Goal: Download file/media

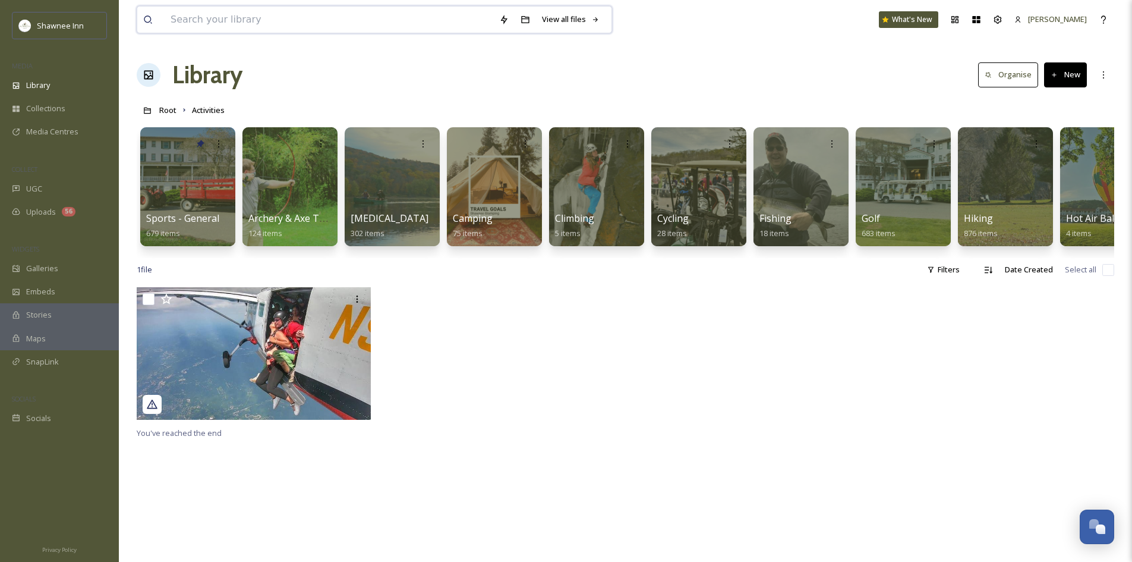
click at [344, 20] on input at bounding box center [329, 20] width 329 height 26
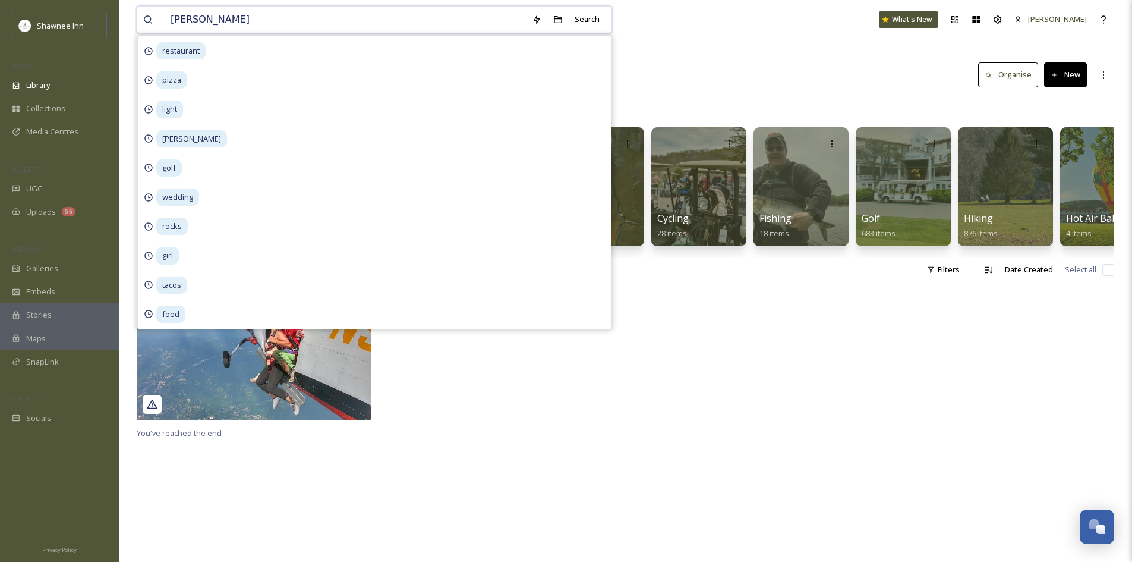
type input "dessert"
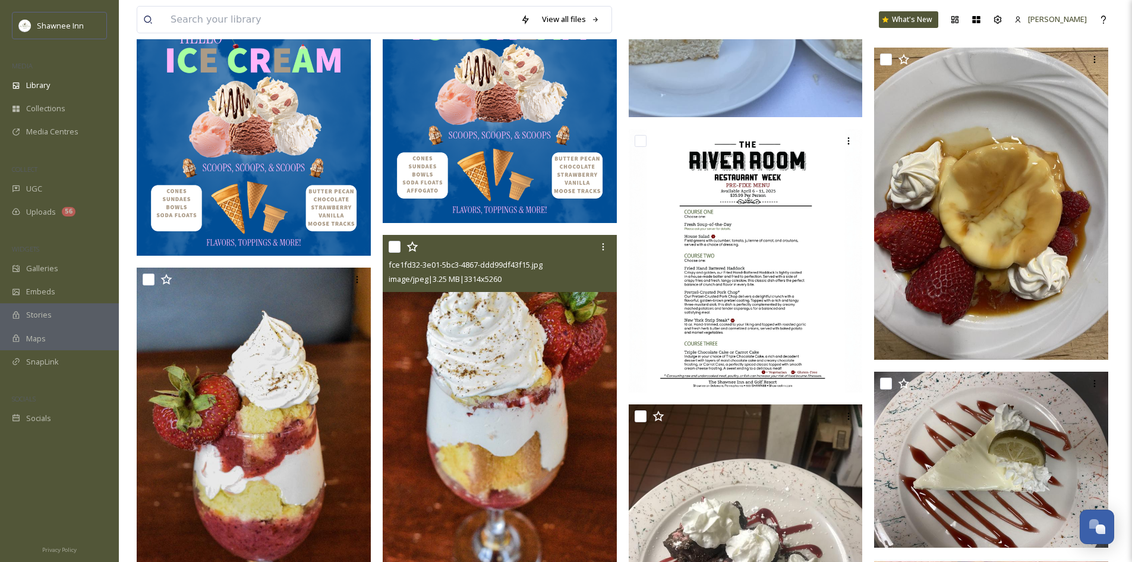
scroll to position [1605, 0]
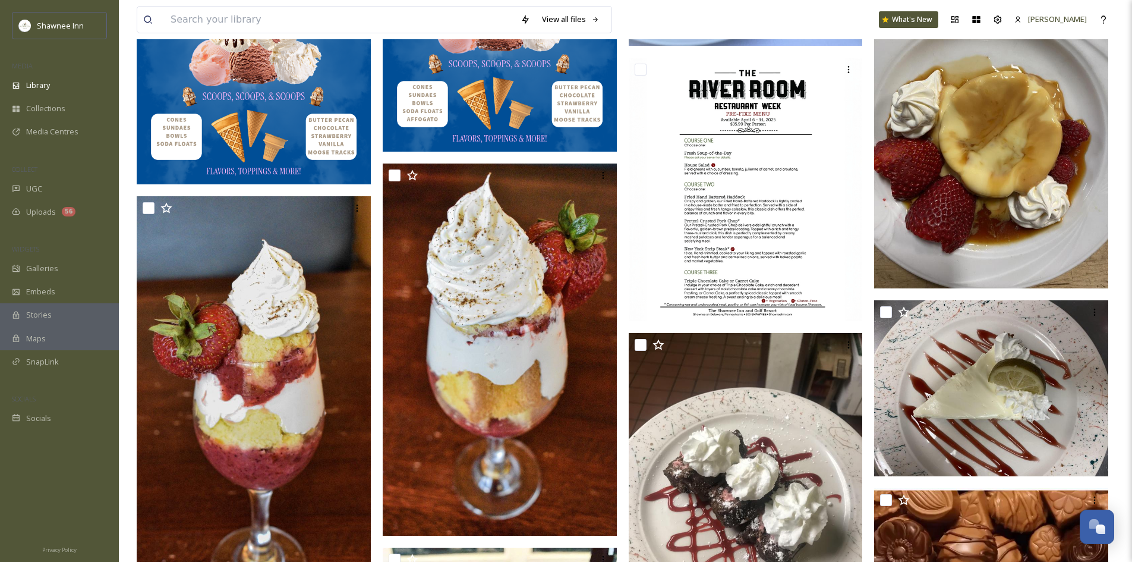
click at [1022, 264] on img at bounding box center [991, 132] width 234 height 312
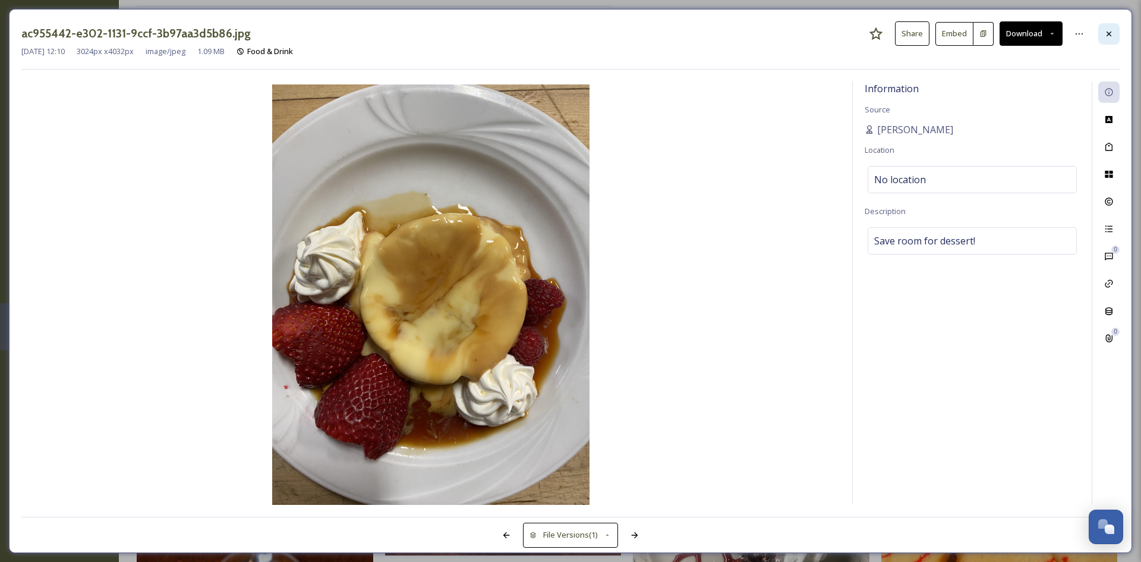
click at [1107, 29] on icon at bounding box center [1109, 34] width 10 height 10
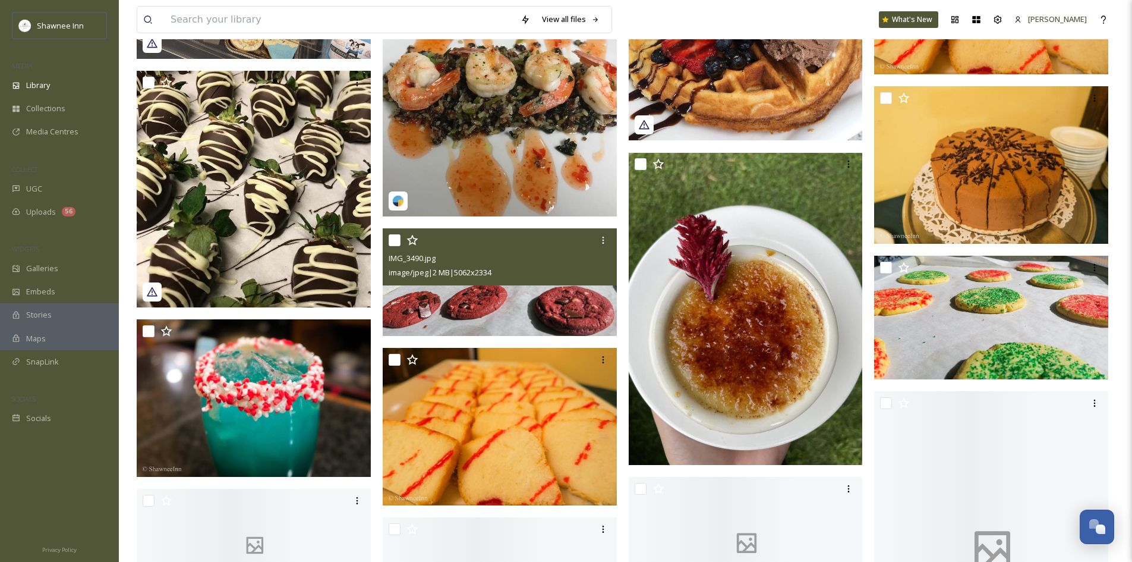
scroll to position [2437, 0]
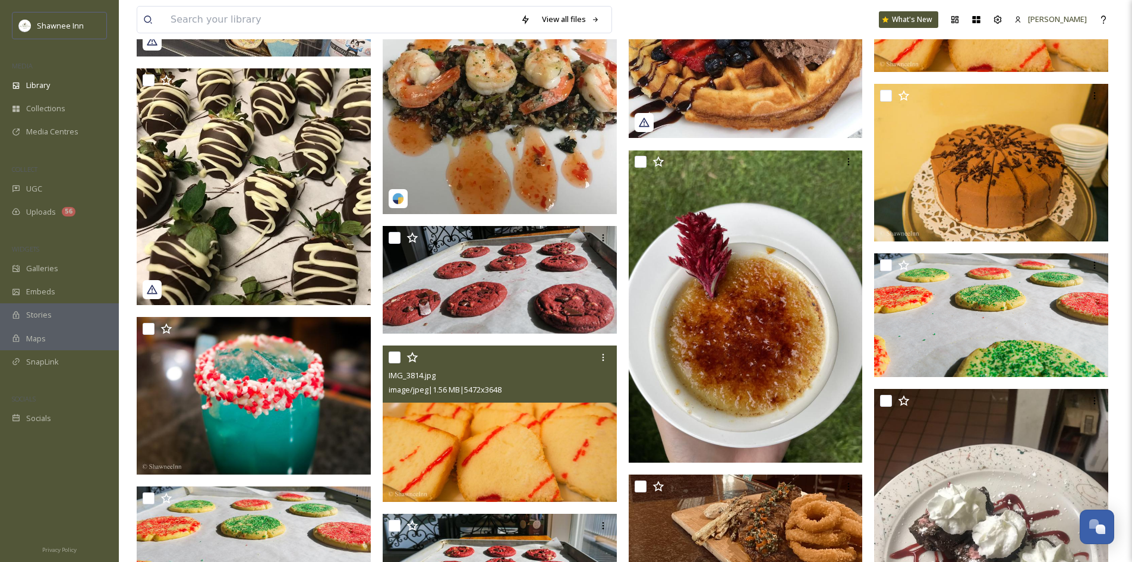
click at [531, 442] on img at bounding box center [500, 423] width 234 height 156
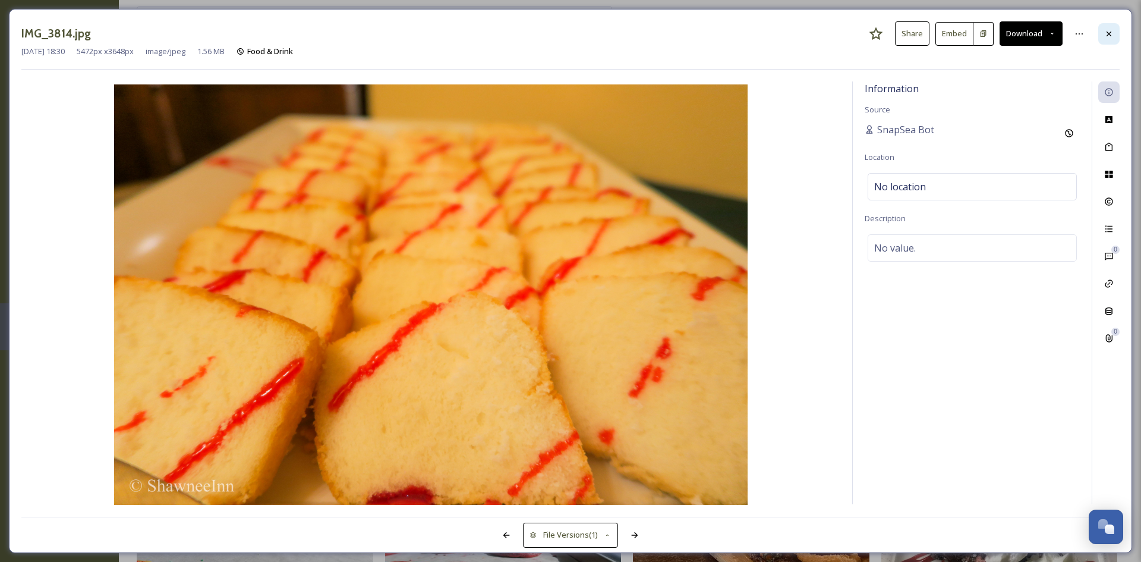
click at [1116, 38] on div at bounding box center [1108, 33] width 21 height 21
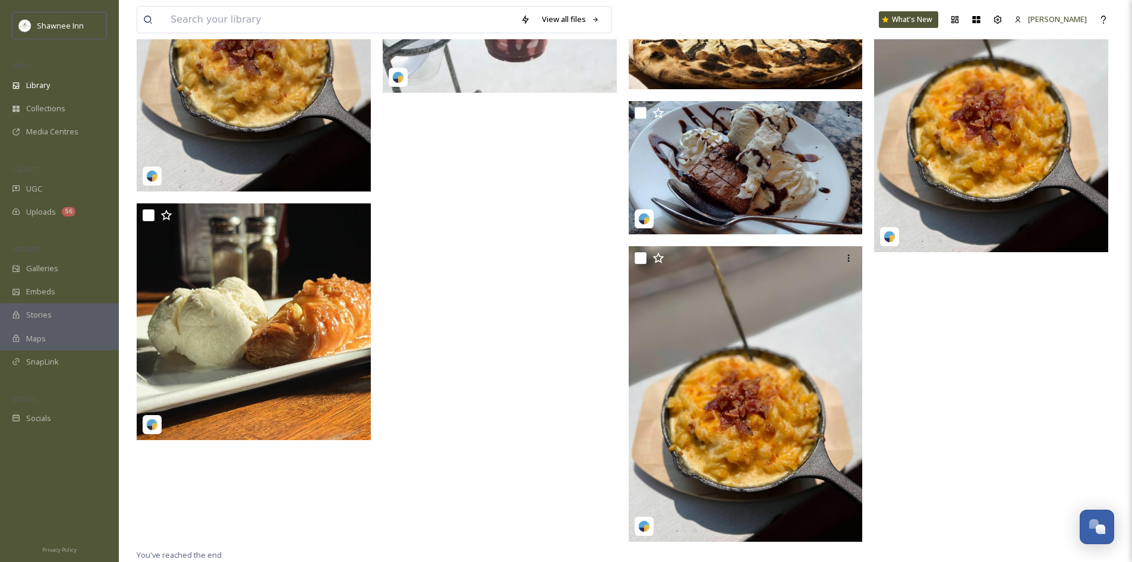
scroll to position [3936, 0]
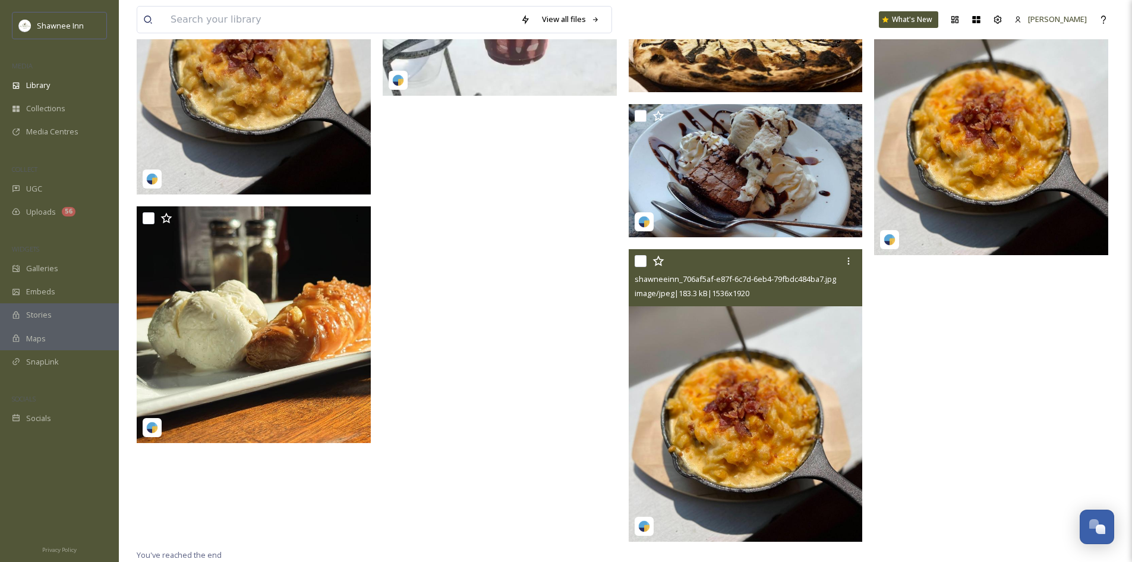
click at [740, 375] on img at bounding box center [746, 395] width 234 height 293
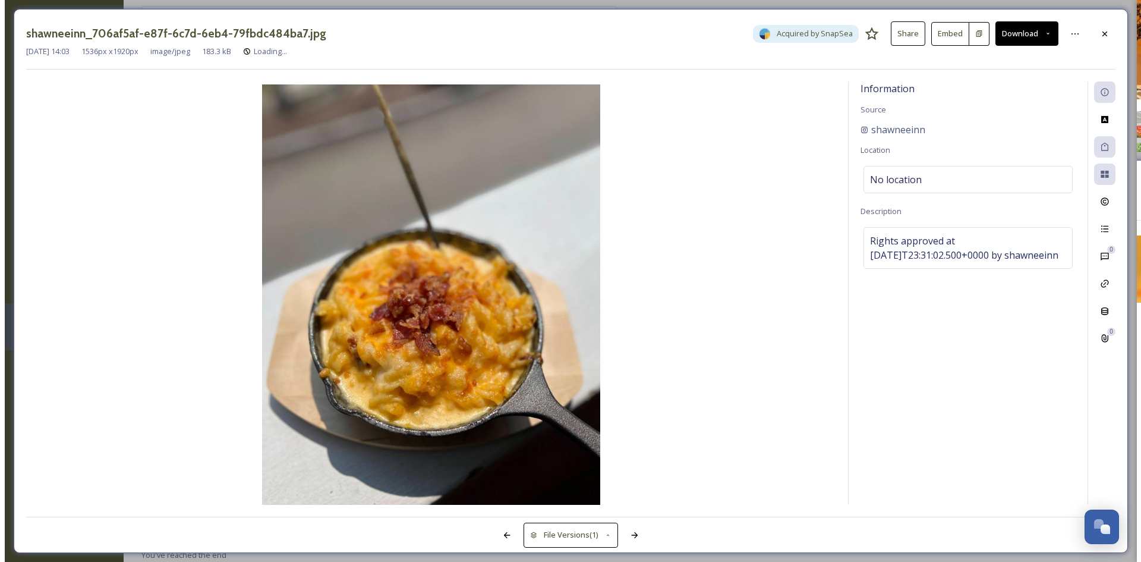
scroll to position [3837, 0]
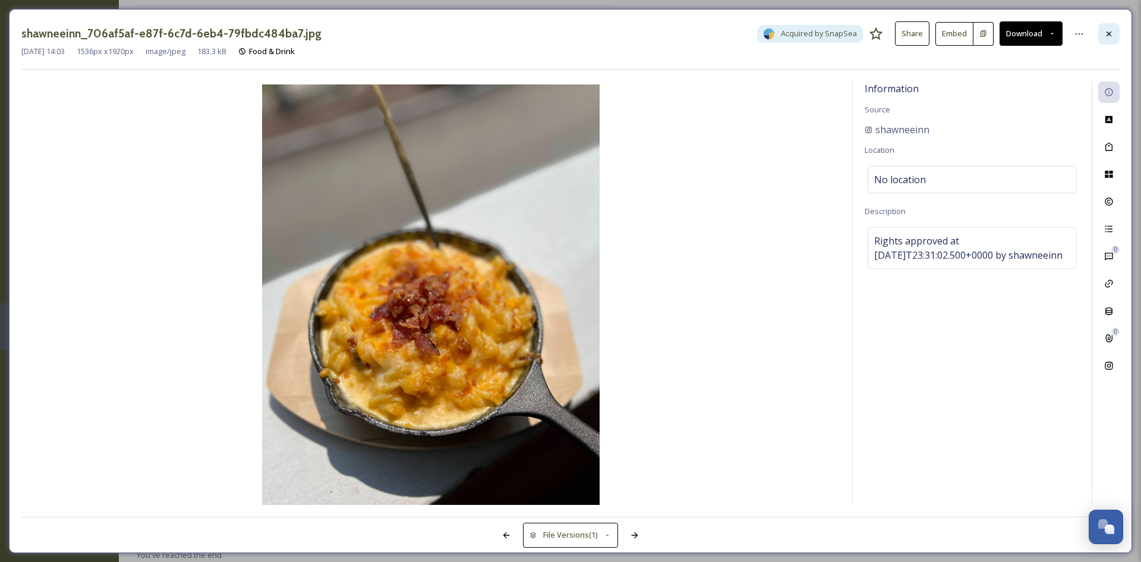
click at [1110, 30] on icon at bounding box center [1109, 34] width 10 height 10
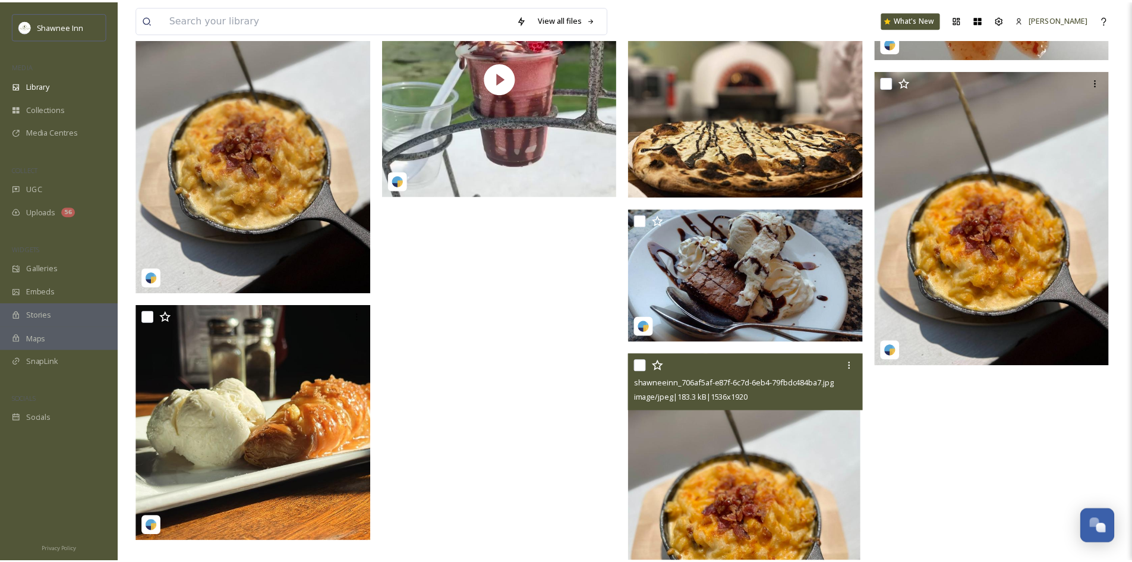
scroll to position [3939, 0]
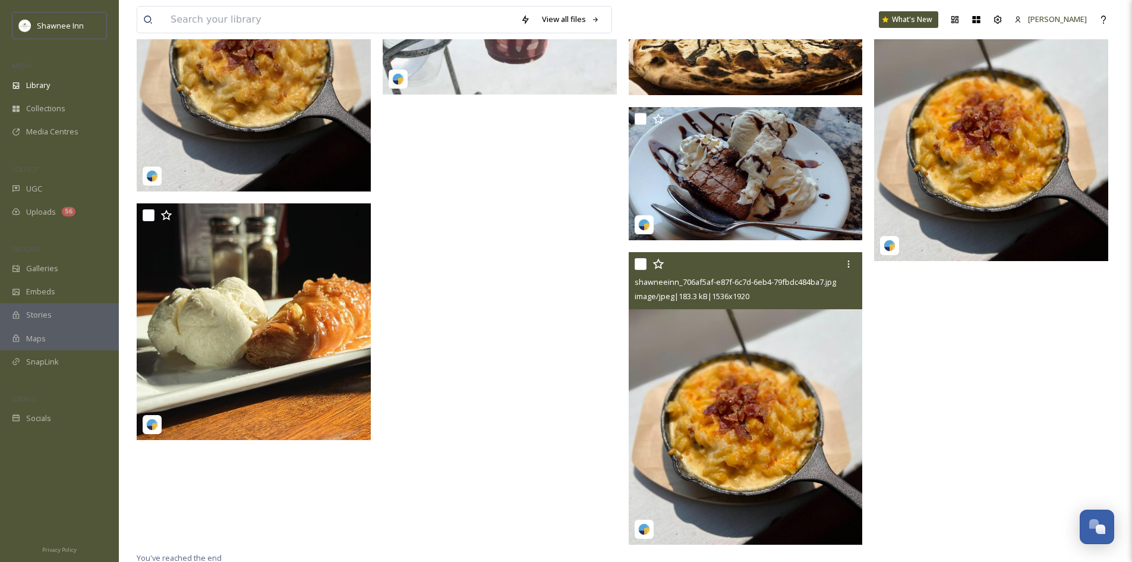
click at [1048, 187] on img at bounding box center [991, 114] width 234 height 293
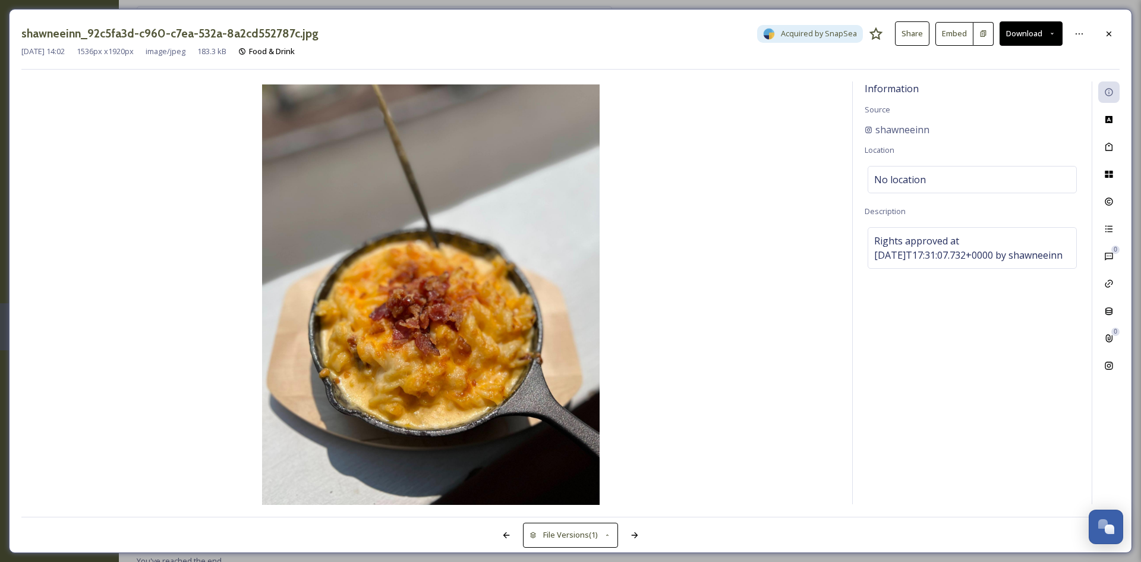
click at [1018, 39] on button "Download" at bounding box center [1031, 33] width 63 height 24
click at [1000, 84] on span "Download Medium (864 x 1080)" at bounding box center [999, 83] width 110 height 11
click at [1114, 39] on div at bounding box center [1108, 33] width 21 height 21
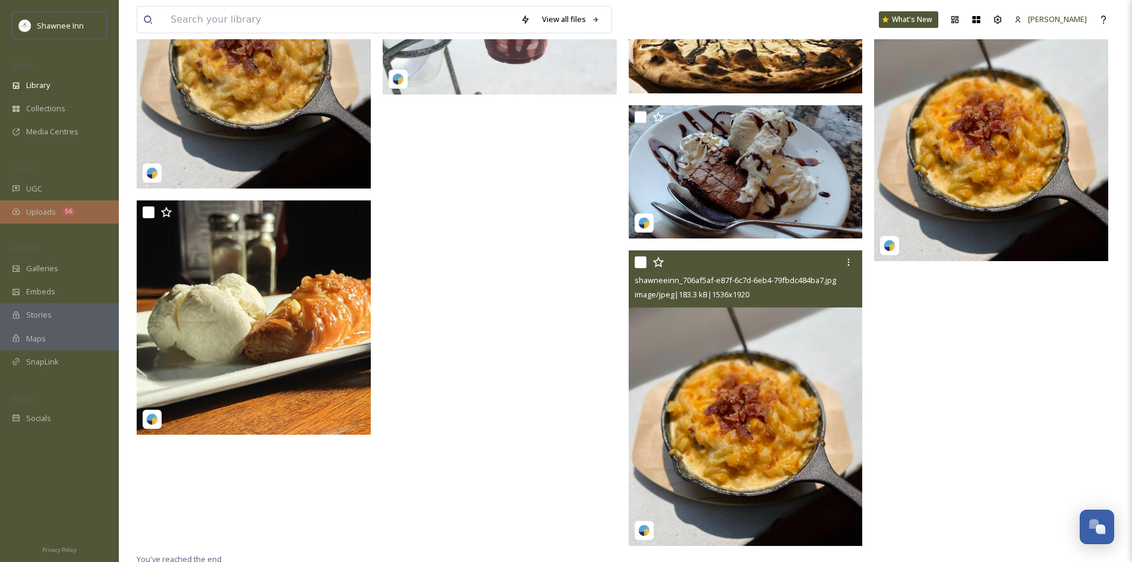
click at [100, 210] on div "Uploads 56" at bounding box center [59, 211] width 119 height 23
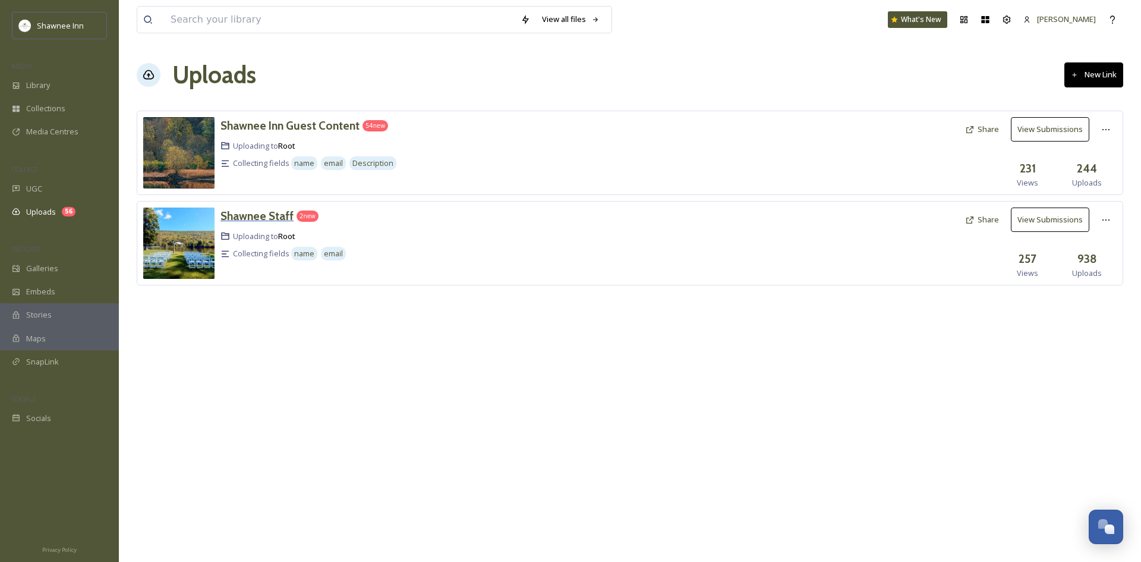
click at [257, 218] on h3 "Shawnee Staff" at bounding box center [257, 216] width 73 height 14
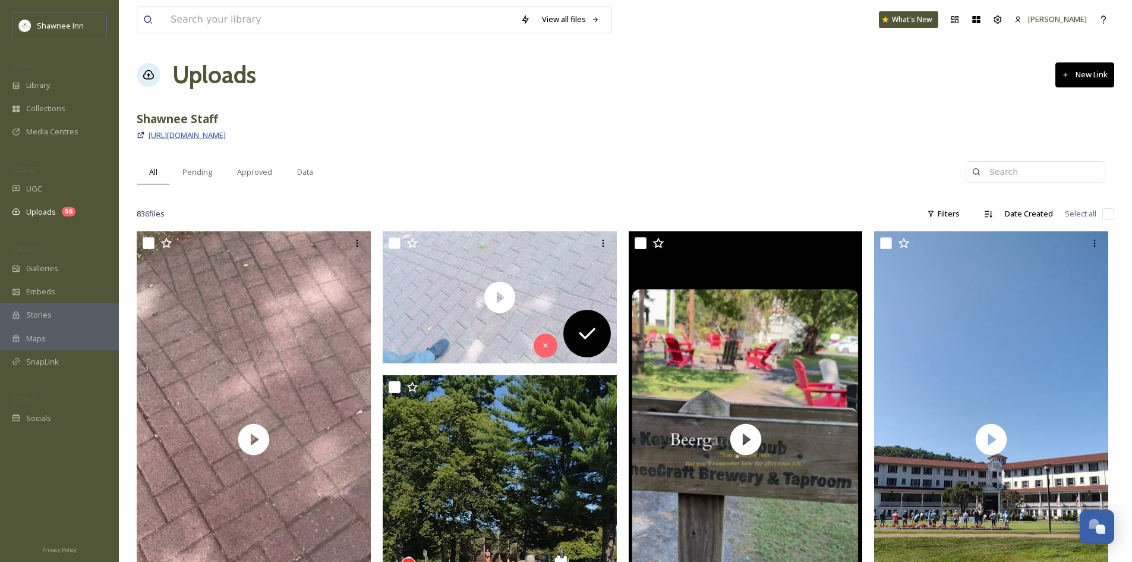
click at [226, 134] on span "[URL][DOMAIN_NAME]" at bounding box center [187, 135] width 77 height 11
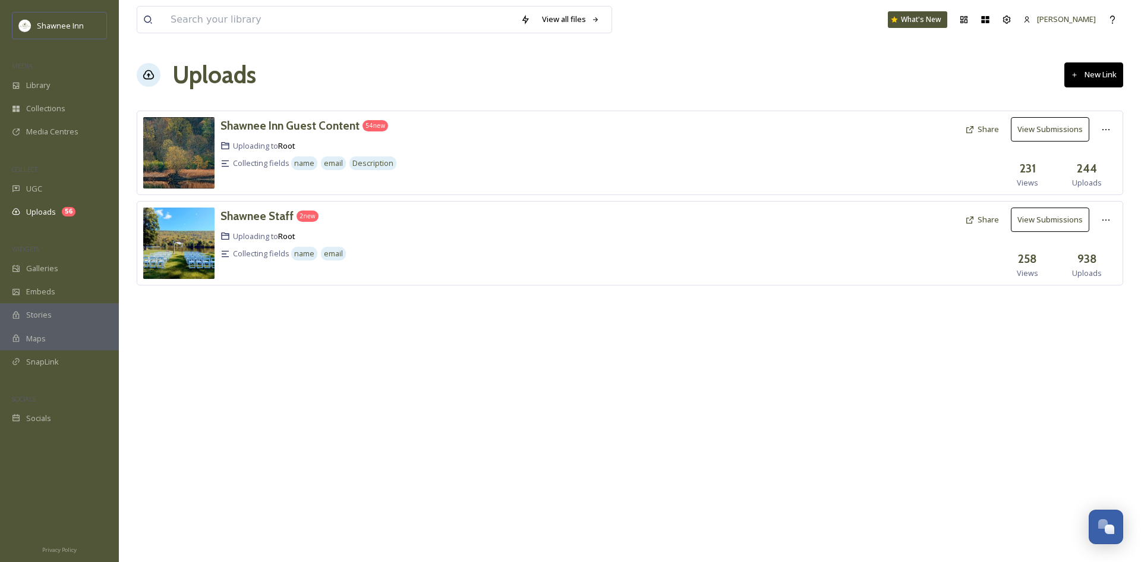
click at [987, 223] on button "Share" at bounding box center [982, 219] width 46 height 23
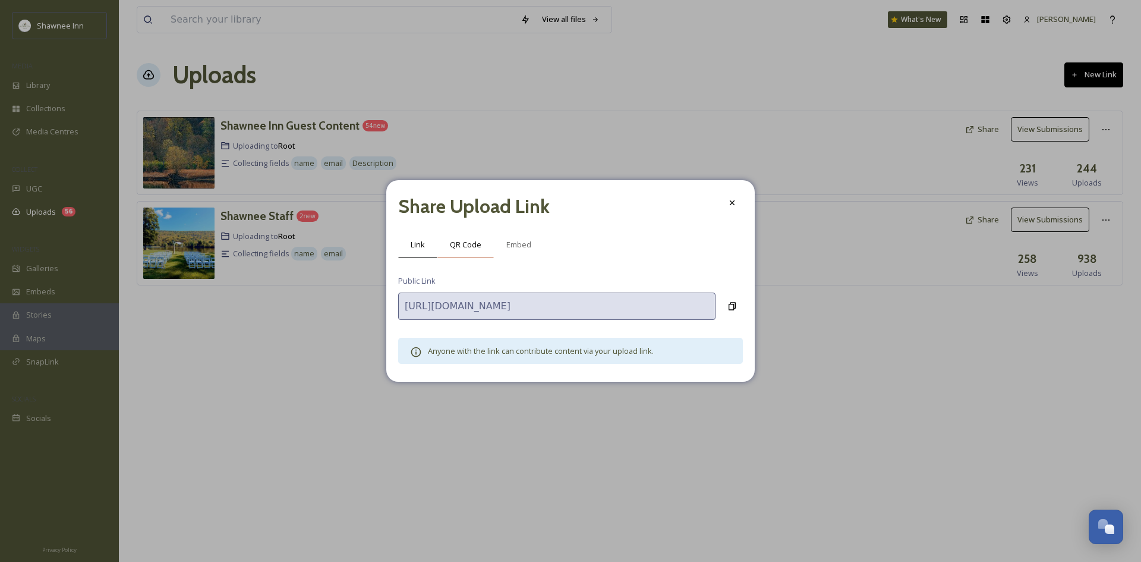
click at [473, 244] on span "QR Code" at bounding box center [466, 244] width 32 height 11
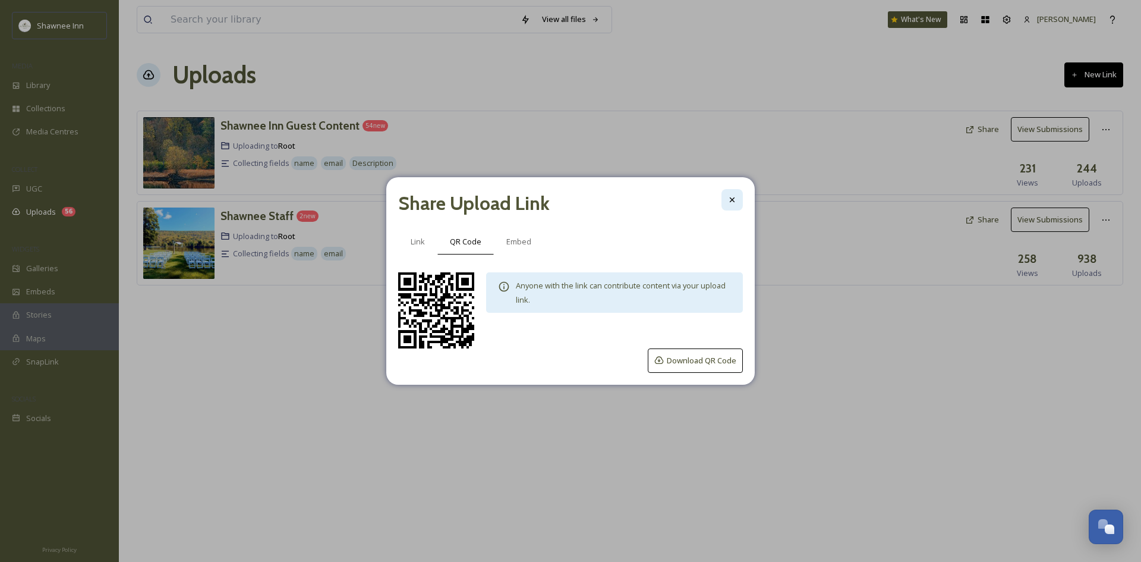
click at [731, 199] on icon at bounding box center [732, 199] width 5 height 5
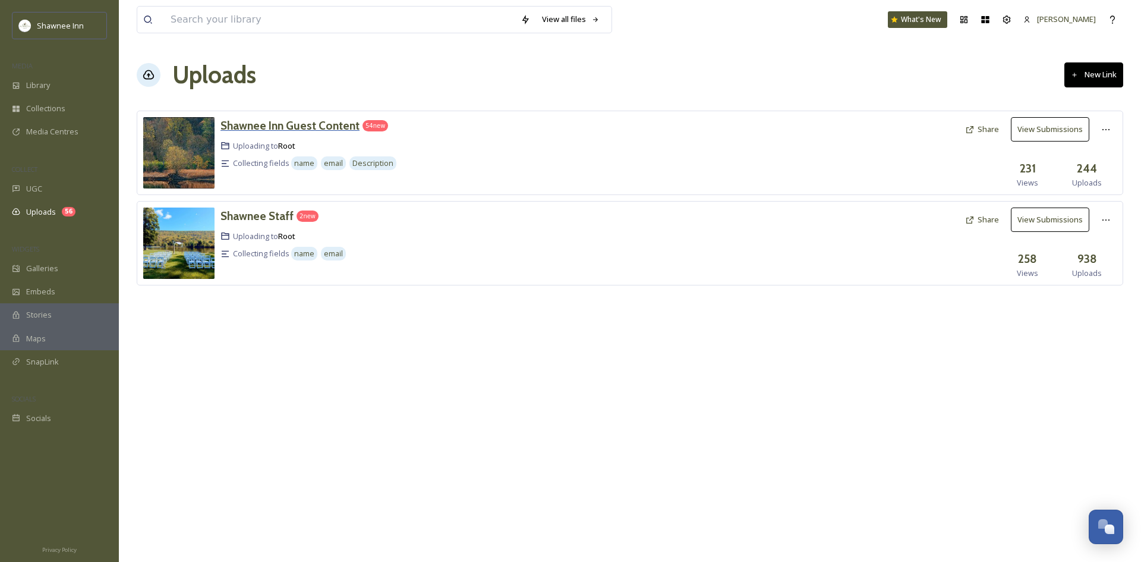
click at [280, 132] on h3 "Shawnee Inn Guest Content" at bounding box center [290, 125] width 139 height 14
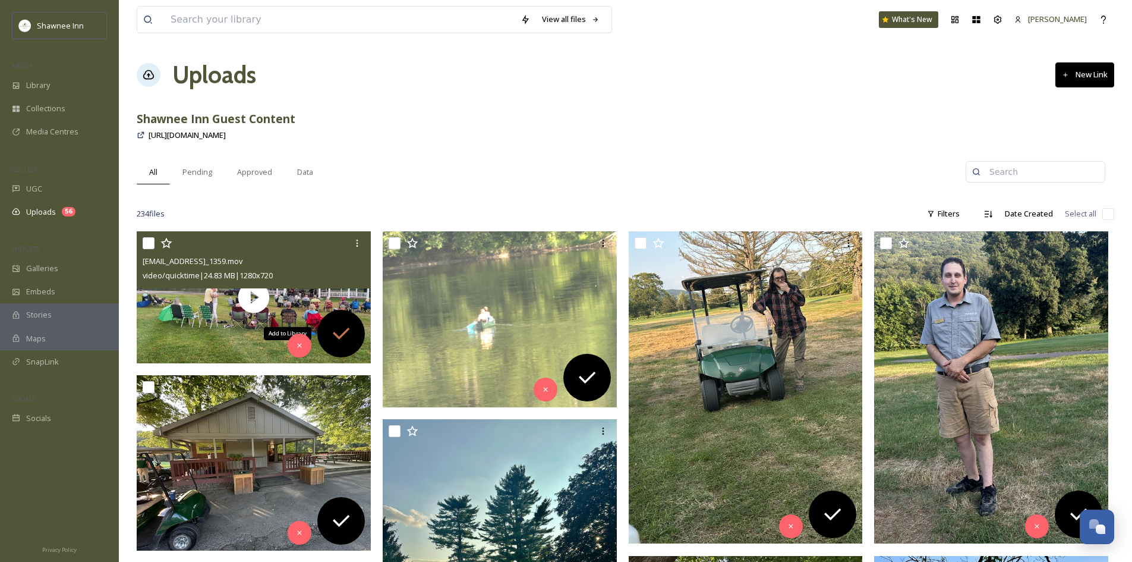
click at [352, 326] on icon at bounding box center [341, 334] width 24 height 24
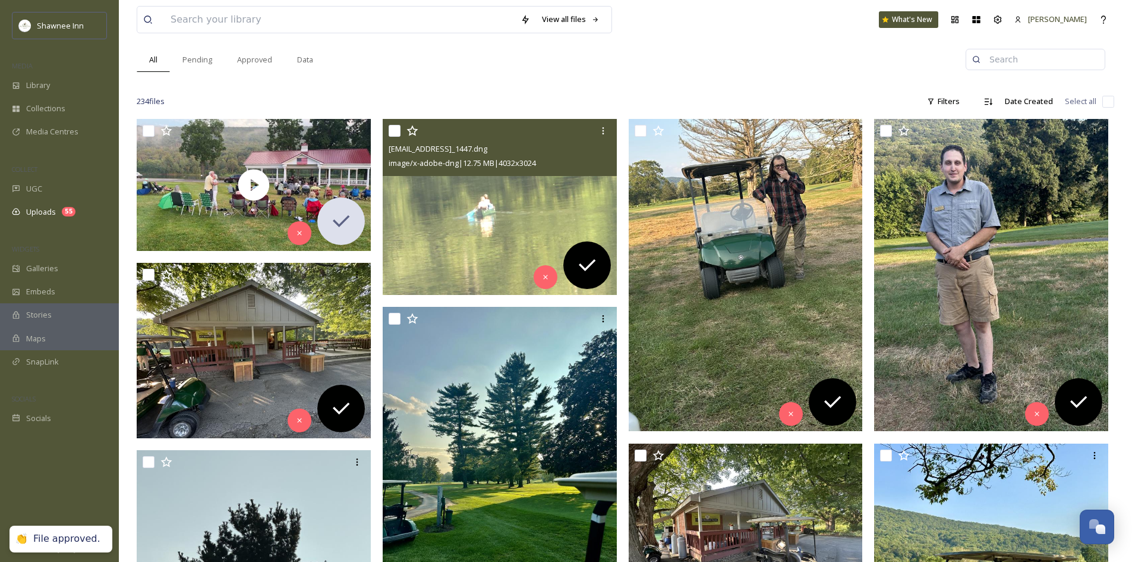
scroll to position [119, 0]
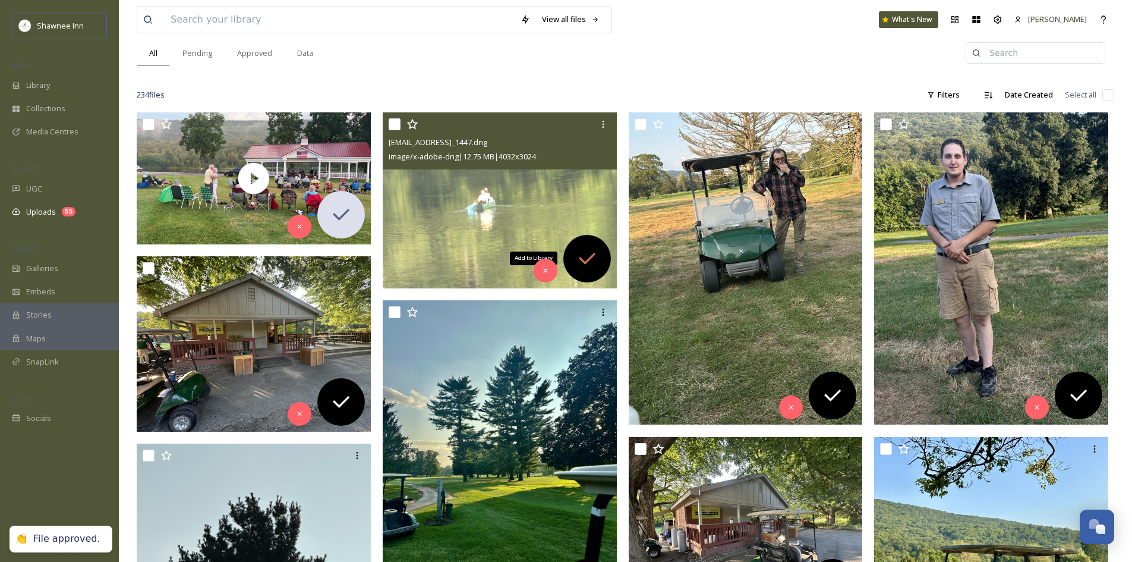
click at [585, 266] on icon at bounding box center [587, 259] width 24 height 24
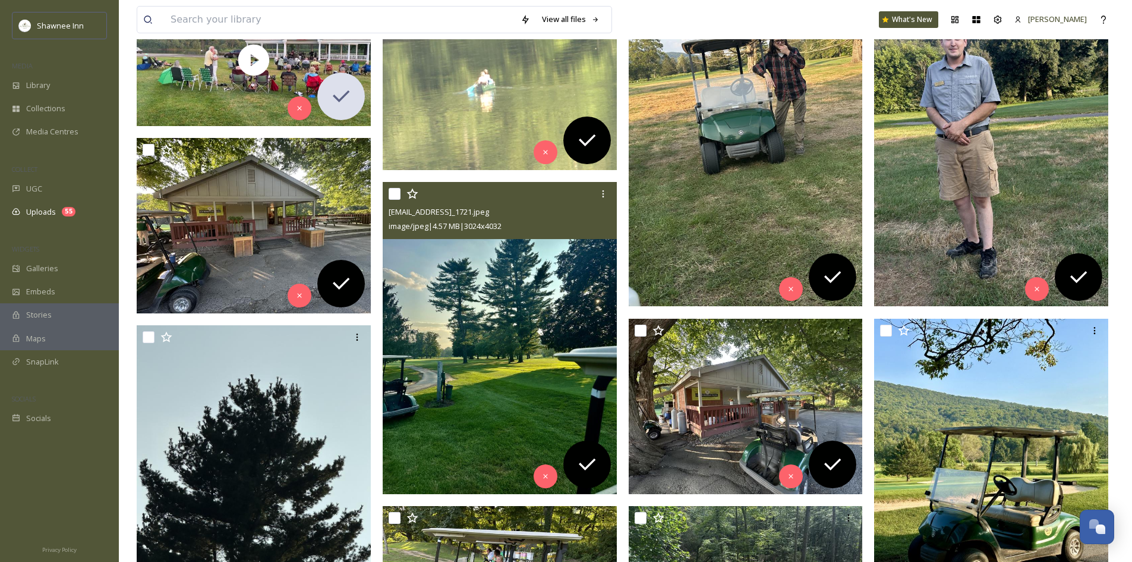
scroll to position [238, 0]
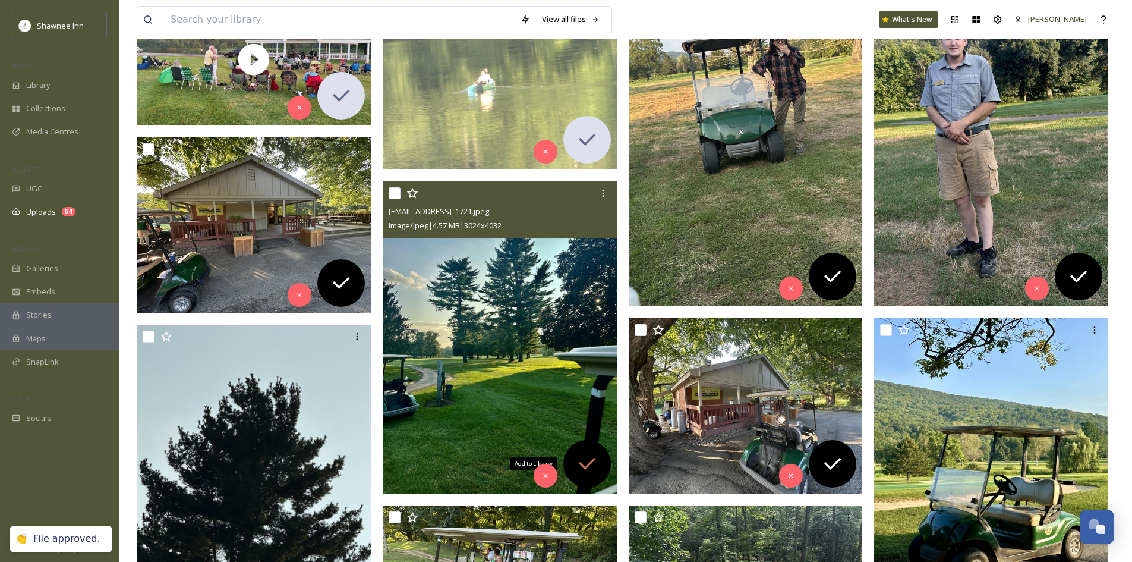
click at [590, 454] on icon at bounding box center [587, 464] width 24 height 24
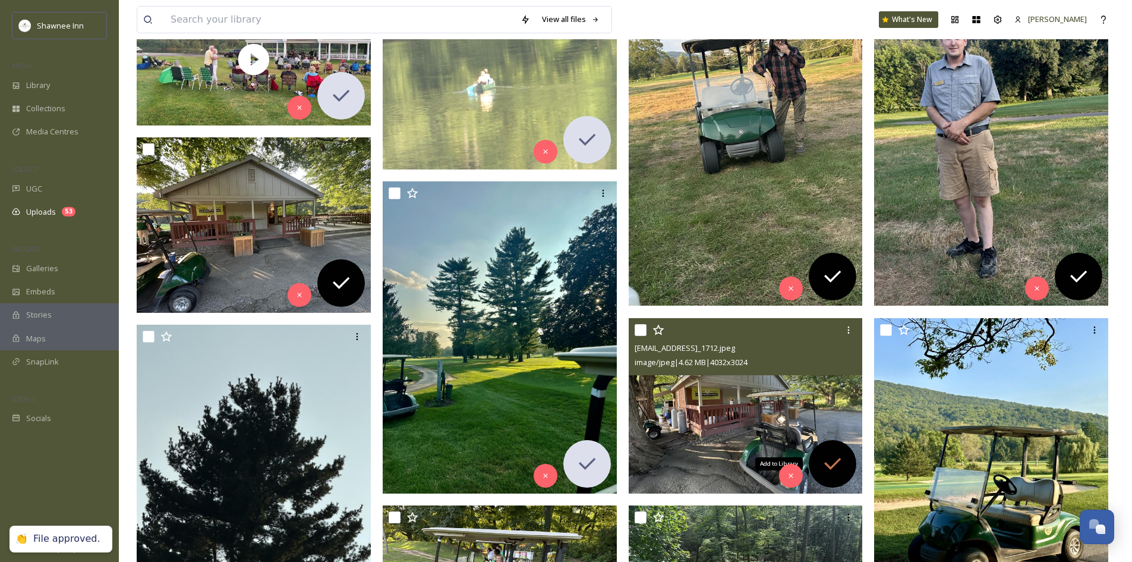
click at [833, 462] on icon at bounding box center [833, 464] width 24 height 24
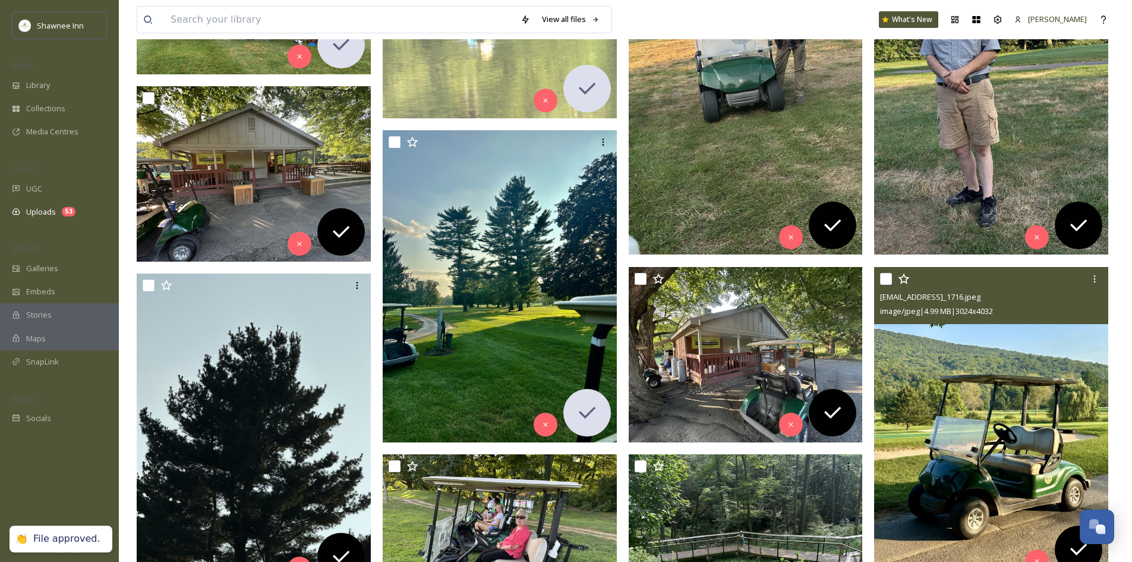
scroll to position [357, 0]
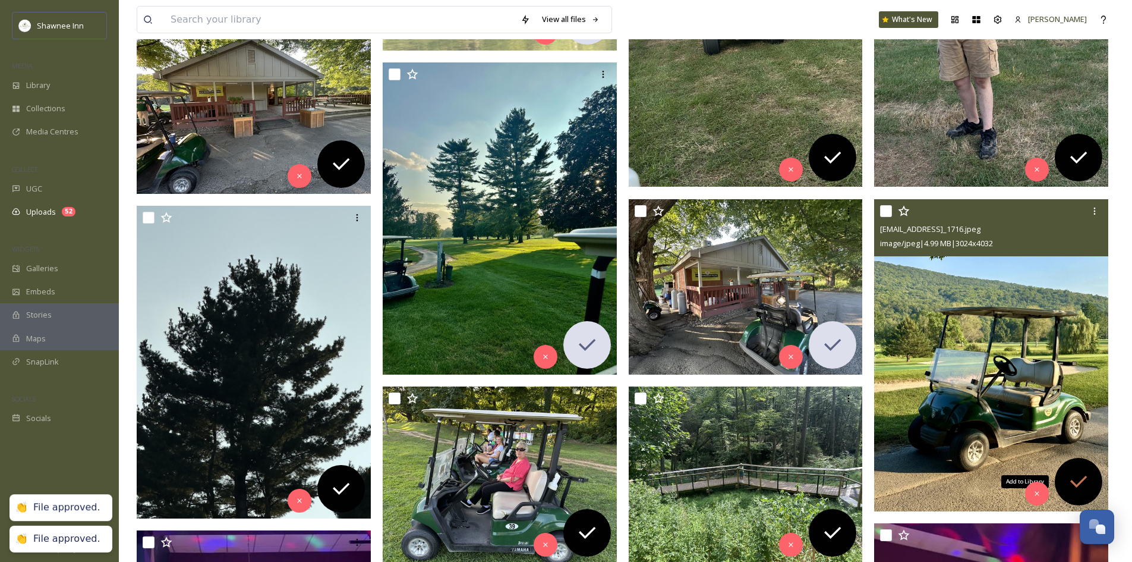
click at [1081, 462] on div "Add to Library" at bounding box center [1079, 482] width 48 height 48
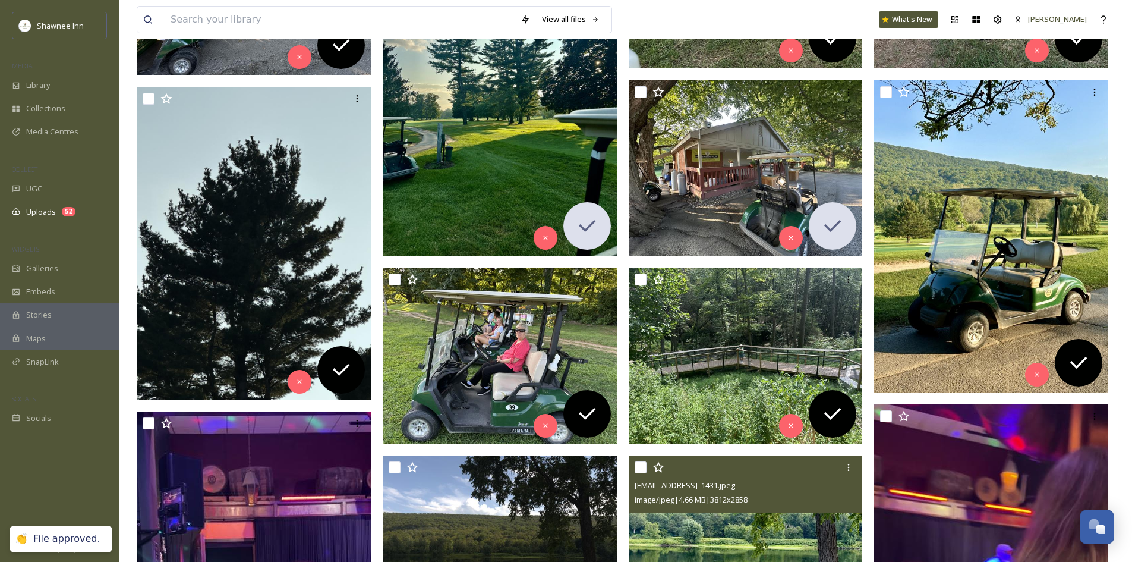
scroll to position [535, 0]
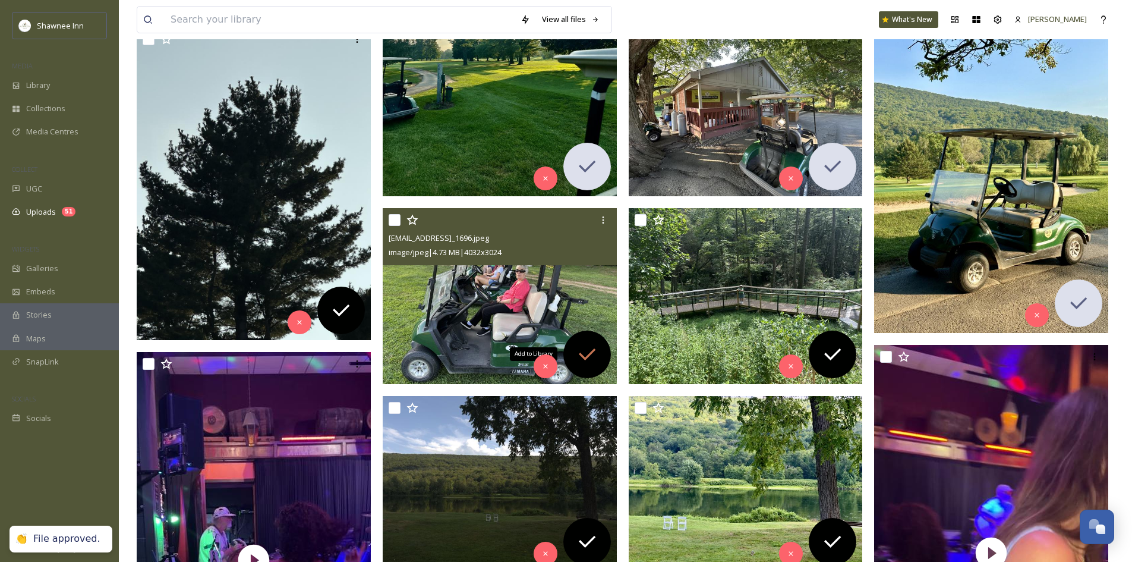
click at [590, 354] on icon at bounding box center [587, 354] width 17 height 12
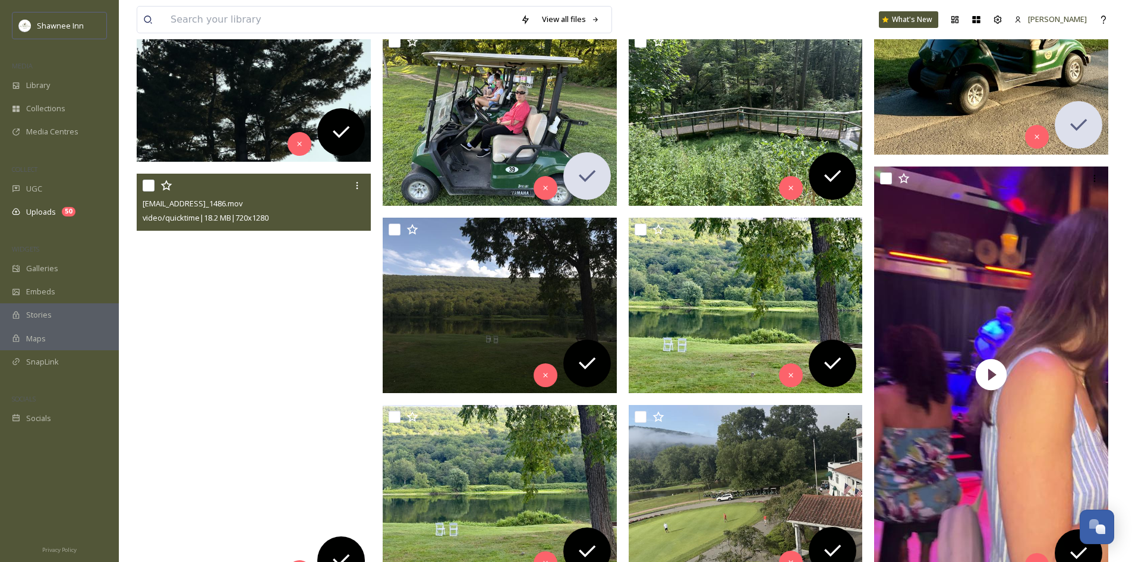
scroll to position [773, 0]
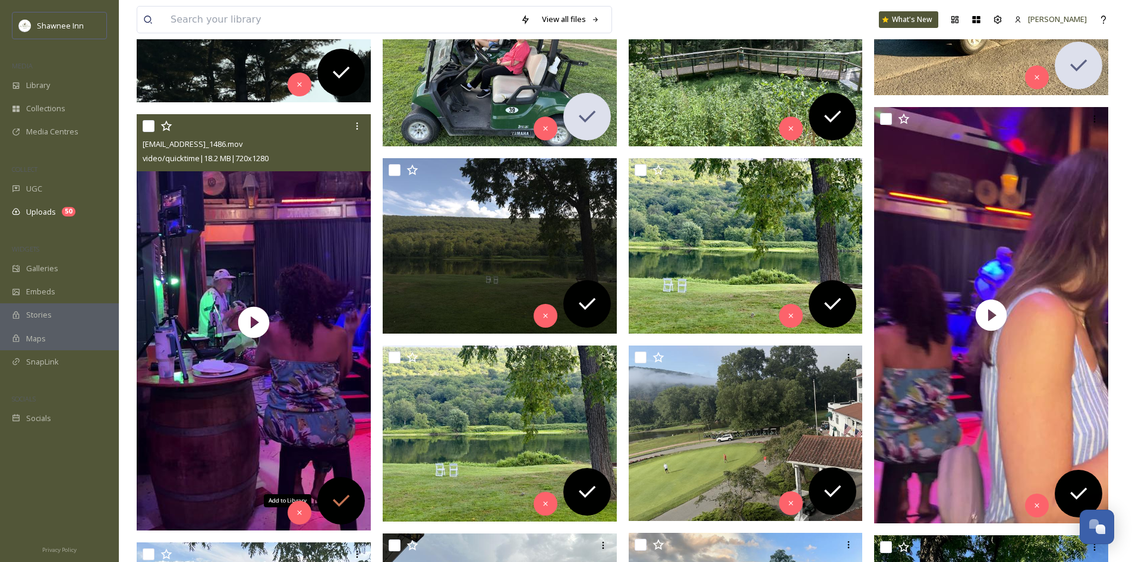
click at [345, 485] on div "Add to Library" at bounding box center [341, 501] width 48 height 48
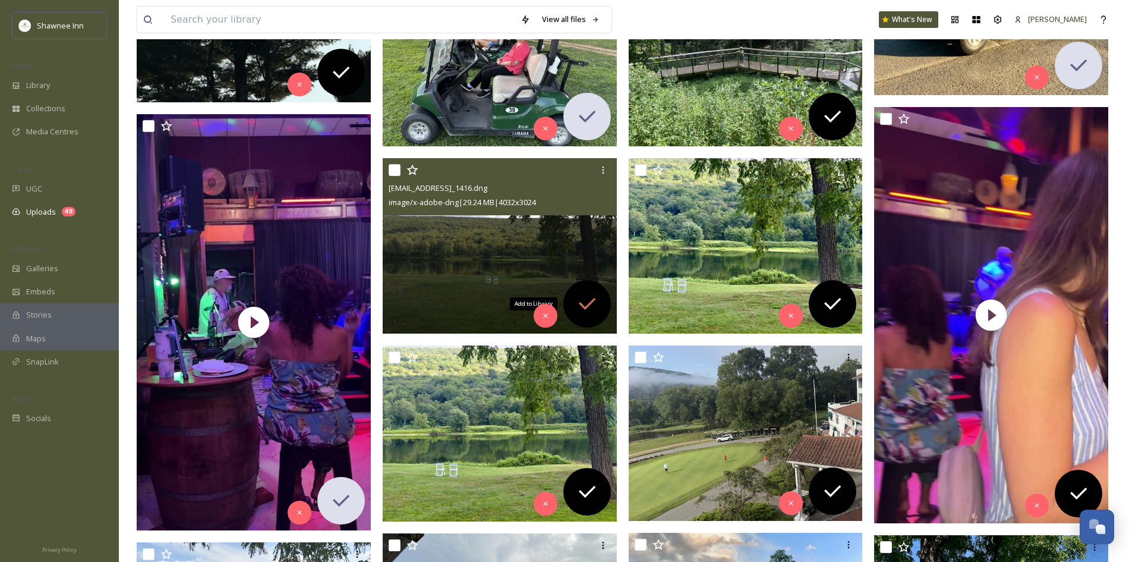
click at [593, 306] on icon at bounding box center [587, 304] width 24 height 24
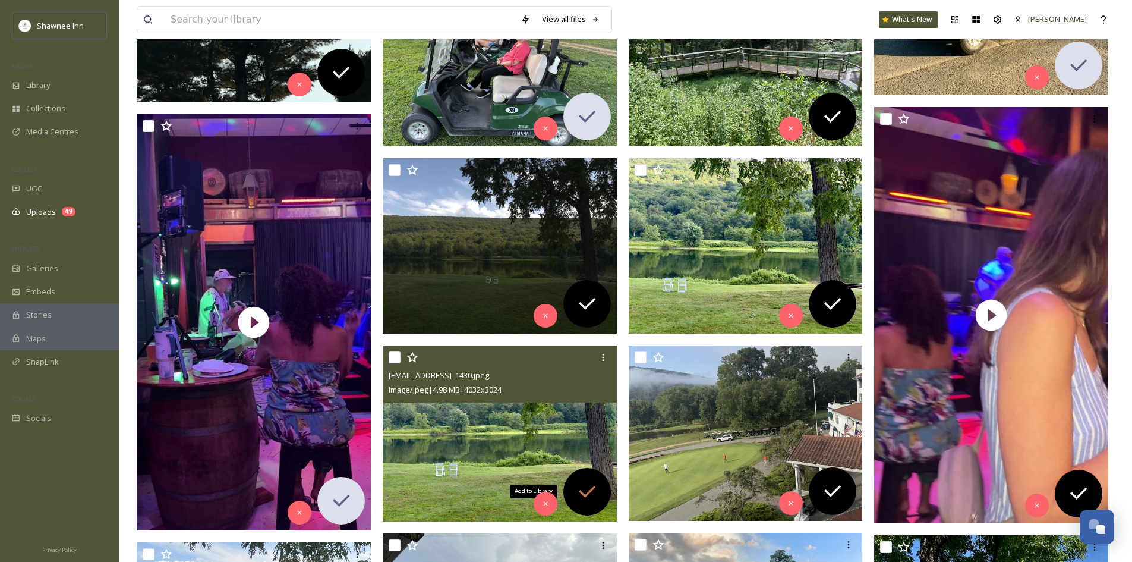
click at [600, 492] on div "Add to Library" at bounding box center [587, 492] width 48 height 48
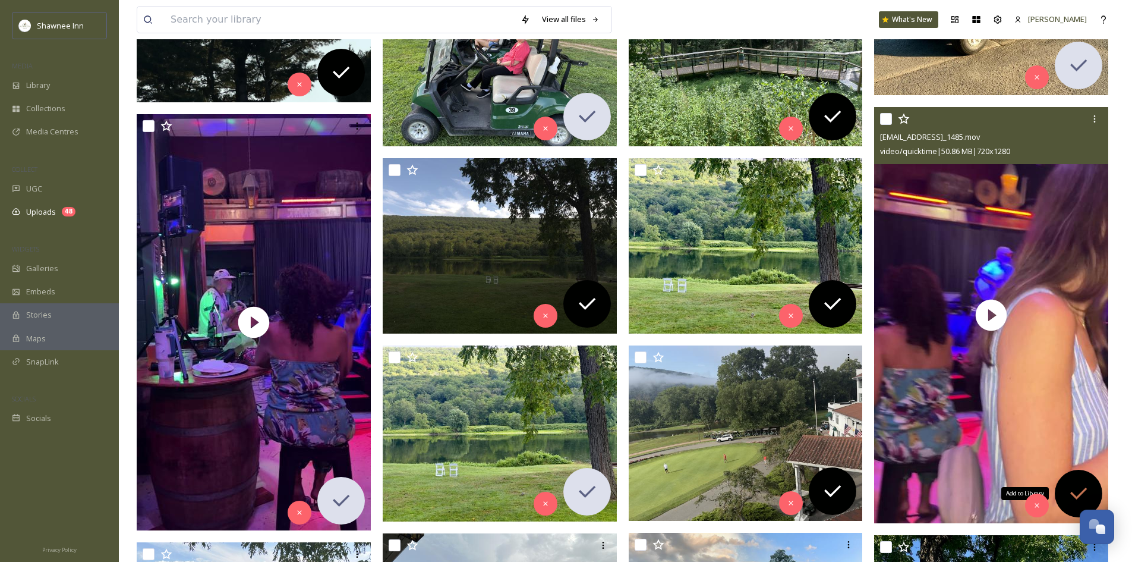
click at [1074, 495] on icon at bounding box center [1078, 493] width 17 height 12
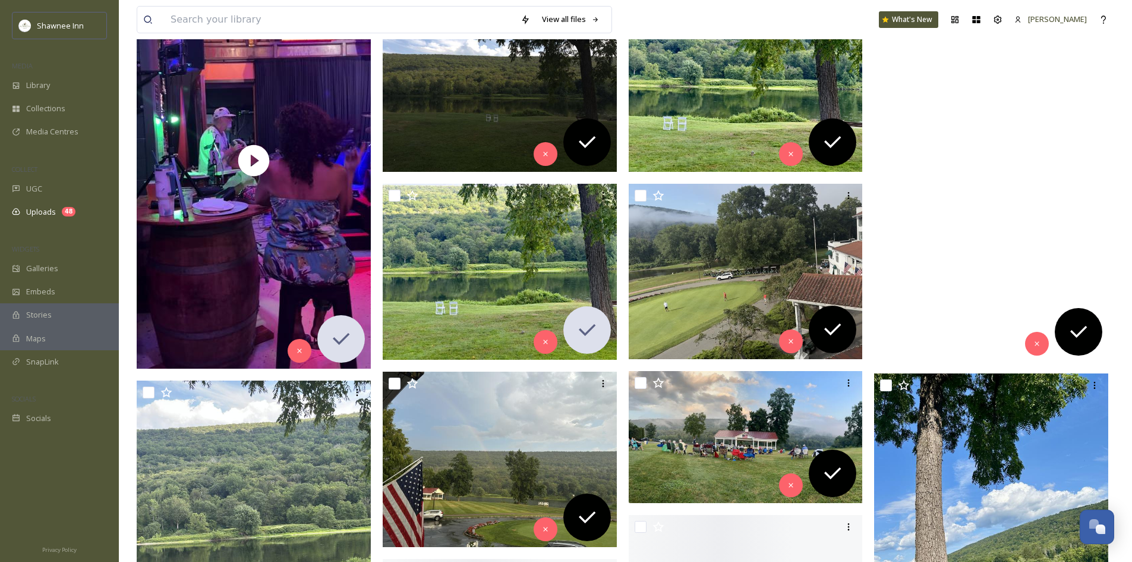
scroll to position [951, 0]
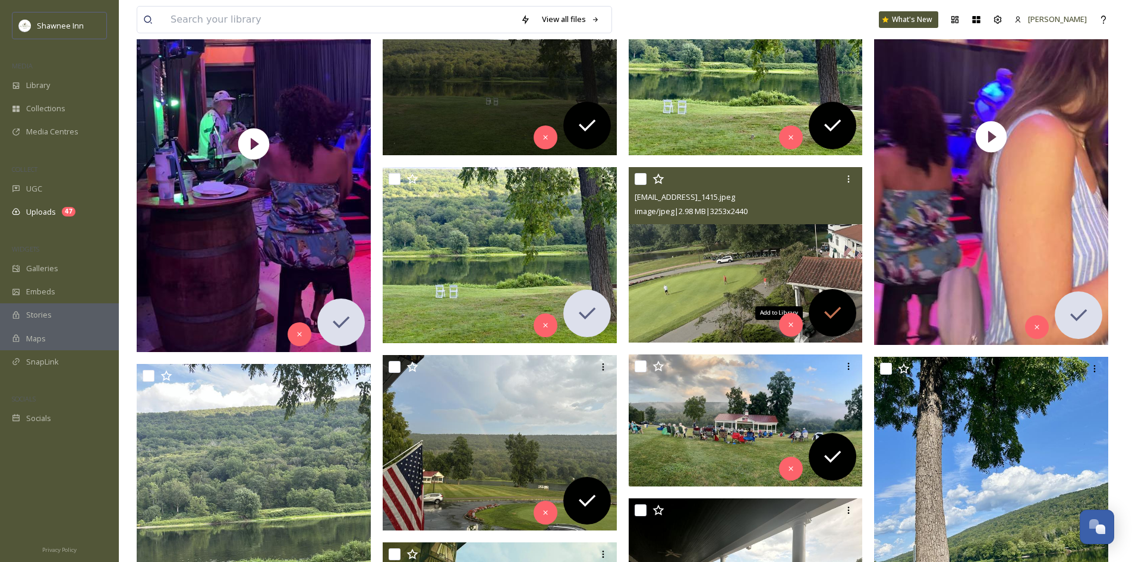
click at [826, 321] on icon at bounding box center [833, 313] width 24 height 24
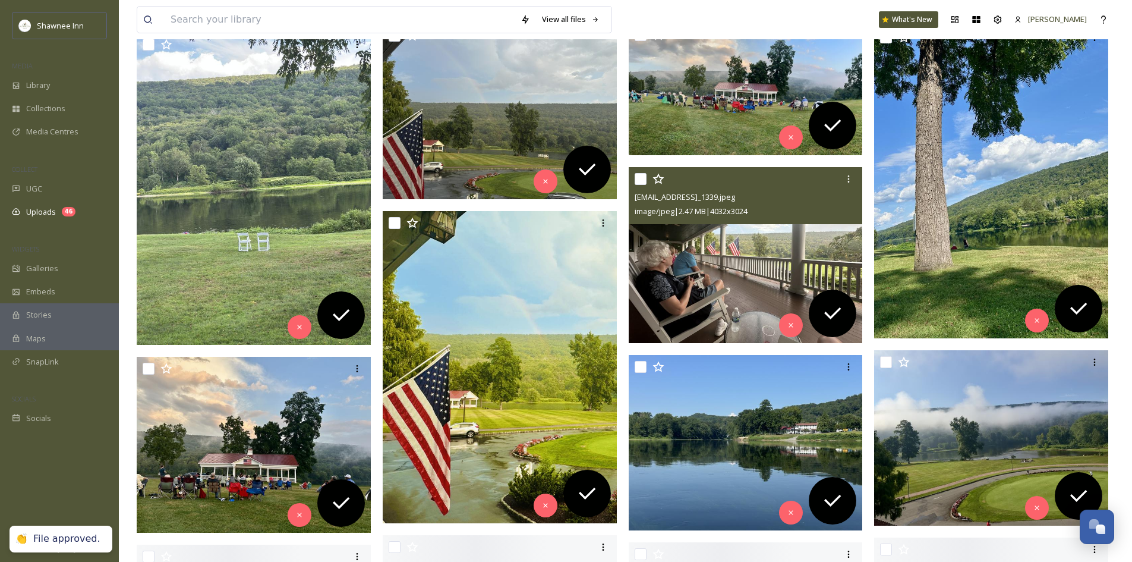
scroll to position [1308, 0]
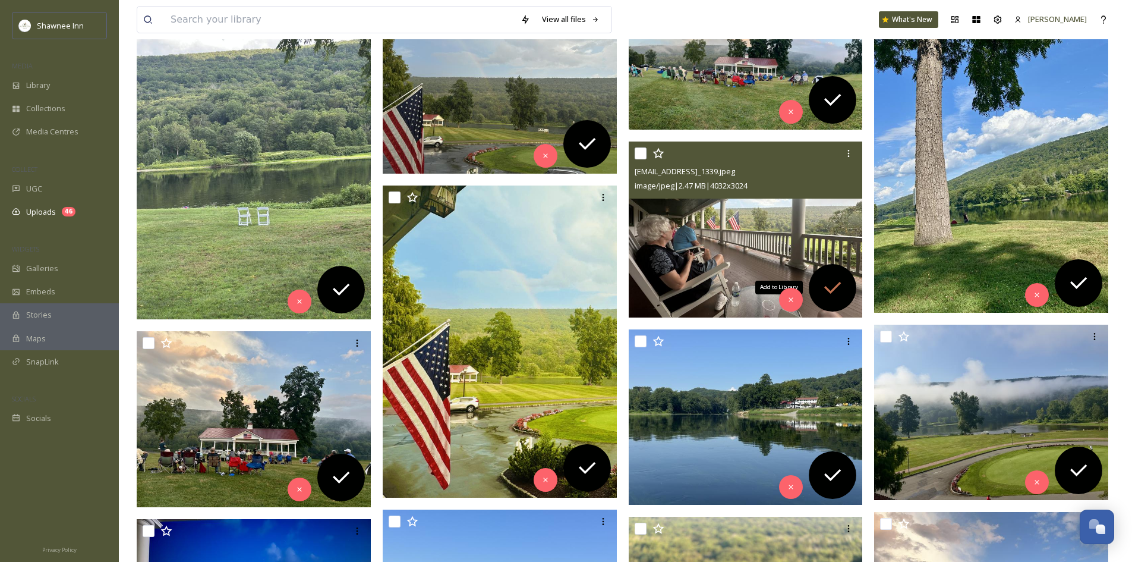
click at [826, 304] on div "Add to Library" at bounding box center [833, 288] width 48 height 48
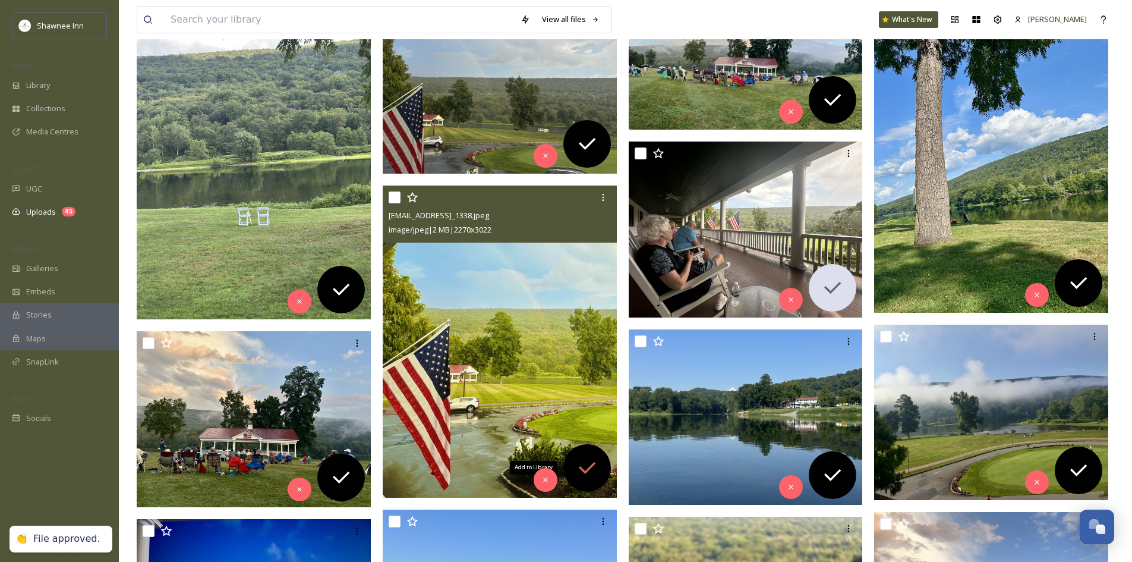
click at [587, 470] on icon at bounding box center [587, 467] width 17 height 12
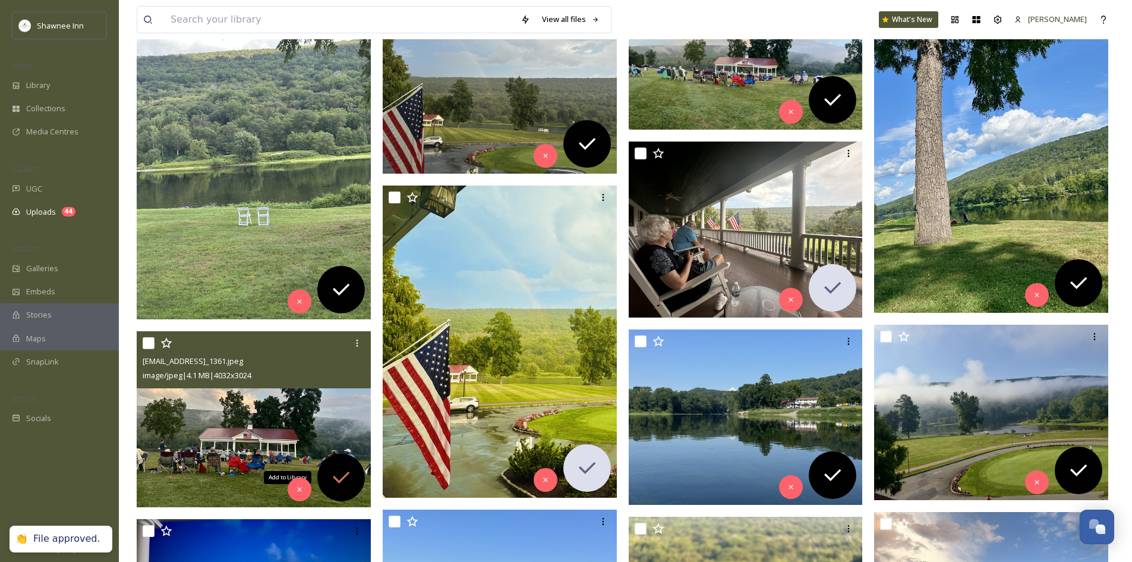
click at [351, 468] on icon at bounding box center [341, 477] width 24 height 24
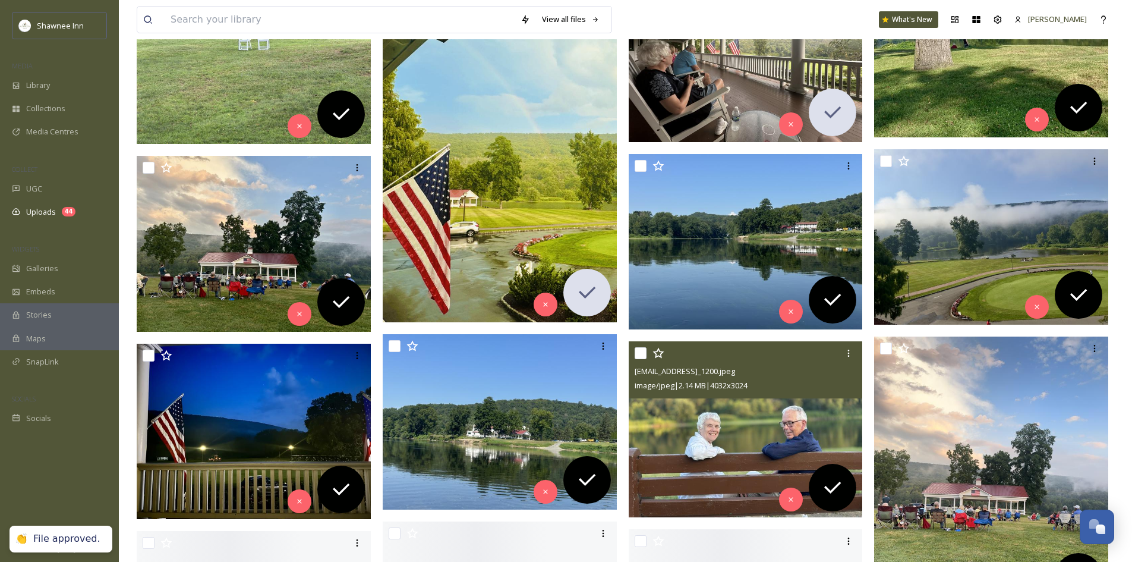
scroll to position [1486, 0]
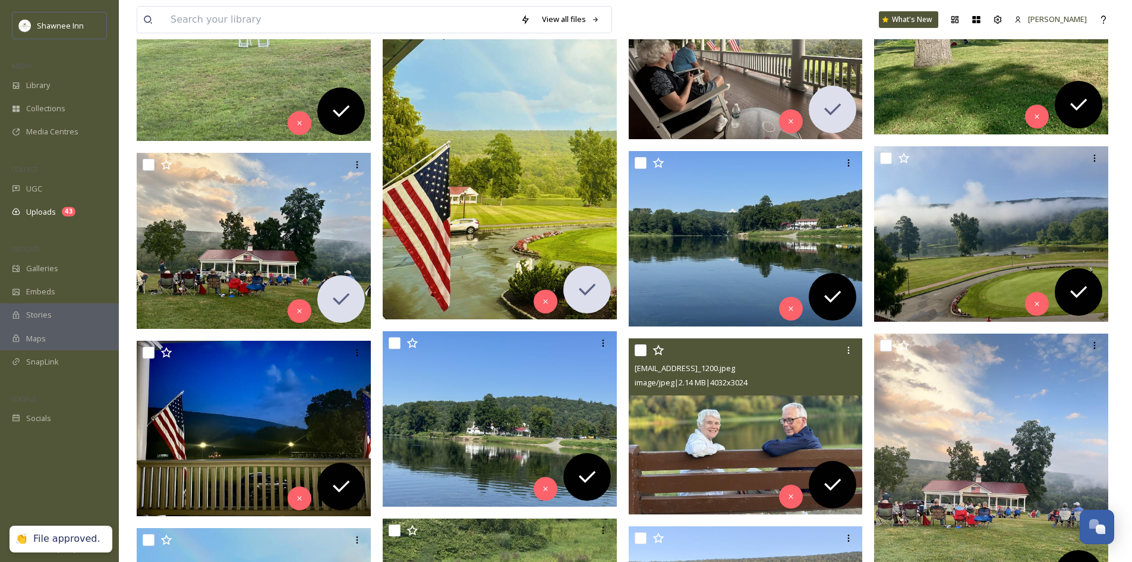
click at [773, 434] on img at bounding box center [746, 426] width 234 height 176
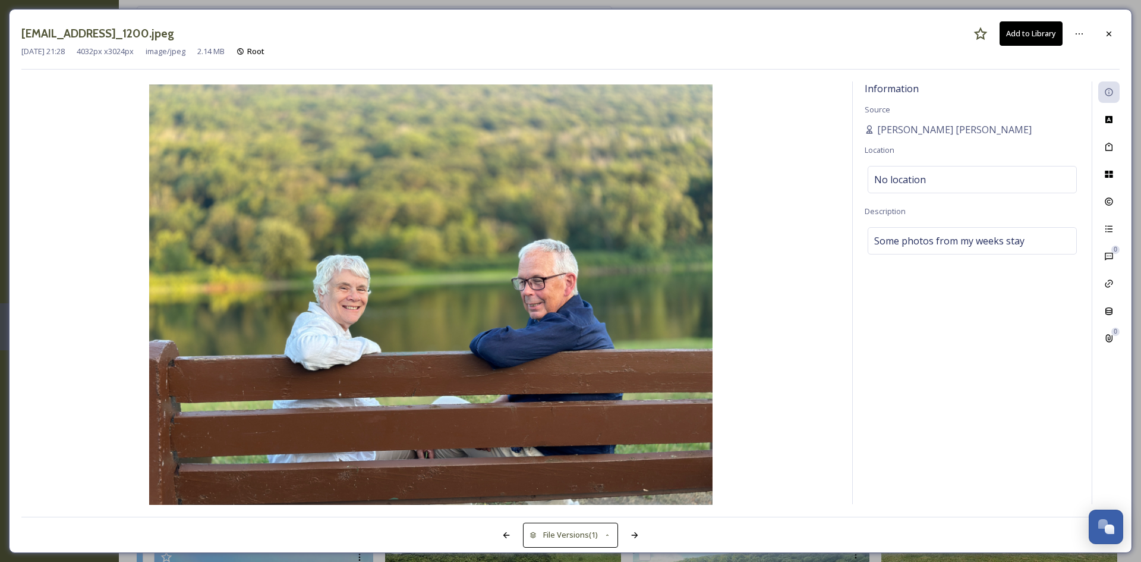
click at [1120, 33] on div "ext_1755739729.654907_Peterbredholt@gmail.com-IMG_1200.jpeg Add to Library Aug …" at bounding box center [570, 281] width 1123 height 544
click at [1113, 37] on icon at bounding box center [1109, 34] width 10 height 10
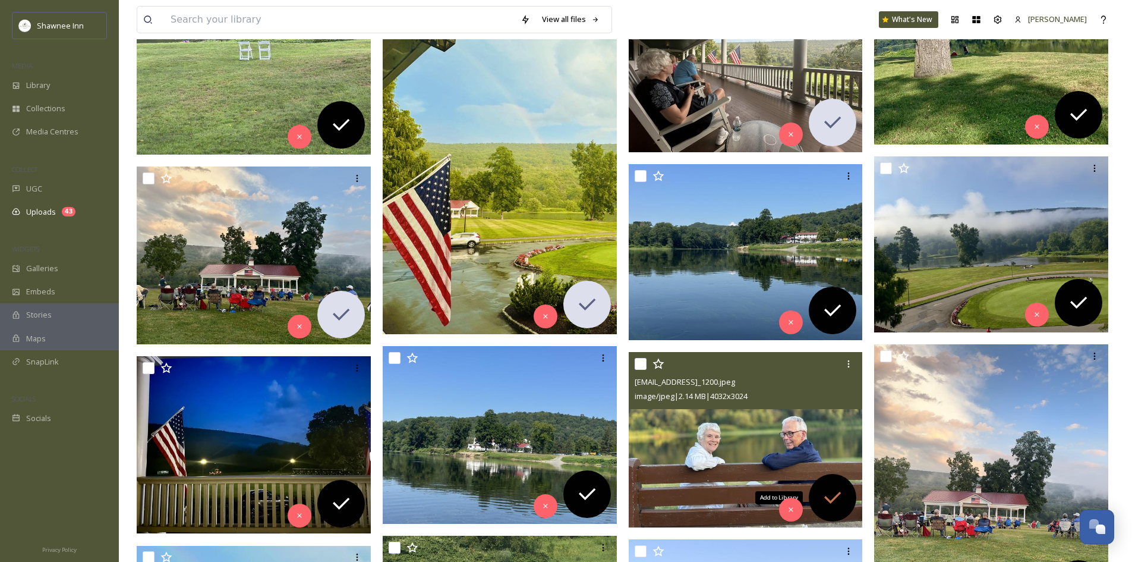
click at [839, 492] on icon at bounding box center [833, 498] width 24 height 24
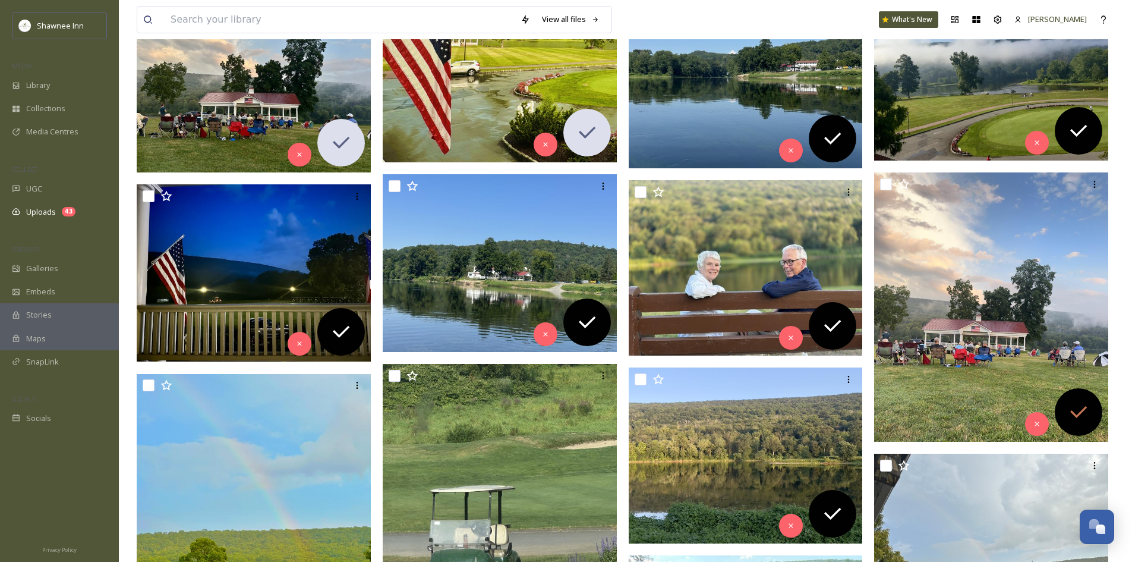
scroll to position [1664, 0]
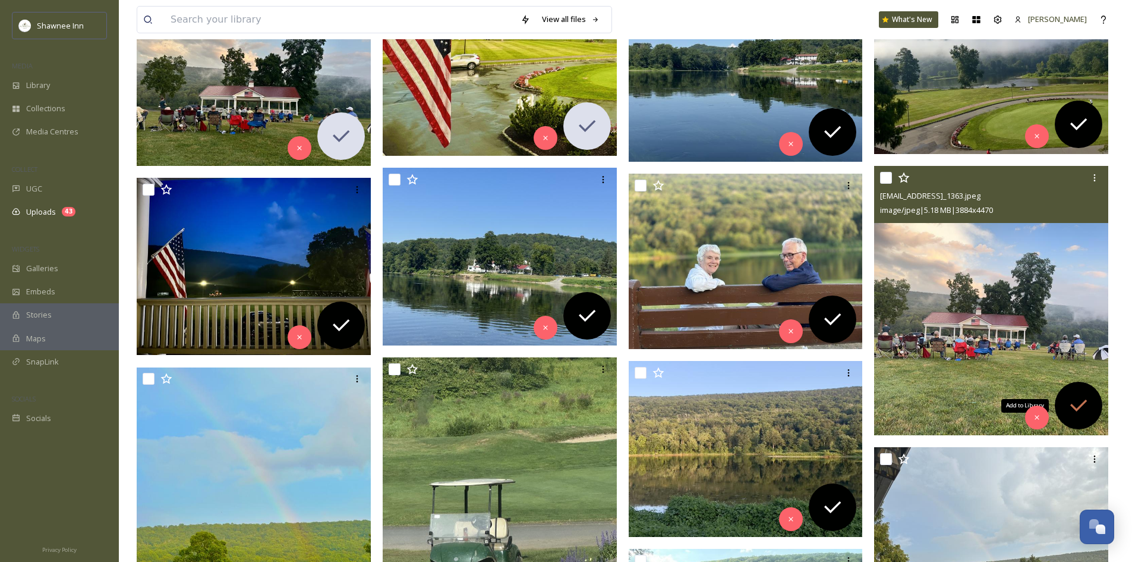
click at [1074, 399] on icon at bounding box center [1079, 405] width 24 height 24
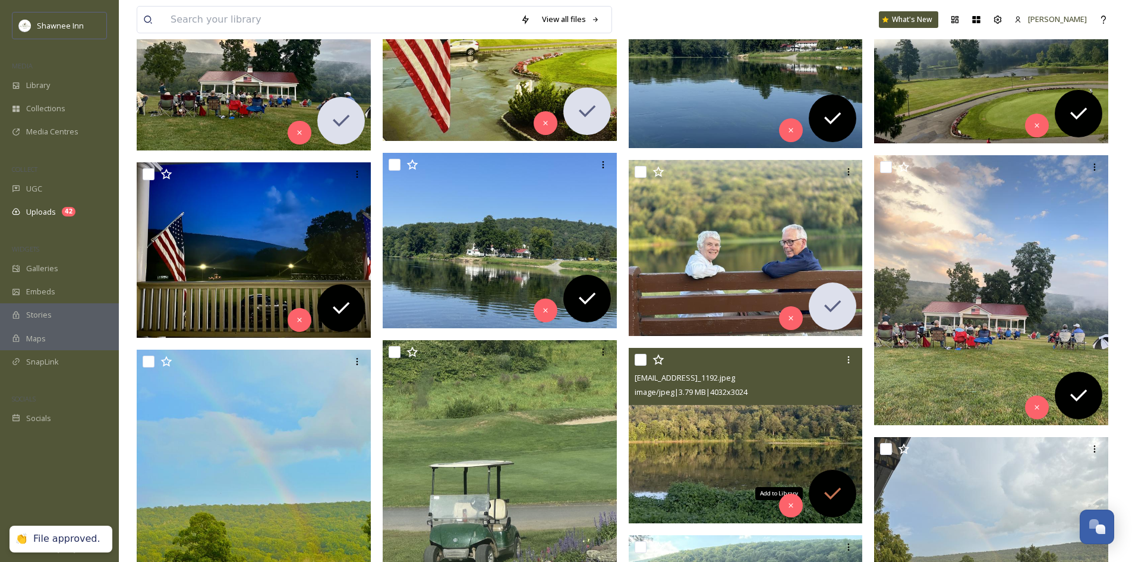
click at [814, 485] on div "Add to Library" at bounding box center [833, 494] width 48 height 48
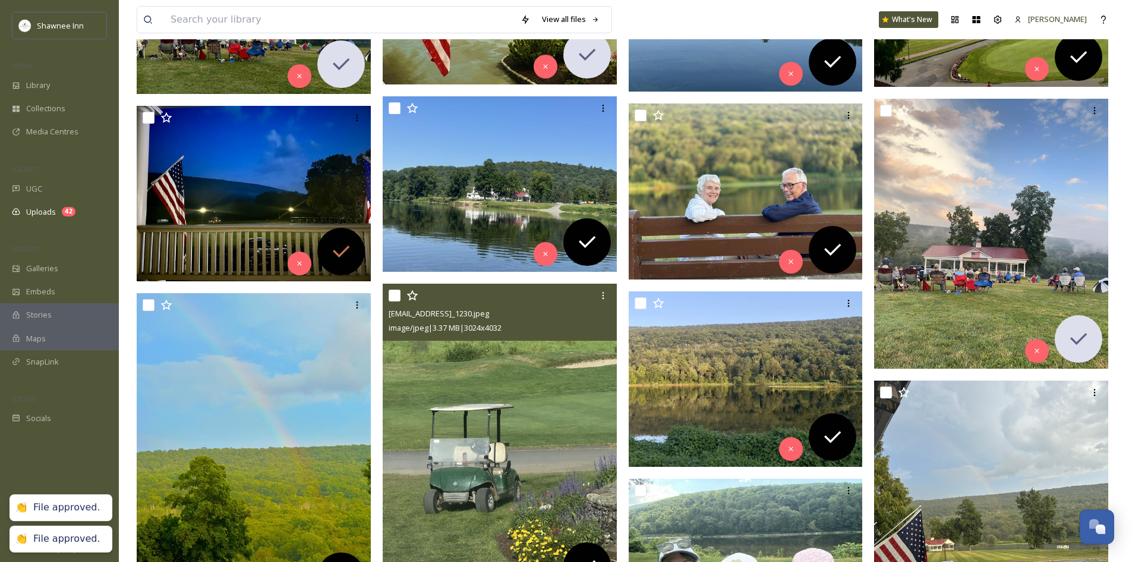
scroll to position [1724, 0]
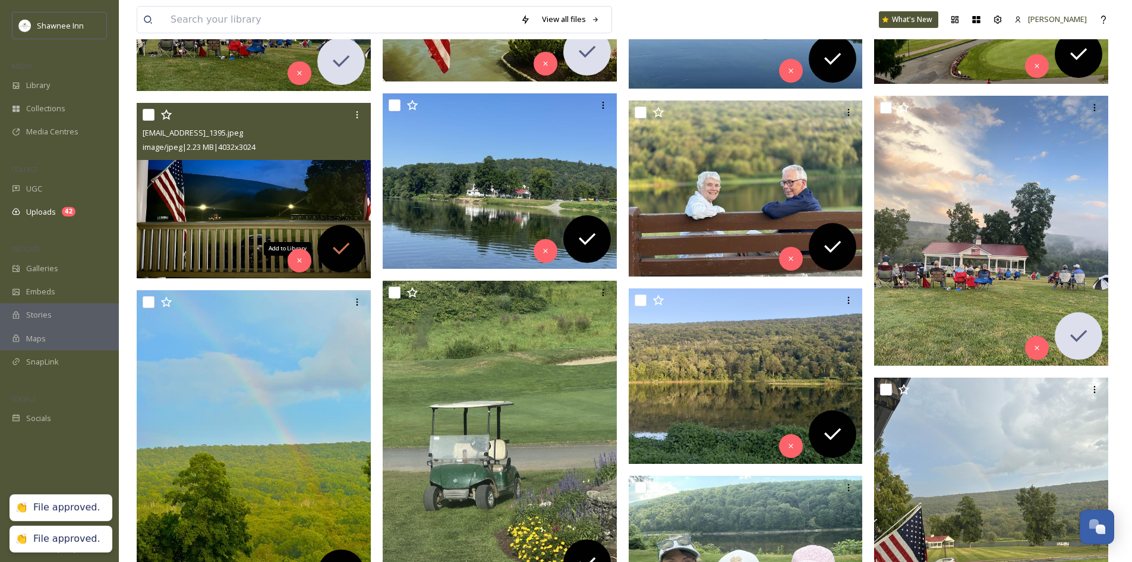
click at [332, 251] on icon at bounding box center [341, 249] width 24 height 24
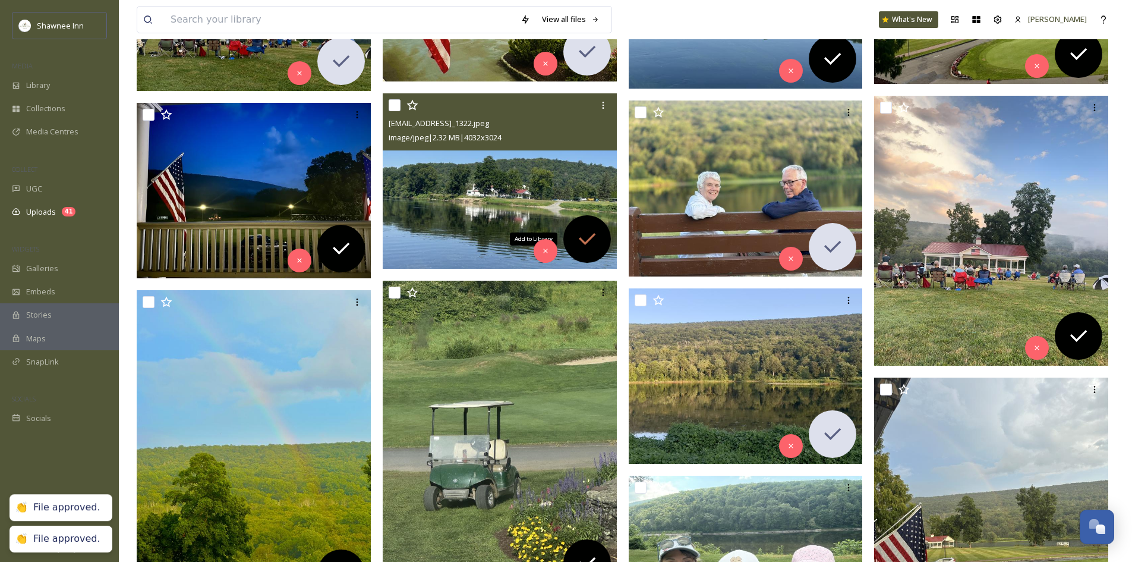
click at [581, 241] on icon at bounding box center [587, 239] width 17 height 12
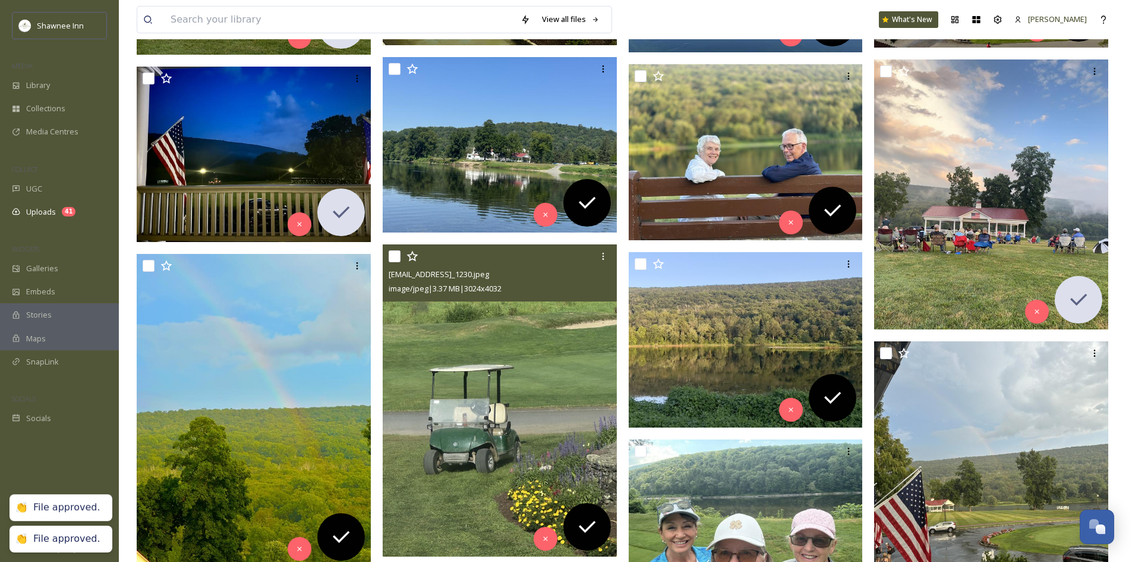
scroll to position [1902, 0]
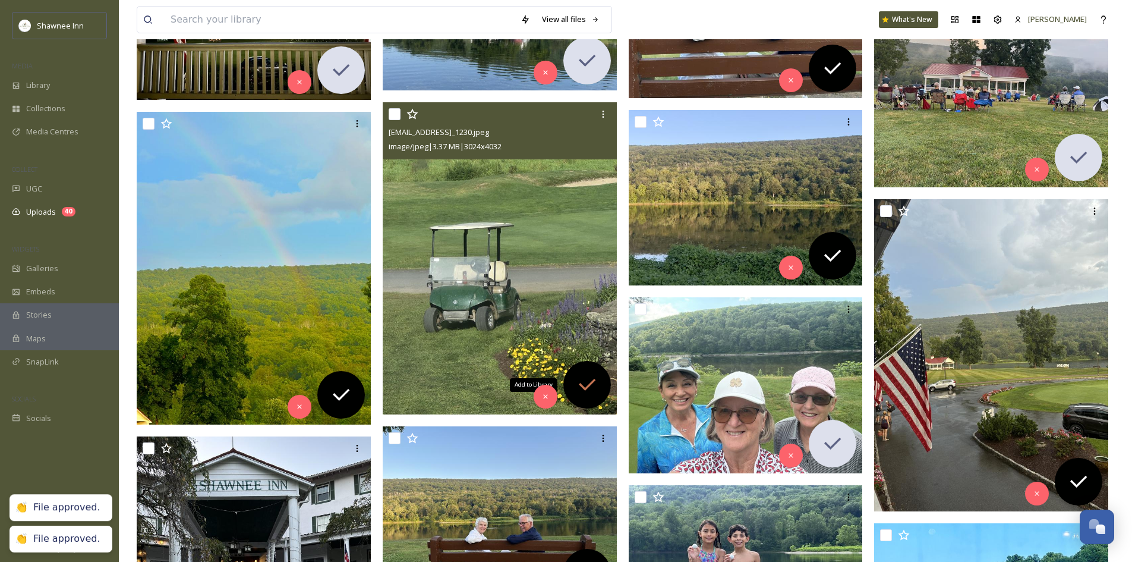
click at [572, 375] on div "Add to Library" at bounding box center [587, 385] width 48 height 48
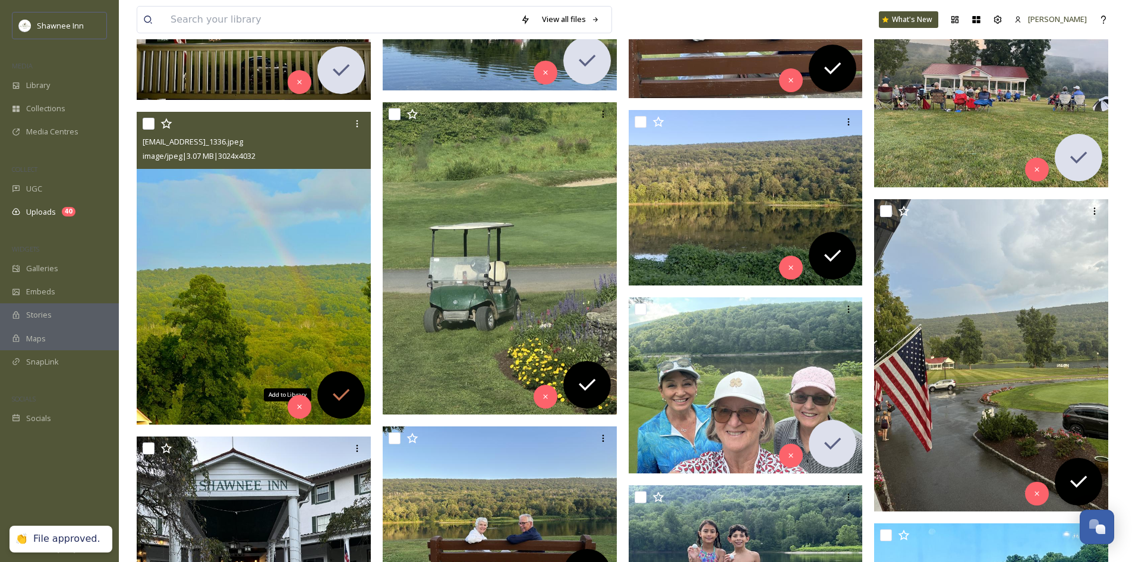
click at [341, 394] on icon at bounding box center [341, 395] width 24 height 24
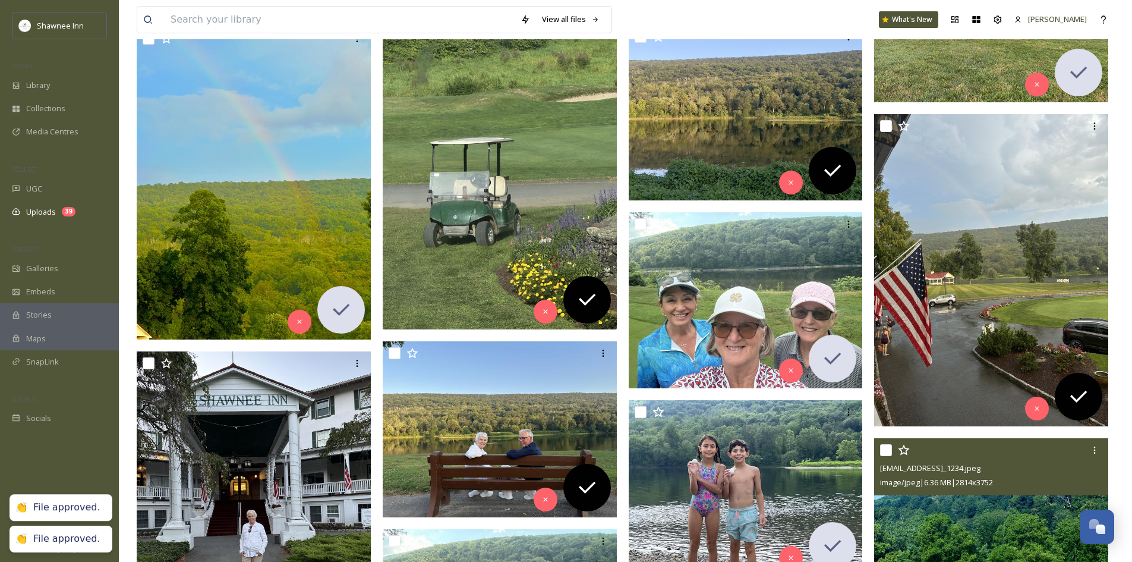
scroll to position [2021, 0]
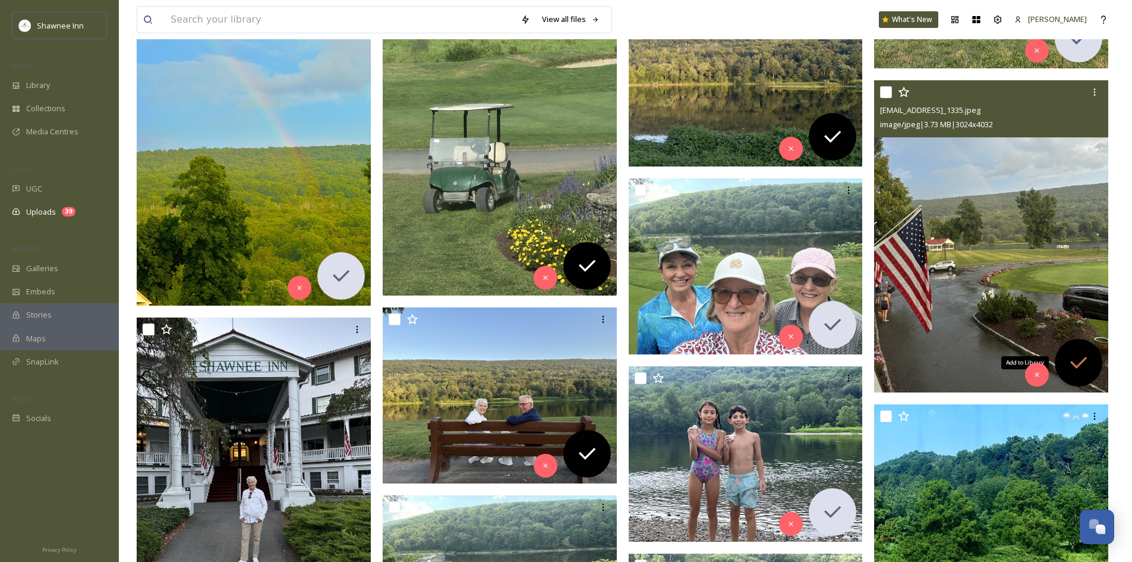
click at [1077, 360] on icon at bounding box center [1079, 363] width 24 height 24
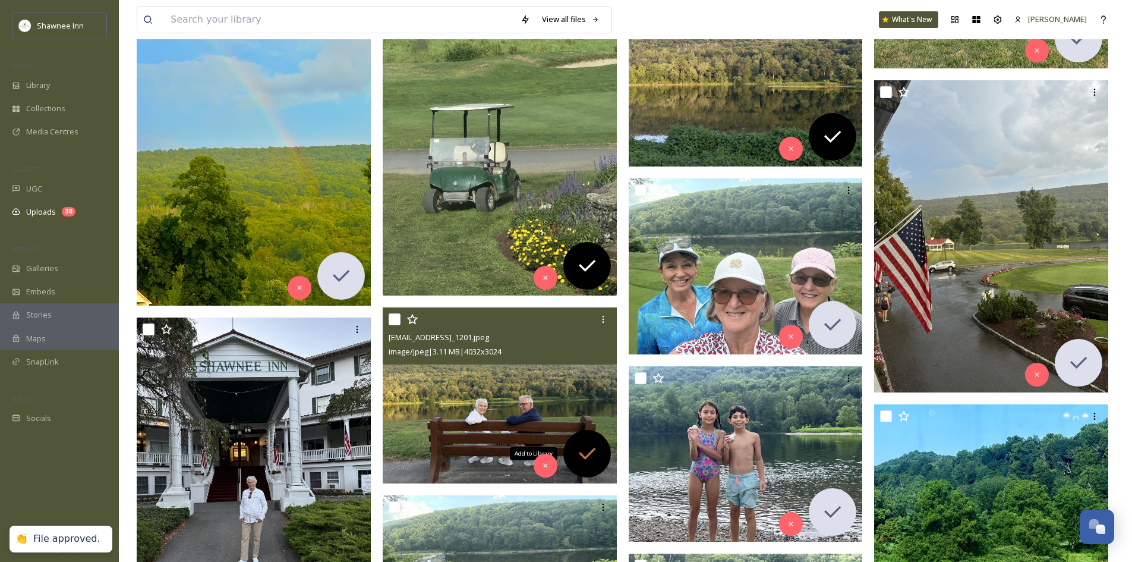
click at [596, 446] on icon at bounding box center [587, 454] width 24 height 24
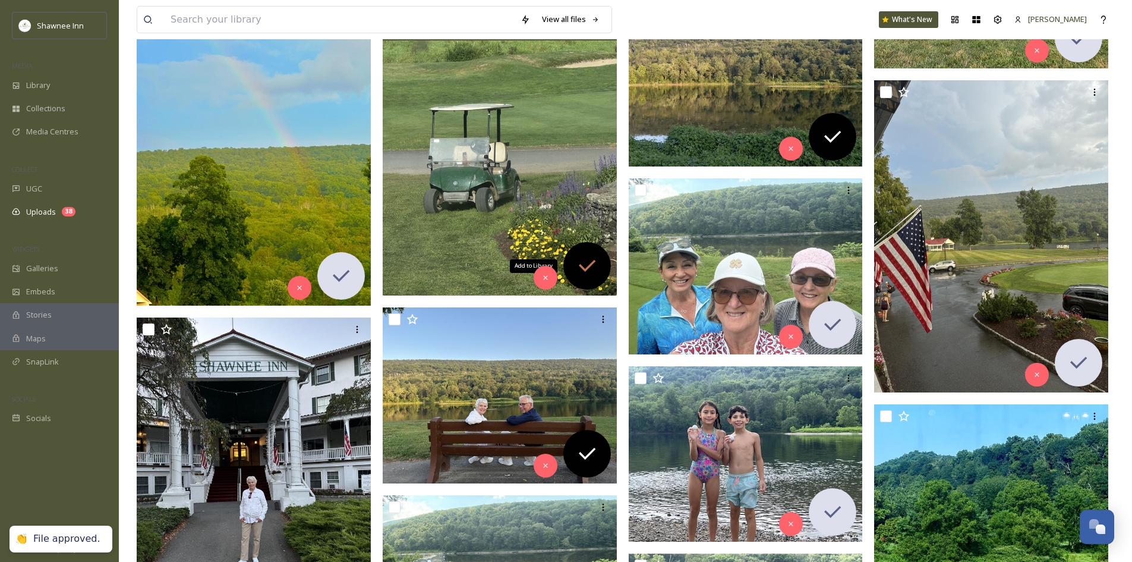
click at [587, 276] on icon at bounding box center [587, 266] width 24 height 24
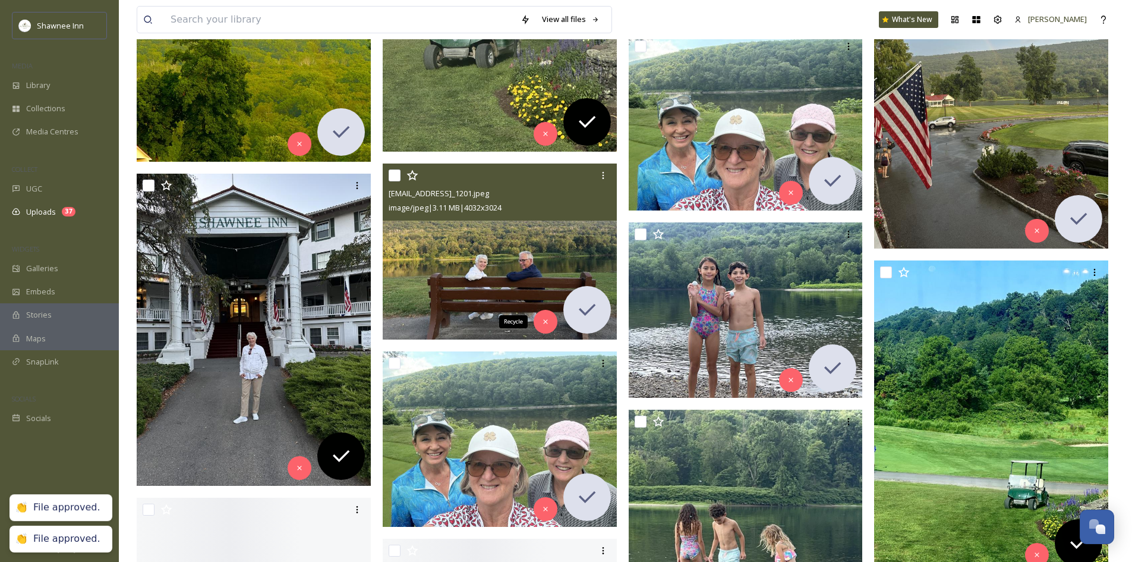
scroll to position [2199, 0]
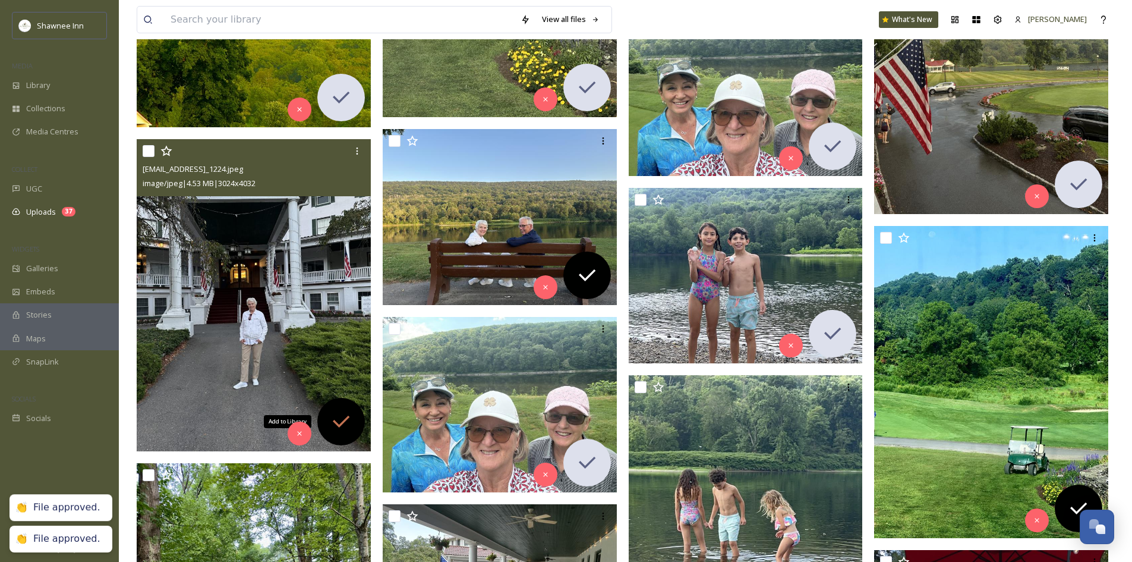
click at [338, 430] on icon at bounding box center [341, 422] width 24 height 24
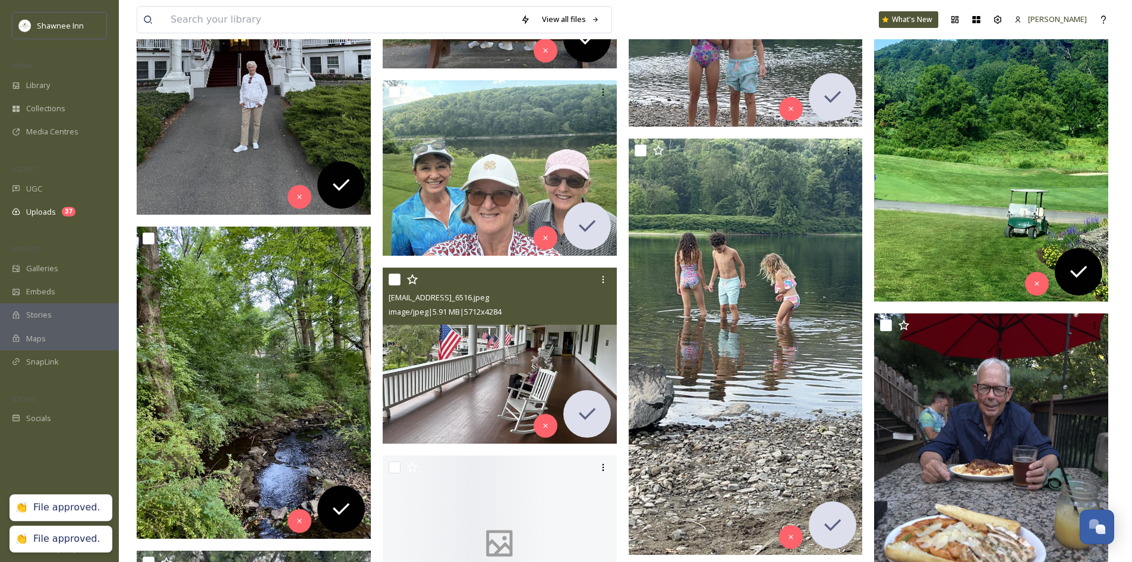
scroll to position [2437, 0]
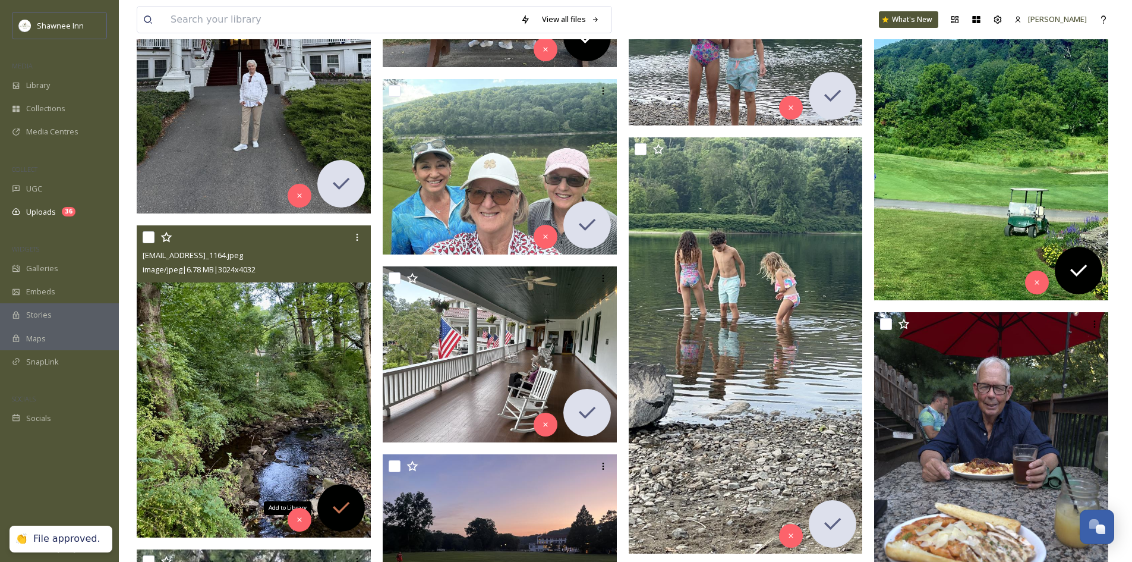
click at [341, 502] on icon at bounding box center [341, 508] width 24 height 24
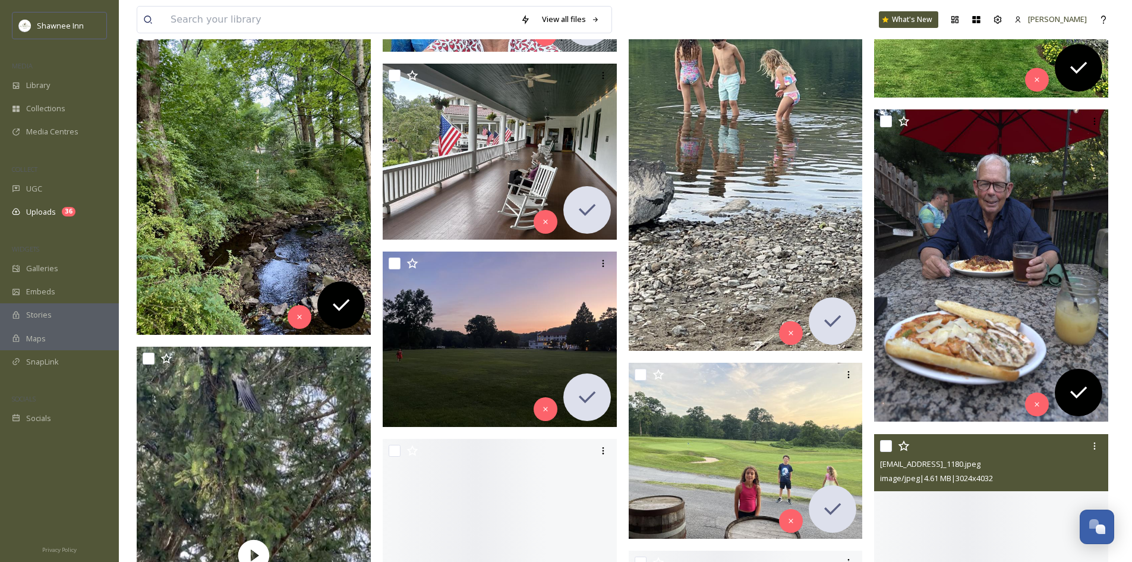
scroll to position [2675, 0]
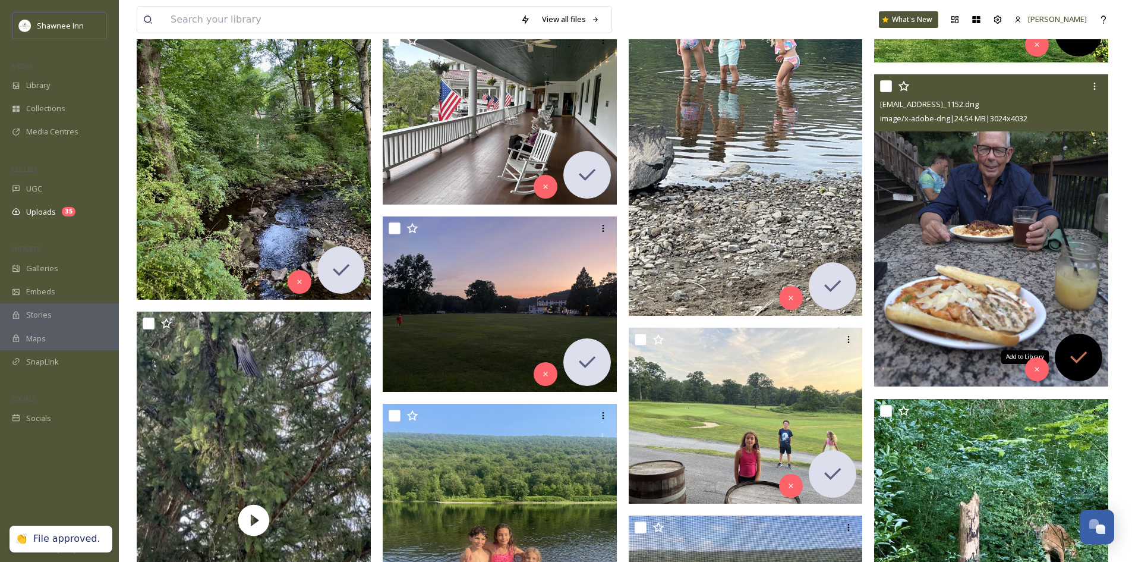
click at [1079, 370] on div "Add to Library" at bounding box center [1079, 357] width 48 height 48
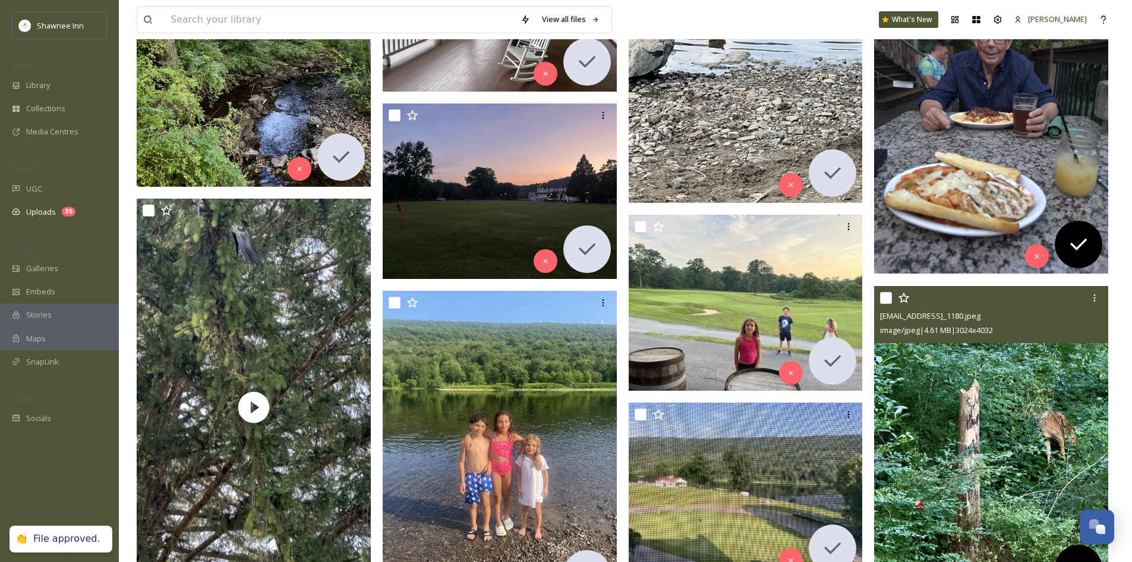
scroll to position [2912, 0]
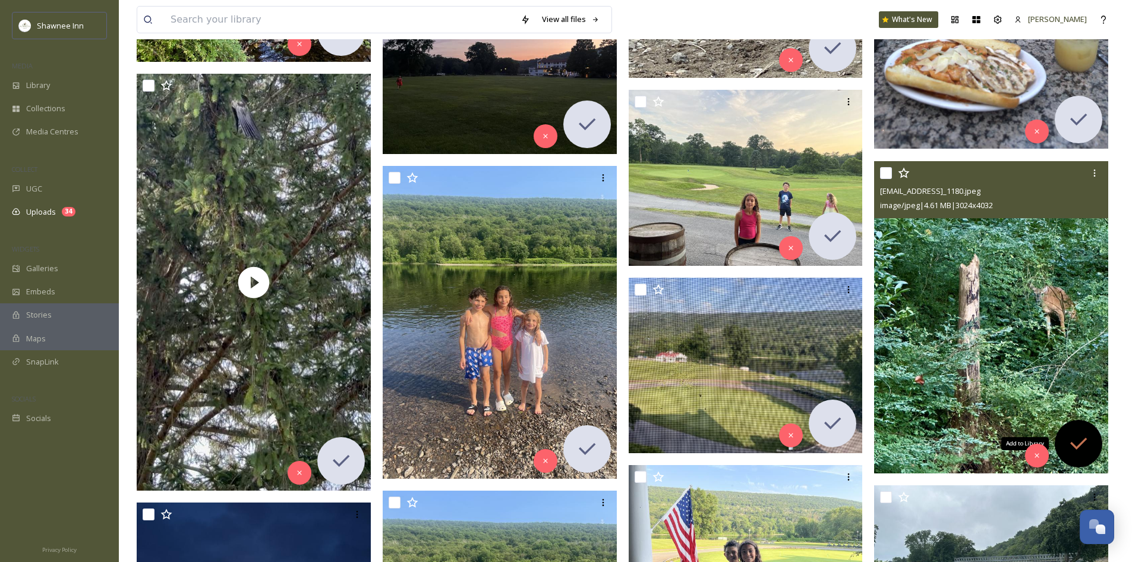
click at [1070, 433] on icon at bounding box center [1079, 444] width 24 height 24
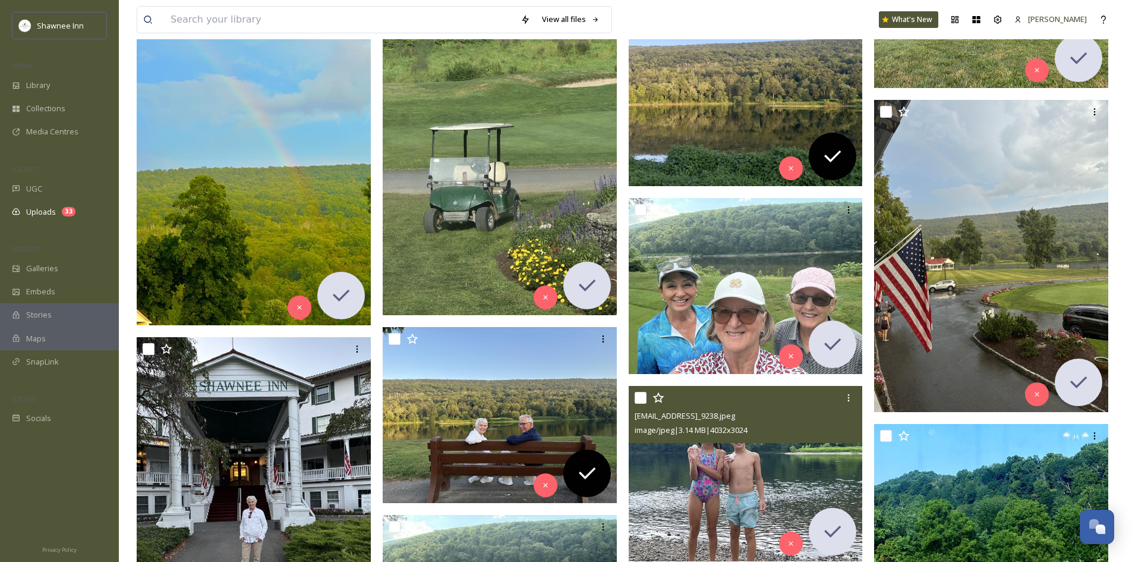
scroll to position [2021, 0]
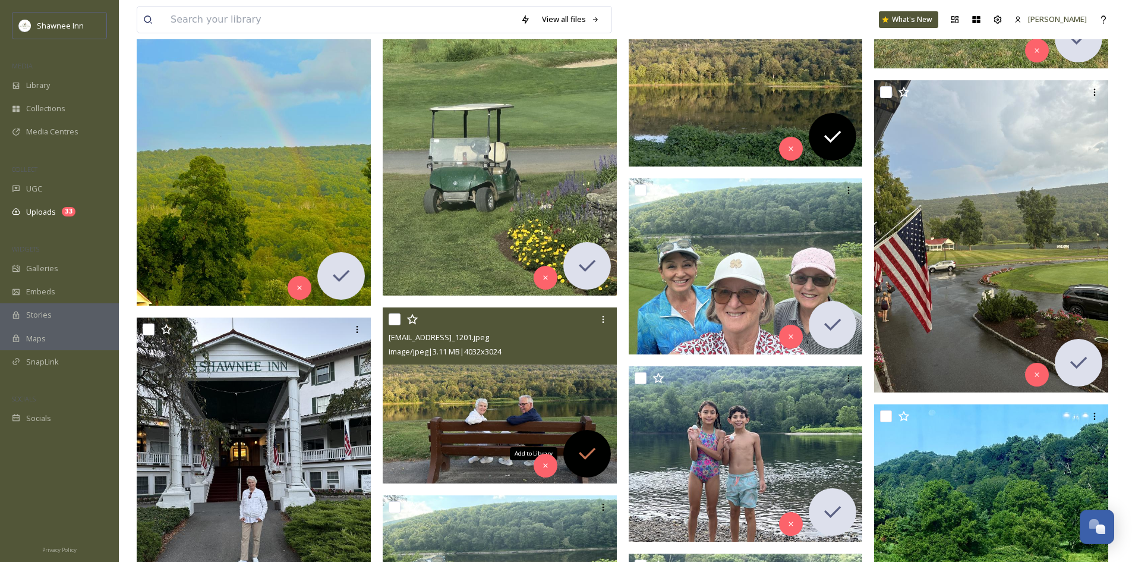
click at [581, 462] on icon at bounding box center [587, 454] width 24 height 24
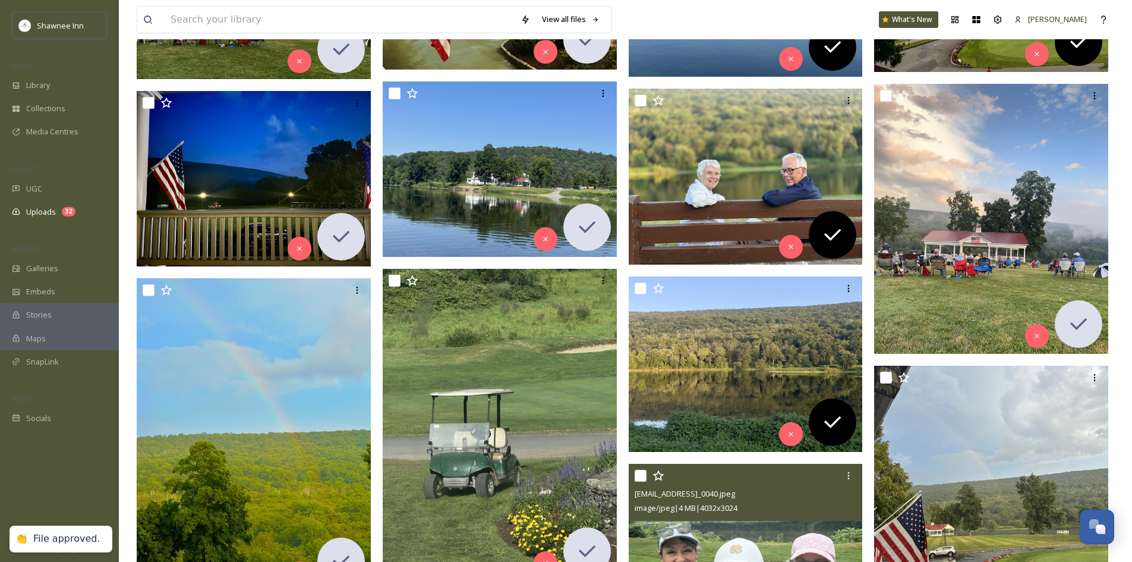
scroll to position [1724, 0]
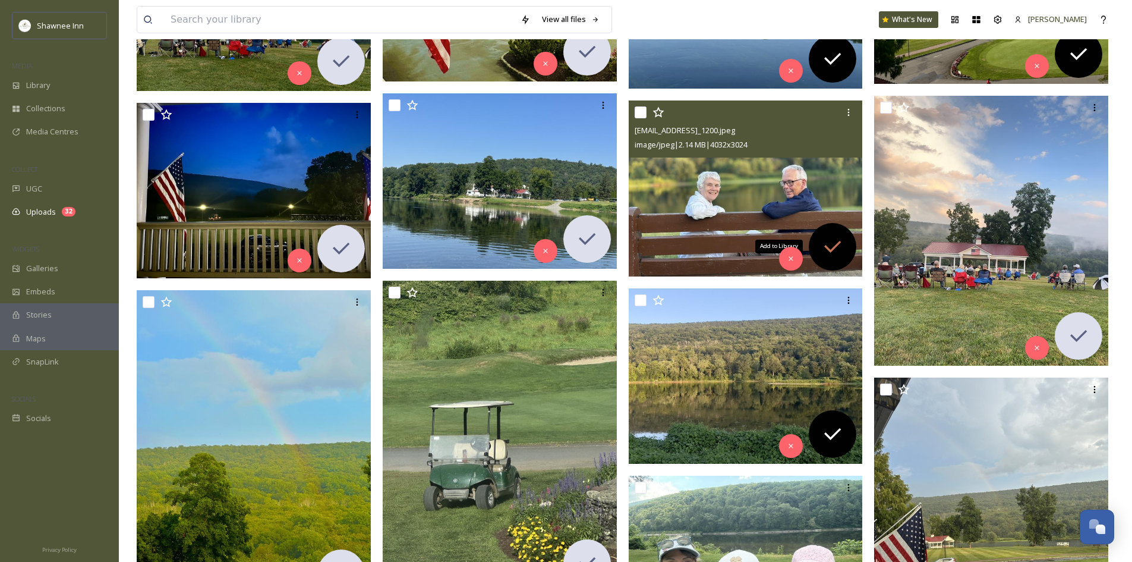
click at [830, 251] on icon at bounding box center [832, 246] width 17 height 12
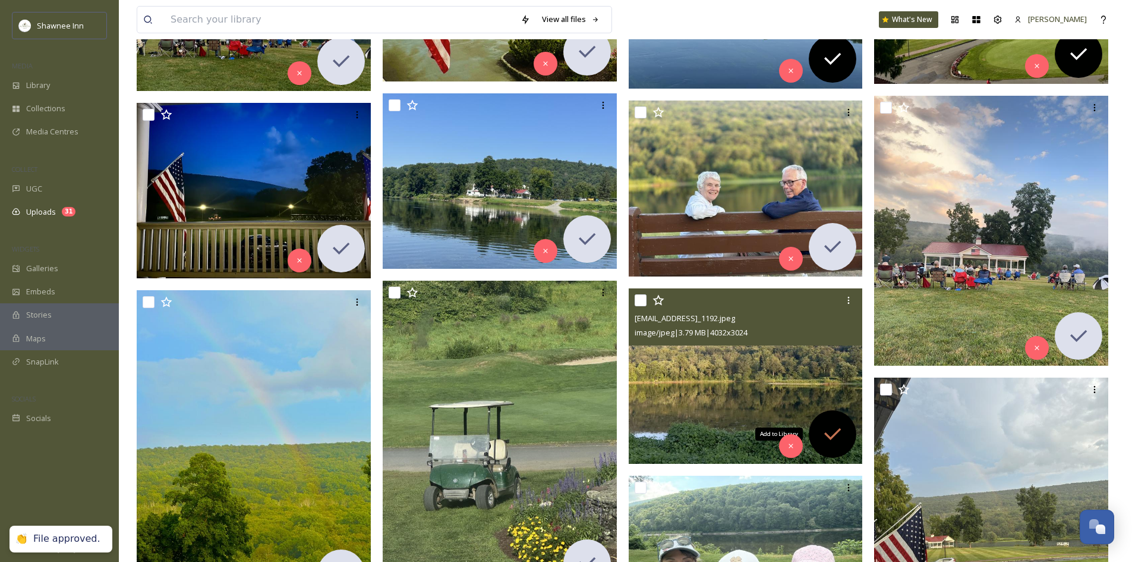
click at [834, 447] on div "Add to Library" at bounding box center [833, 434] width 48 height 48
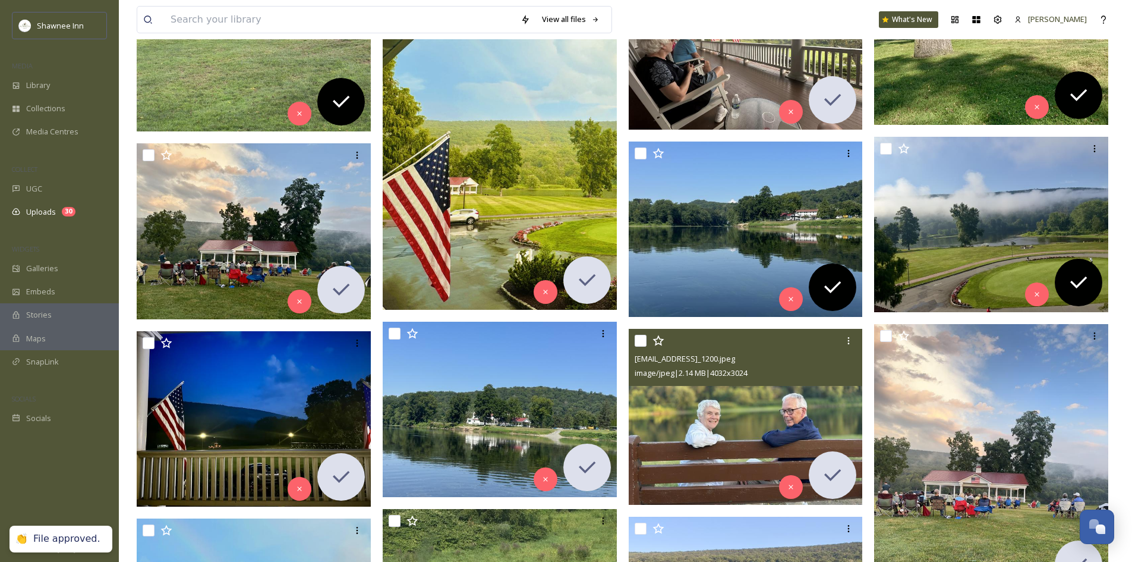
scroll to position [1486, 0]
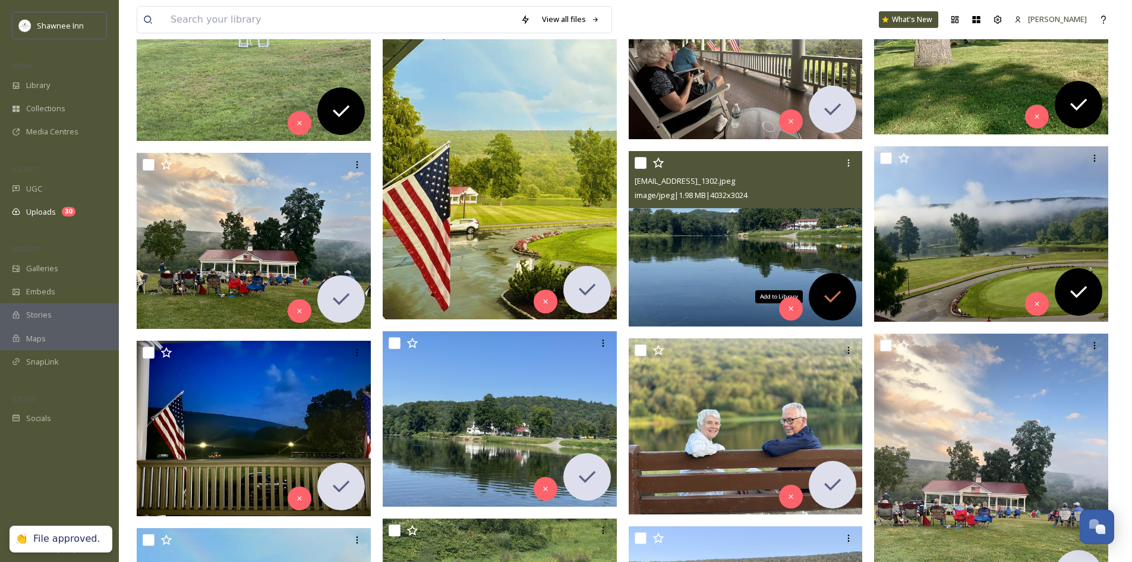
click at [830, 310] on div "Add to Library" at bounding box center [833, 297] width 48 height 48
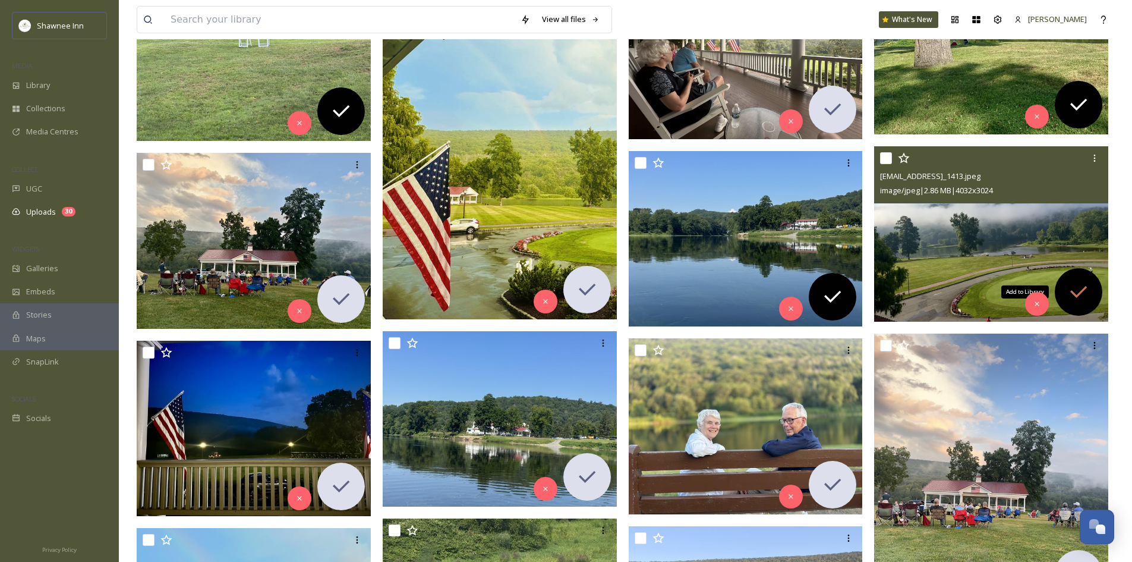
click at [1088, 286] on icon at bounding box center [1079, 292] width 24 height 24
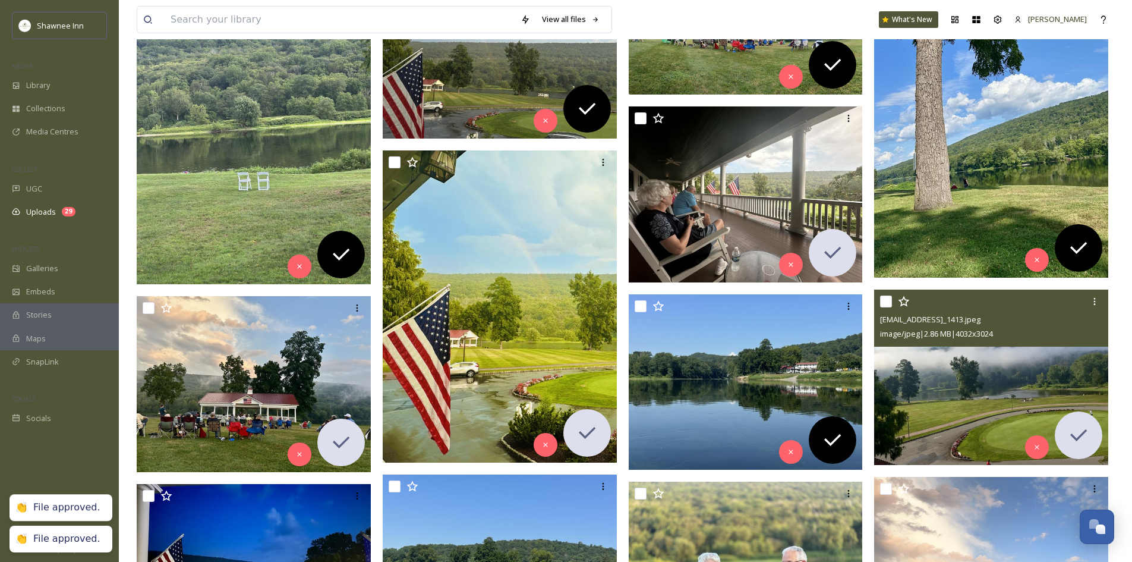
scroll to position [1308, 0]
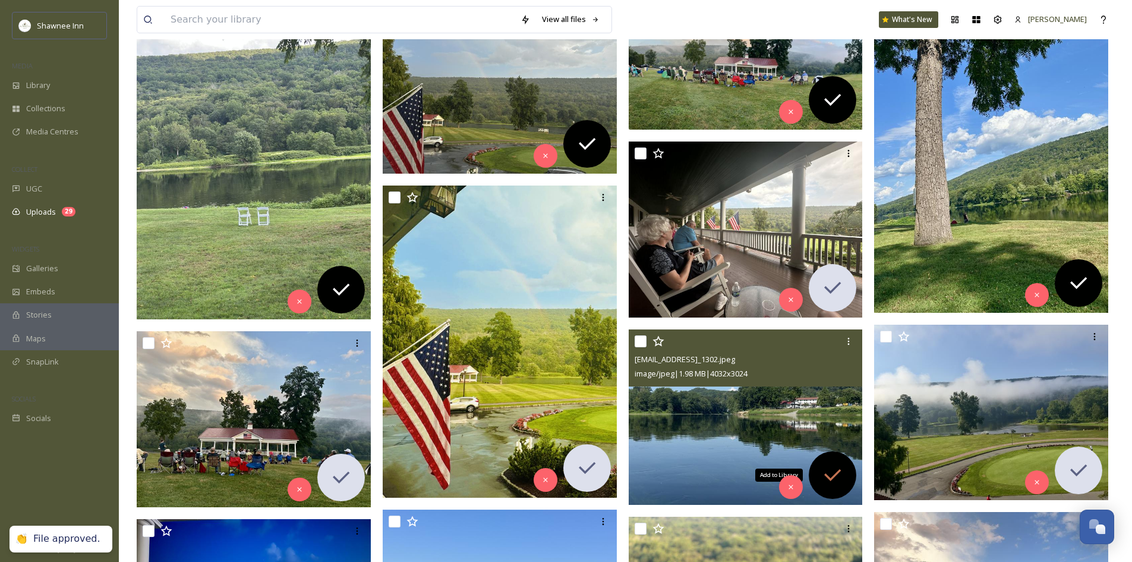
click at [841, 476] on icon at bounding box center [833, 475] width 24 height 24
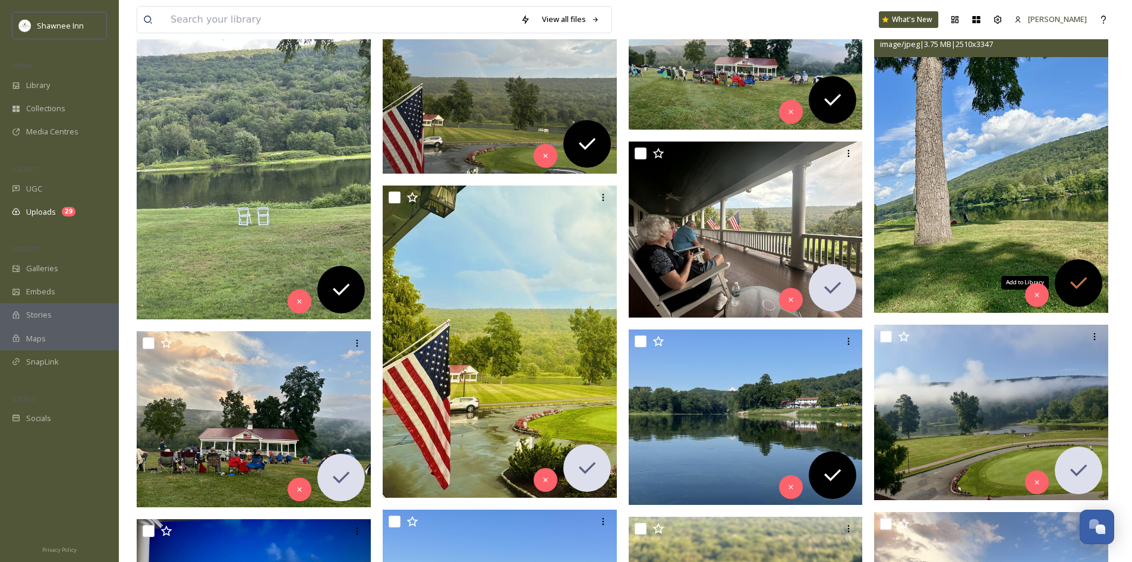
click at [1073, 297] on div "Add to Library" at bounding box center [1079, 283] width 48 height 48
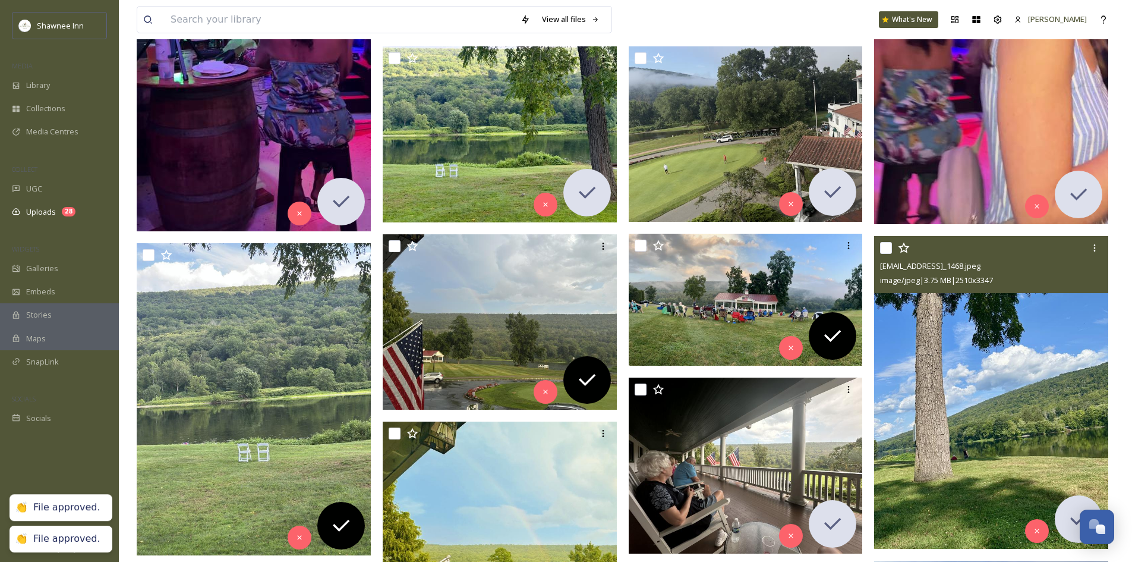
scroll to position [1070, 0]
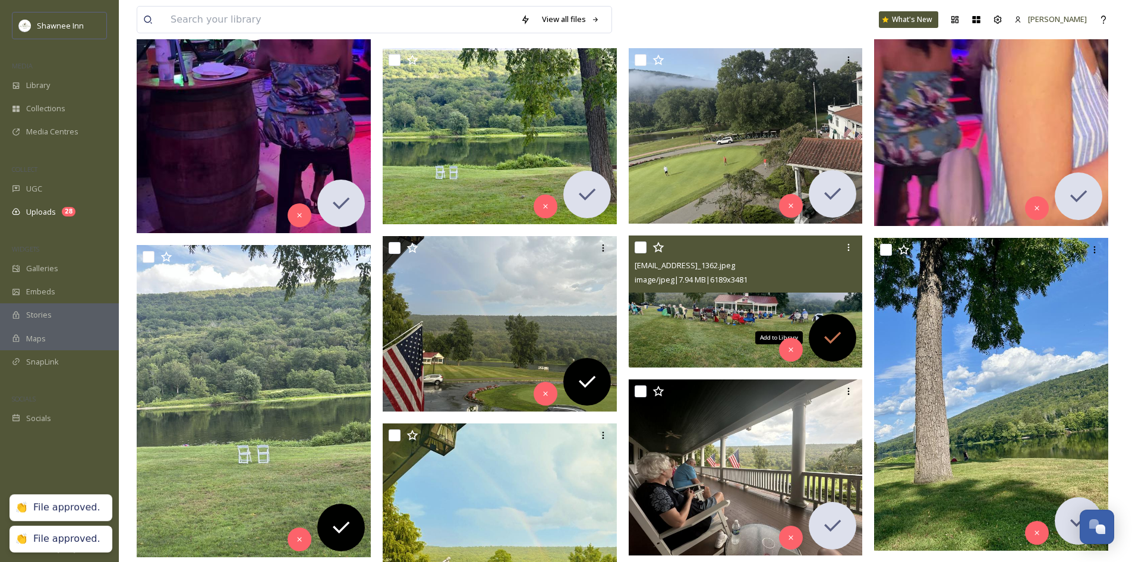
click at [839, 347] on icon at bounding box center [833, 338] width 24 height 24
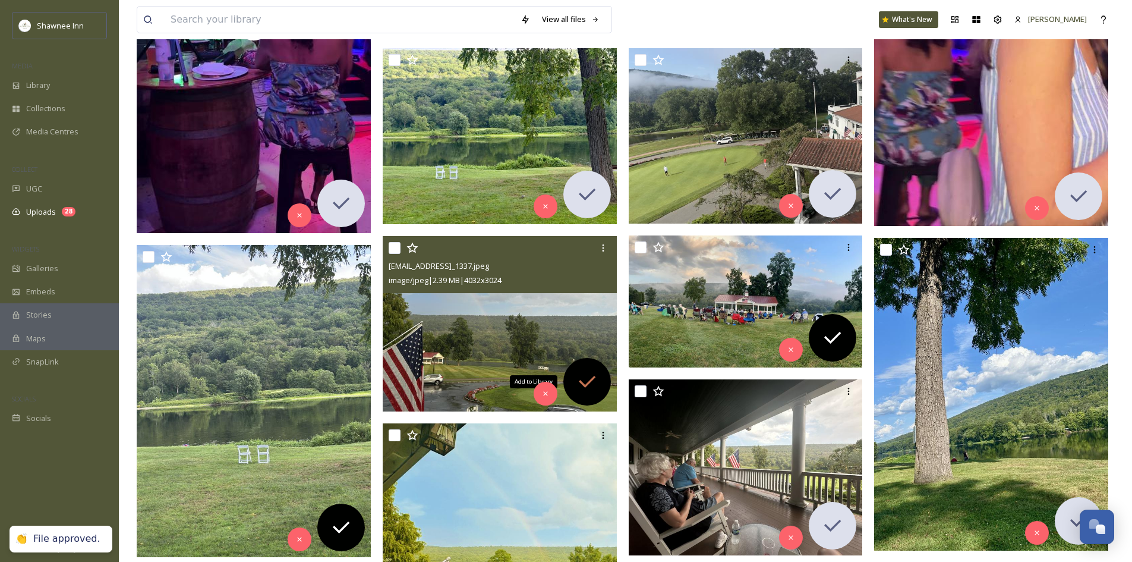
click at [582, 367] on div "Add to Library" at bounding box center [587, 382] width 48 height 48
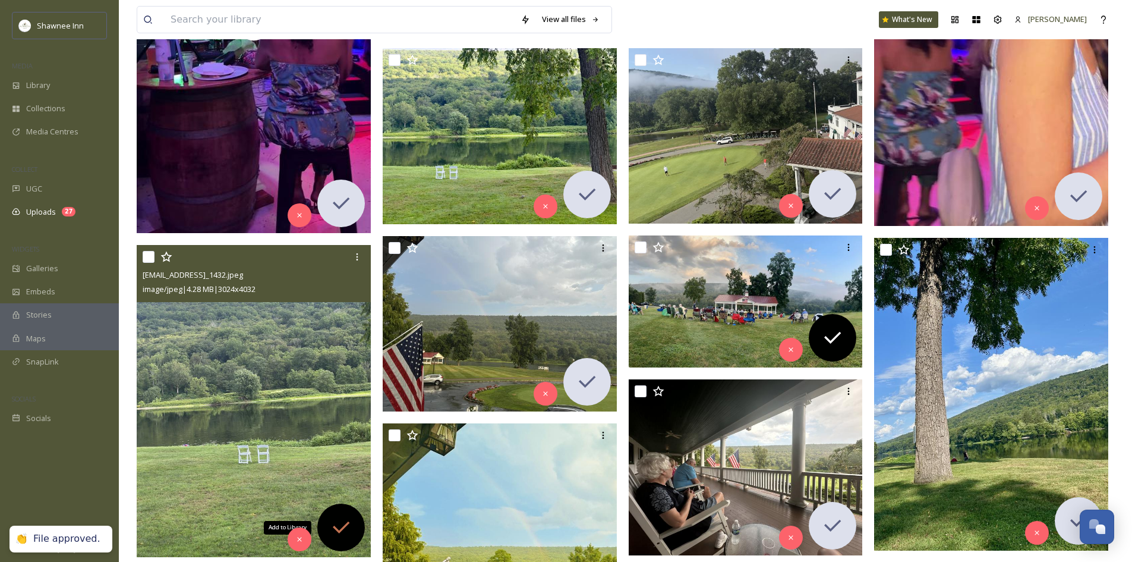
click at [354, 522] on div "Add to Library" at bounding box center [341, 527] width 48 height 48
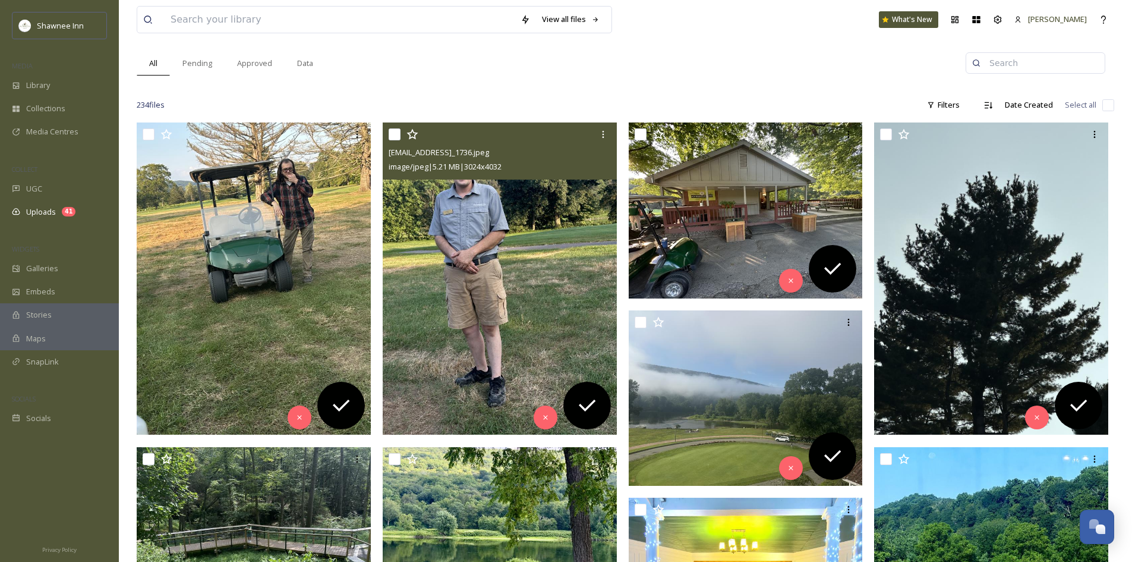
scroll to position [119, 0]
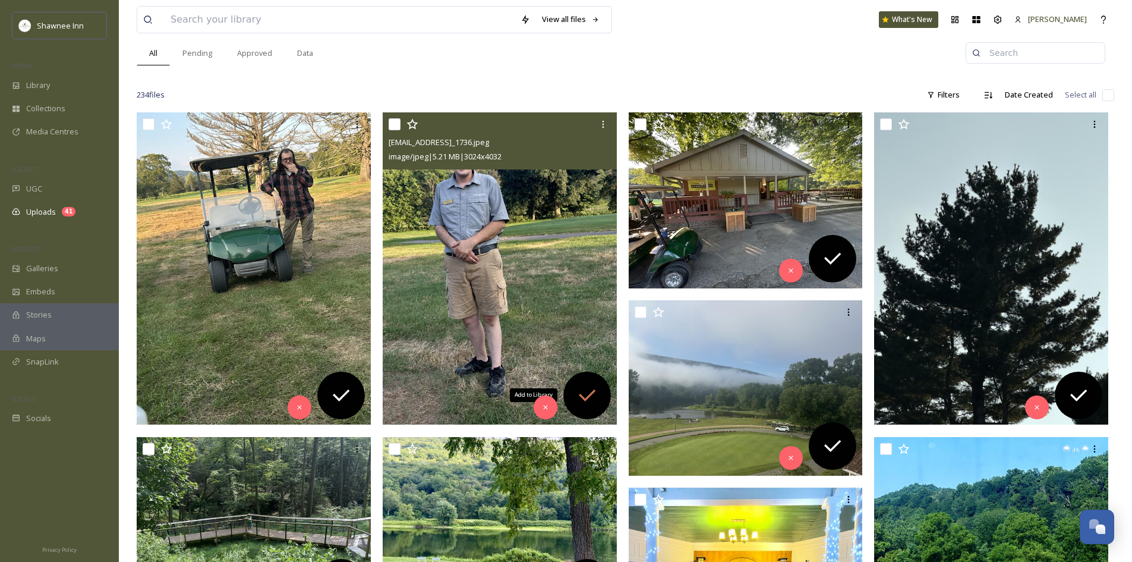
click at [597, 399] on icon at bounding box center [587, 395] width 24 height 24
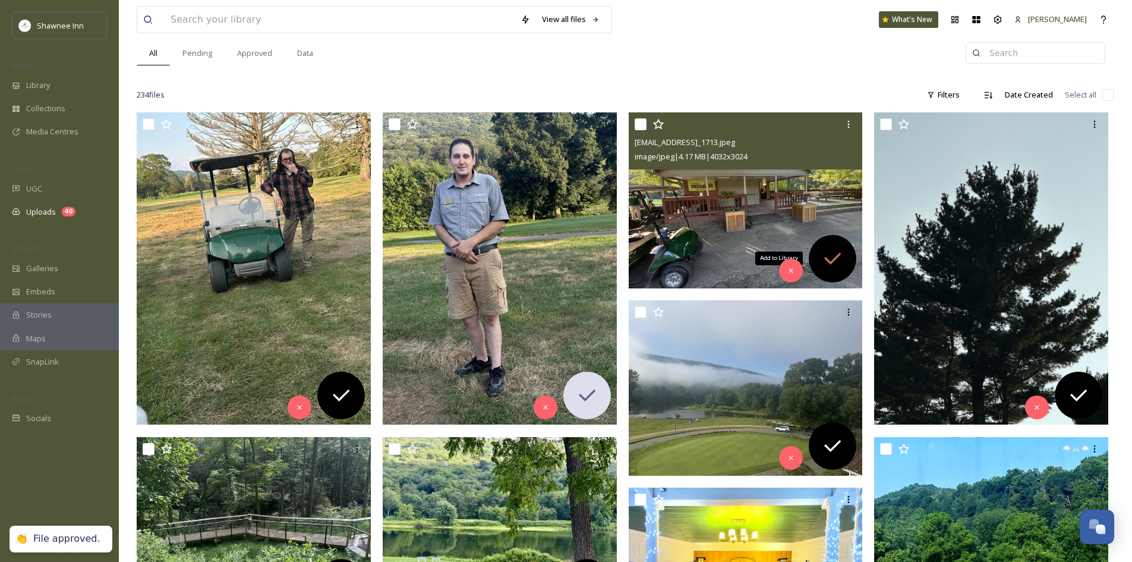
click at [831, 263] on icon at bounding box center [832, 259] width 17 height 12
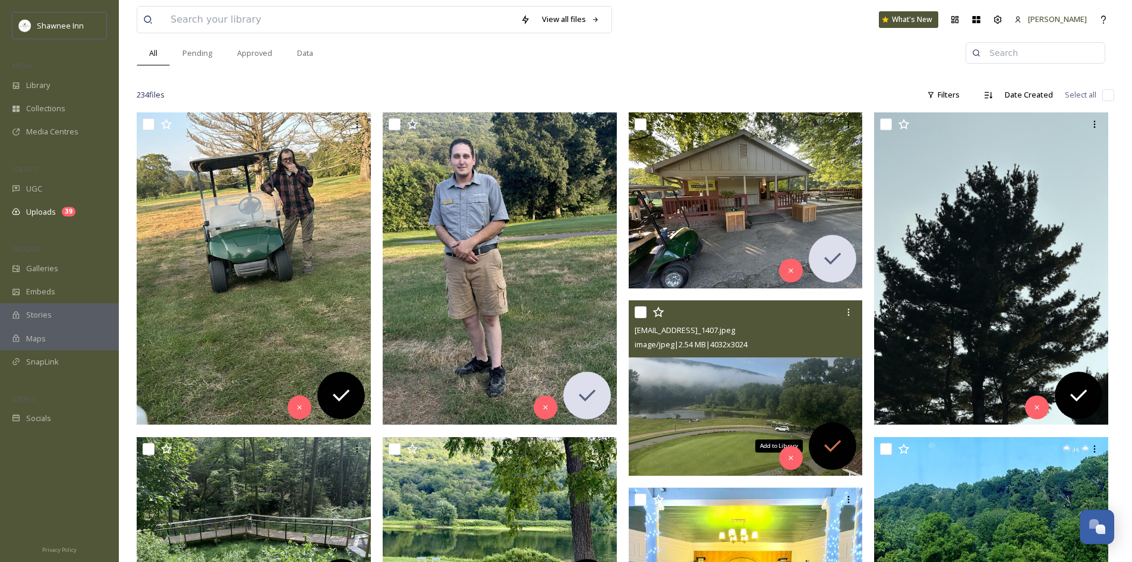
click at [842, 443] on icon at bounding box center [833, 446] width 24 height 24
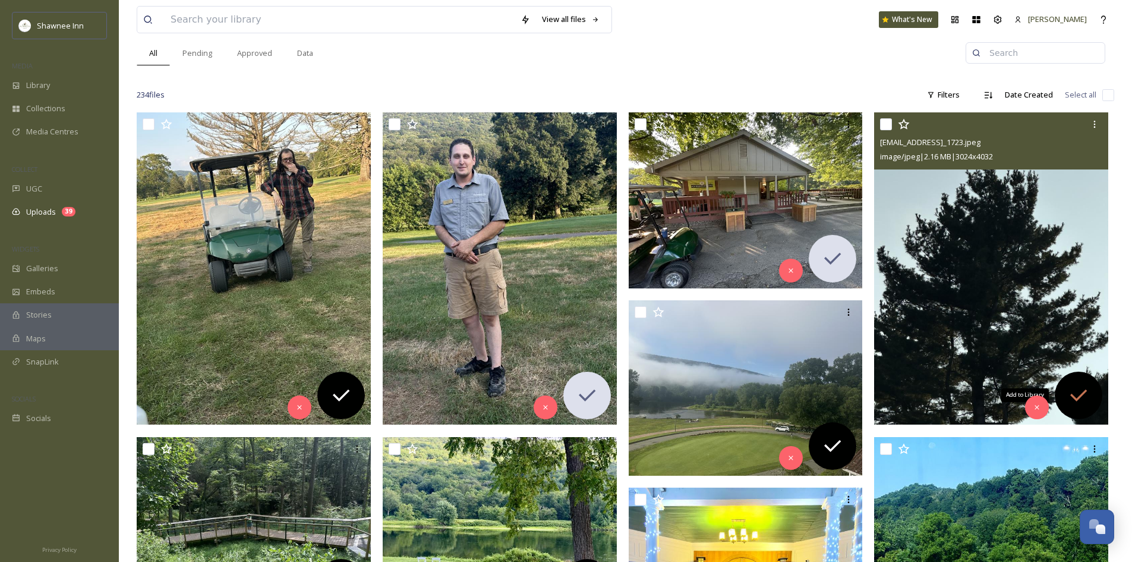
click at [1096, 391] on div "Add to Library" at bounding box center [1079, 395] width 48 height 48
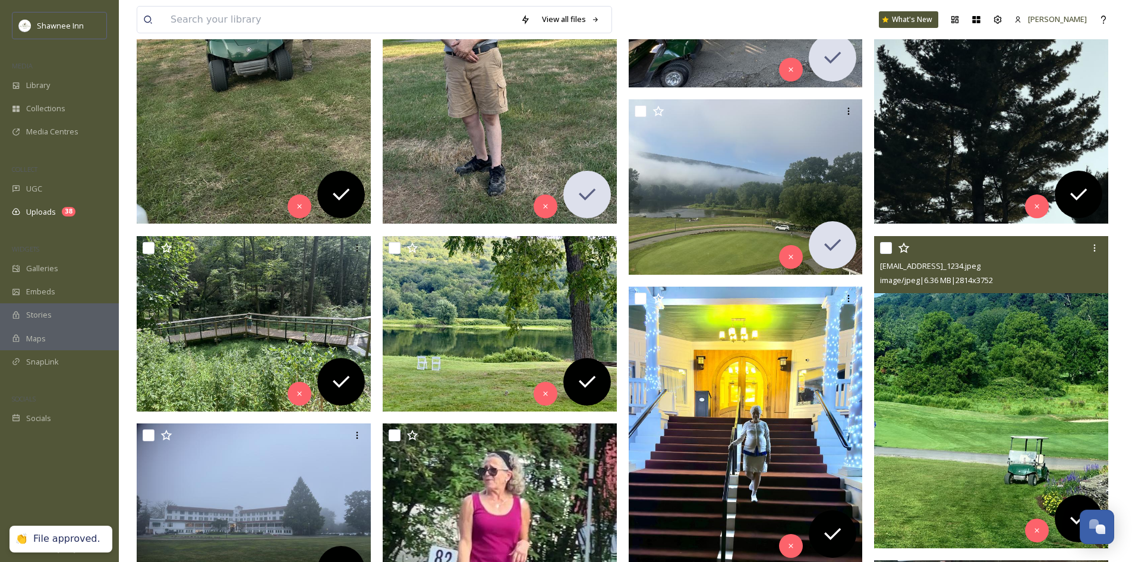
scroll to position [357, 0]
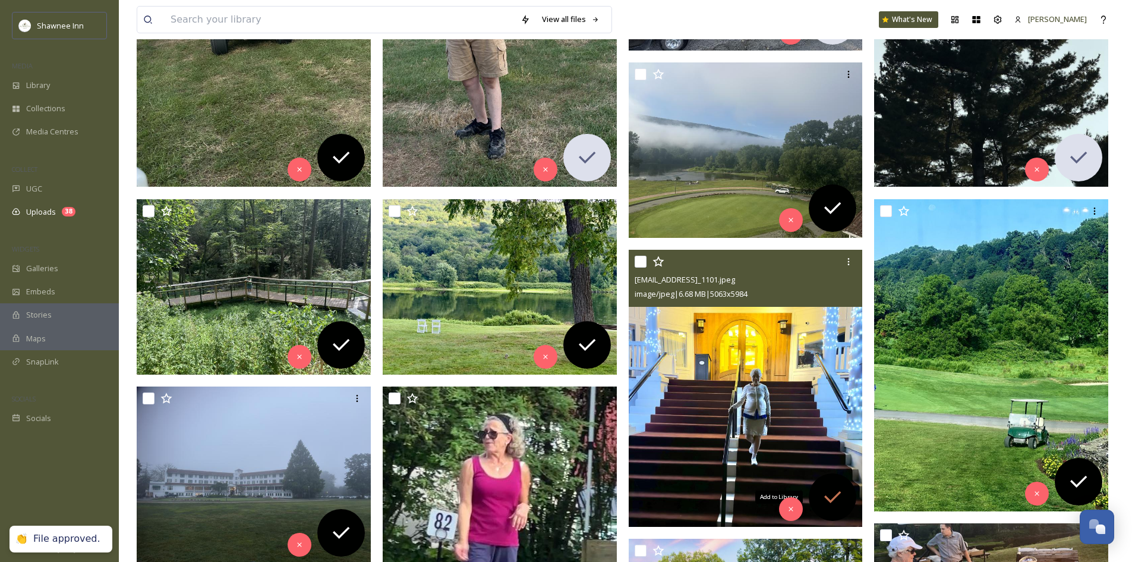
click at [818, 488] on div "Add to Library" at bounding box center [833, 497] width 48 height 48
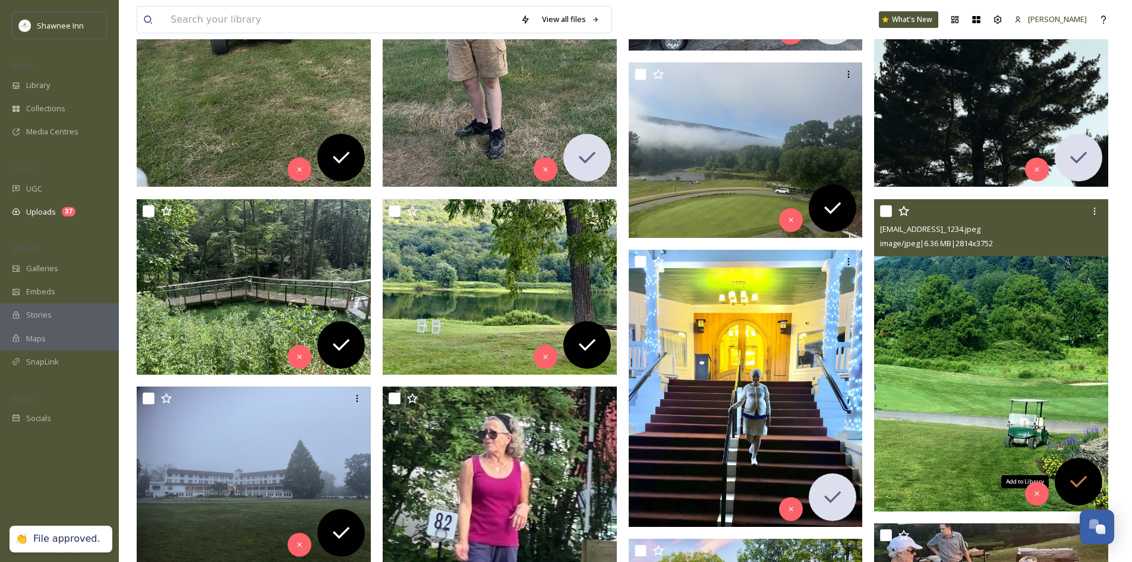
click at [1080, 487] on icon at bounding box center [1079, 482] width 24 height 24
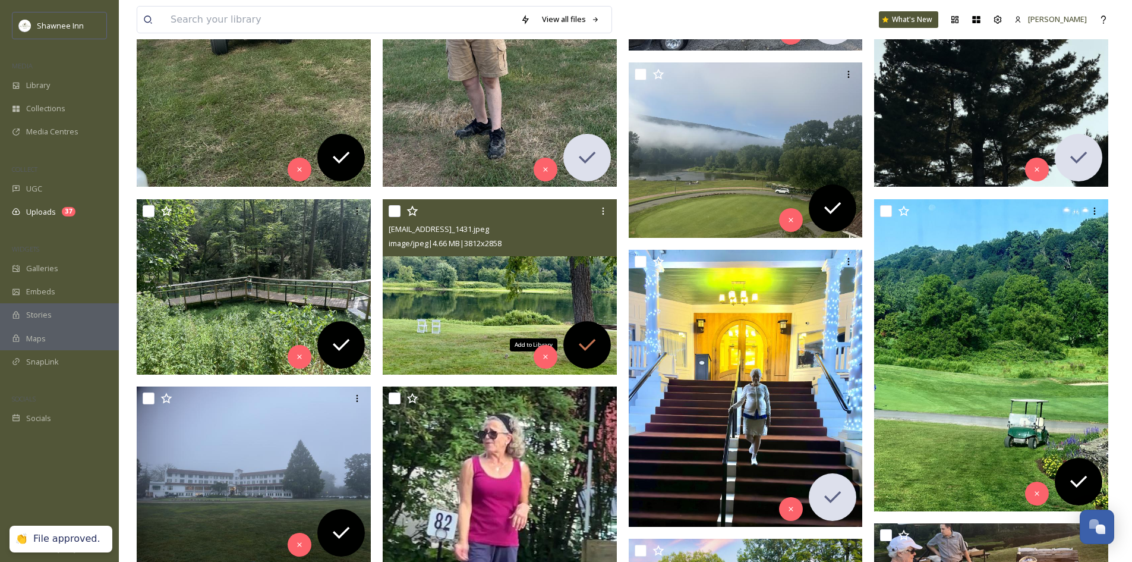
click at [595, 348] on icon at bounding box center [587, 345] width 24 height 24
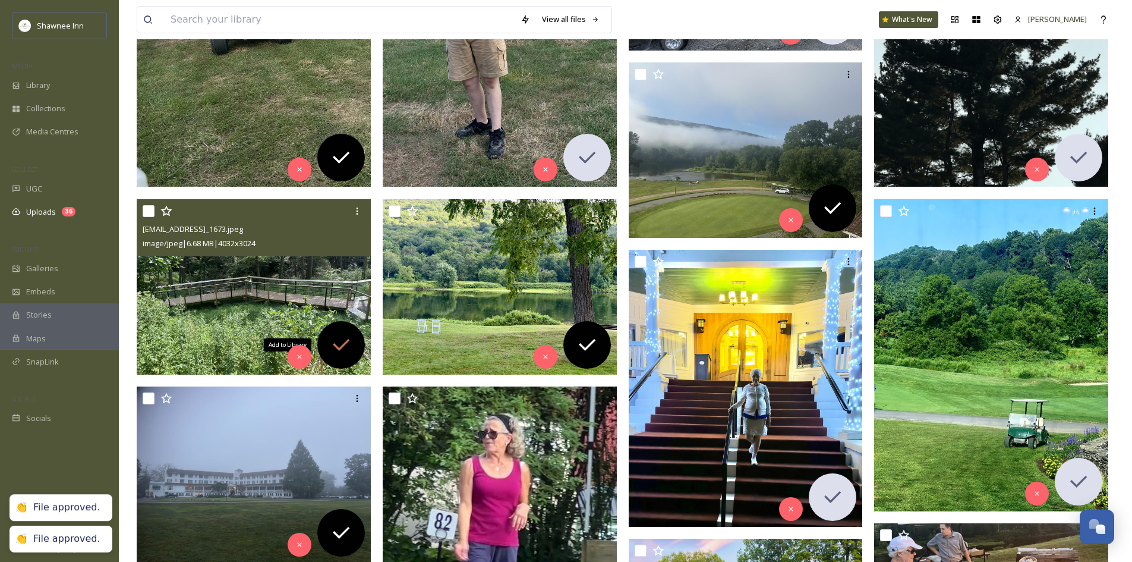
click at [361, 338] on div "Add to Library" at bounding box center [341, 345] width 48 height 48
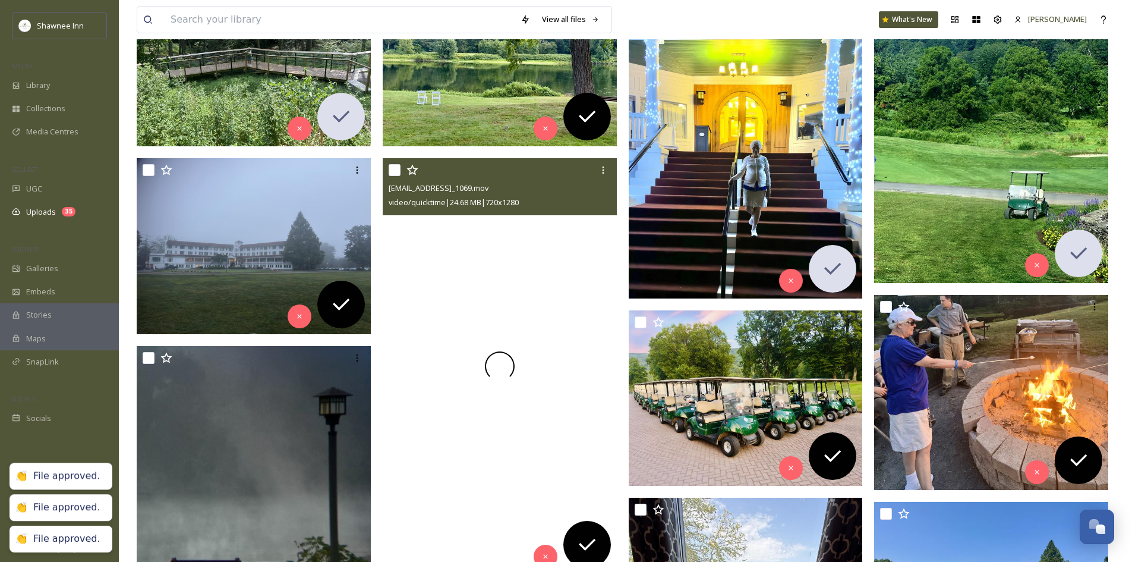
scroll to position [713, 0]
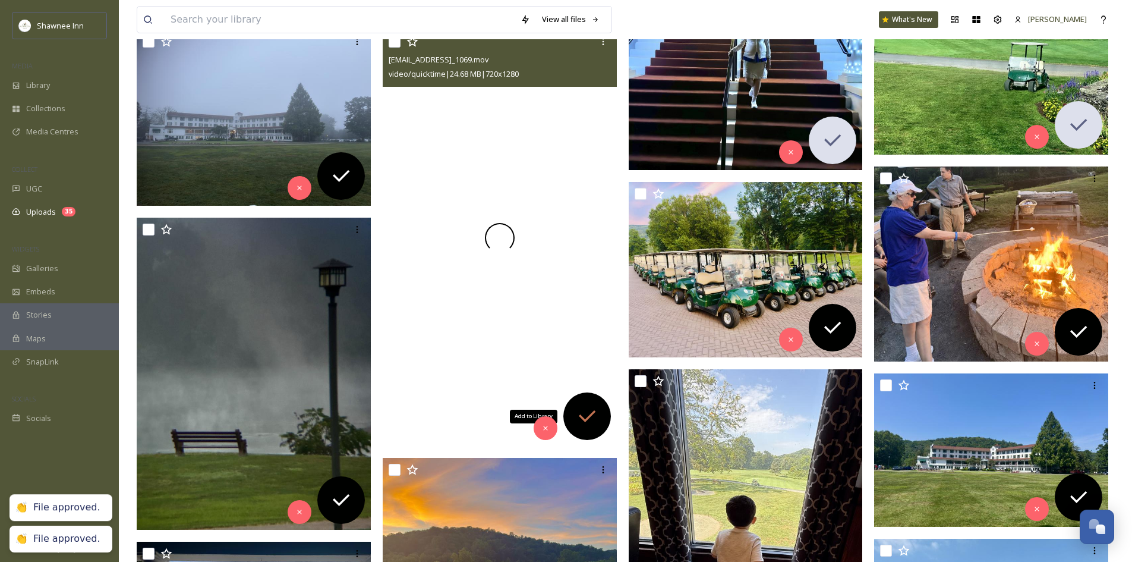
click at [580, 421] on icon at bounding box center [587, 416] width 24 height 24
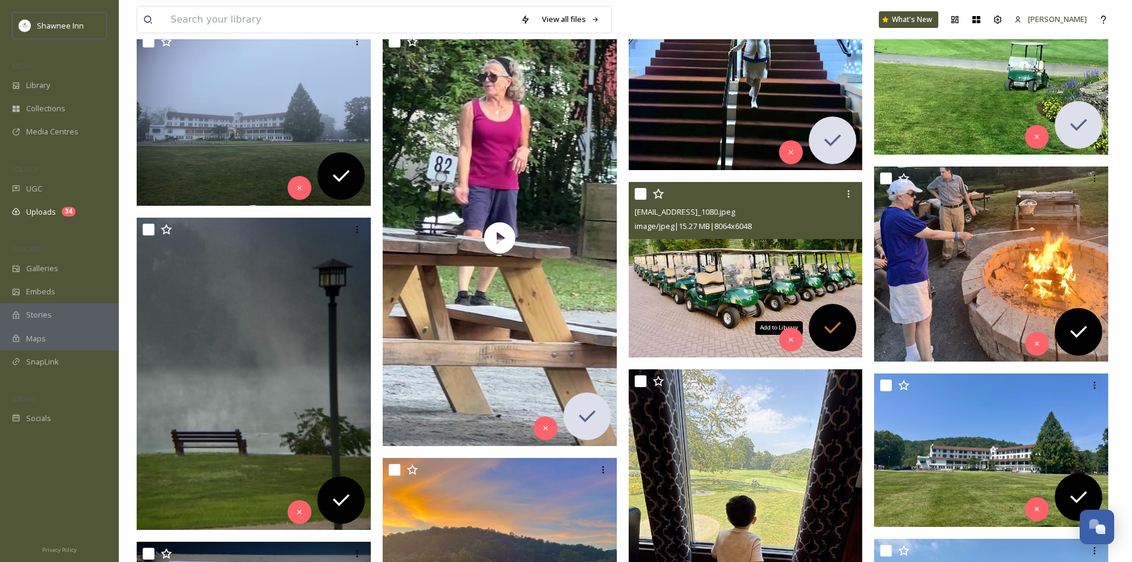
click at [824, 337] on icon at bounding box center [833, 328] width 24 height 24
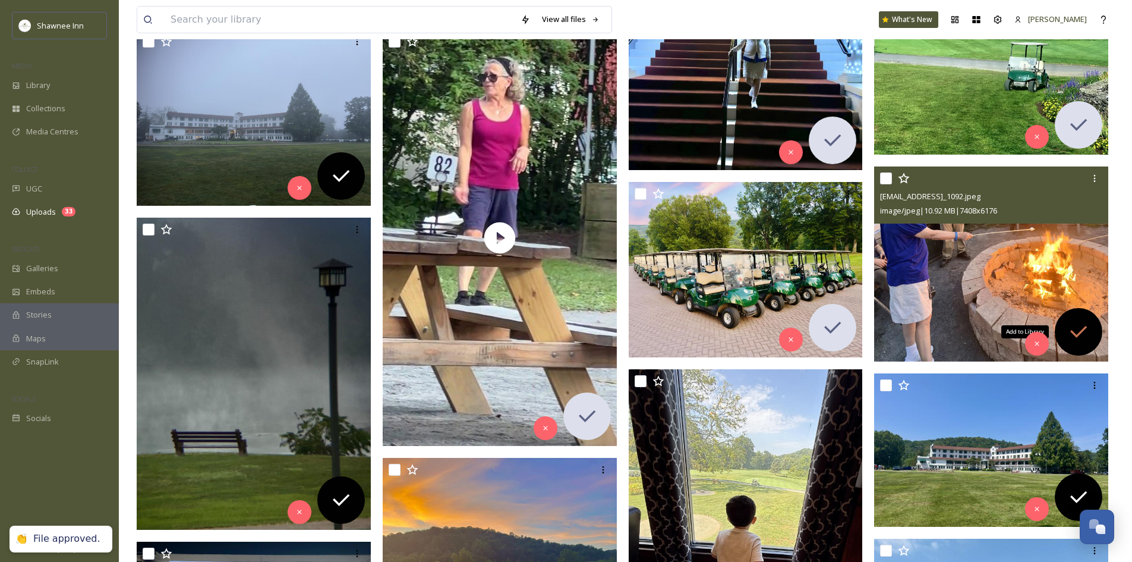
click at [1070, 335] on icon at bounding box center [1079, 332] width 24 height 24
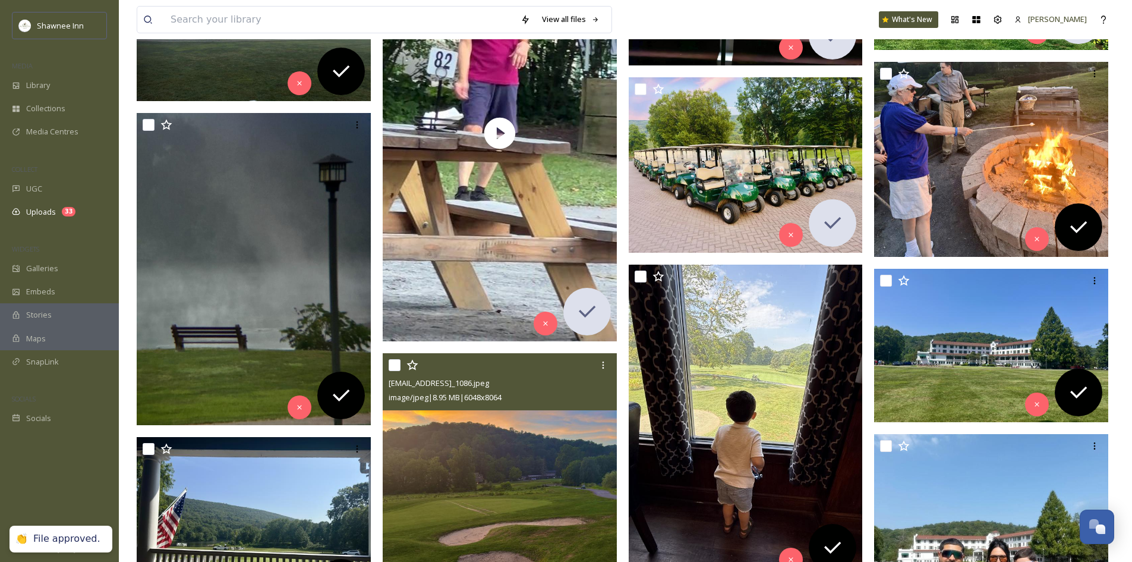
scroll to position [832, 0]
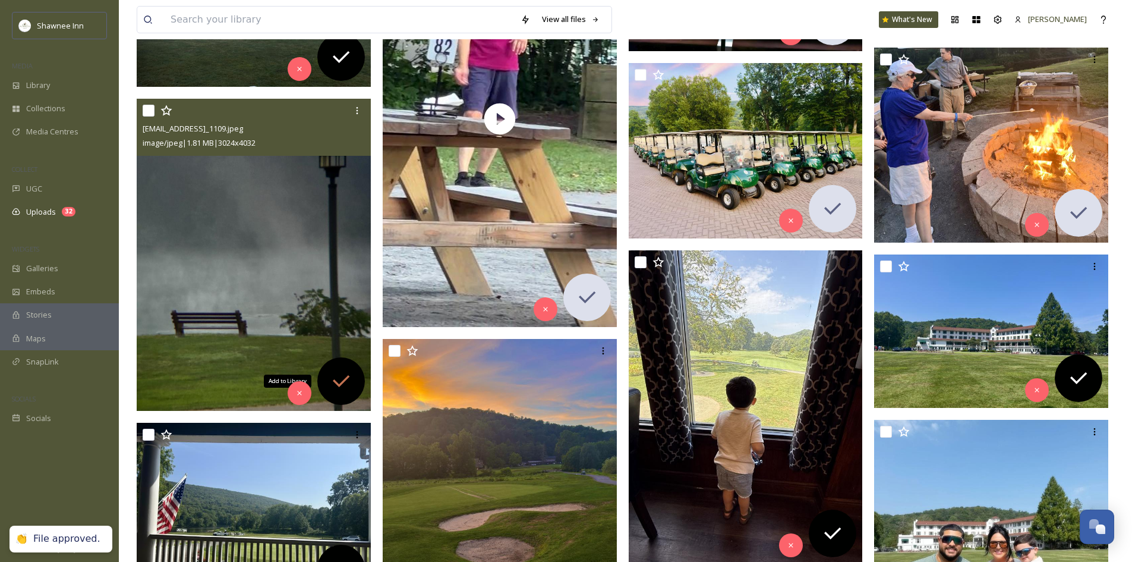
click at [348, 384] on icon at bounding box center [341, 381] width 24 height 24
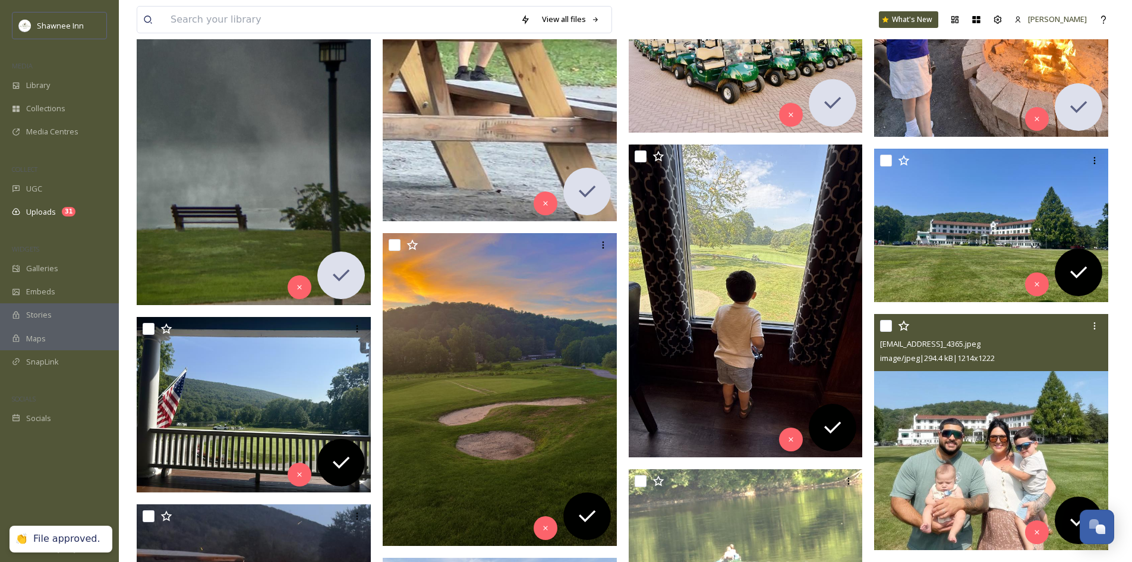
scroll to position [951, 0]
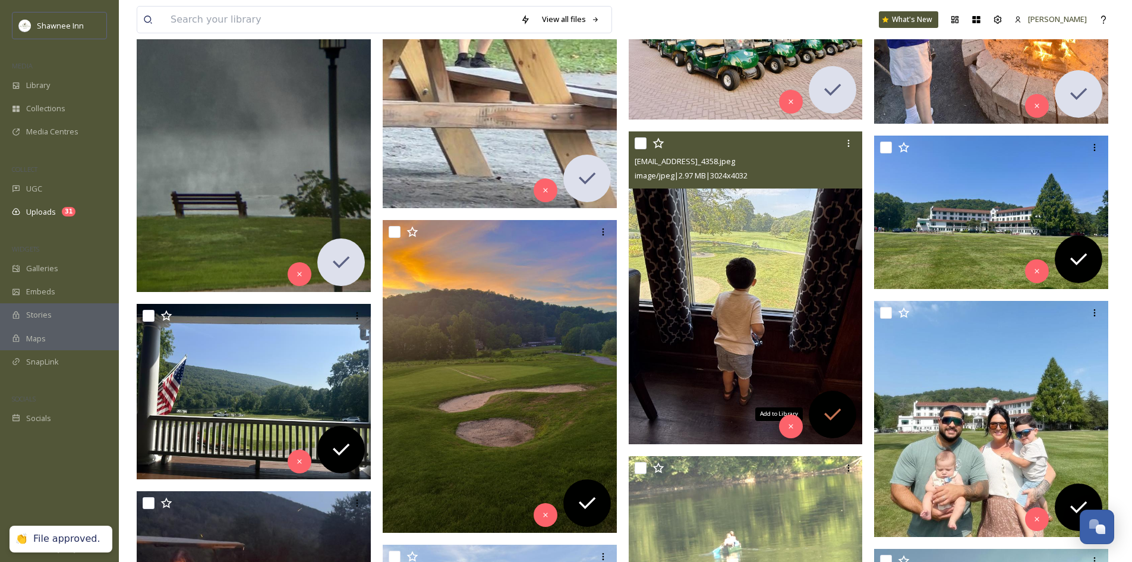
click at [837, 418] on icon at bounding box center [833, 414] width 24 height 24
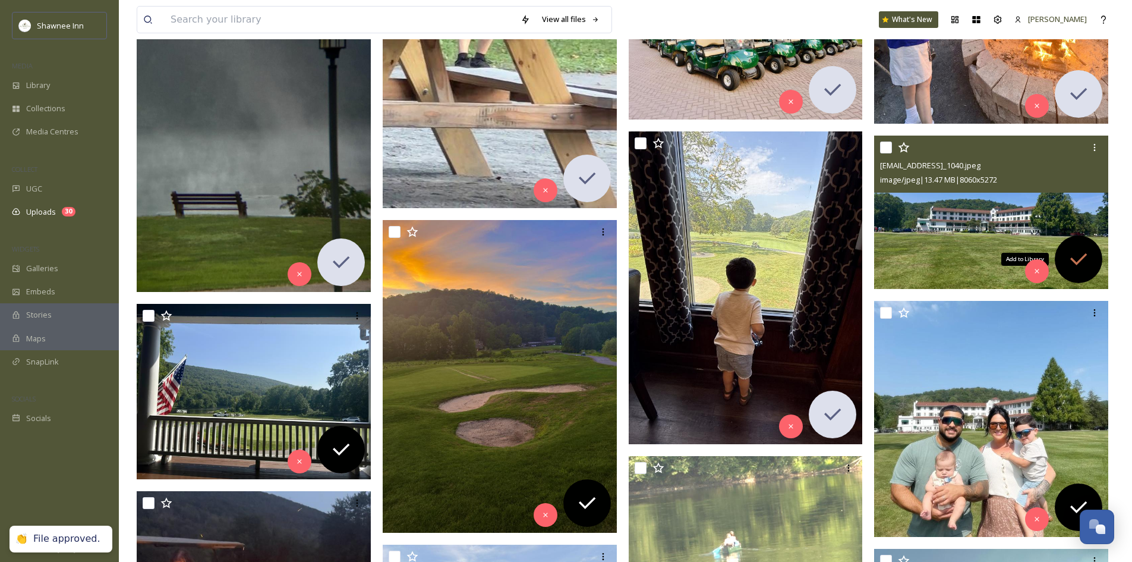
click at [1085, 251] on icon at bounding box center [1079, 259] width 24 height 24
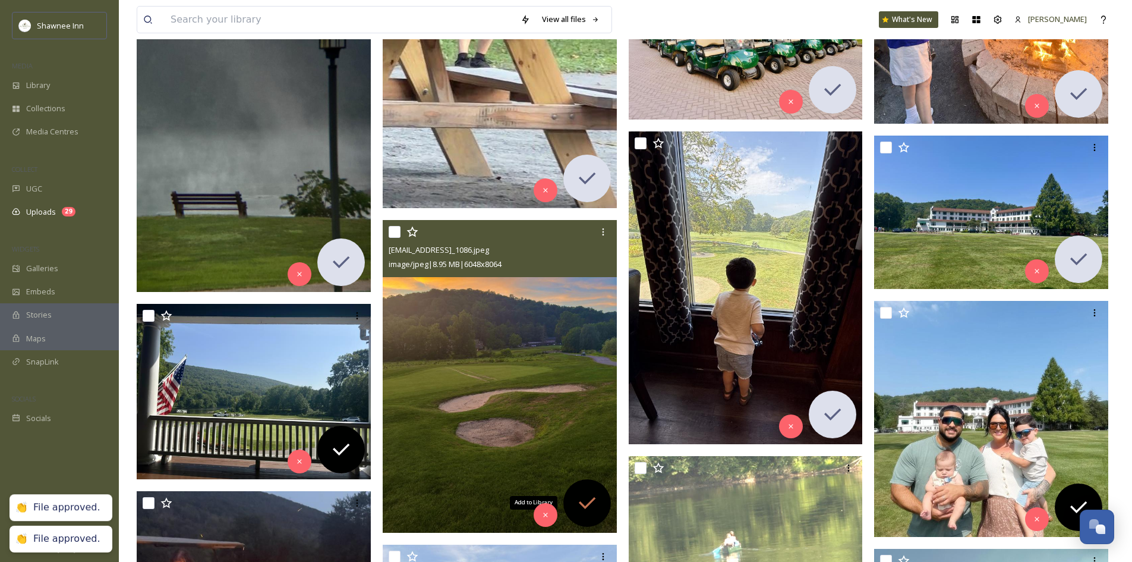
click at [596, 506] on icon at bounding box center [587, 503] width 24 height 24
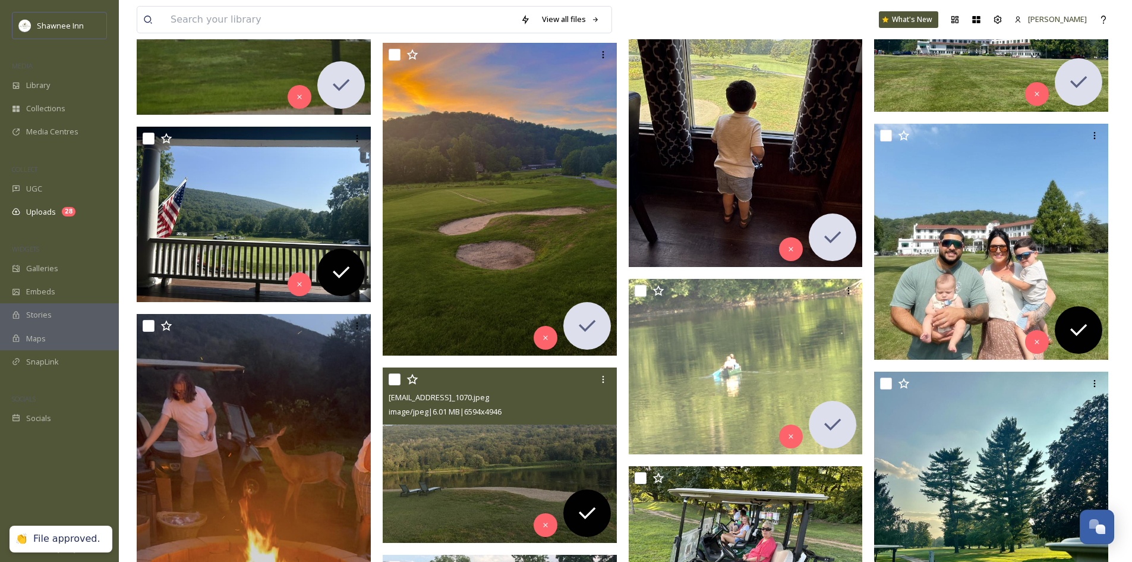
scroll to position [1129, 0]
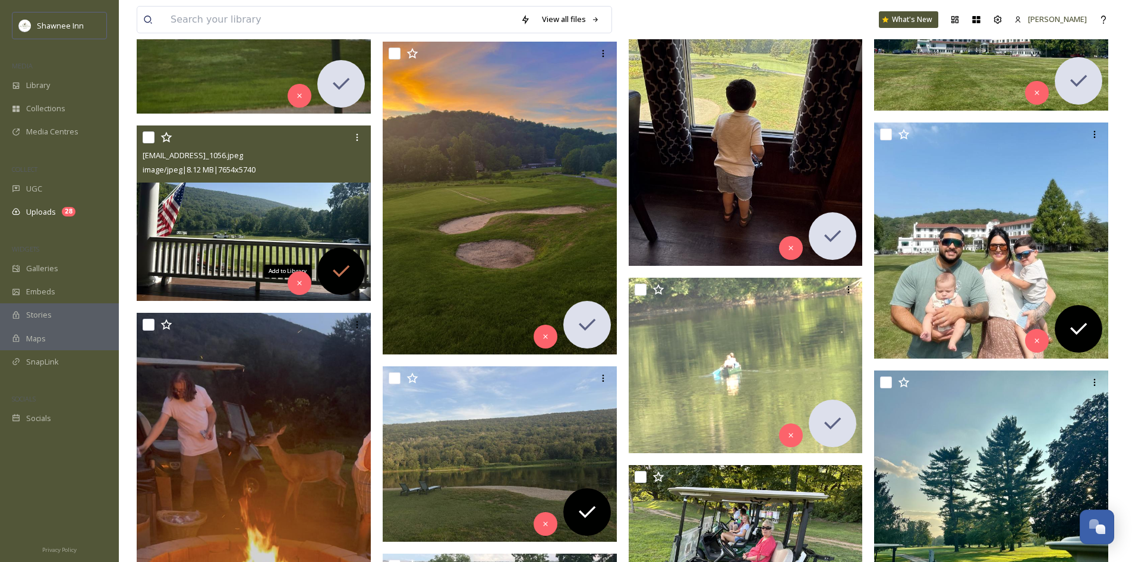
click at [351, 282] on icon at bounding box center [341, 271] width 24 height 24
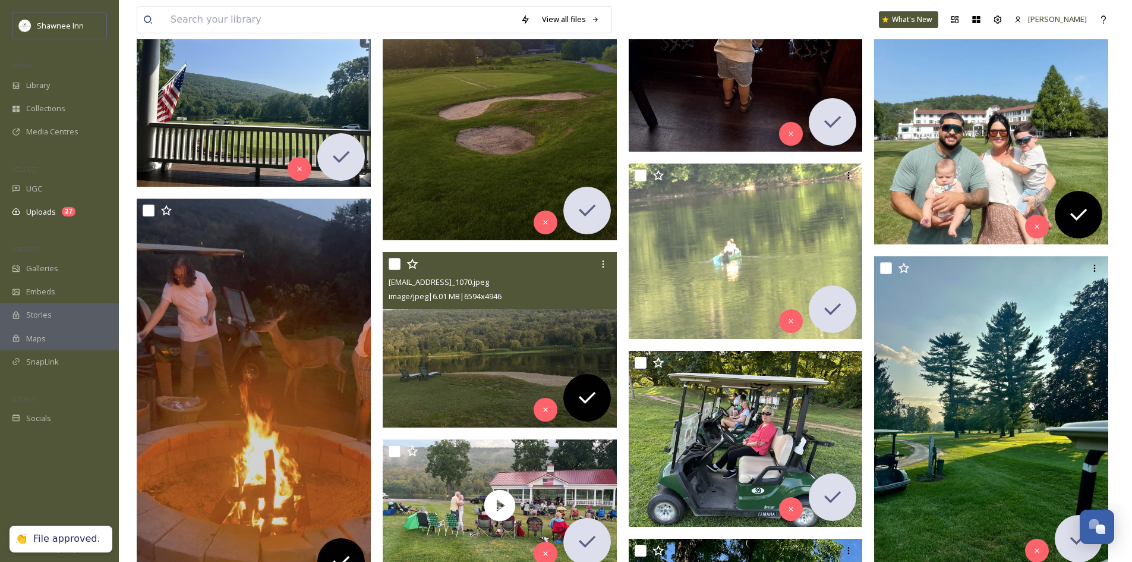
scroll to position [1248, 0]
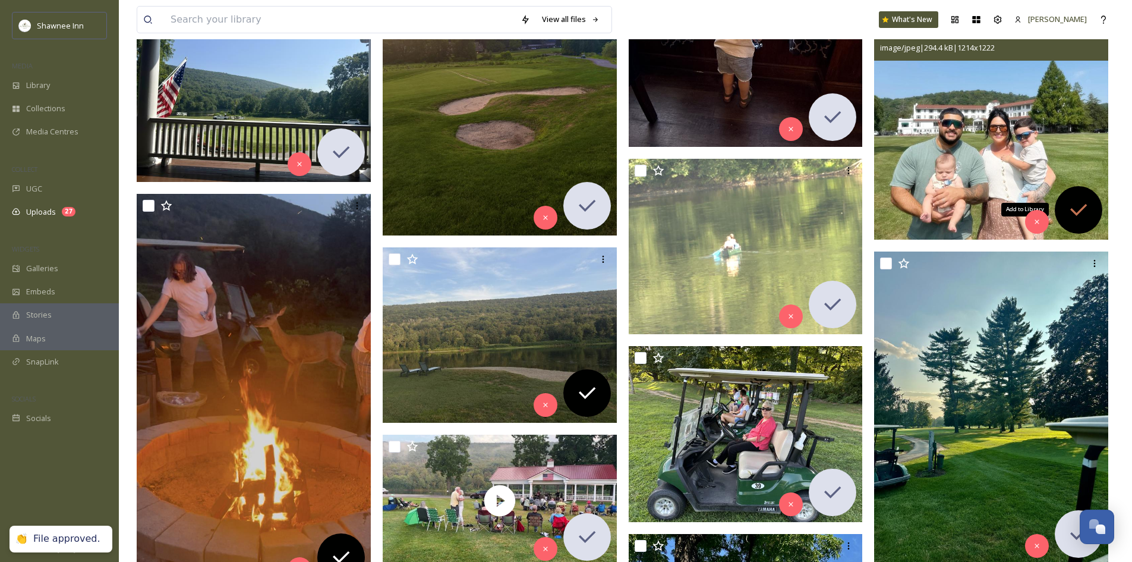
click at [1078, 213] on icon at bounding box center [1078, 210] width 17 height 12
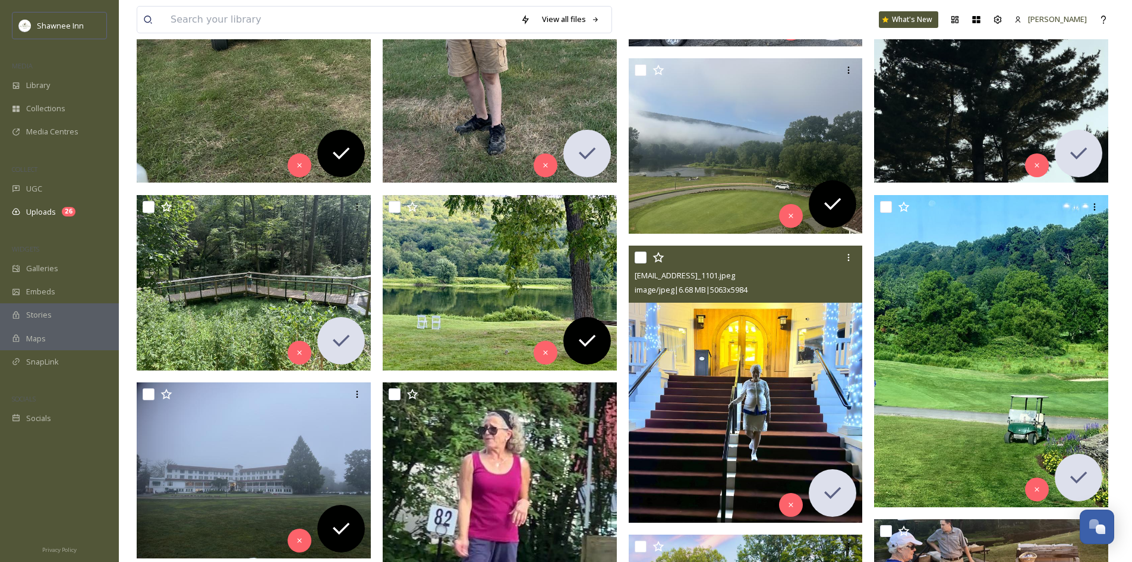
scroll to position [357, 0]
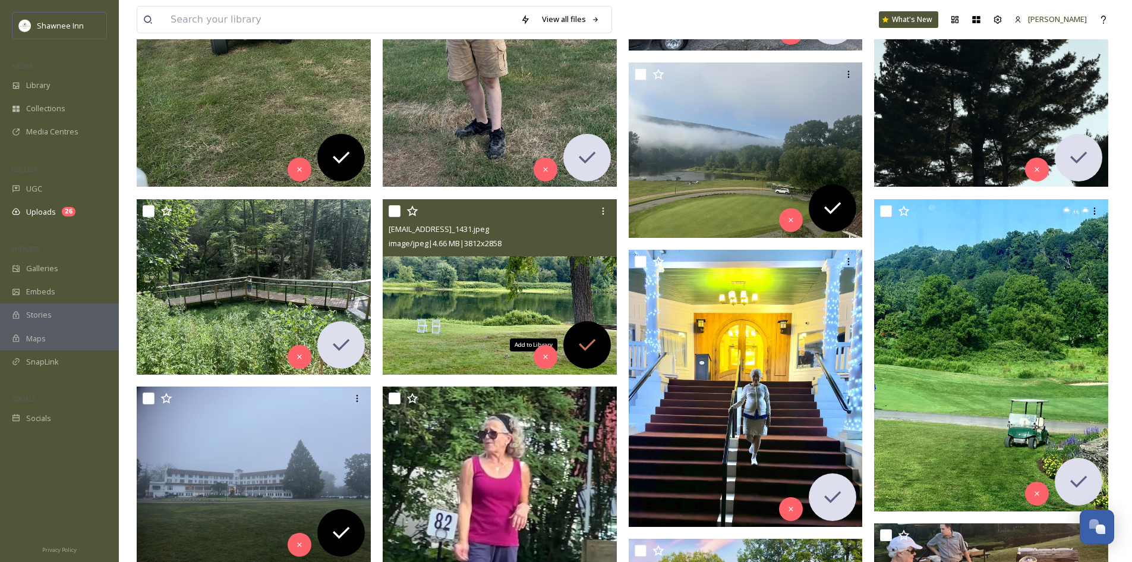
click at [597, 348] on icon at bounding box center [587, 345] width 24 height 24
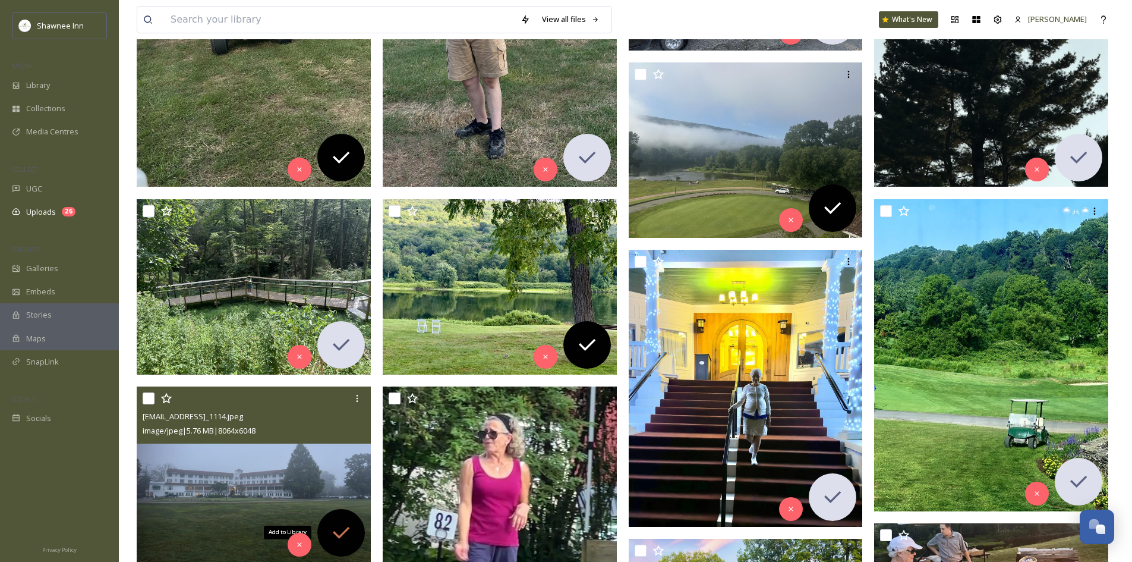
click at [342, 522] on icon at bounding box center [341, 533] width 24 height 24
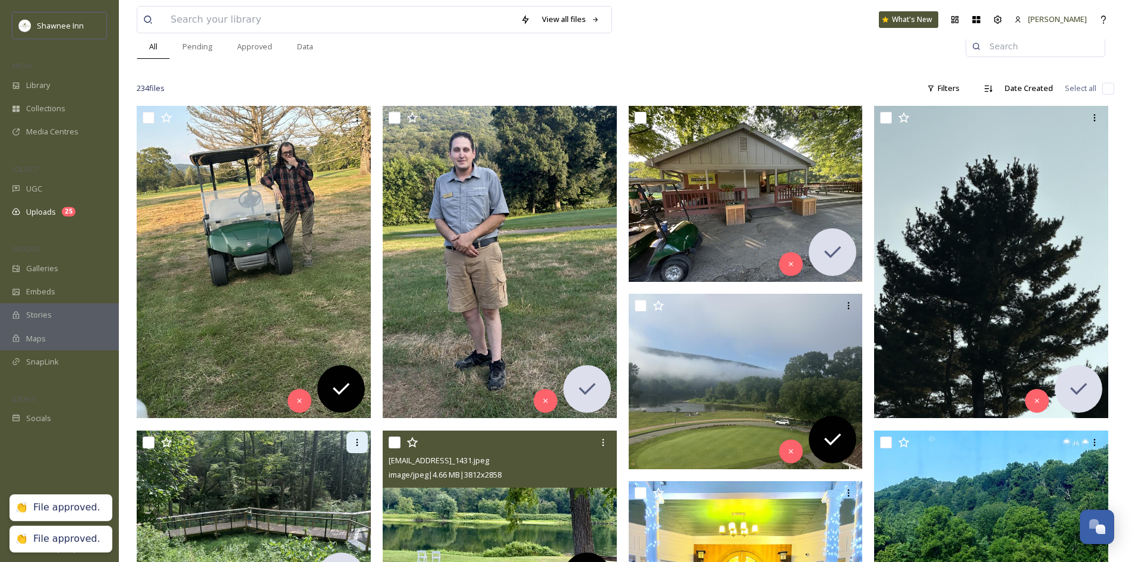
scroll to position [119, 0]
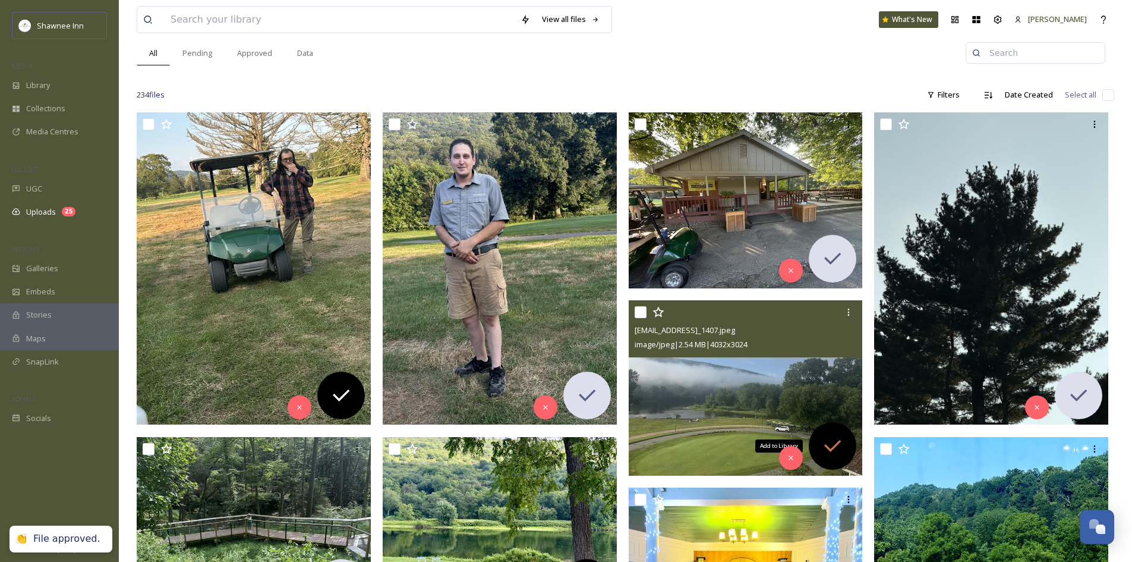
click at [843, 453] on icon at bounding box center [833, 446] width 24 height 24
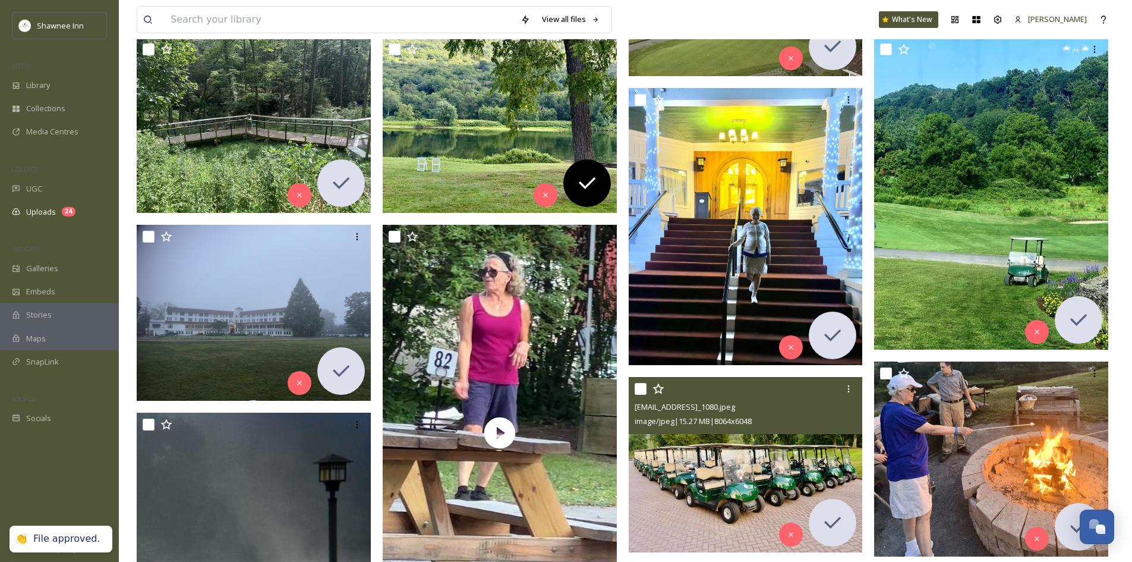
scroll to position [535, 0]
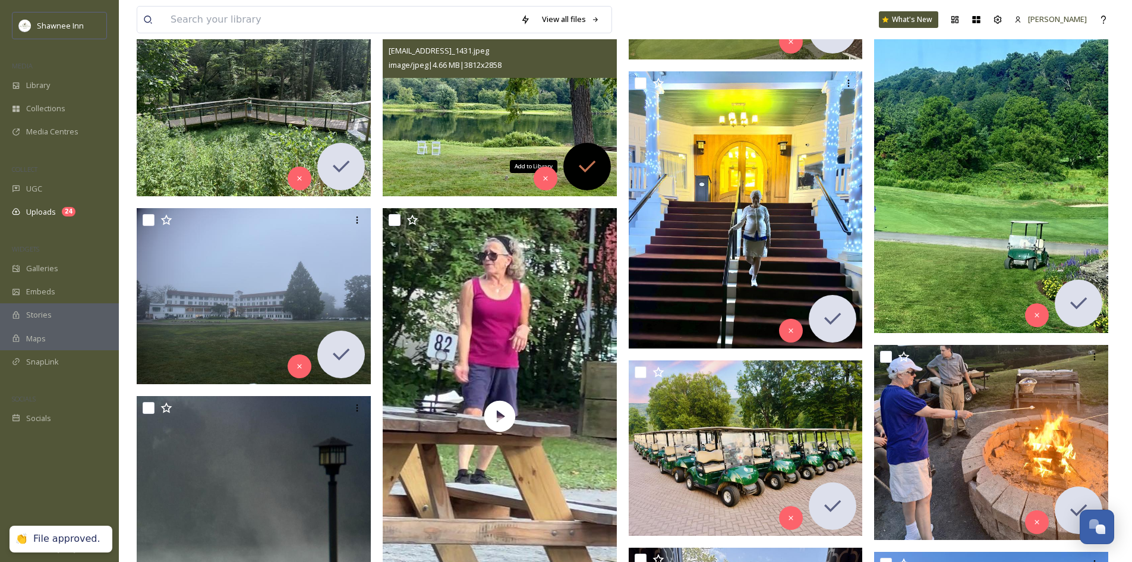
click at [592, 165] on icon at bounding box center [587, 166] width 17 height 12
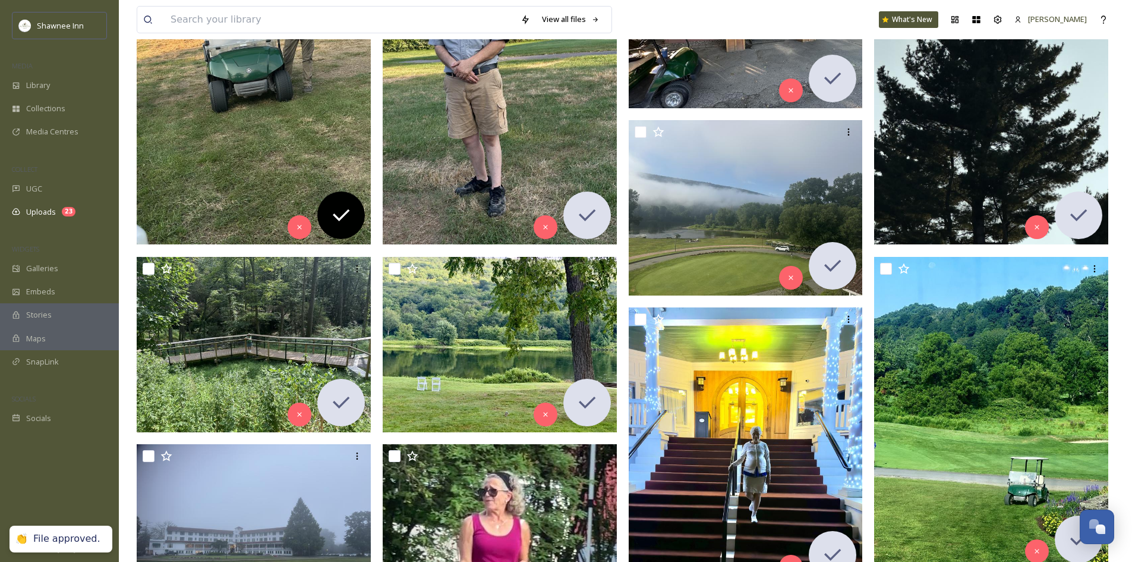
scroll to position [297, 0]
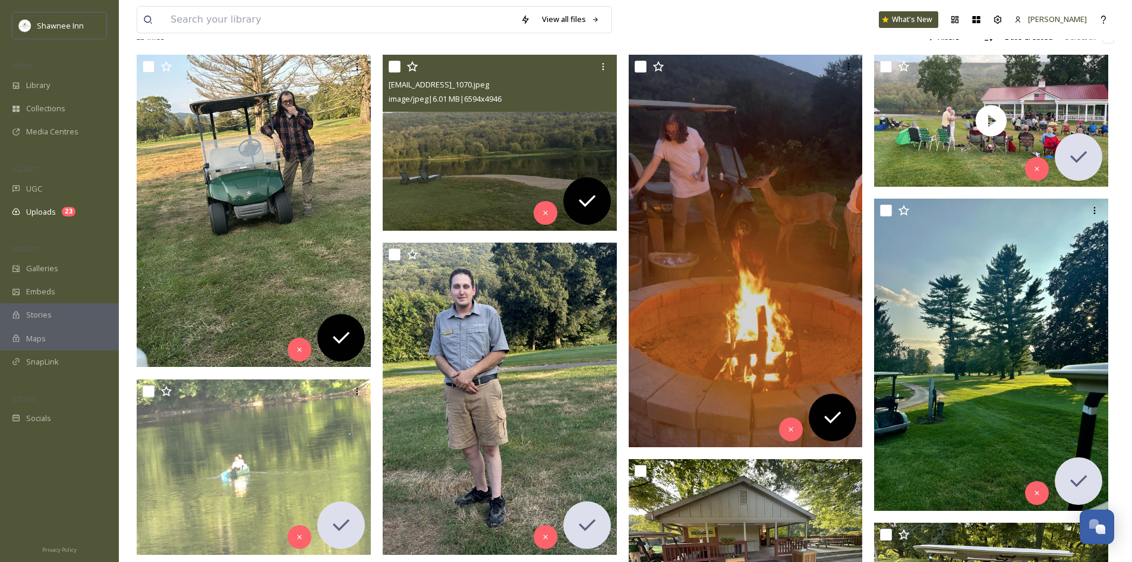
scroll to position [178, 0]
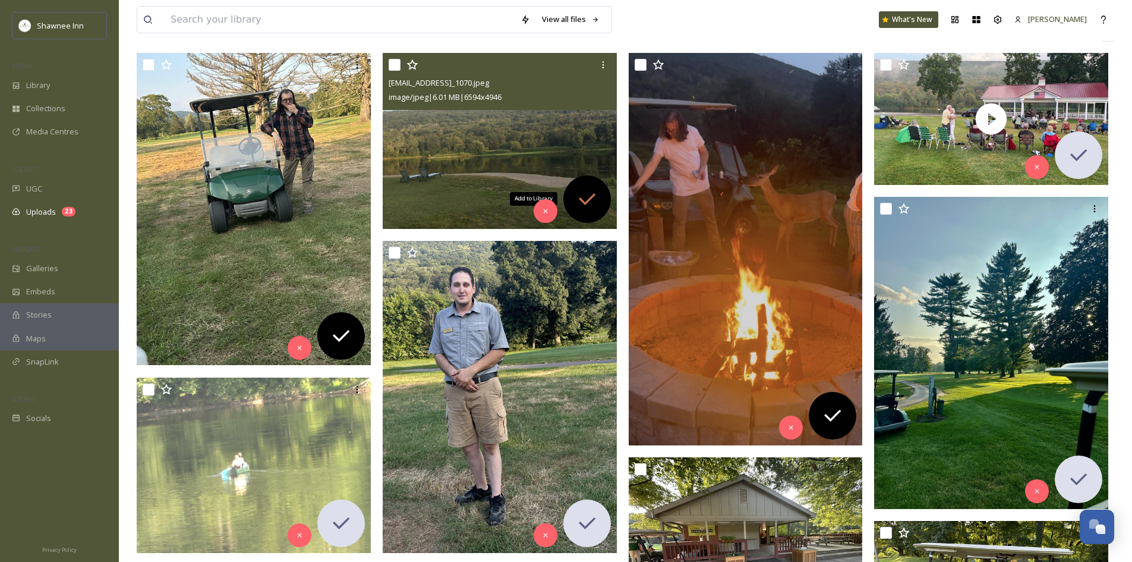
click at [577, 187] on icon at bounding box center [587, 199] width 24 height 24
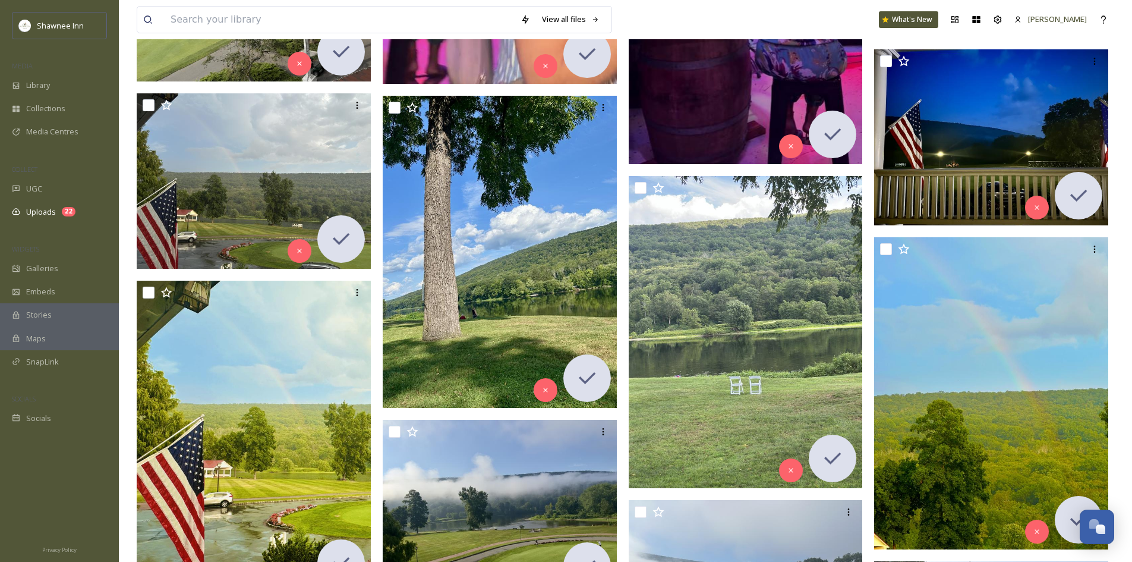
scroll to position [1465, 0]
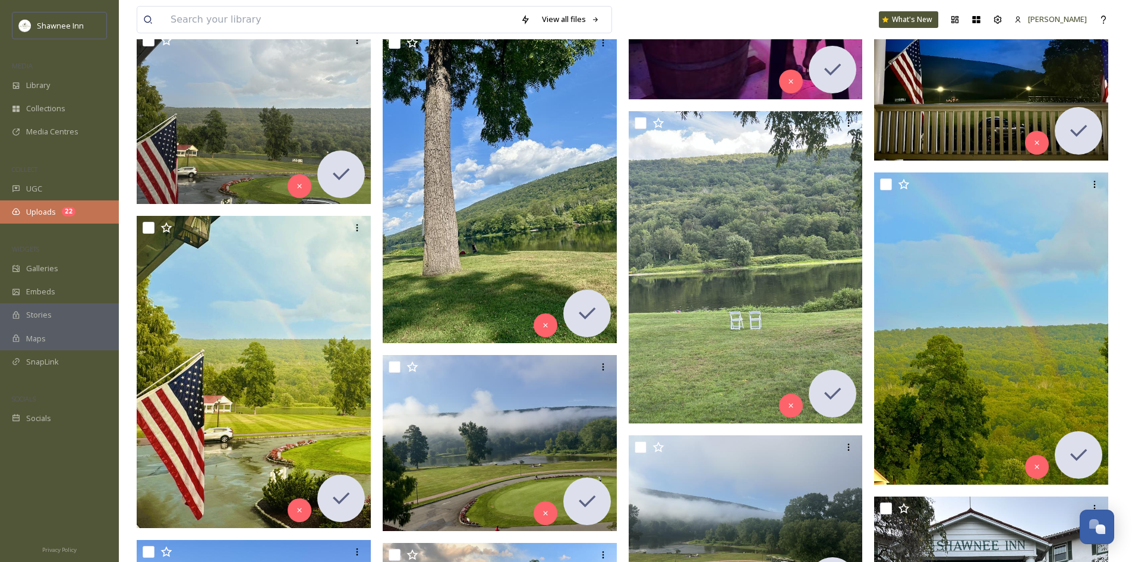
click at [48, 215] on span "Uploads" at bounding box center [41, 211] width 30 height 11
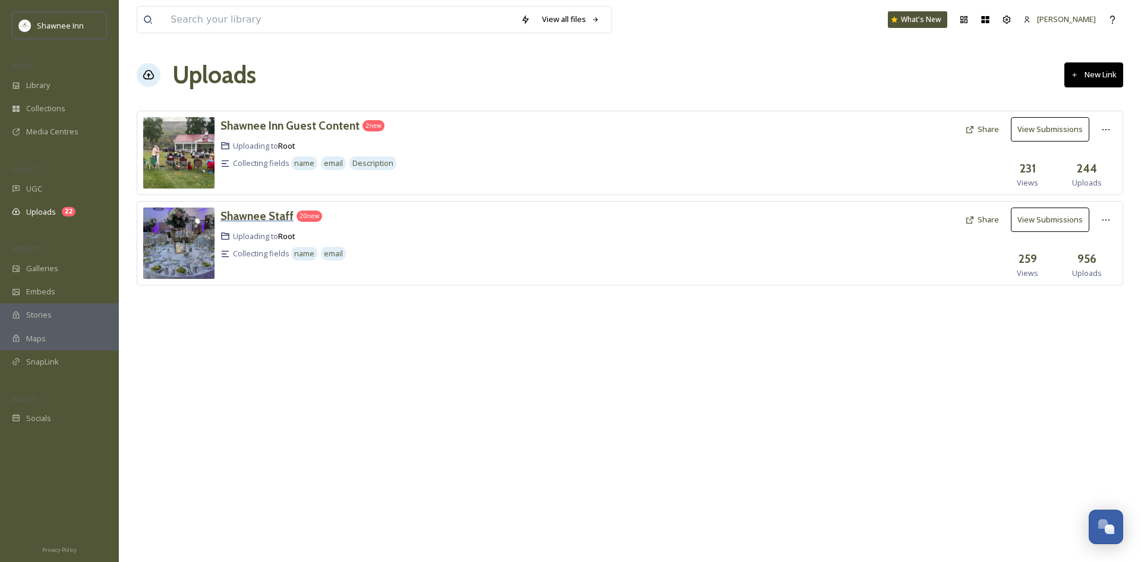
click at [242, 217] on h3 "Shawnee Staff" at bounding box center [257, 216] width 73 height 14
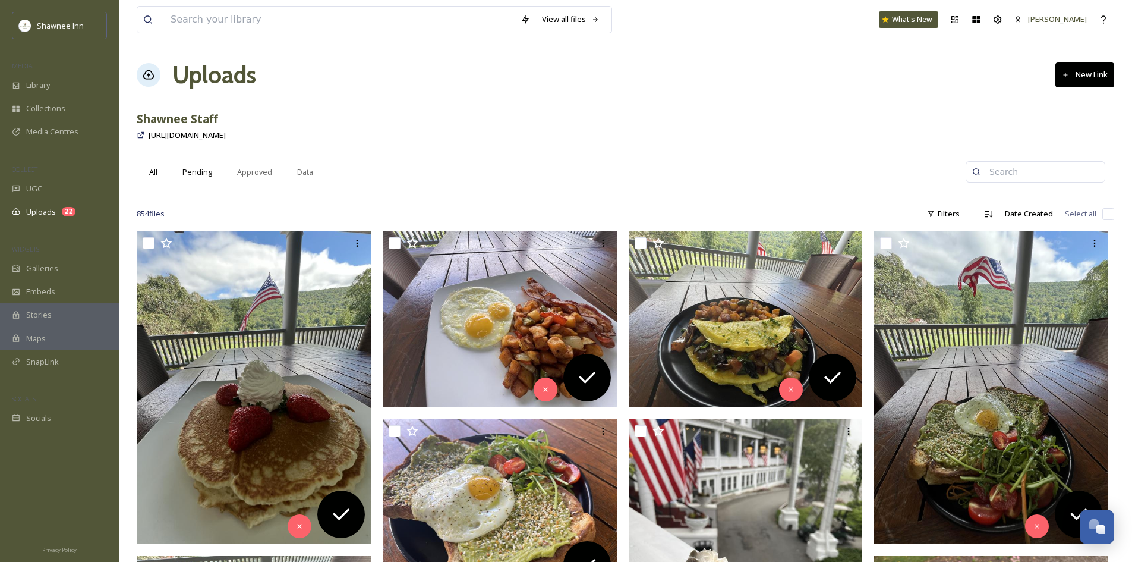
click at [189, 166] on span "Pending" at bounding box center [197, 171] width 30 height 11
click at [1100, 216] on div "20 file s Filters Date Created Select all" at bounding box center [626, 213] width 978 height 23
click at [1112, 214] on input "checkbox" at bounding box center [1109, 214] width 12 height 12
checkbox input "true"
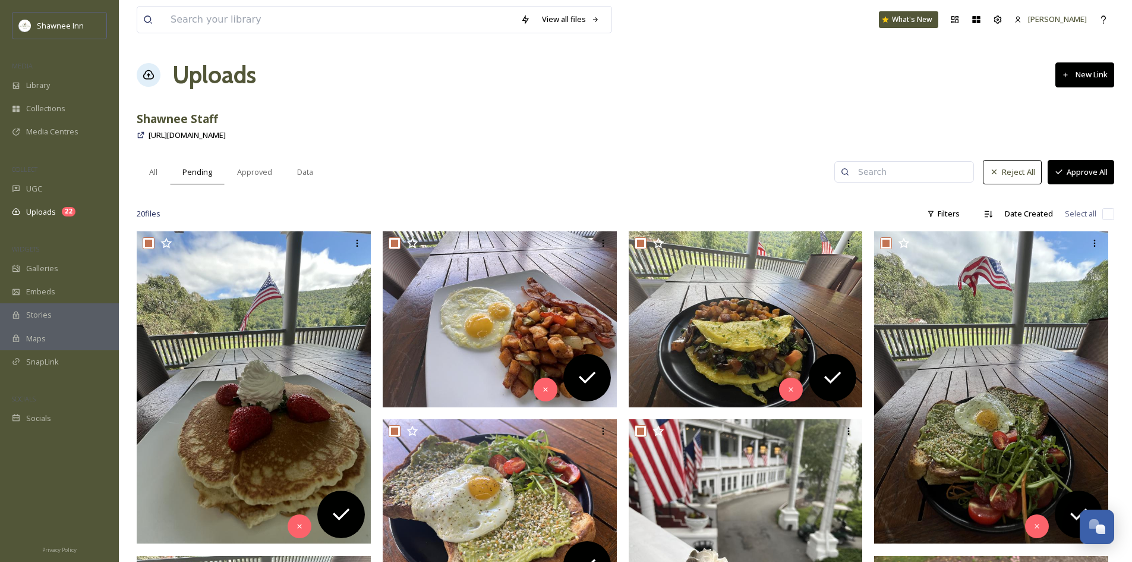
checkbox input "true"
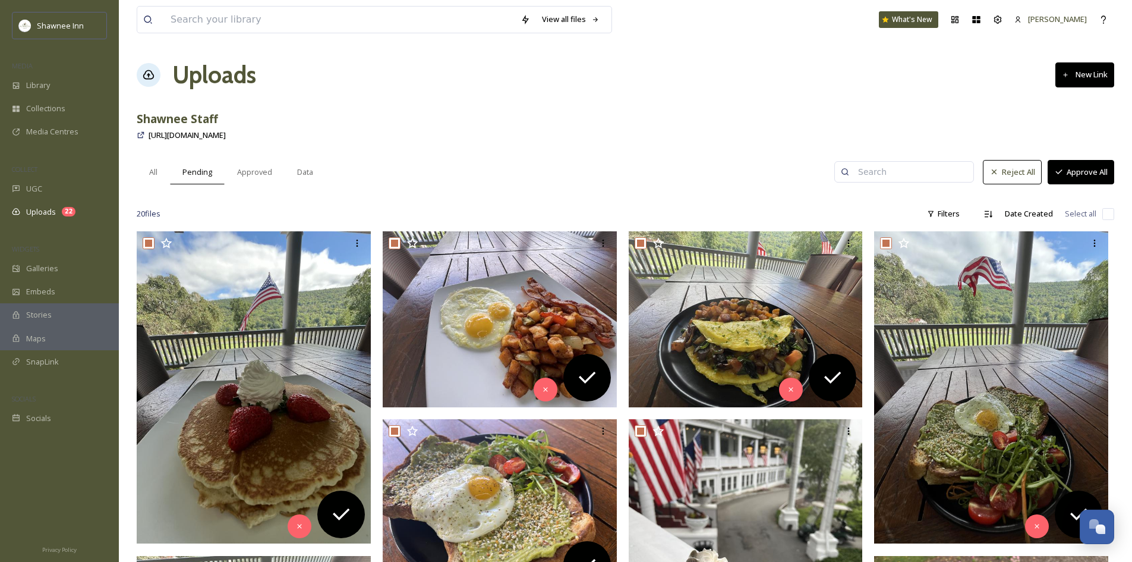
checkbox input "true"
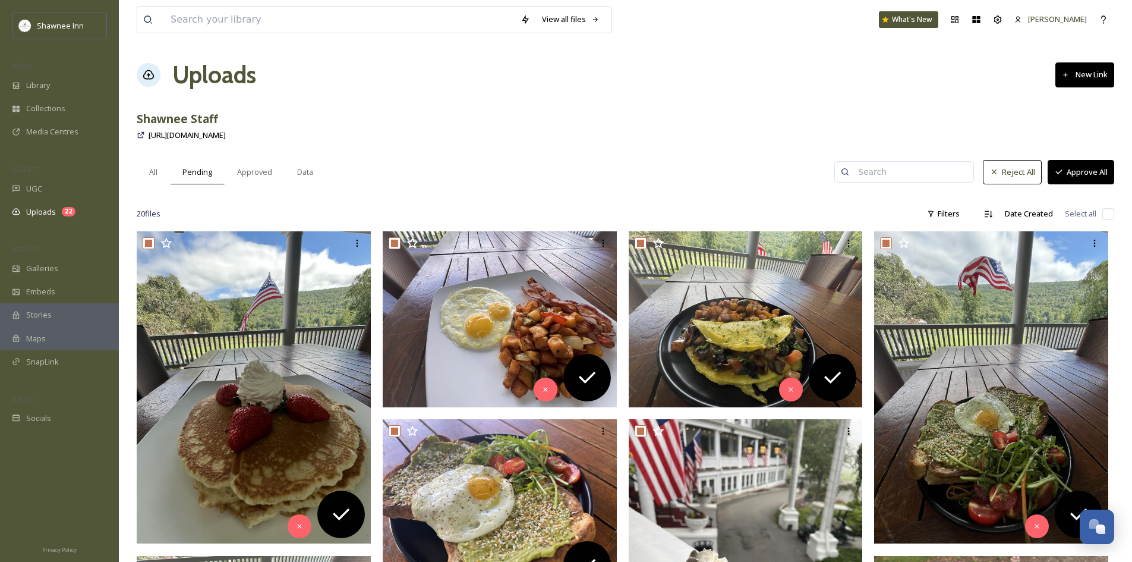
checkbox input "true"
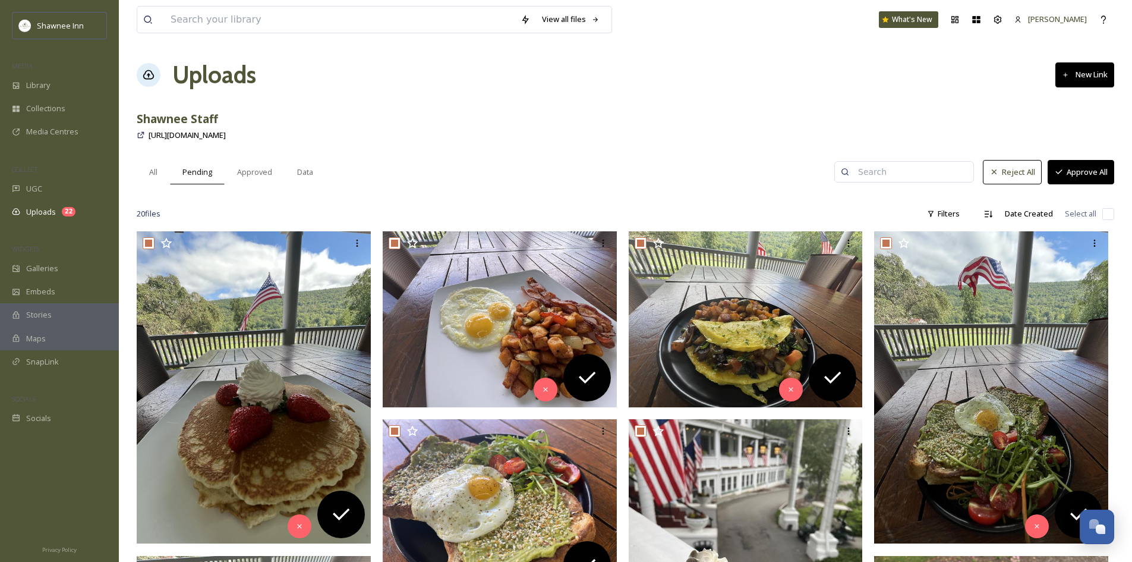
checkbox input "true"
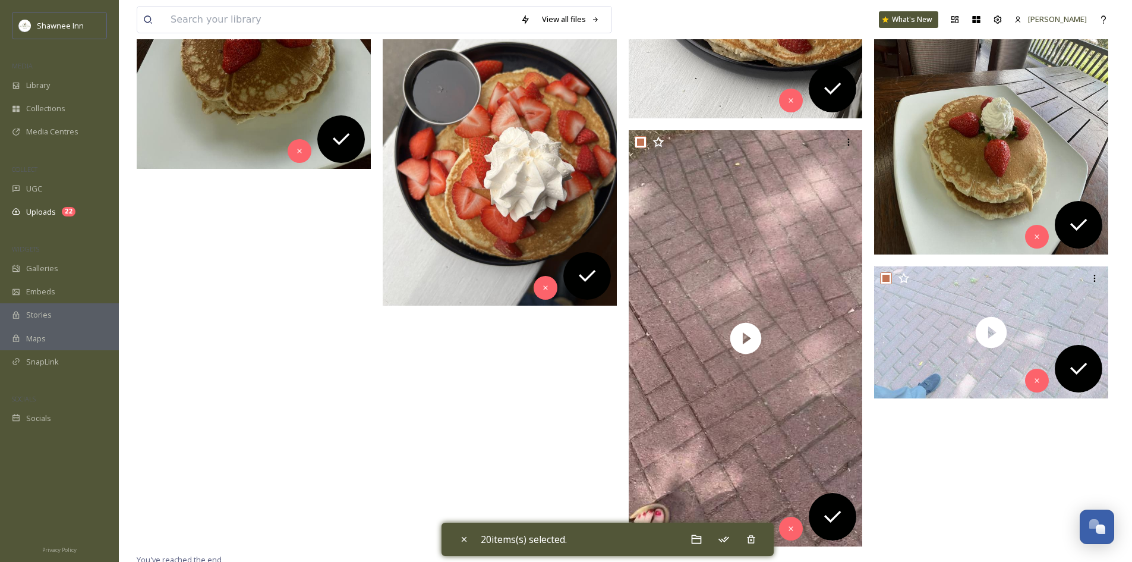
scroll to position [1266, 0]
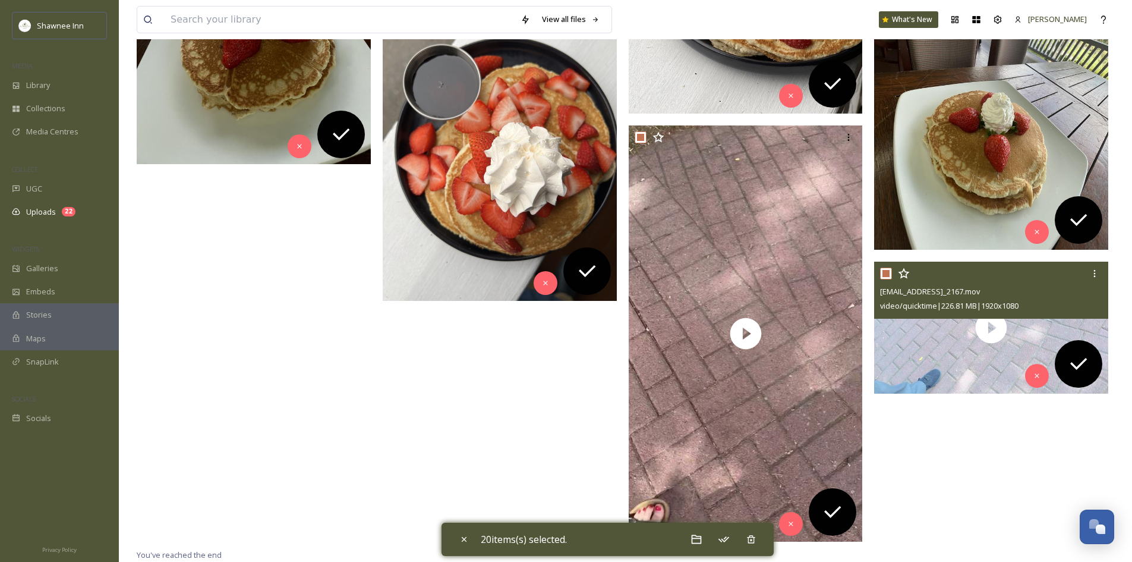
click at [886, 279] on input "checkbox" at bounding box center [886, 273] width 12 height 12
checkbox input "false"
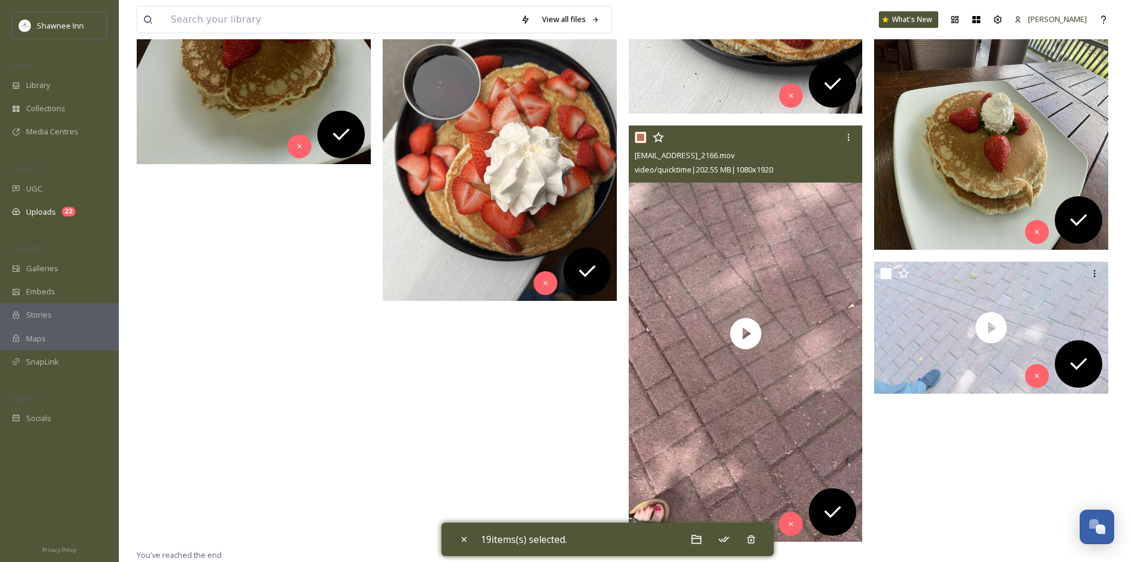
click at [637, 137] on input "checkbox" at bounding box center [641, 137] width 12 height 12
checkbox input "false"
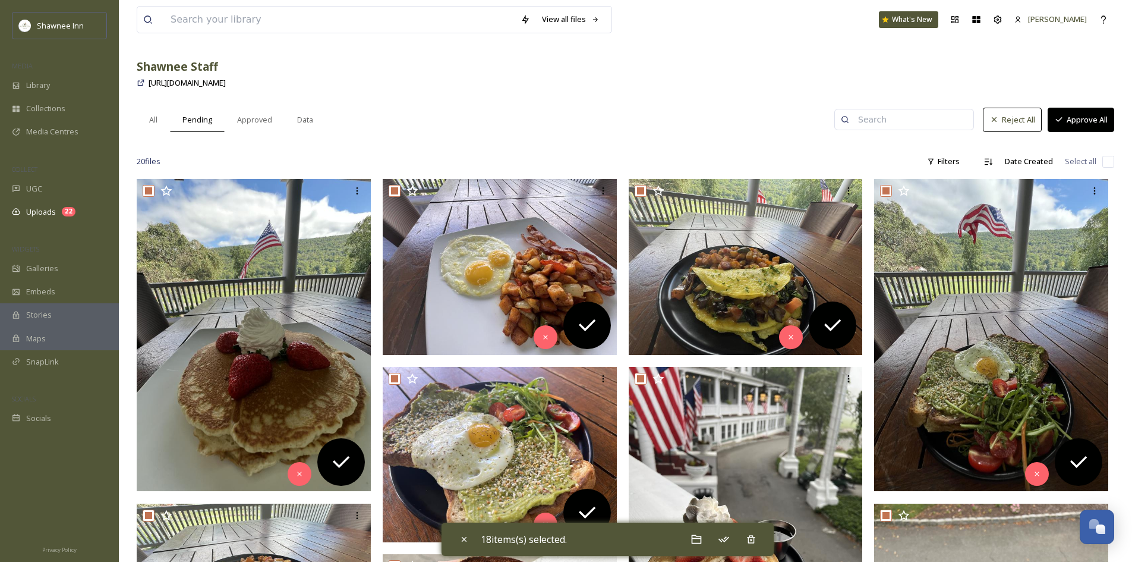
scroll to position [0, 0]
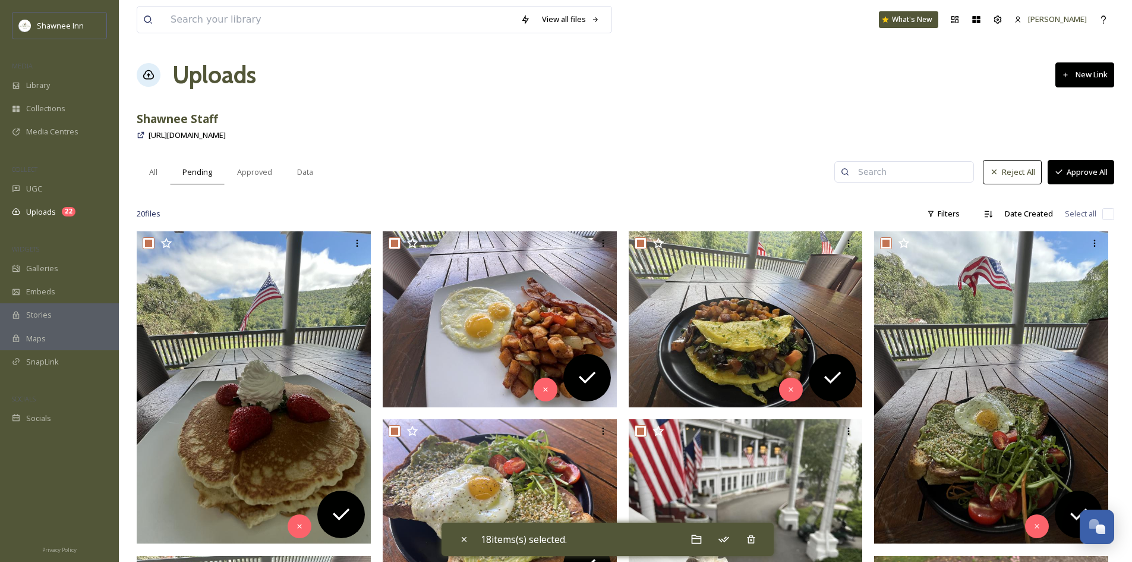
click at [1055, 166] on button "Approve All" at bounding box center [1081, 172] width 67 height 24
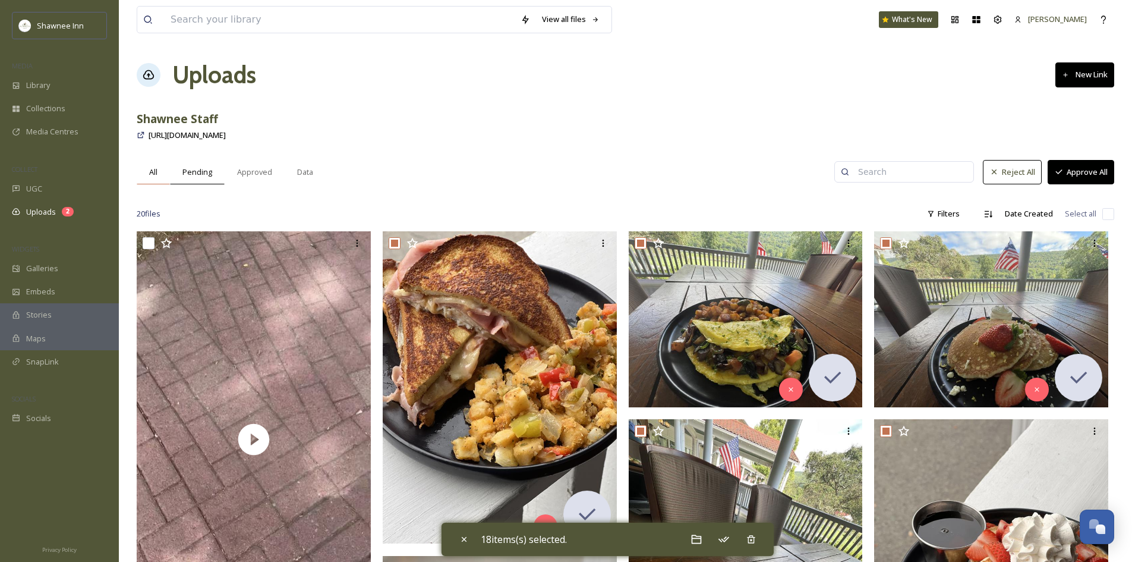
click at [165, 180] on div "All" at bounding box center [153, 172] width 33 height 24
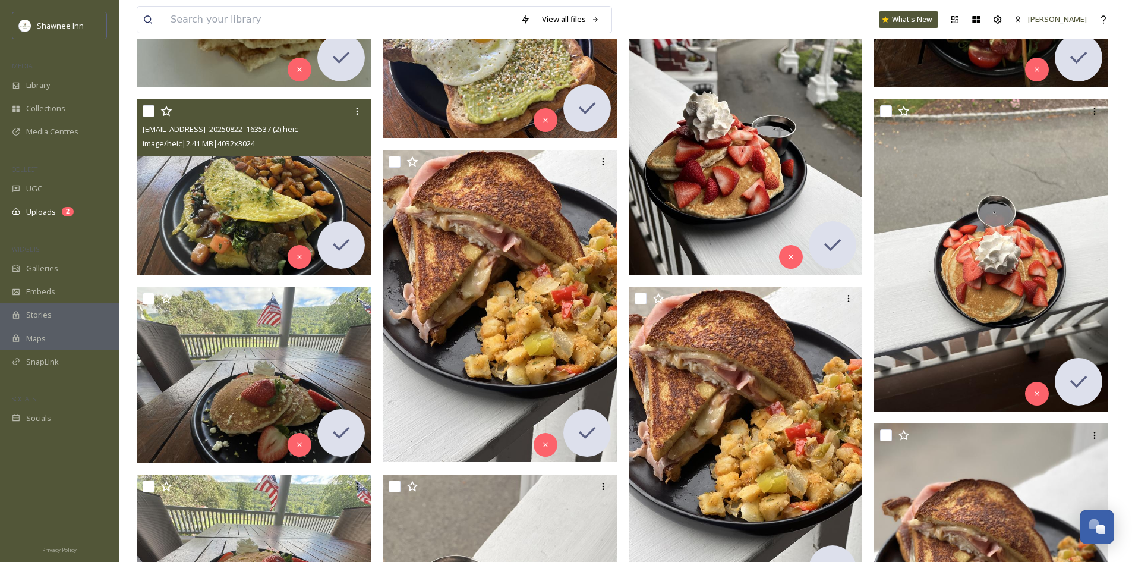
scroll to position [476, 0]
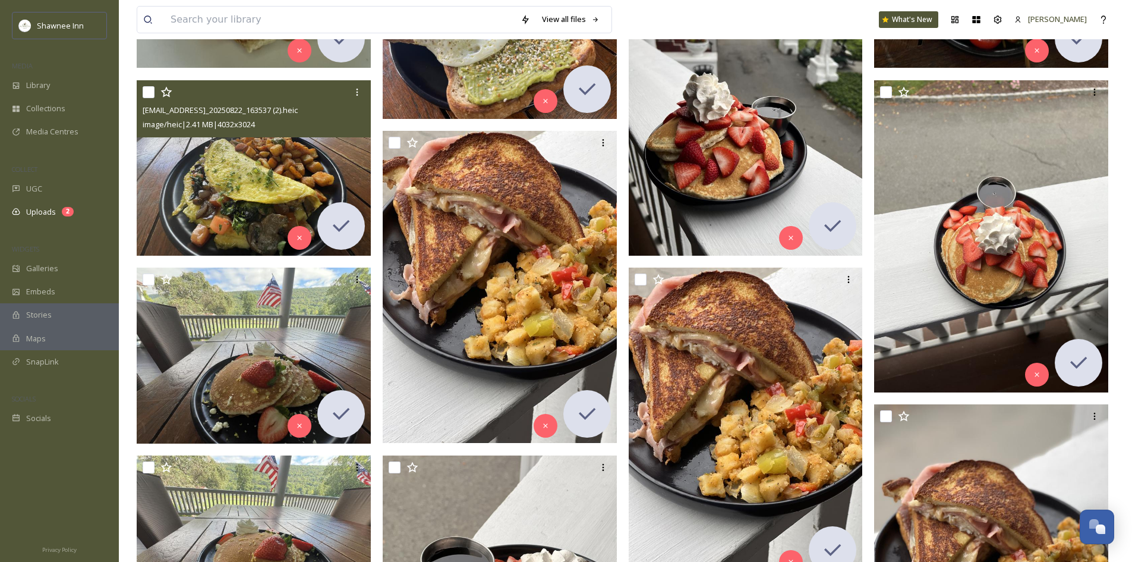
click at [278, 220] on img at bounding box center [254, 168] width 234 height 176
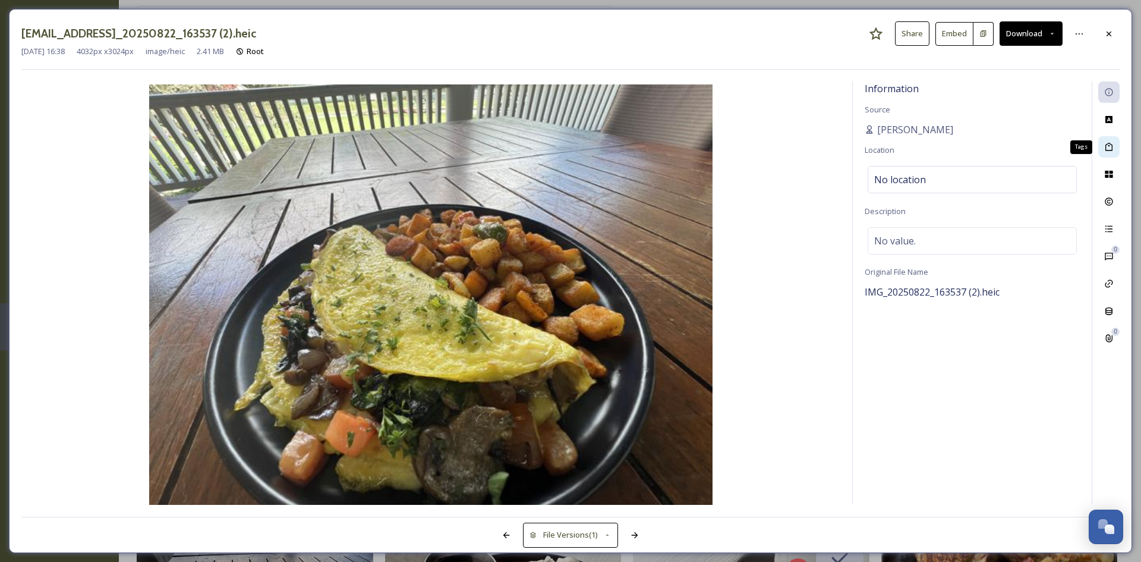
click at [1103, 140] on div "Tags" at bounding box center [1108, 146] width 21 height 21
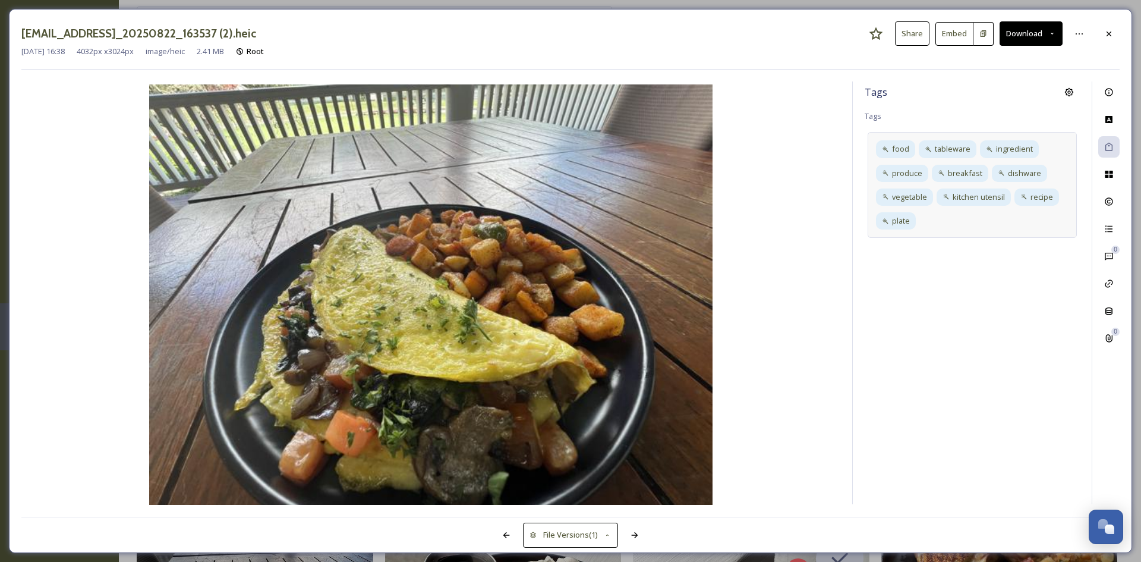
click at [930, 217] on div "food tableware ingredient produce breakfast dishware vegetable kitchen utensil …" at bounding box center [972, 185] width 209 height 106
click at [1110, 42] on div at bounding box center [1108, 33] width 21 height 21
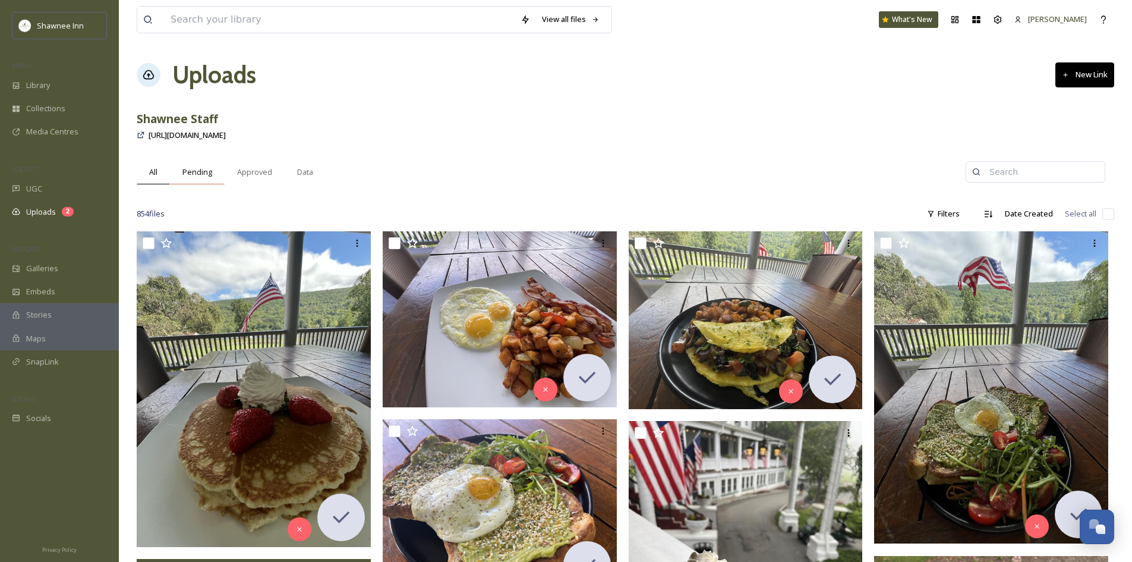
click at [187, 175] on span "Pending" at bounding box center [197, 171] width 30 height 11
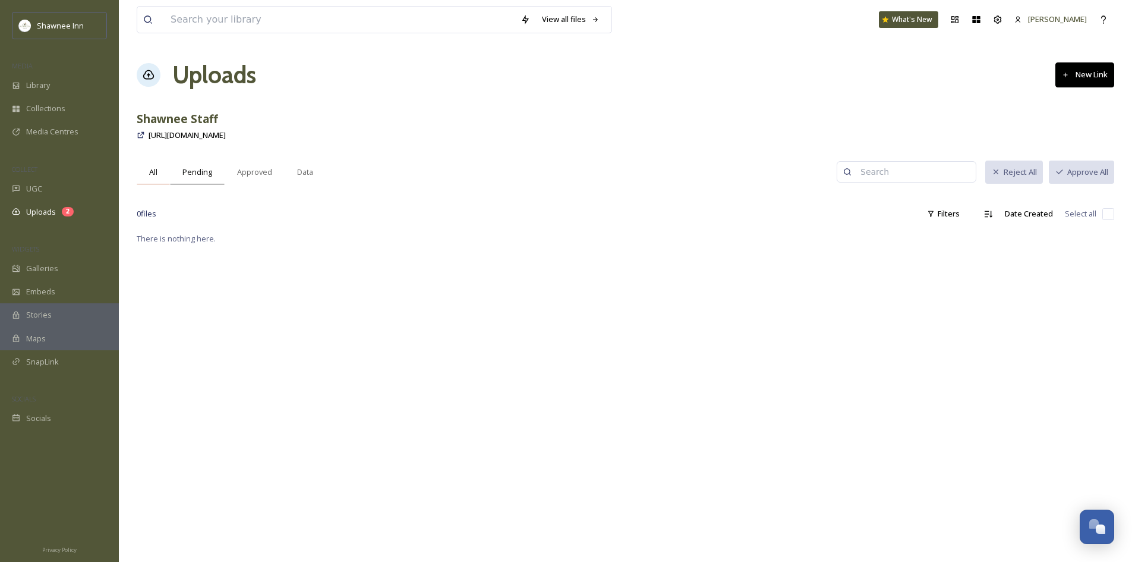
click at [149, 180] on div "All" at bounding box center [153, 172] width 33 height 24
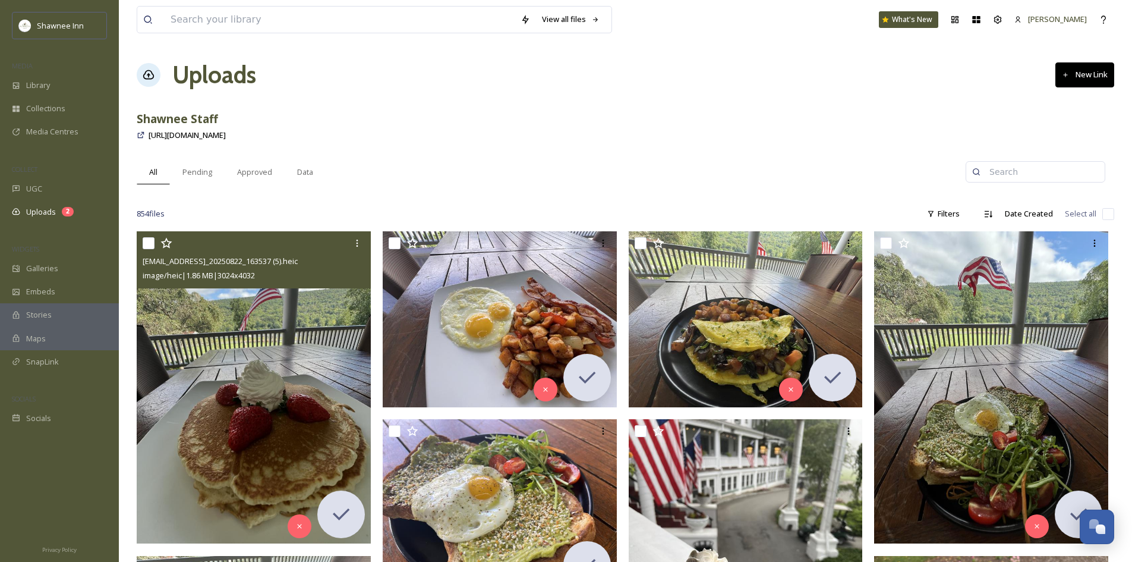
click at [147, 243] on input "checkbox" at bounding box center [149, 243] width 12 height 12
checkbox input "true"
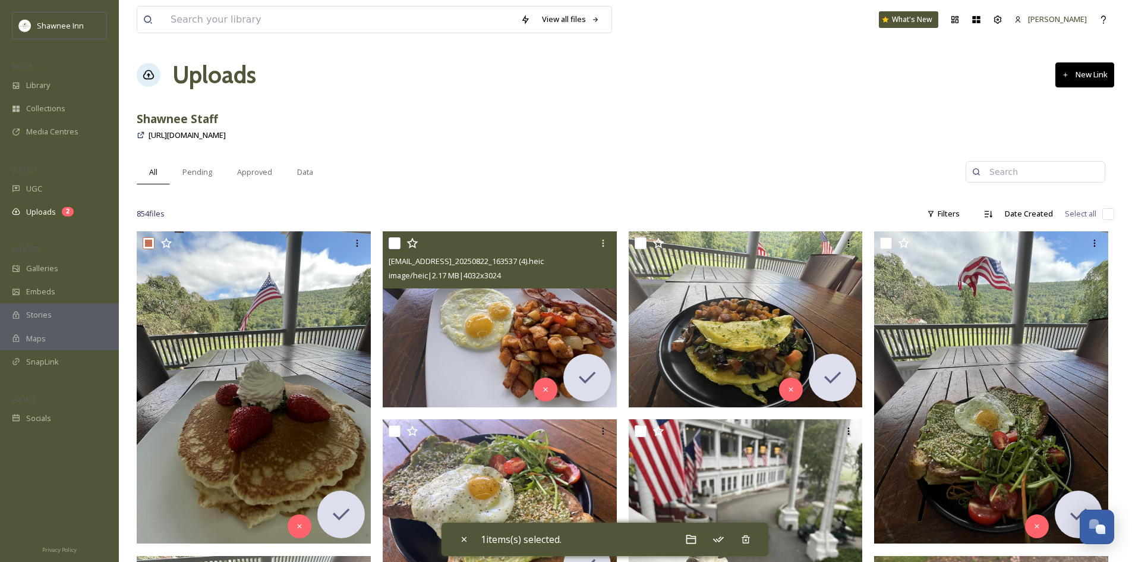
click at [394, 244] on input "checkbox" at bounding box center [395, 243] width 12 height 12
checkbox input "true"
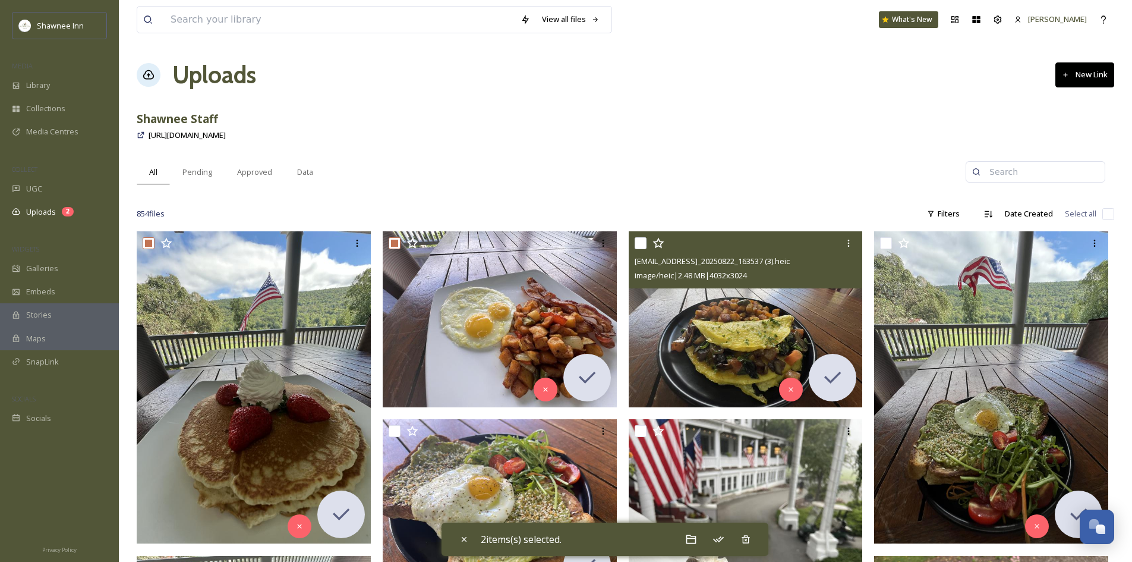
click at [632, 248] on div "[EMAIL_ADDRESS]_20250822_163537 (3).heic image/heic | 2.48 MB | 4032 x 3024" at bounding box center [746, 259] width 234 height 57
click at [640, 244] on input "checkbox" at bounding box center [641, 243] width 12 height 12
checkbox input "true"
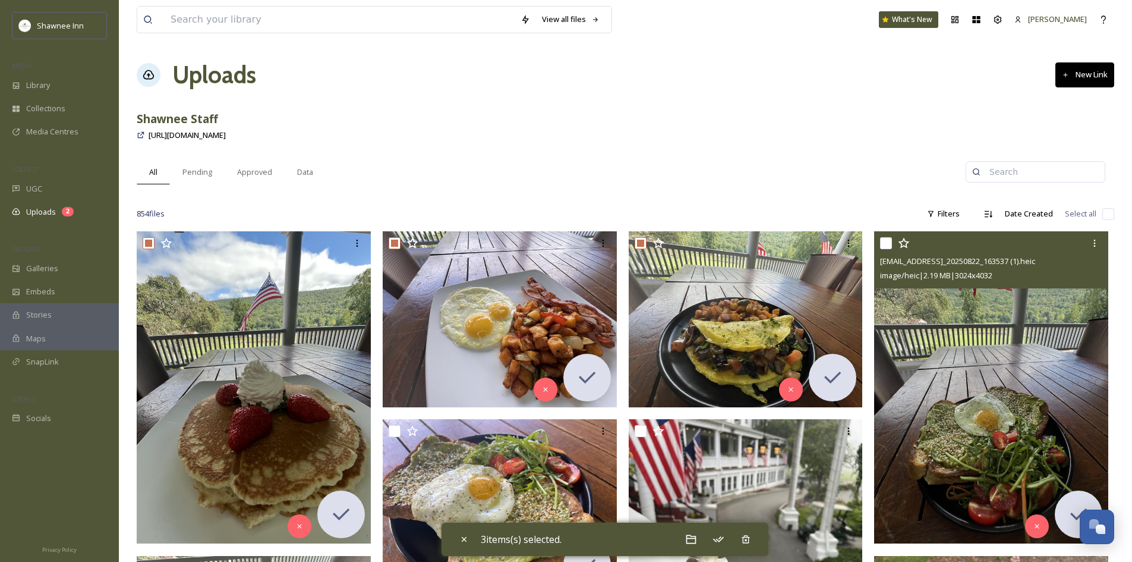
click at [886, 243] on input "checkbox" at bounding box center [886, 243] width 12 height 12
checkbox input "true"
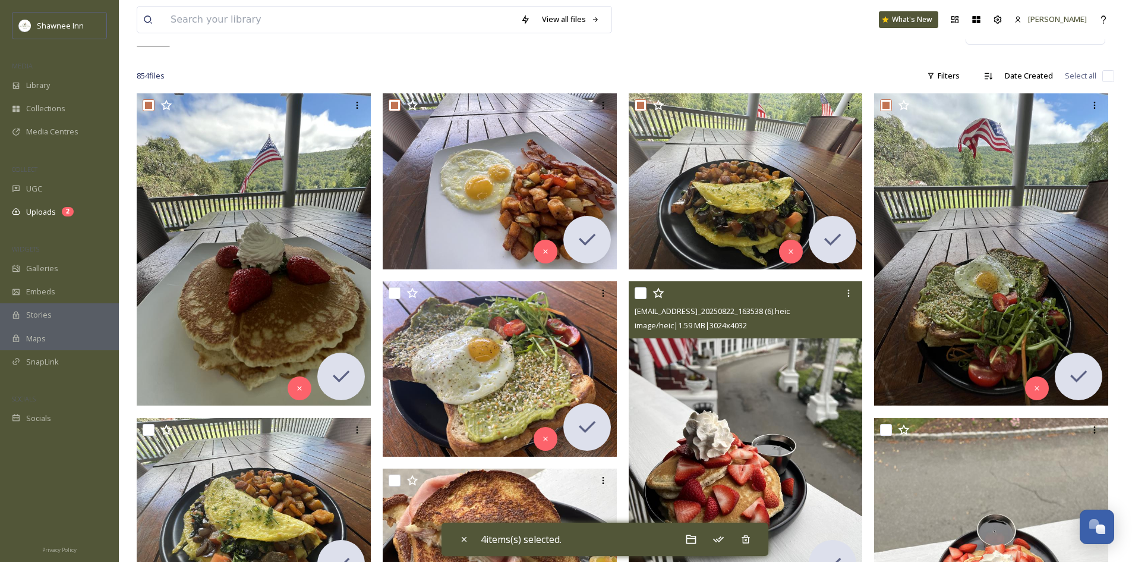
scroll to position [178, 0]
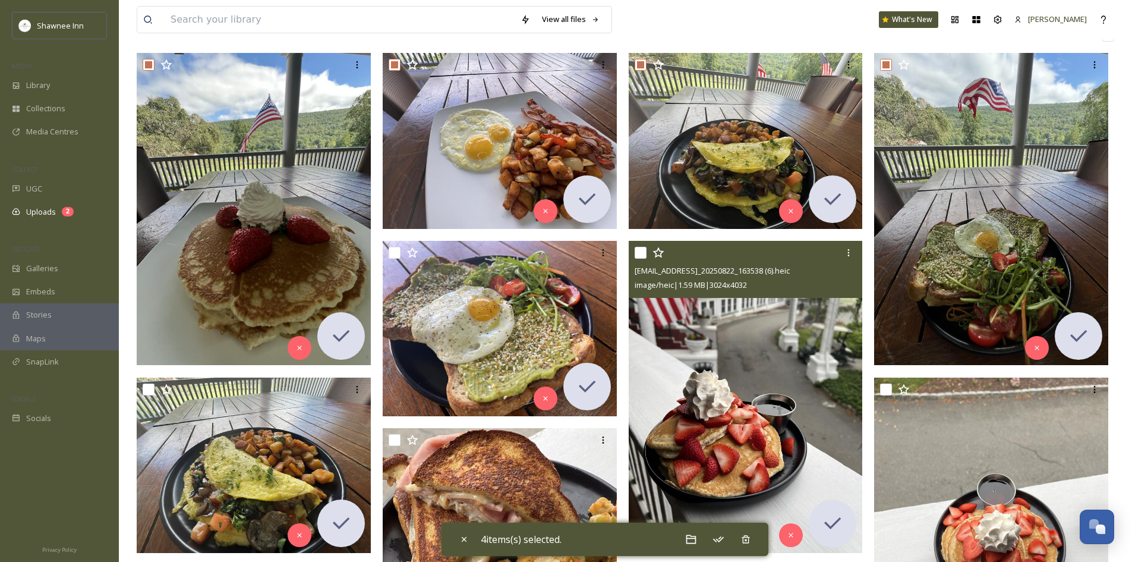
click at [641, 255] on input "checkbox" at bounding box center [641, 253] width 12 height 12
checkbox input "true"
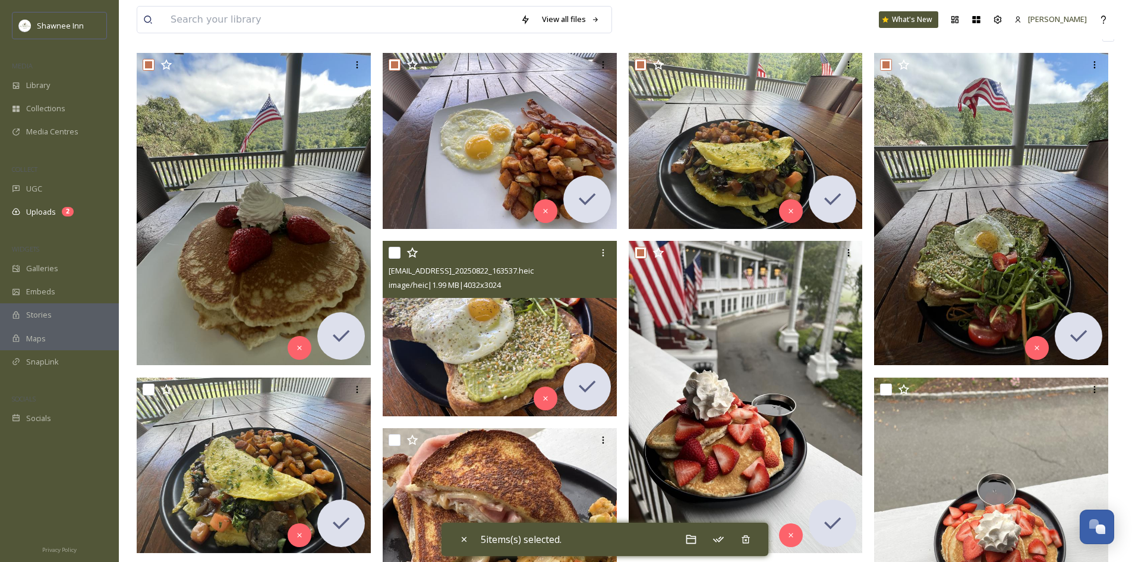
click at [398, 256] on input "checkbox" at bounding box center [395, 253] width 12 height 12
checkbox input "true"
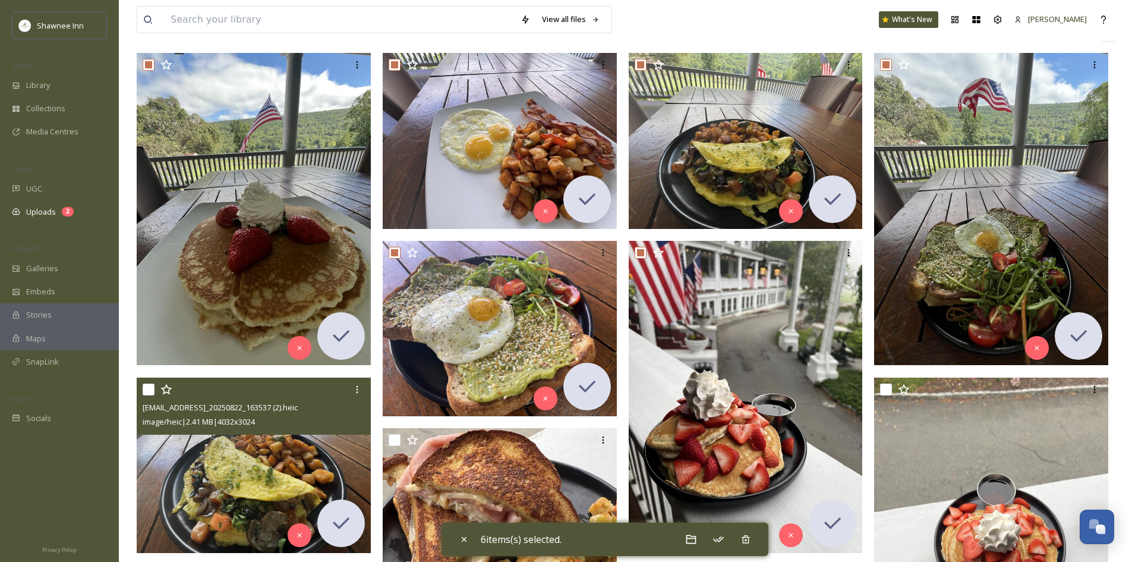
click at [152, 389] on input "checkbox" at bounding box center [149, 389] width 12 height 12
checkbox input "true"
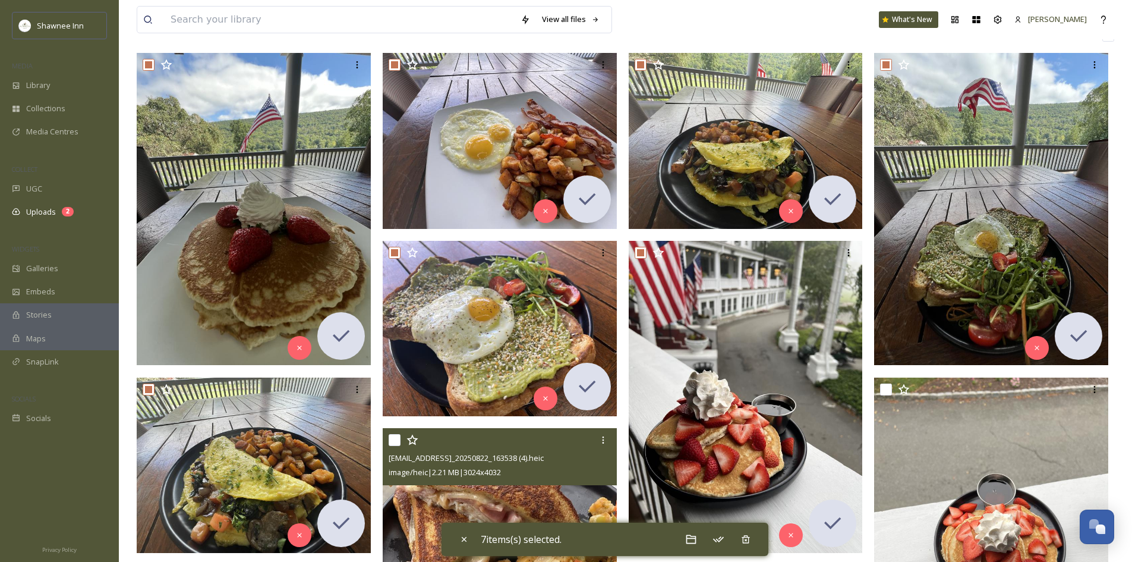
click at [398, 442] on input "checkbox" at bounding box center [395, 440] width 12 height 12
checkbox input "true"
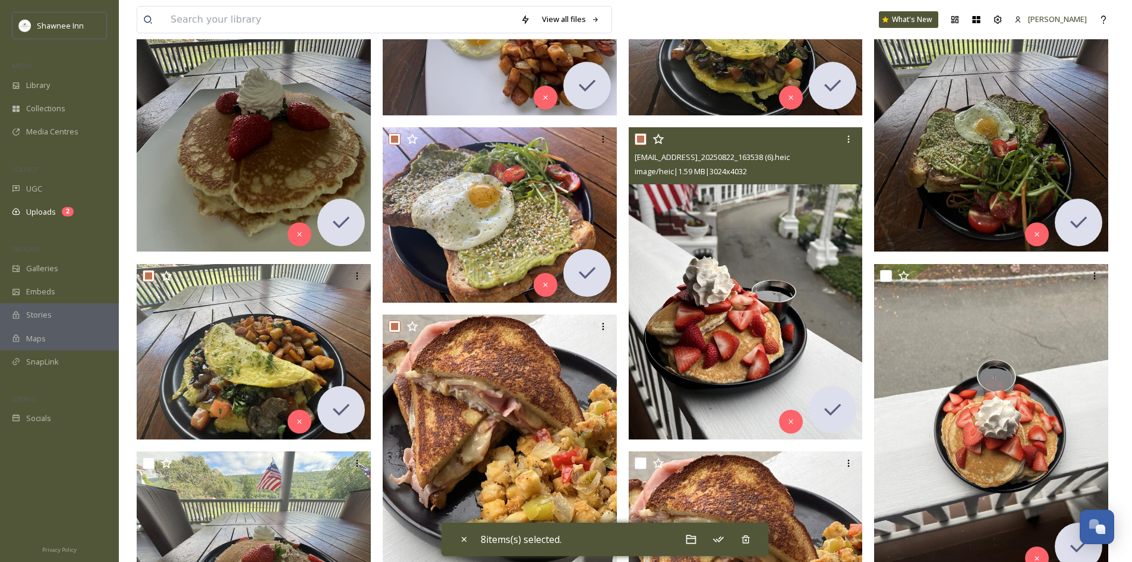
scroll to position [297, 0]
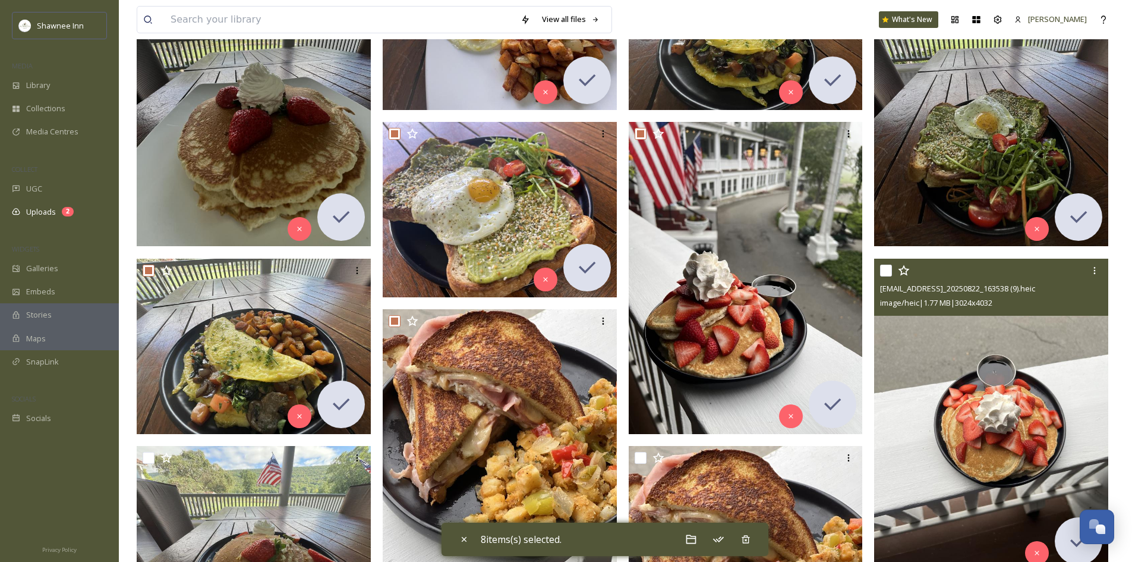
click at [893, 273] on div at bounding box center [992, 270] width 225 height 21
click at [882, 273] on input "checkbox" at bounding box center [886, 270] width 12 height 12
checkbox input "true"
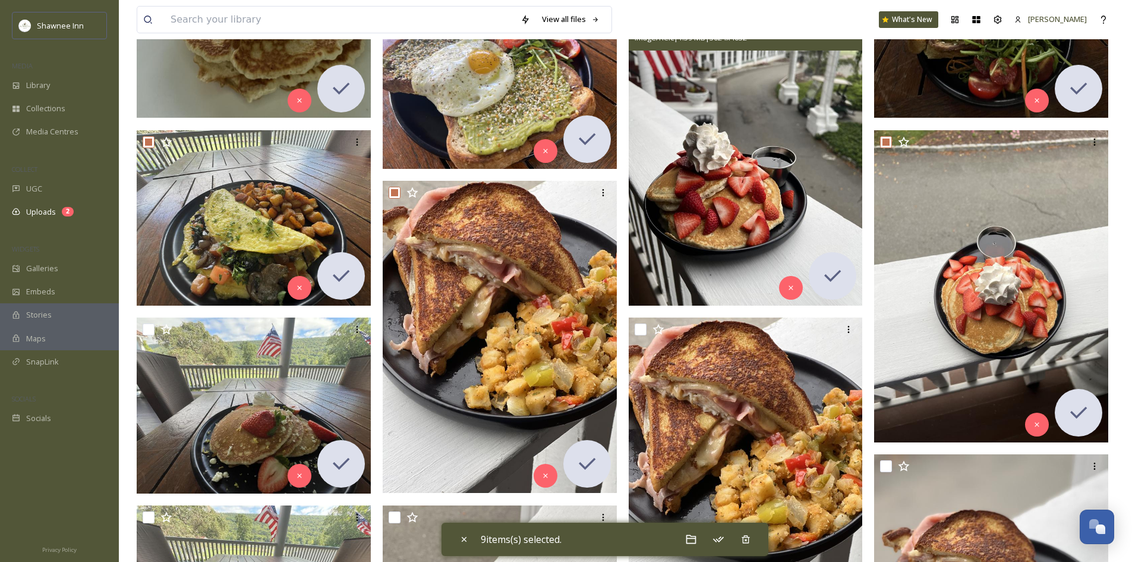
scroll to position [476, 0]
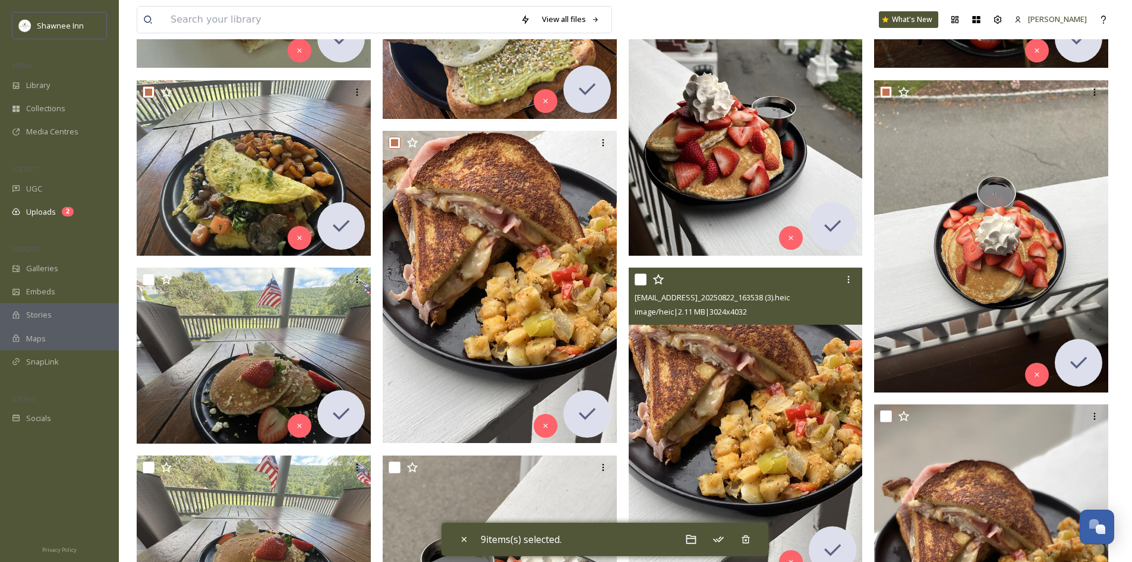
click at [640, 281] on input "checkbox" at bounding box center [641, 279] width 12 height 12
checkbox input "true"
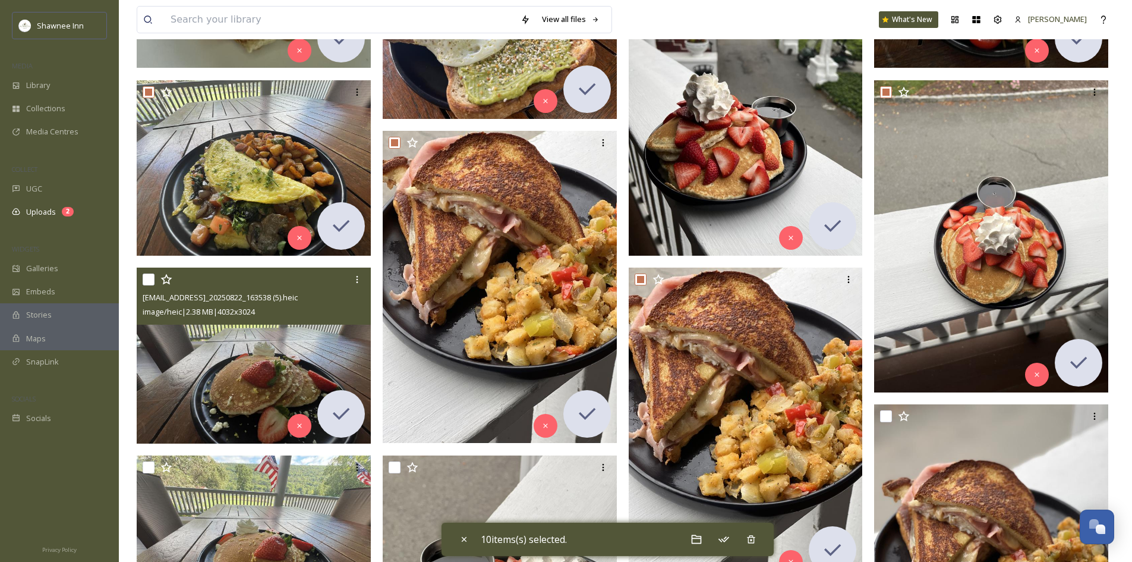
click at [146, 278] on input "checkbox" at bounding box center [149, 279] width 12 height 12
checkbox input "true"
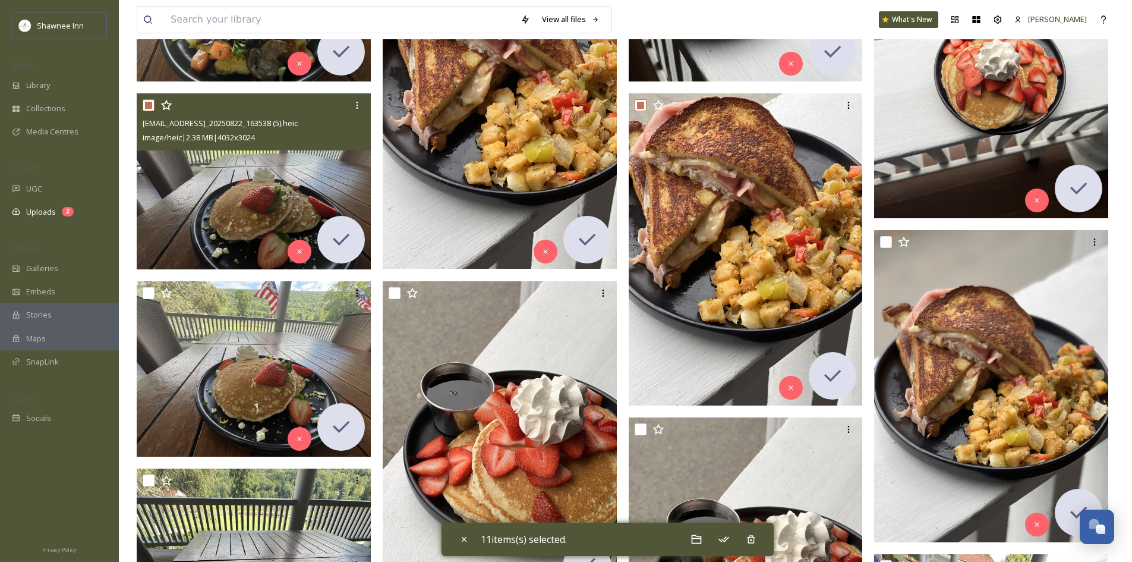
scroll to position [654, 0]
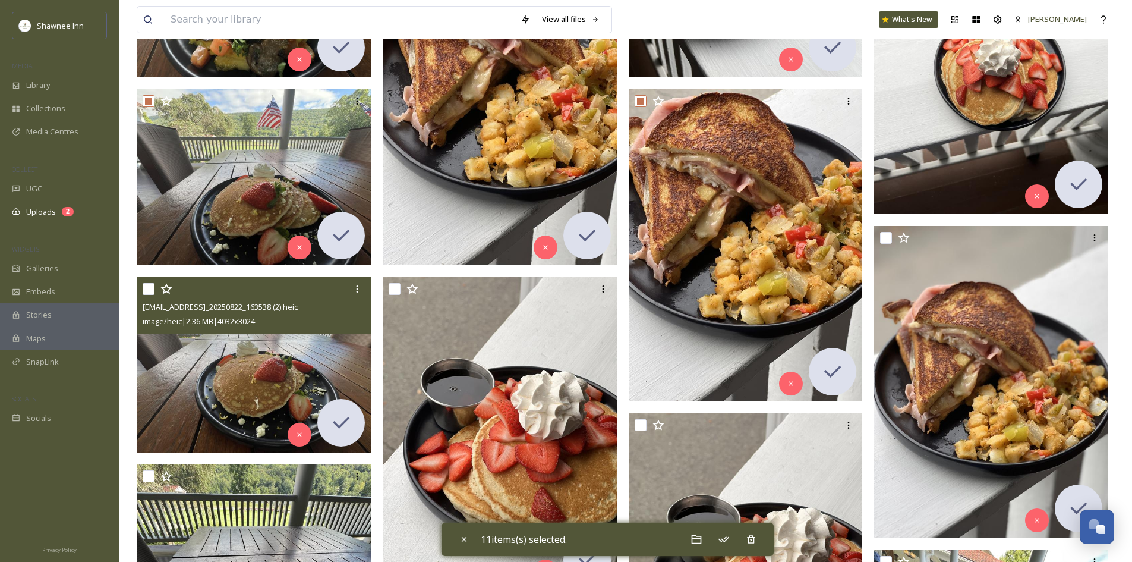
click at [150, 287] on input "checkbox" at bounding box center [149, 289] width 12 height 12
checkbox input "true"
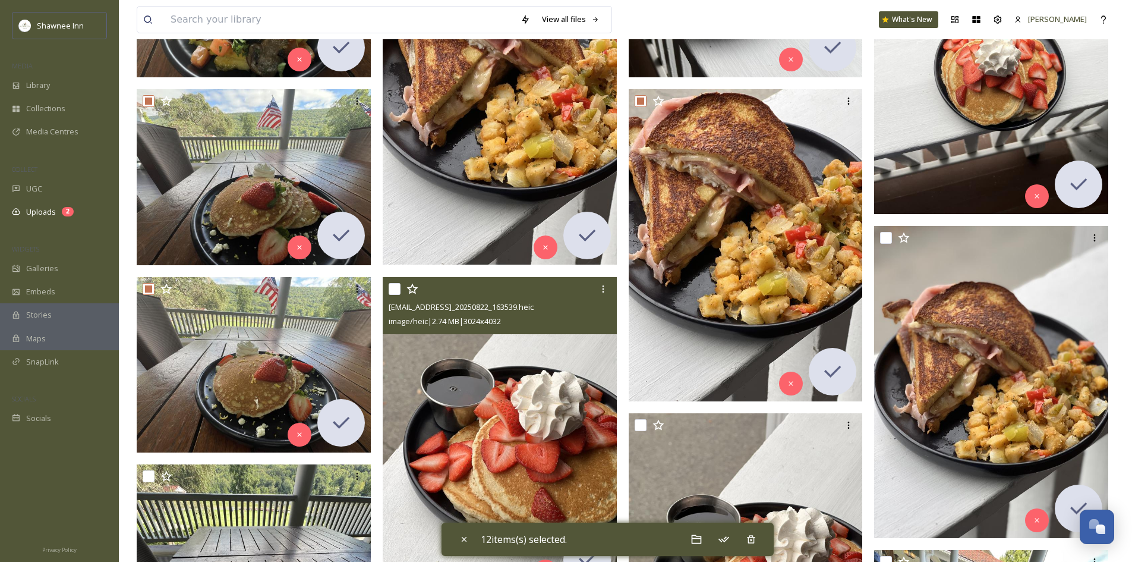
click at [396, 292] on input "checkbox" at bounding box center [395, 289] width 12 height 12
checkbox input "true"
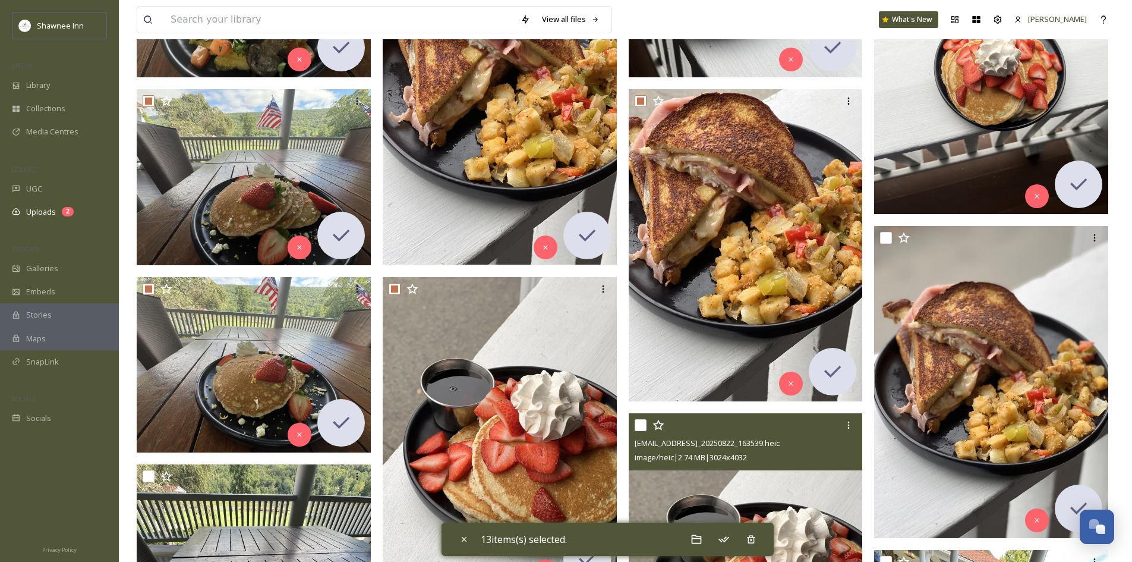
click at [645, 423] on input "checkbox" at bounding box center [641, 425] width 12 height 12
checkbox input "true"
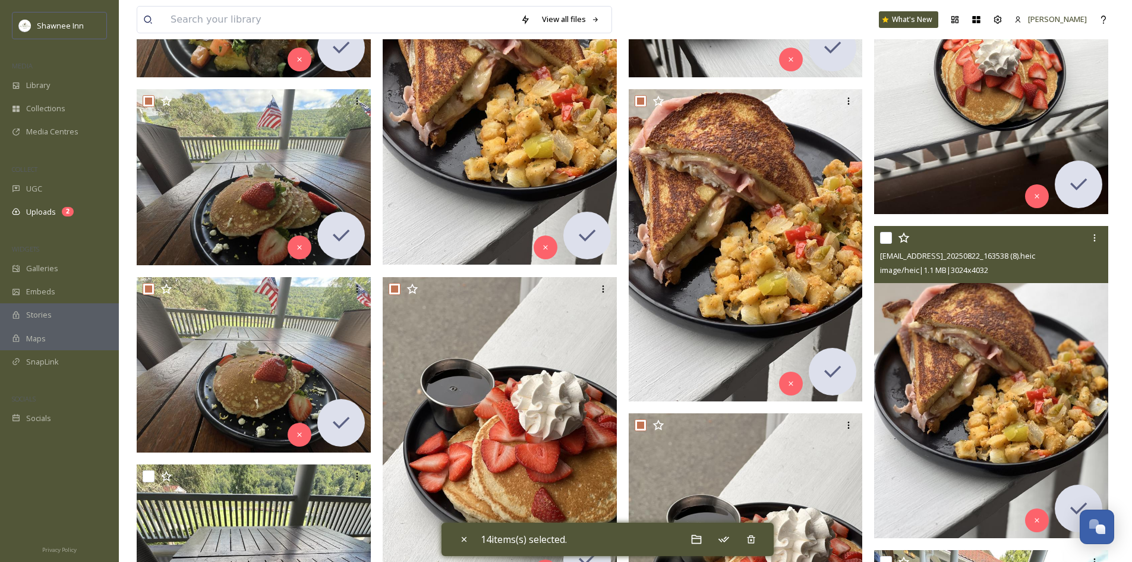
click at [882, 234] on input "checkbox" at bounding box center [886, 238] width 12 height 12
checkbox input "true"
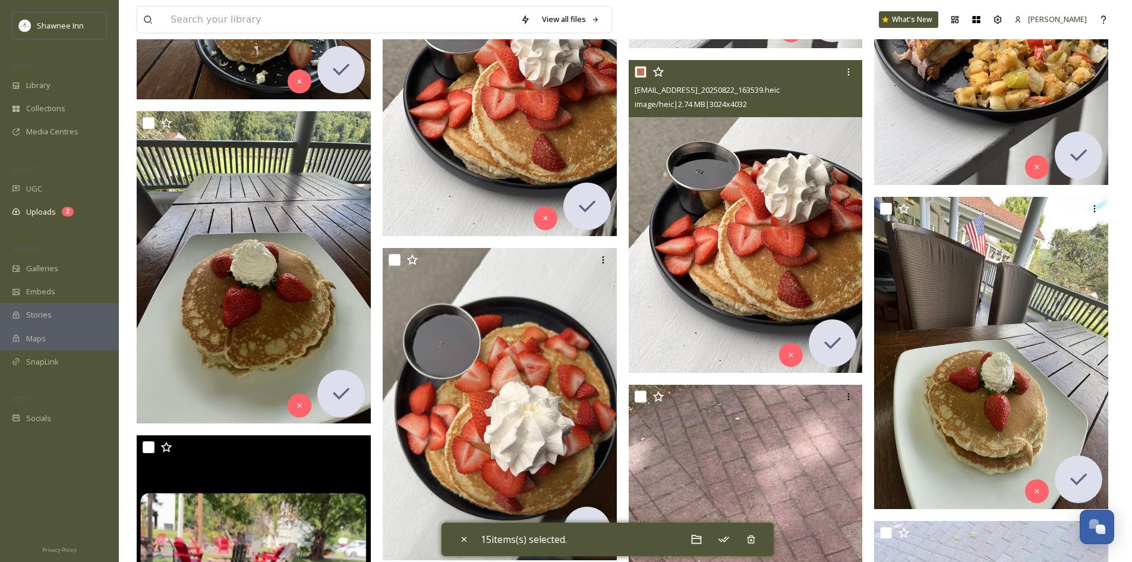
scroll to position [1010, 0]
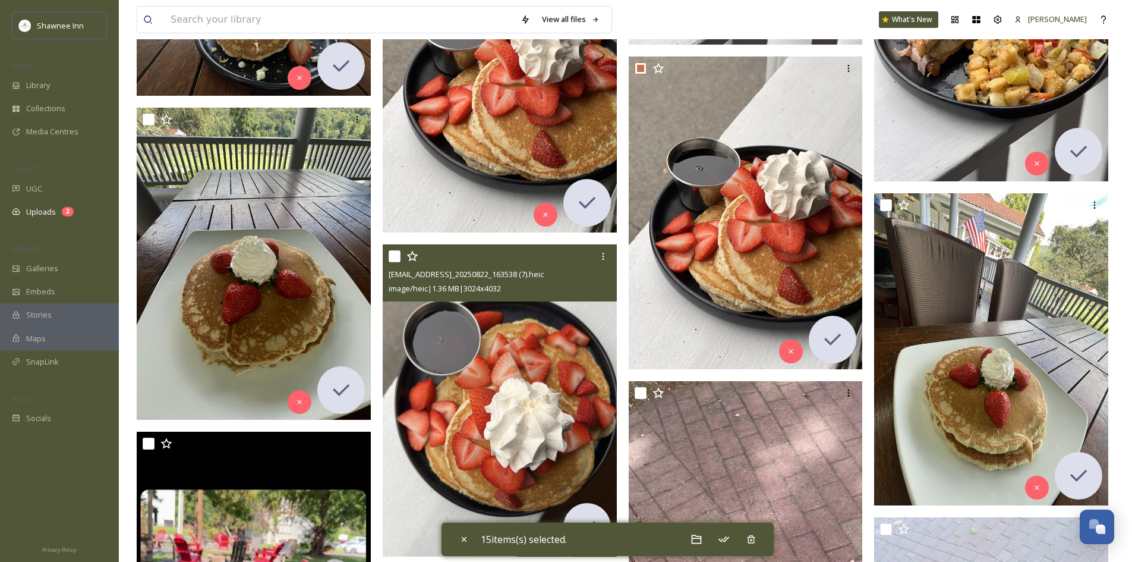
click at [393, 254] on input "checkbox" at bounding box center [395, 256] width 12 height 12
checkbox input "true"
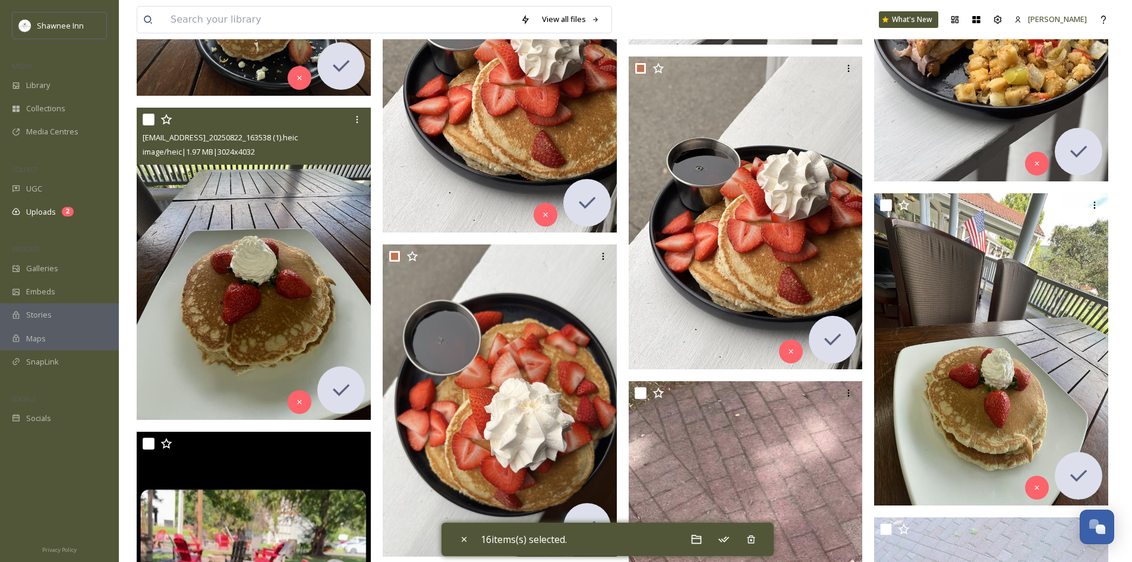
click at [146, 118] on input "checkbox" at bounding box center [149, 120] width 12 height 12
checkbox input "true"
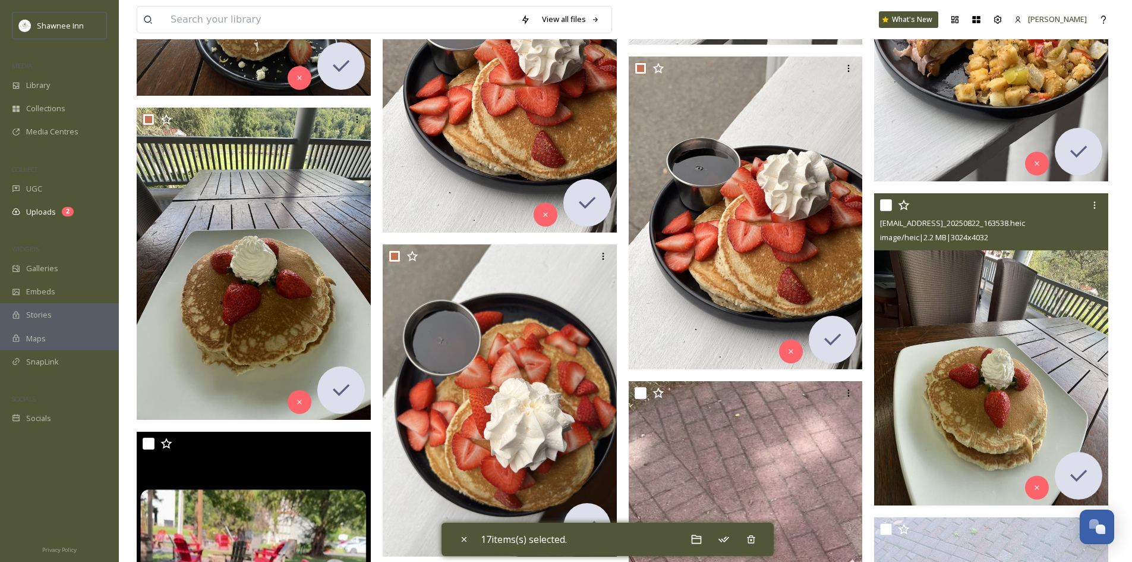
click at [881, 206] on input "checkbox" at bounding box center [886, 205] width 12 height 12
checkbox input "true"
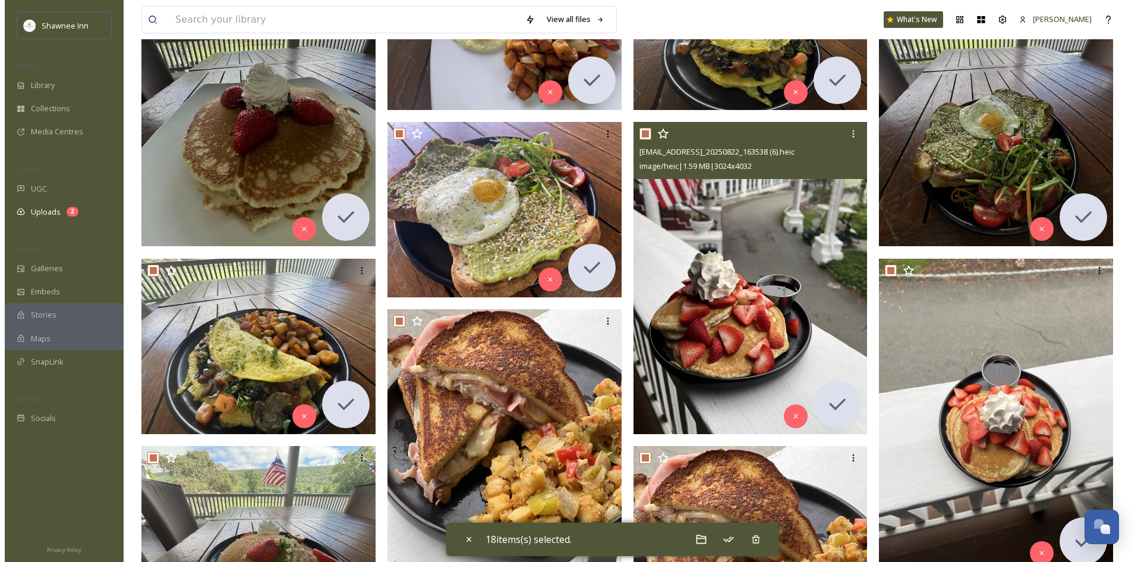
scroll to position [59, 0]
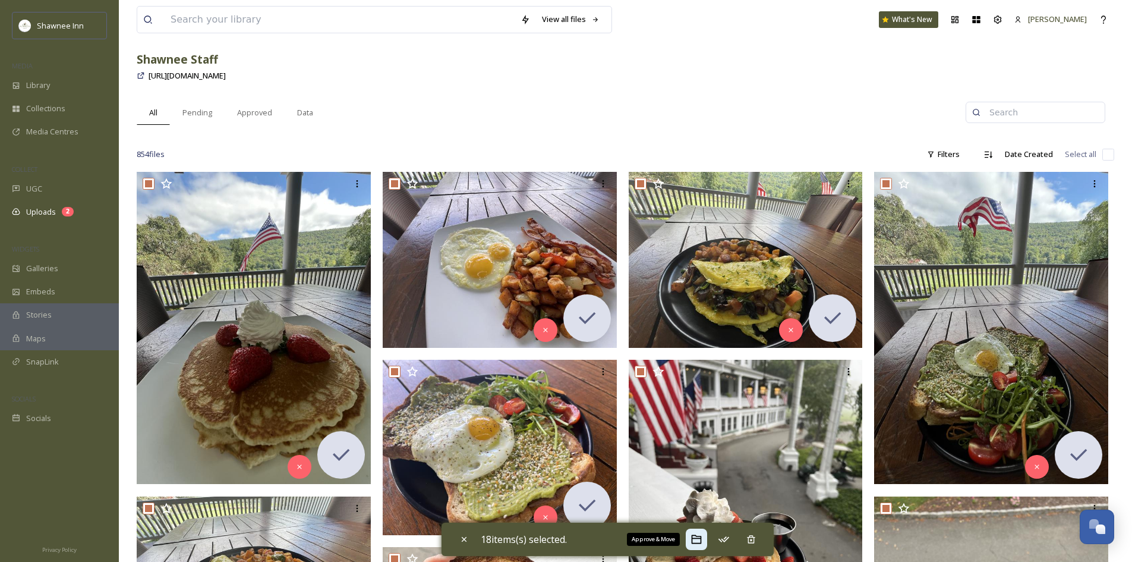
click at [696, 537] on icon at bounding box center [697, 539] width 12 height 12
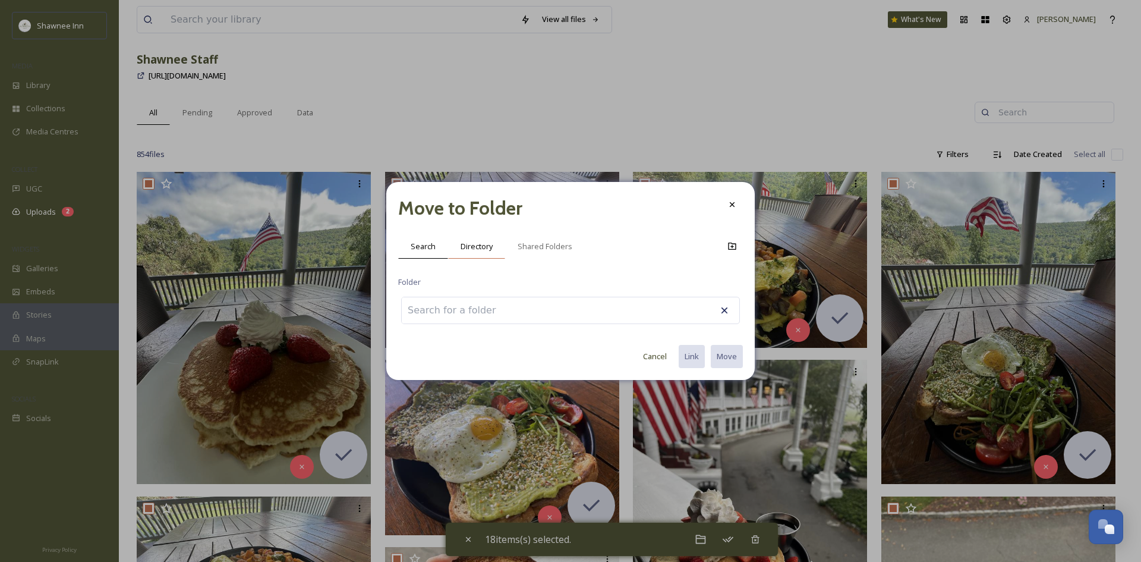
click at [469, 249] on span "Directory" at bounding box center [477, 246] width 32 height 11
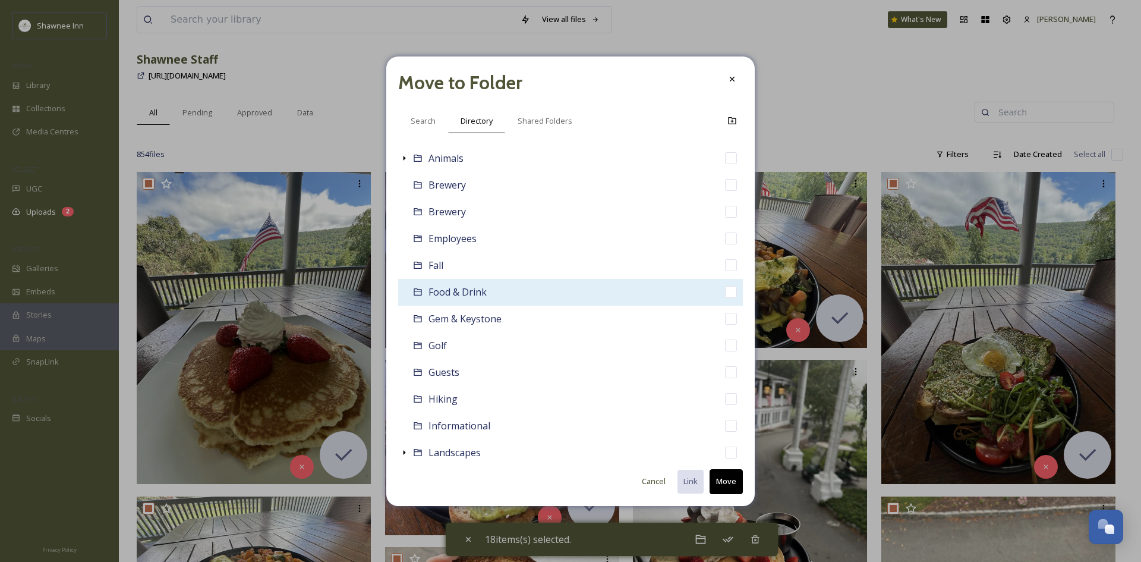
click at [473, 294] on span "Food & Drink" at bounding box center [458, 291] width 58 height 13
checkbox input "false"
checkbox input "true"
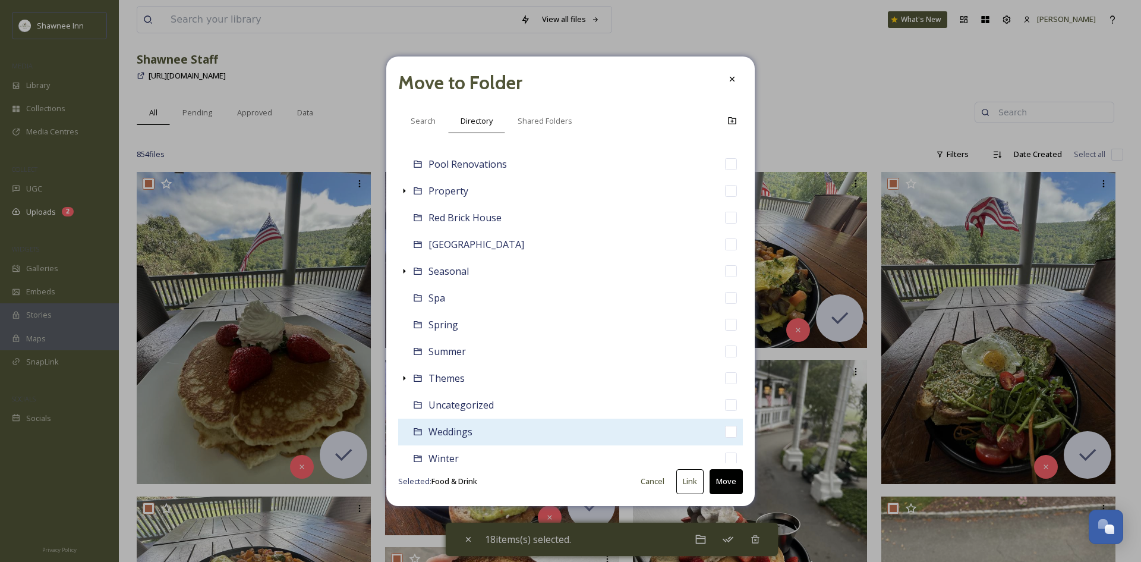
scroll to position [407, 0]
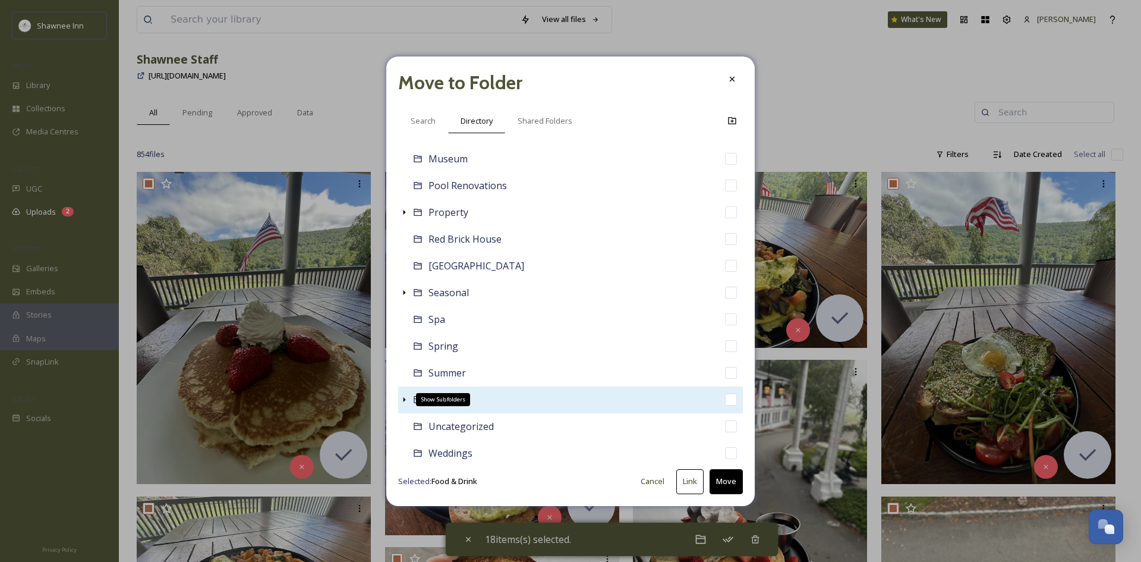
click at [400, 398] on icon at bounding box center [404, 400] width 10 height 10
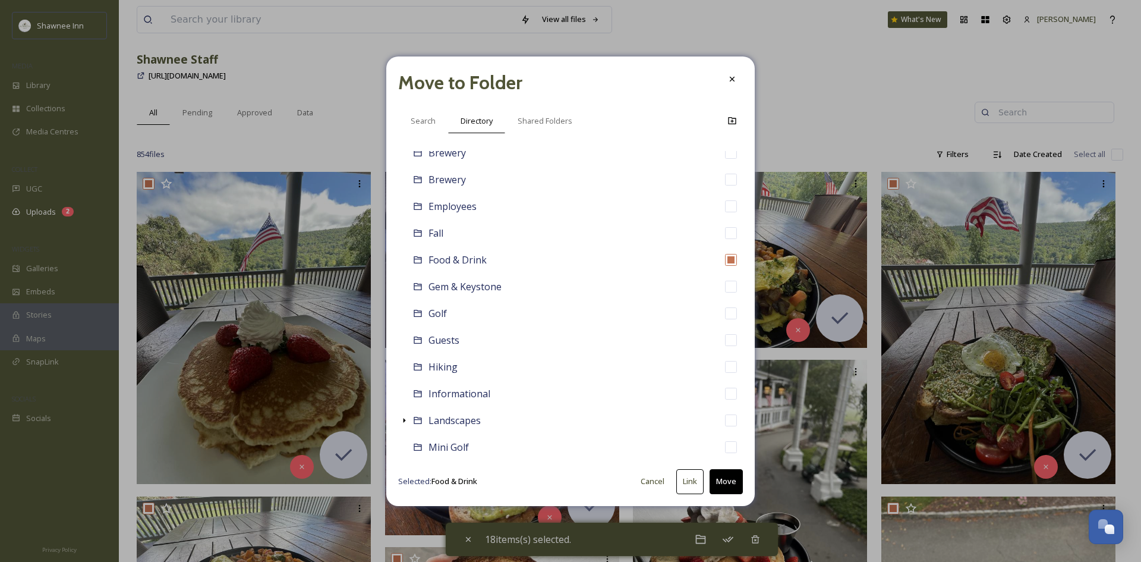
scroll to position [32, 0]
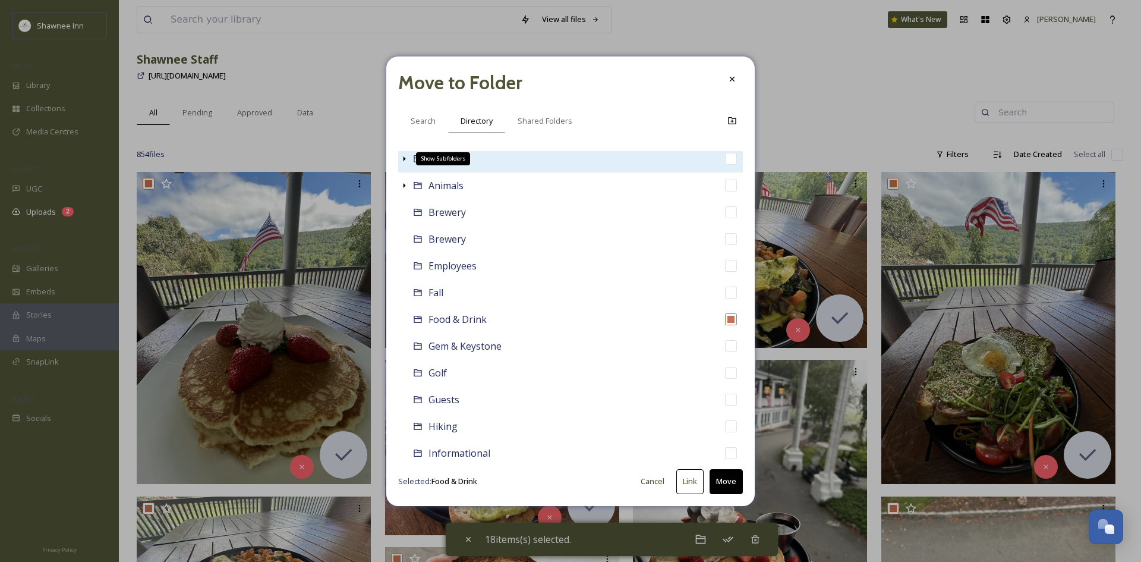
click at [408, 161] on icon at bounding box center [404, 159] width 10 height 10
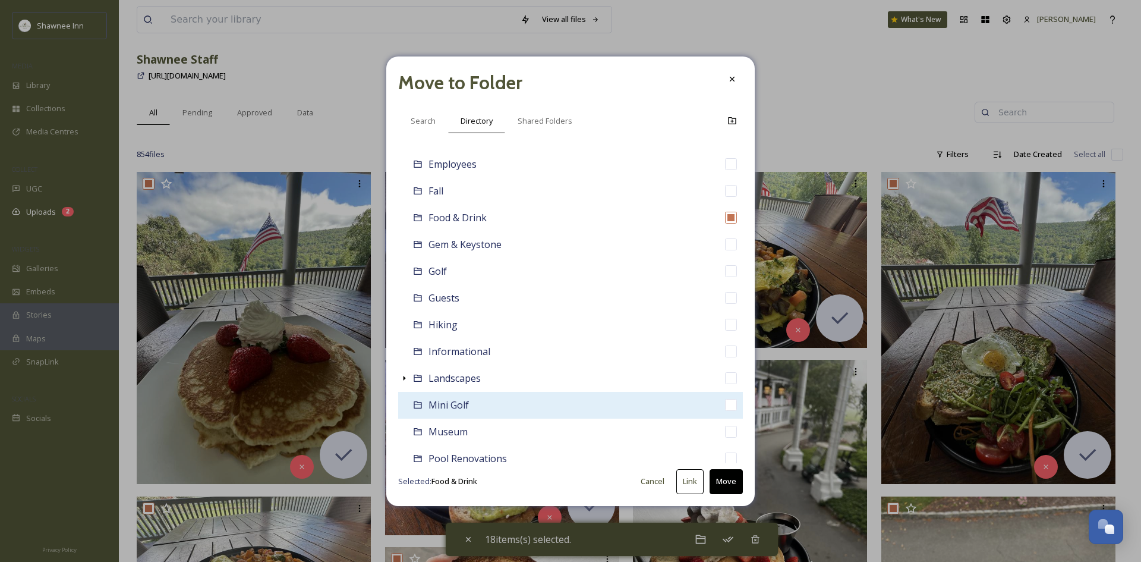
scroll to position [654, 0]
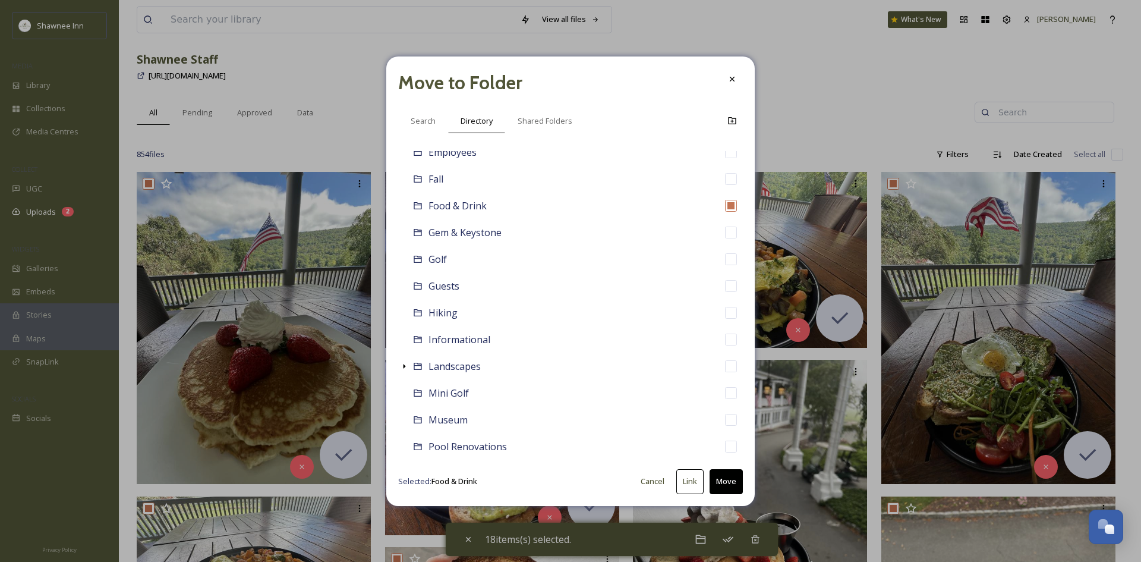
click at [717, 481] on button "Move" at bounding box center [726, 481] width 33 height 24
checkbox input "false"
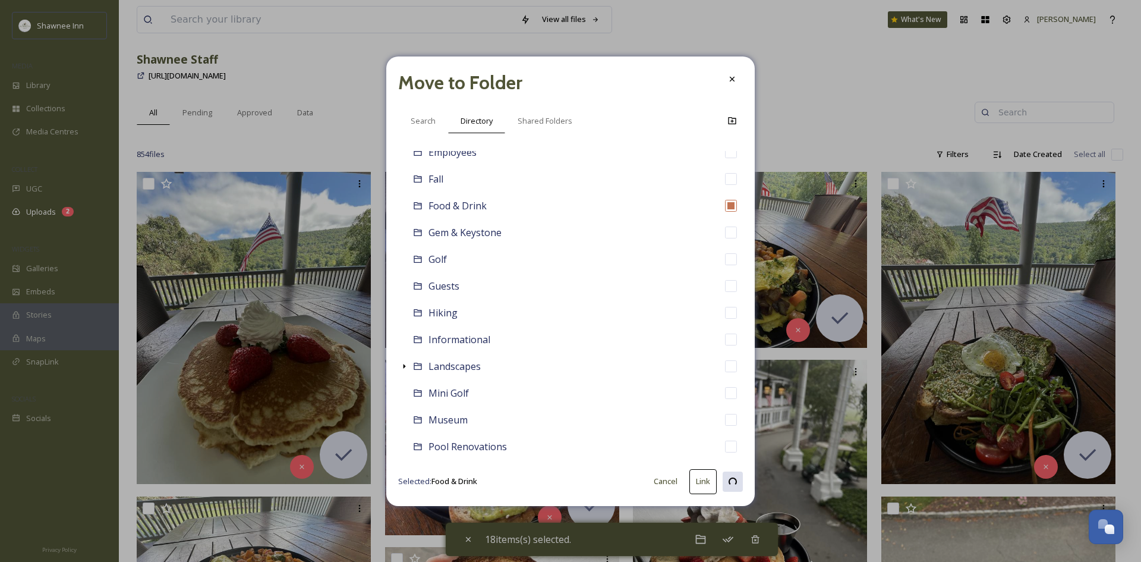
checkbox input "false"
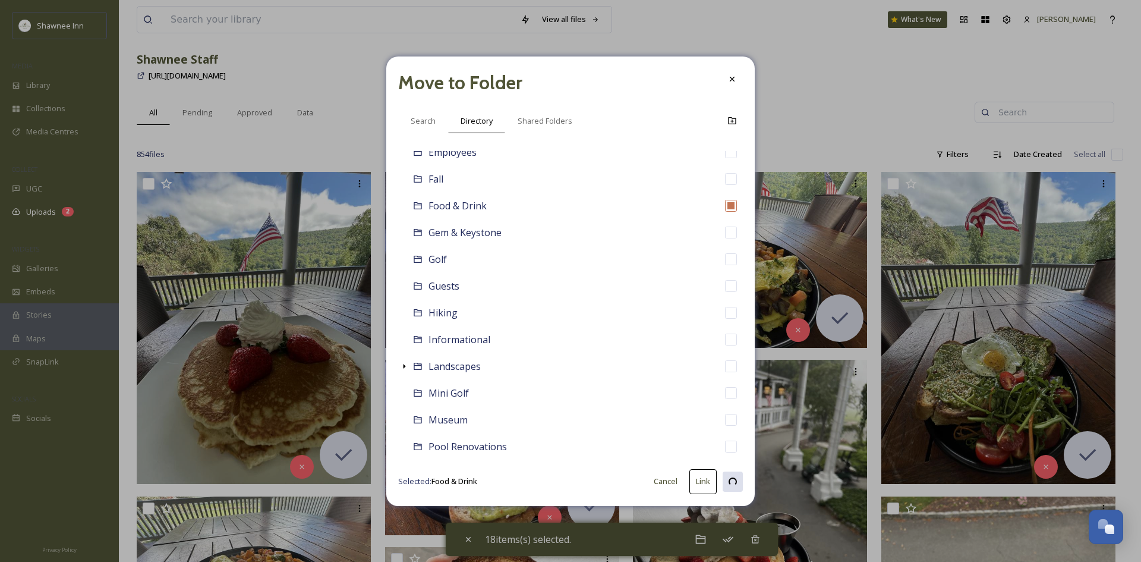
checkbox input "false"
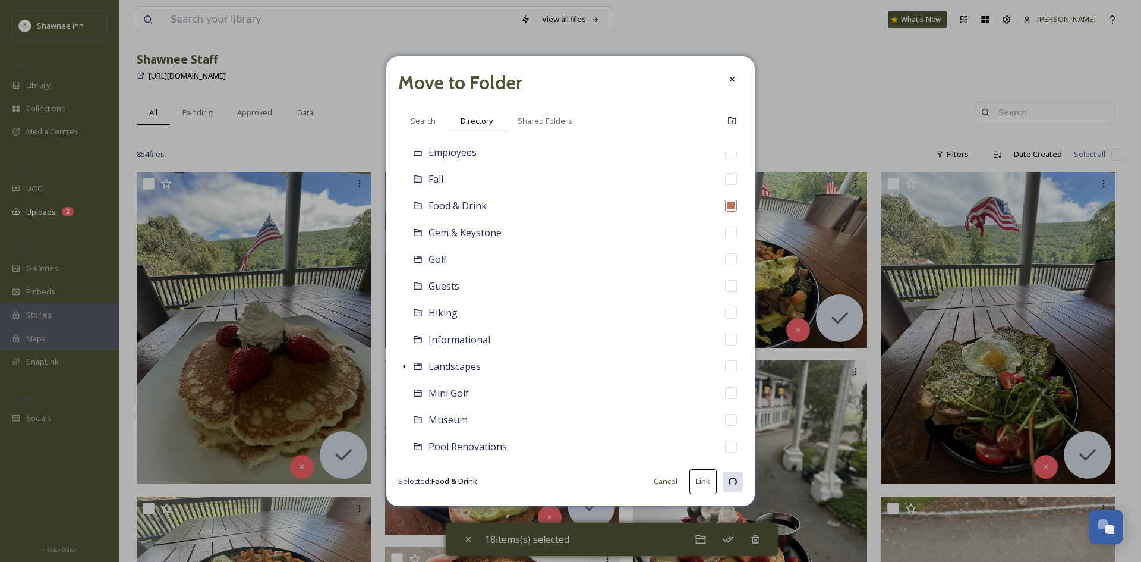
checkbox input "false"
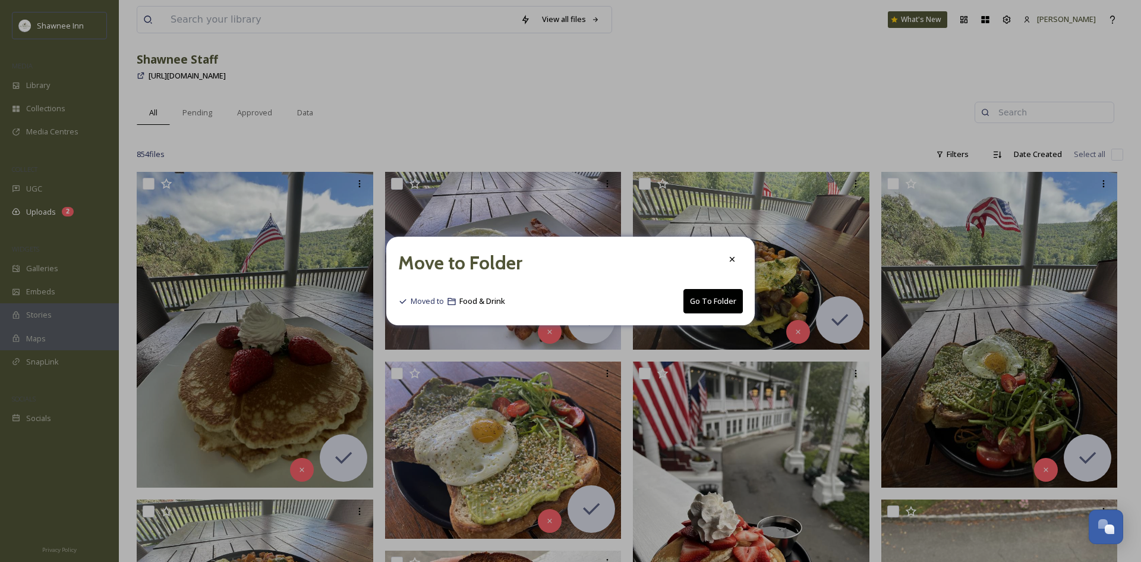
click at [720, 304] on button "Go To Folder" at bounding box center [713, 301] width 59 height 24
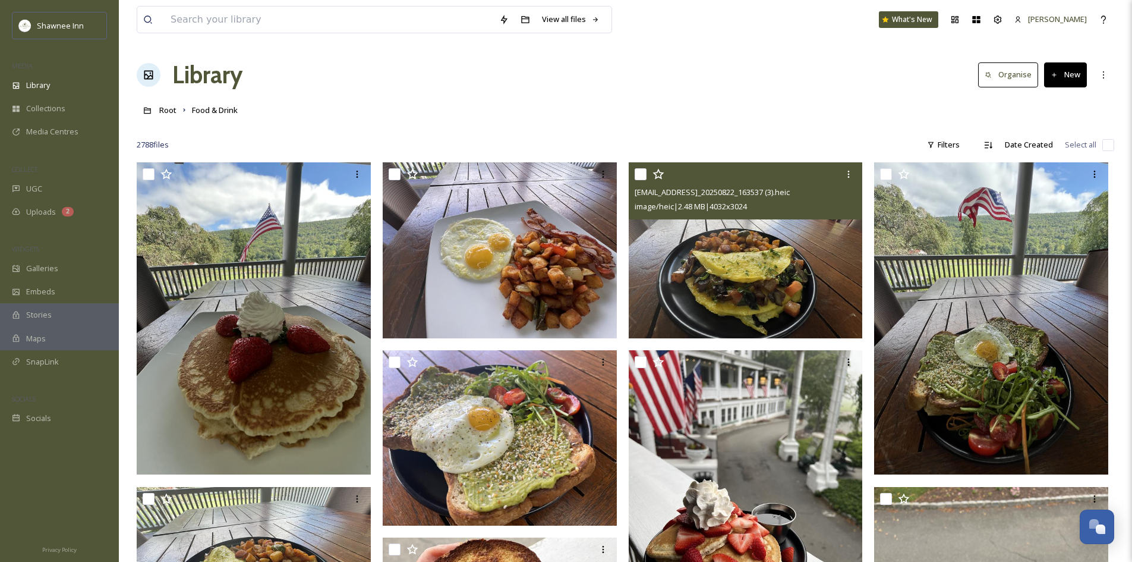
click at [697, 260] on img at bounding box center [746, 250] width 234 height 176
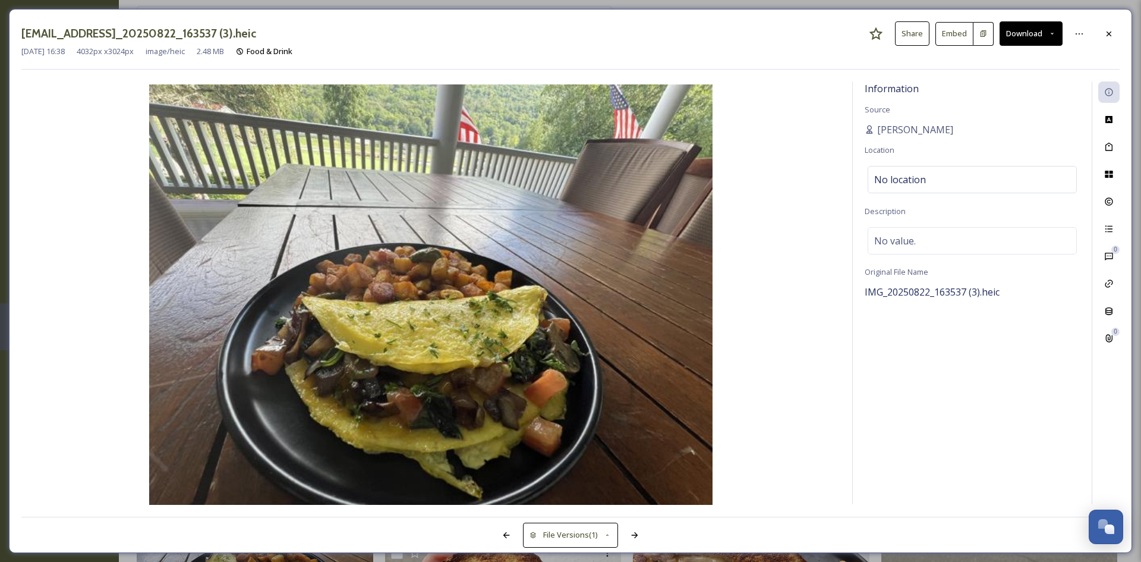
click at [1007, 28] on button "Download" at bounding box center [1031, 33] width 63 height 24
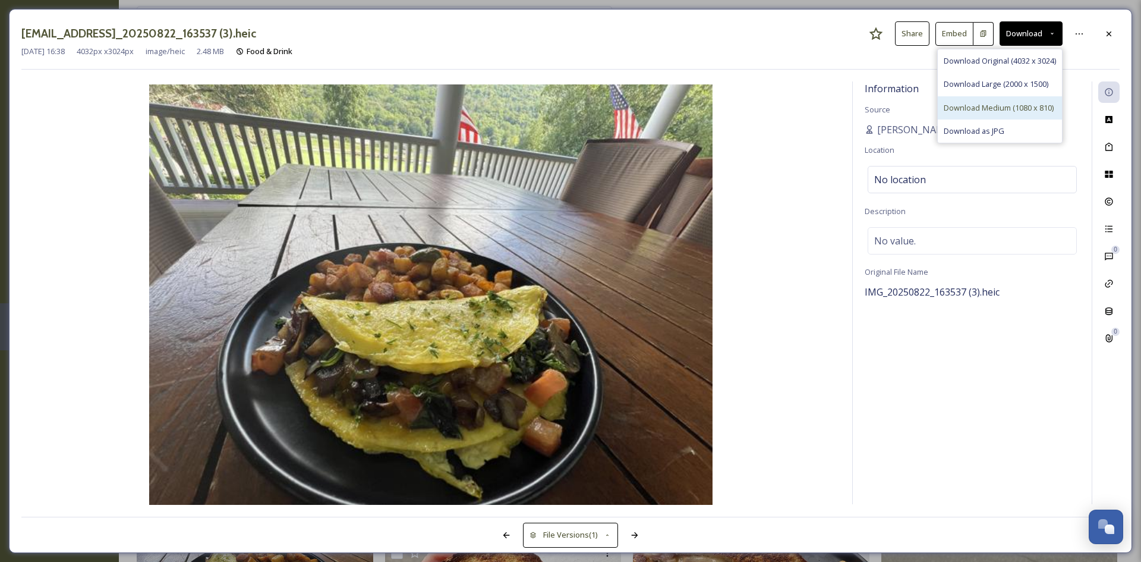
click at [991, 105] on span "Download Medium (1080 x 810)" at bounding box center [999, 107] width 110 height 11
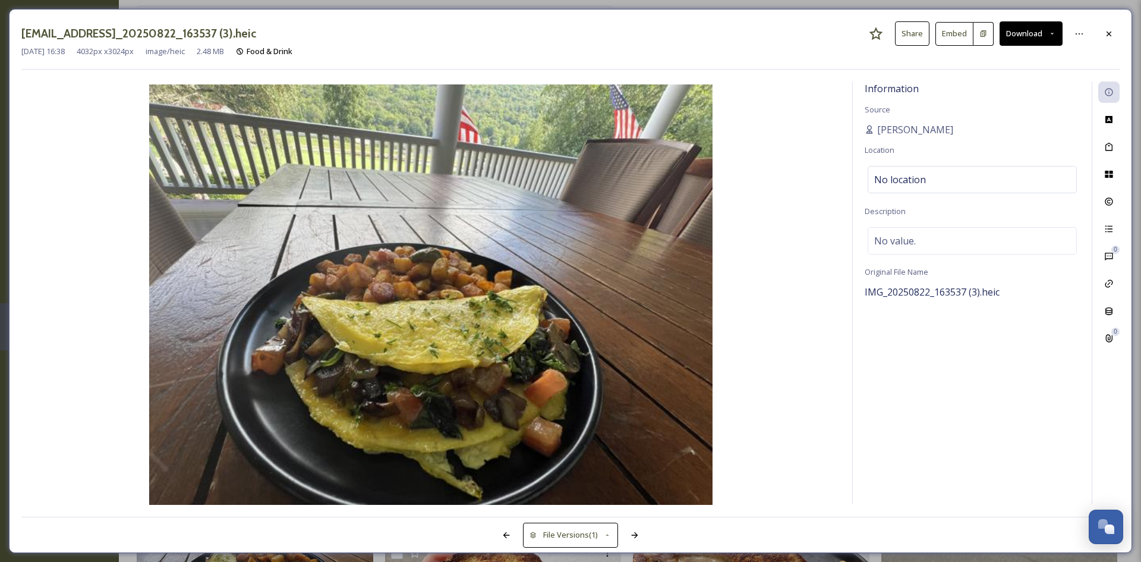
click at [1036, 33] on button "Download" at bounding box center [1031, 33] width 63 height 24
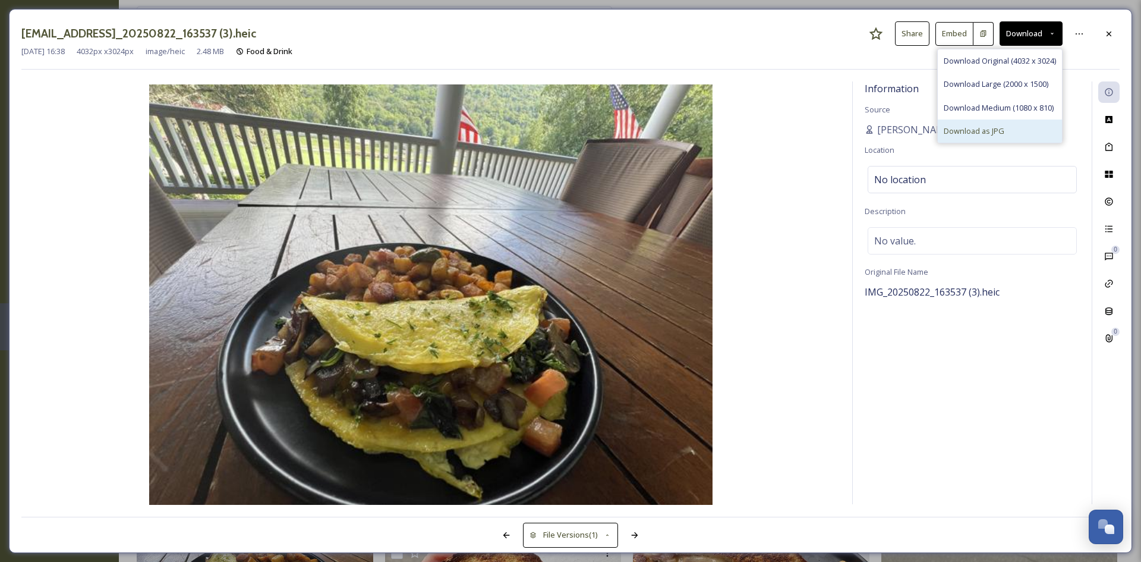
click at [991, 133] on span "Download as JPG" at bounding box center [974, 130] width 61 height 11
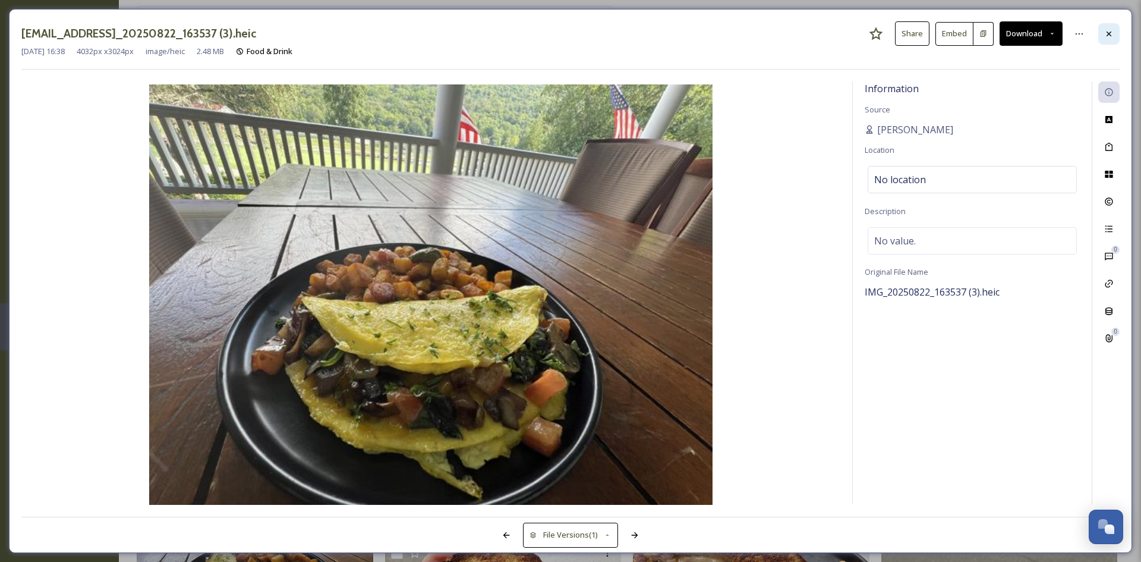
click at [1104, 31] on icon at bounding box center [1109, 34] width 10 height 10
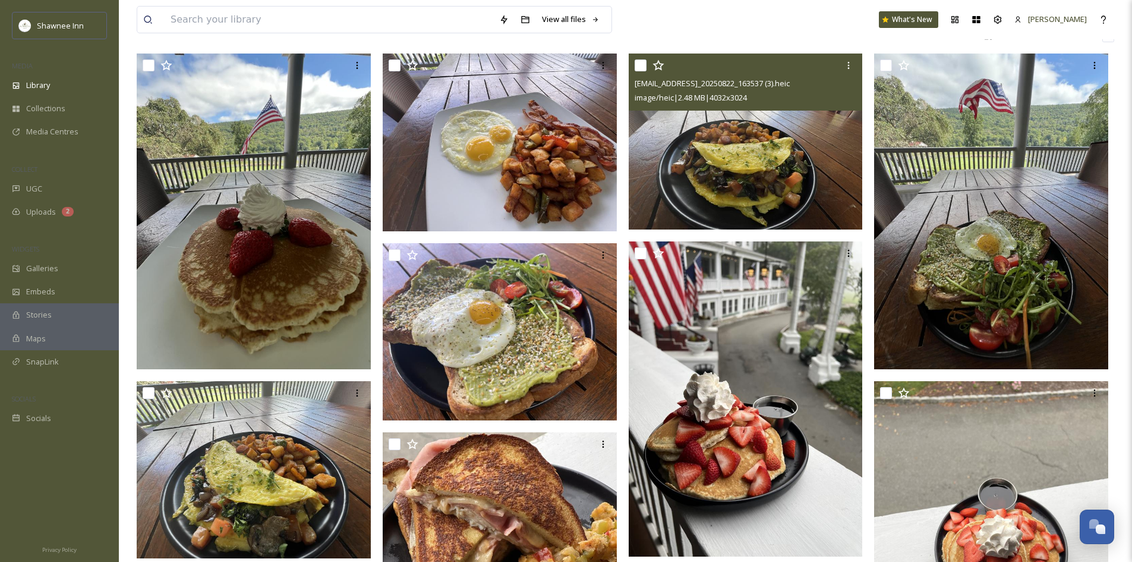
scroll to position [119, 0]
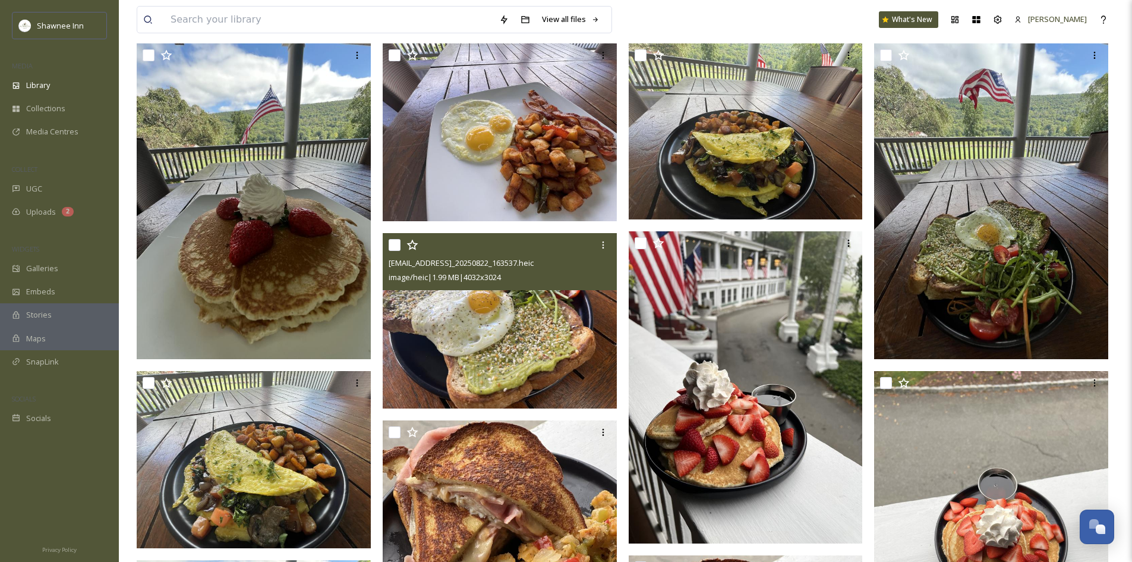
click at [475, 311] on img at bounding box center [500, 321] width 234 height 176
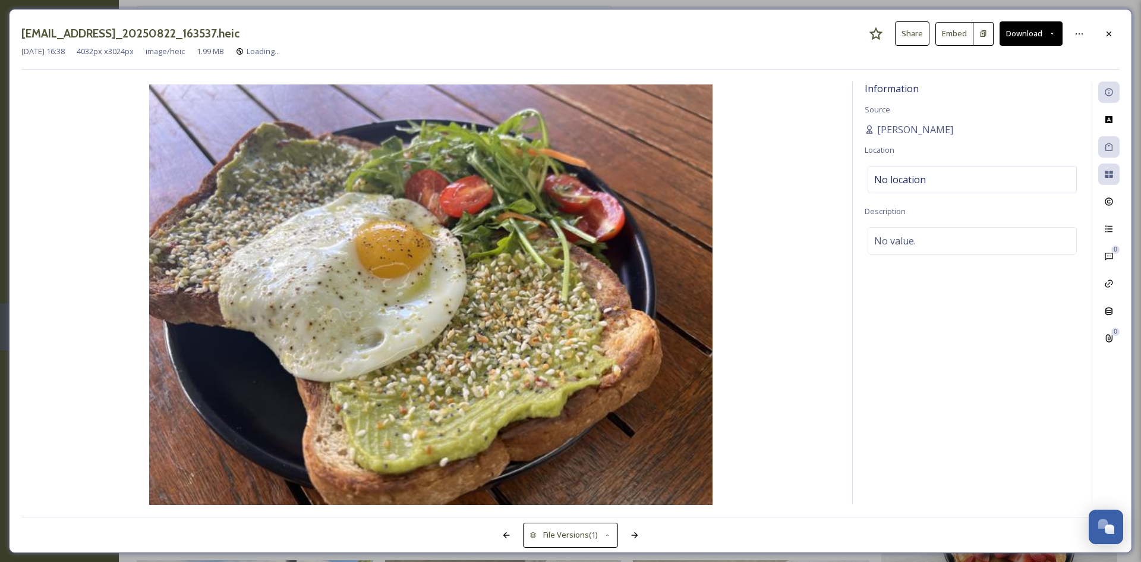
click at [1037, 29] on button "Download" at bounding box center [1031, 33] width 63 height 24
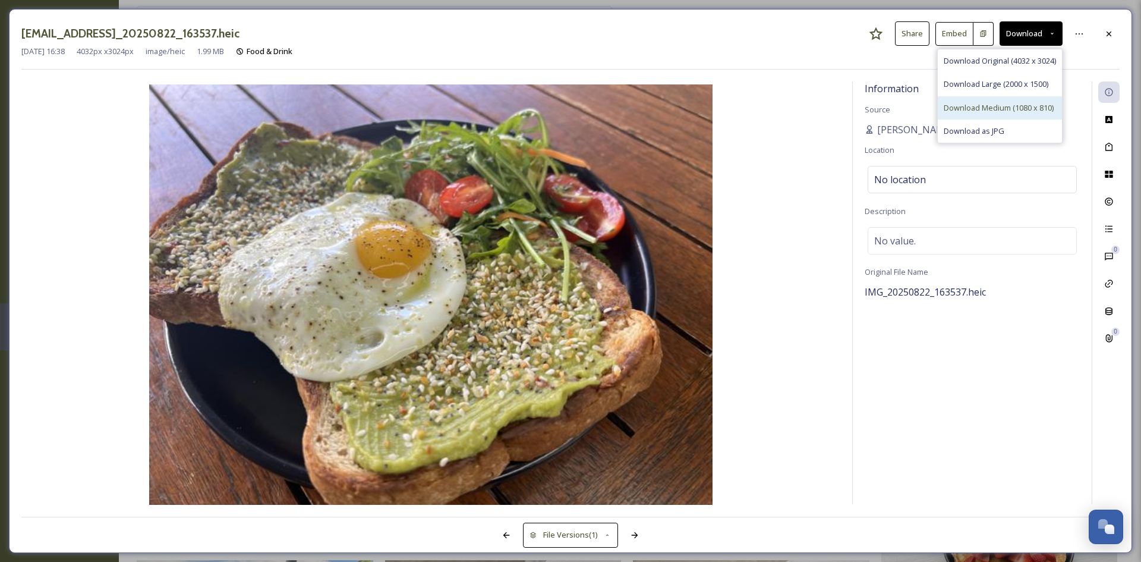
click at [1002, 111] on span "Download Medium (1080 x 810)" at bounding box center [999, 107] width 110 height 11
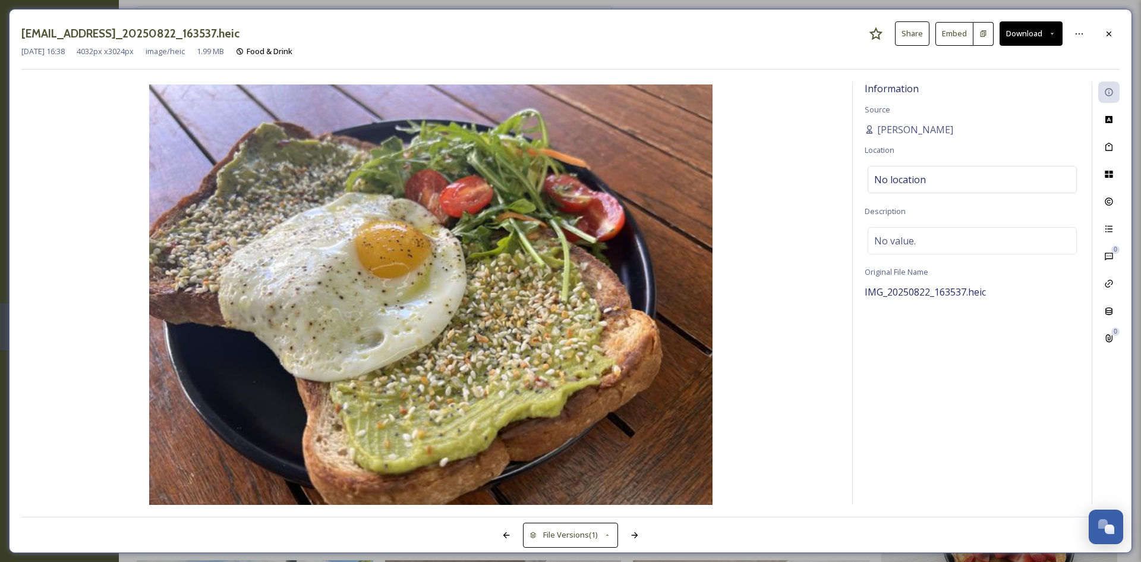
click at [1040, 34] on button "Download" at bounding box center [1031, 33] width 63 height 24
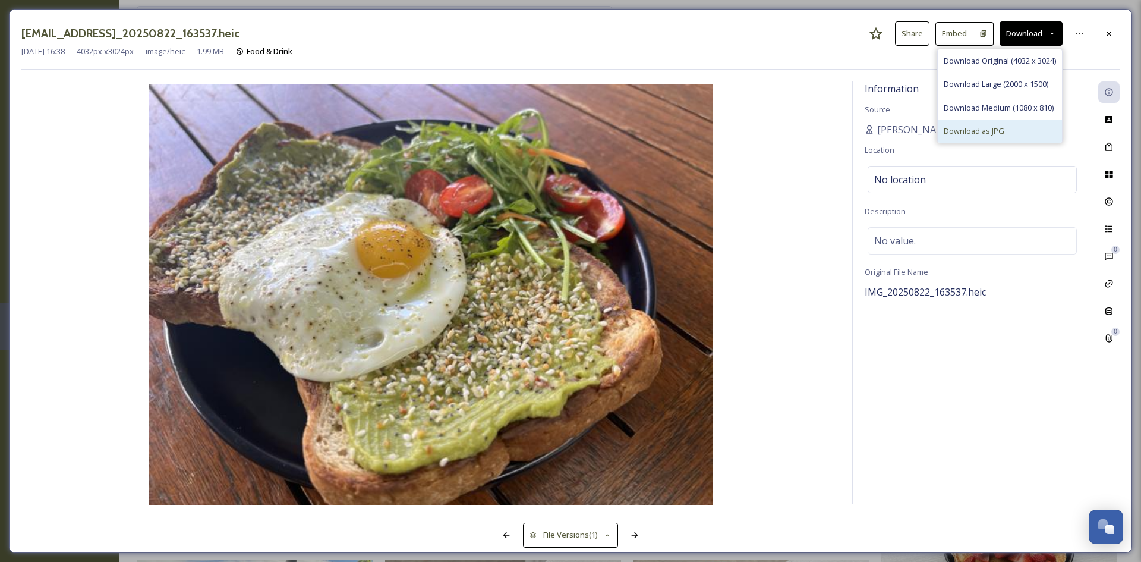
click at [1040, 124] on div "Download as JPG" at bounding box center [1000, 130] width 124 height 23
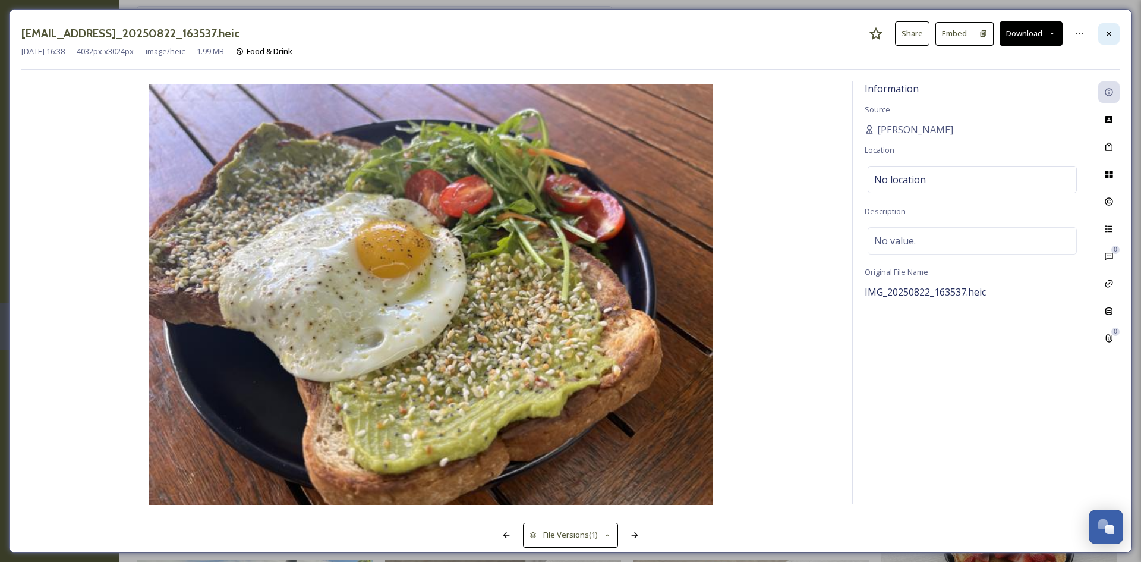
click at [1110, 37] on icon at bounding box center [1109, 34] width 10 height 10
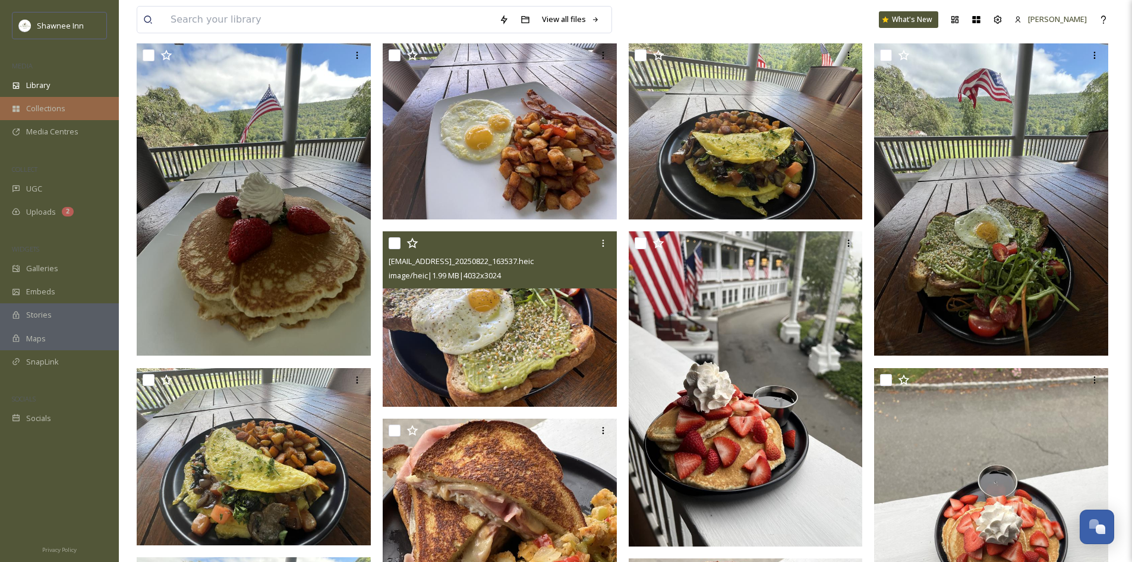
click at [24, 109] on div "Collections" at bounding box center [59, 108] width 119 height 23
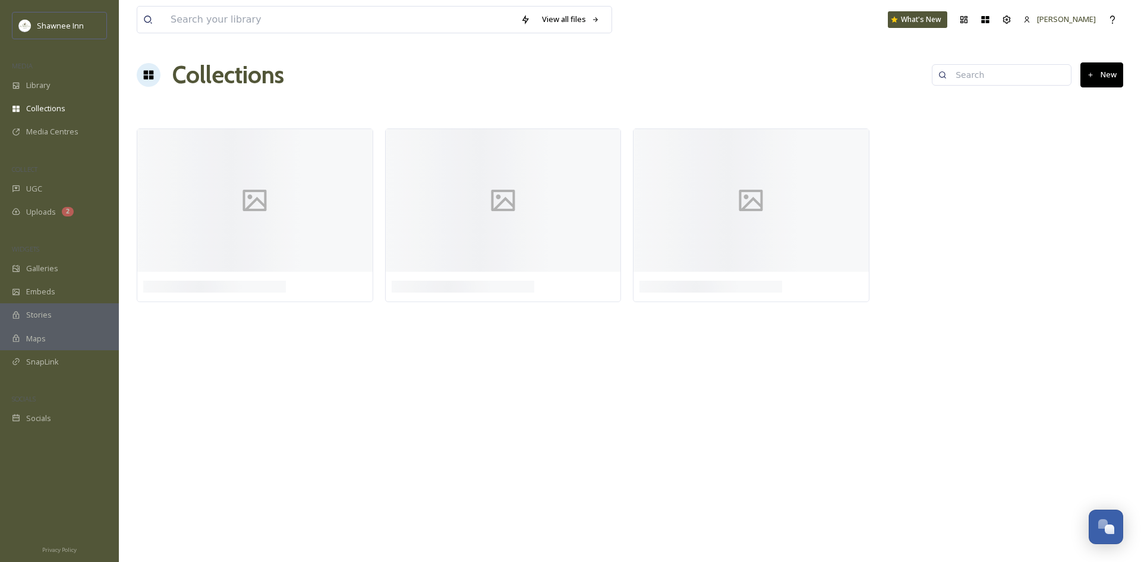
click at [38, 86] on span "Library" at bounding box center [38, 85] width 24 height 11
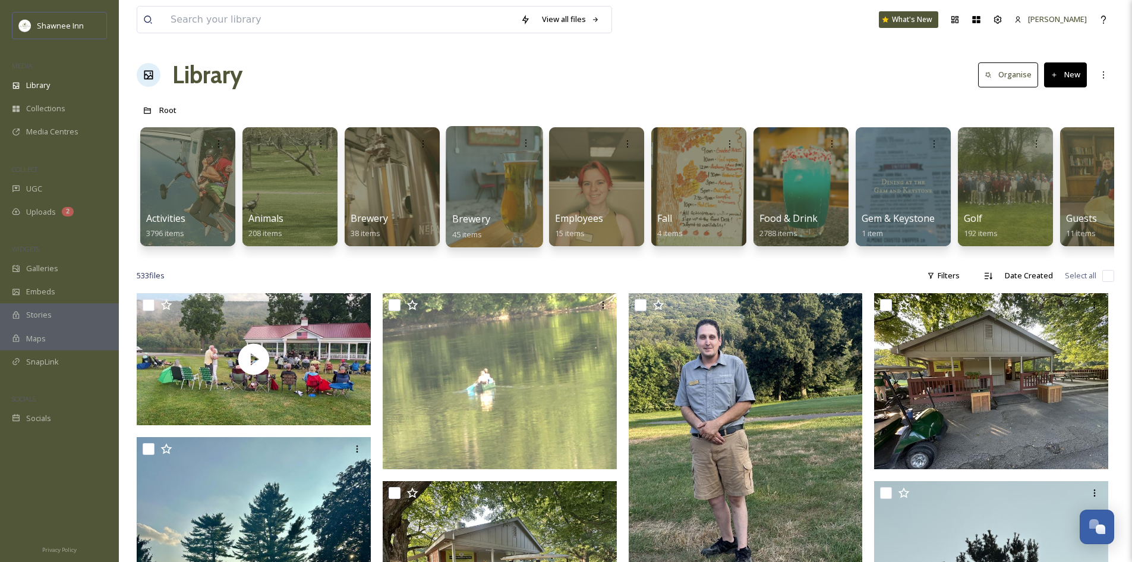
click at [495, 212] on div "Brewery 45 items" at bounding box center [494, 227] width 85 height 30
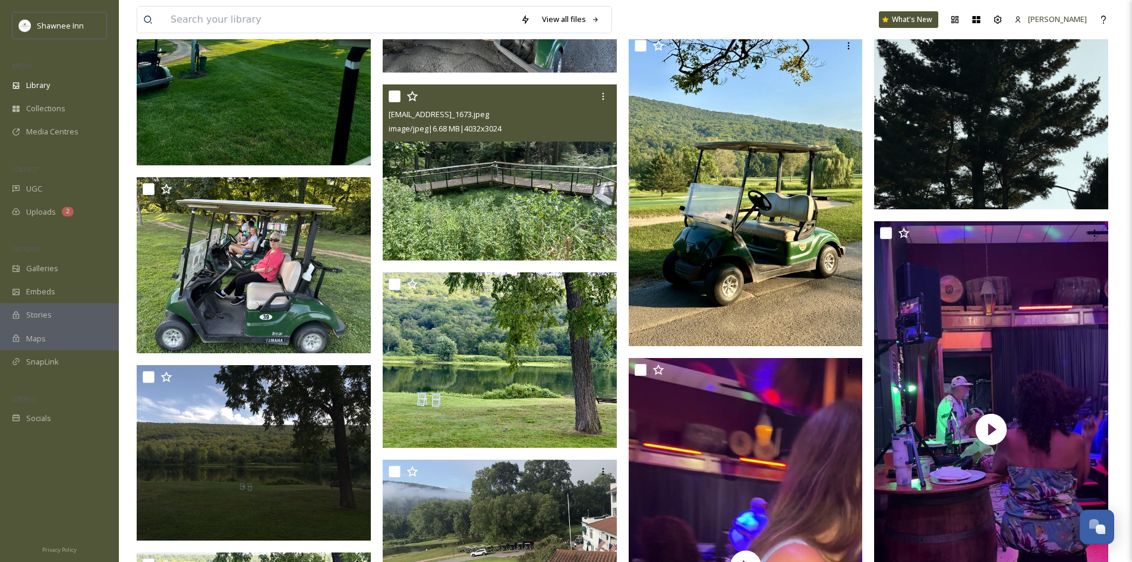
scroll to position [594, 0]
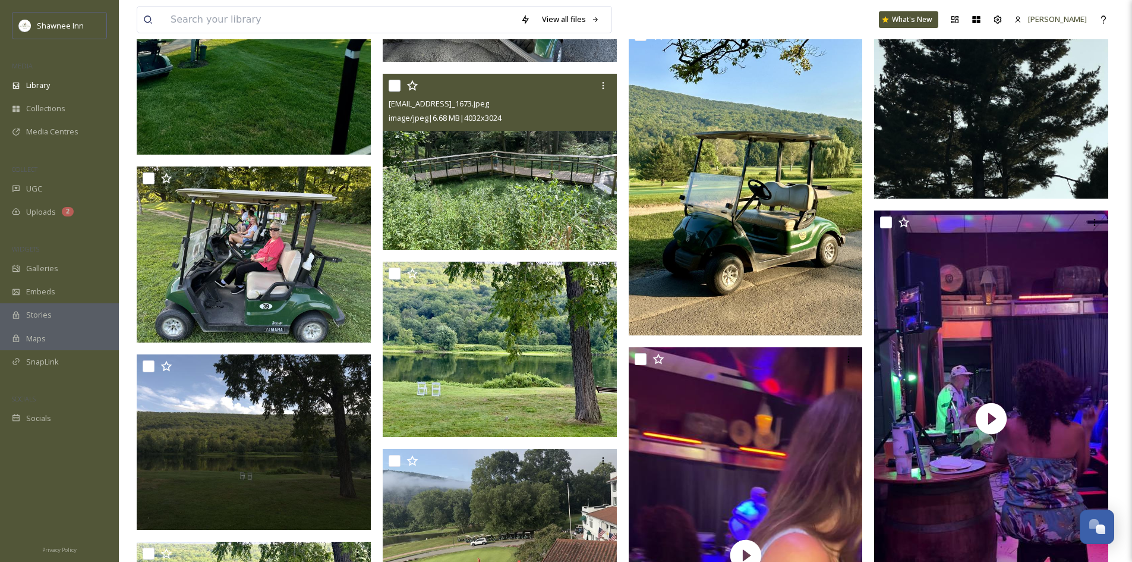
click at [502, 245] on img at bounding box center [500, 162] width 234 height 176
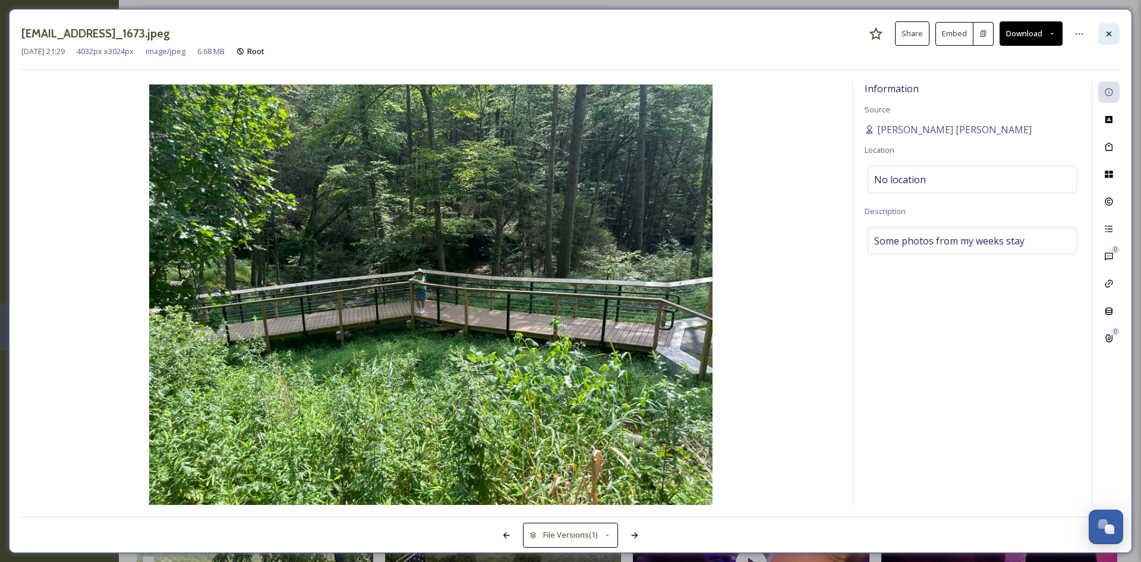
click at [1116, 27] on div at bounding box center [1108, 33] width 21 height 21
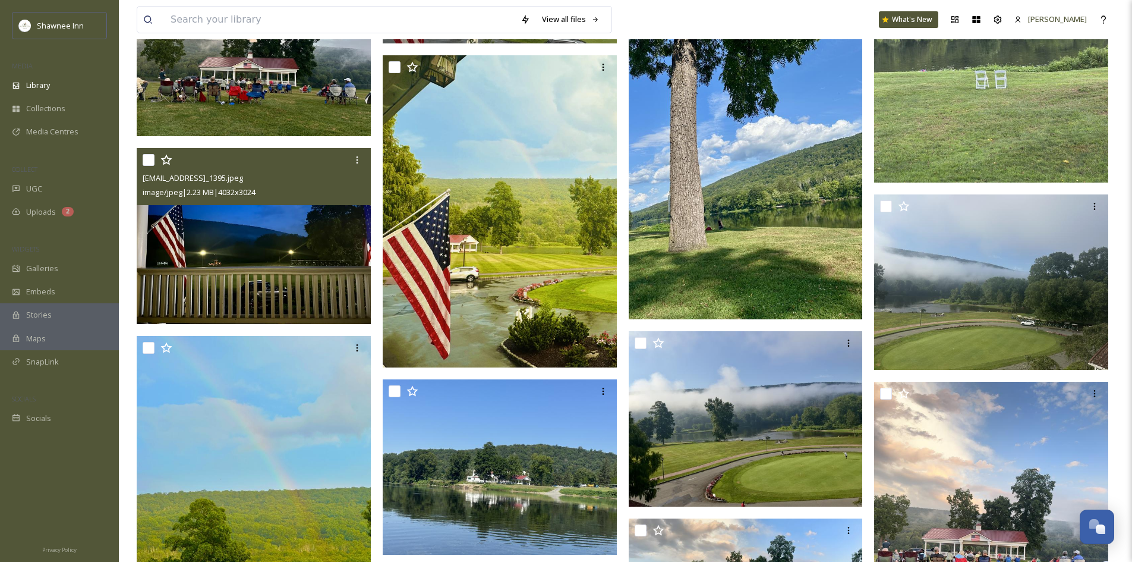
scroll to position [1367, 0]
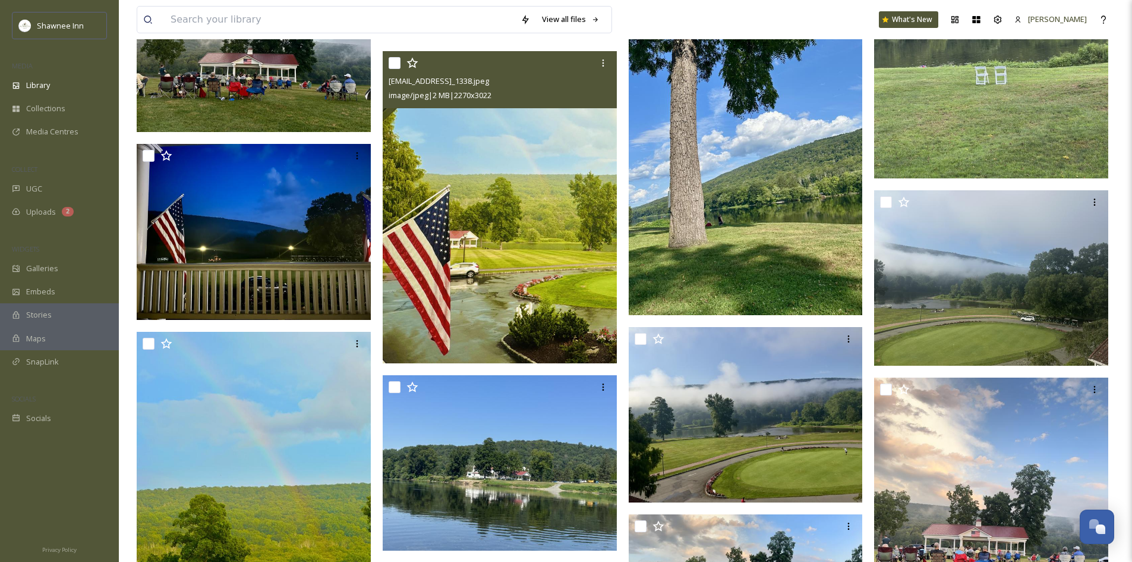
click at [460, 224] on img at bounding box center [500, 207] width 234 height 312
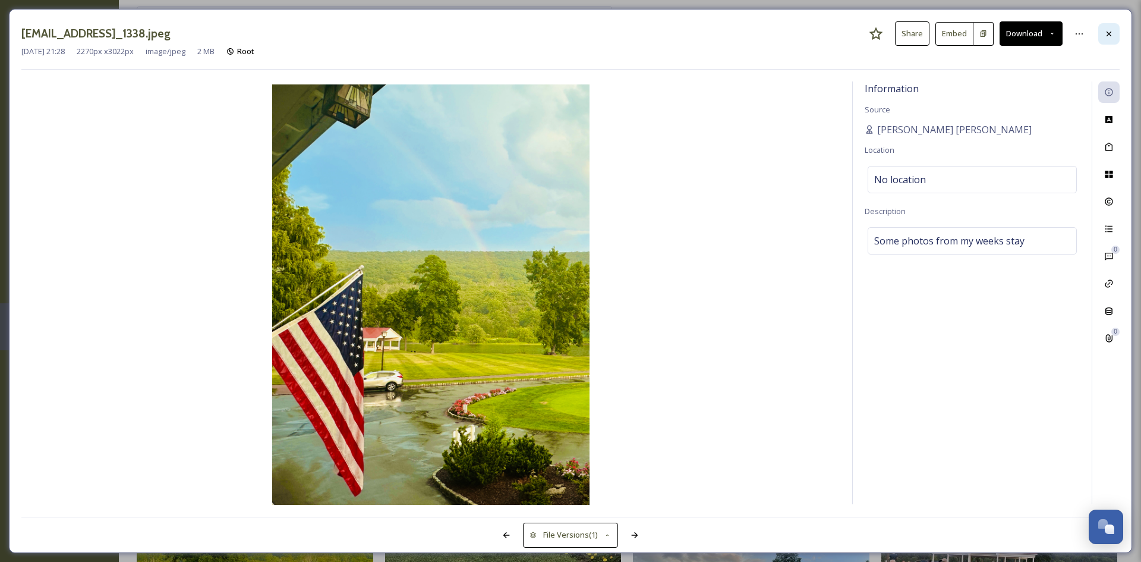
click at [1099, 37] on div at bounding box center [1108, 33] width 21 height 21
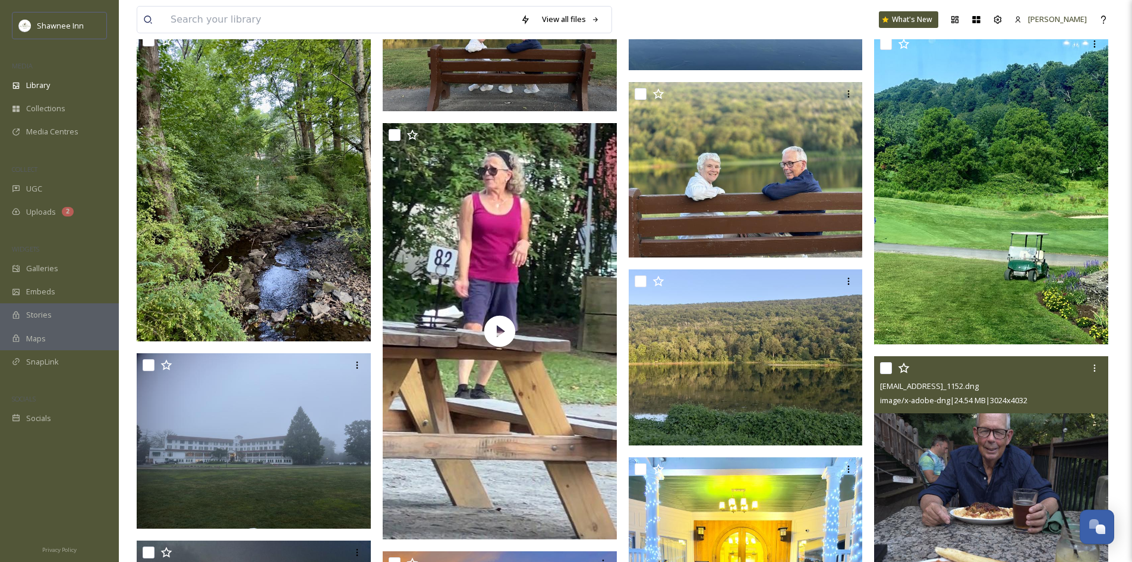
scroll to position [2378, 0]
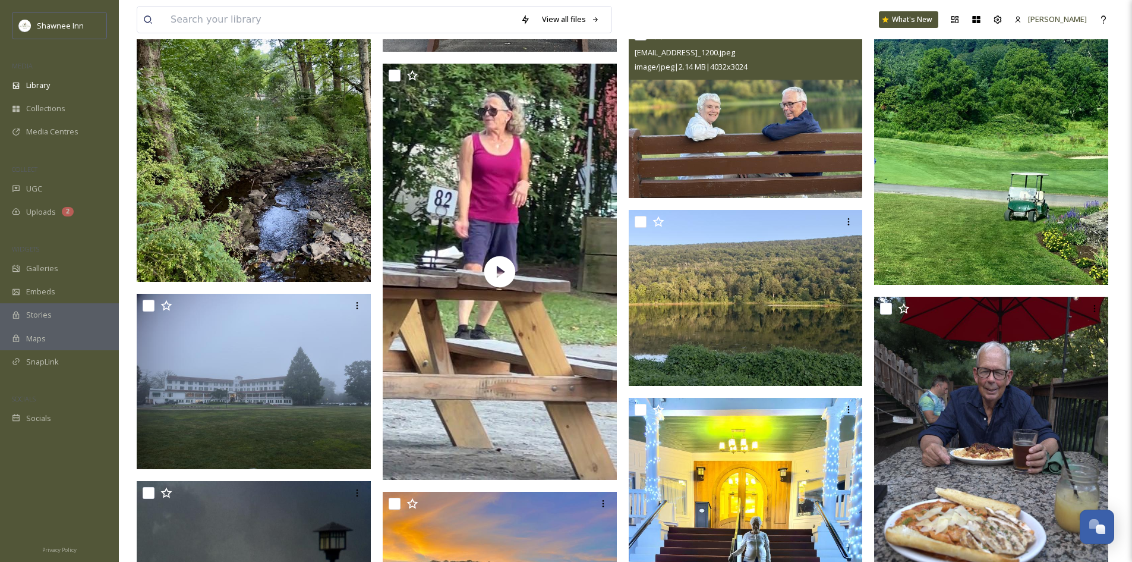
click at [730, 158] on img at bounding box center [746, 111] width 234 height 176
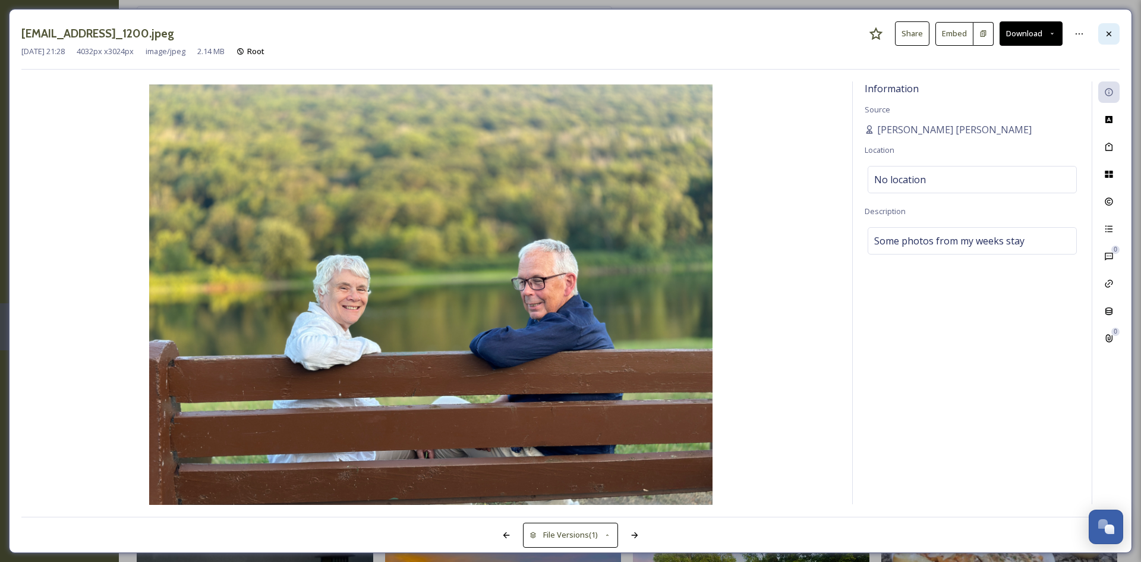
click at [1107, 44] on div at bounding box center [1108, 33] width 21 height 21
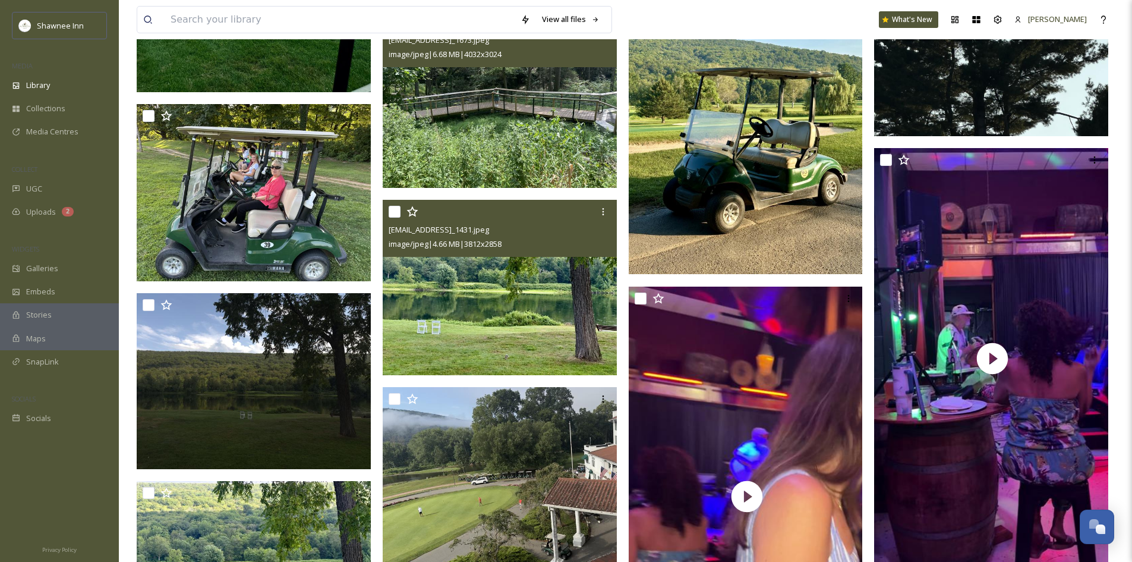
scroll to position [713, 0]
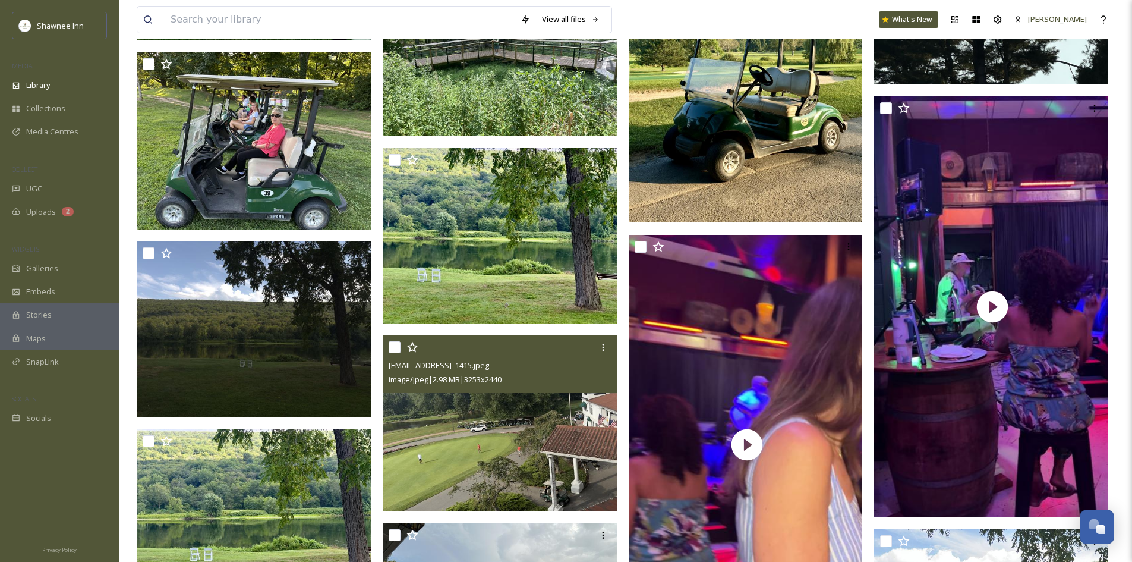
click at [489, 369] on span "[EMAIL_ADDRESS]_1415.jpeg" at bounding box center [439, 365] width 100 height 11
click at [569, 446] on img at bounding box center [500, 423] width 234 height 176
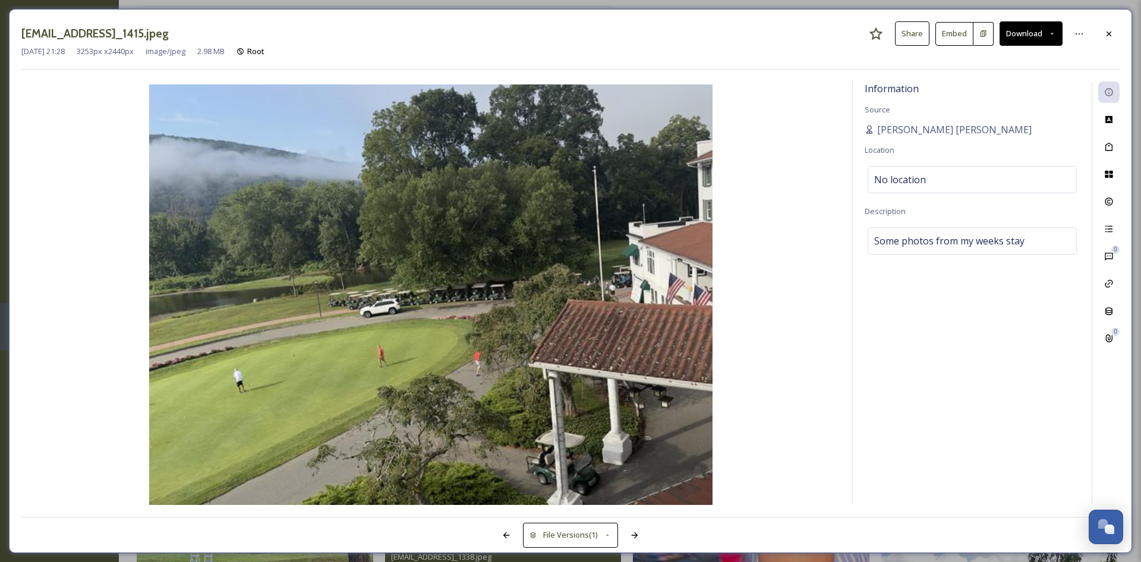
click at [1120, 38] on div "[EMAIL_ADDRESS]_1415.jpeg Share Embed Download [DATE] 21:28 3253 px x 2440 px i…" at bounding box center [570, 281] width 1123 height 544
click at [1111, 35] on icon at bounding box center [1109, 34] width 10 height 10
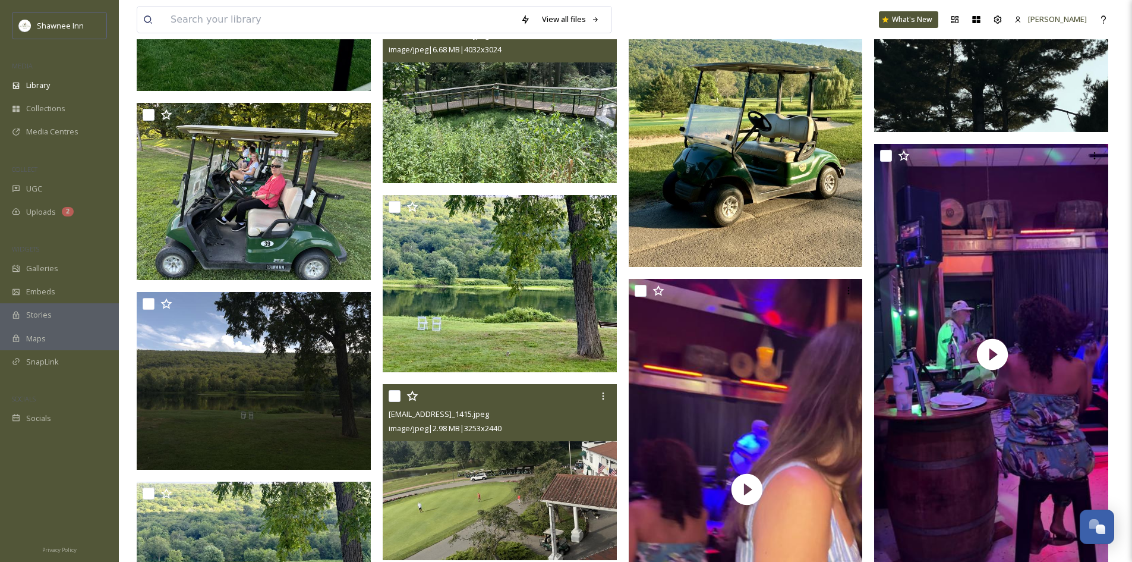
scroll to position [713, 0]
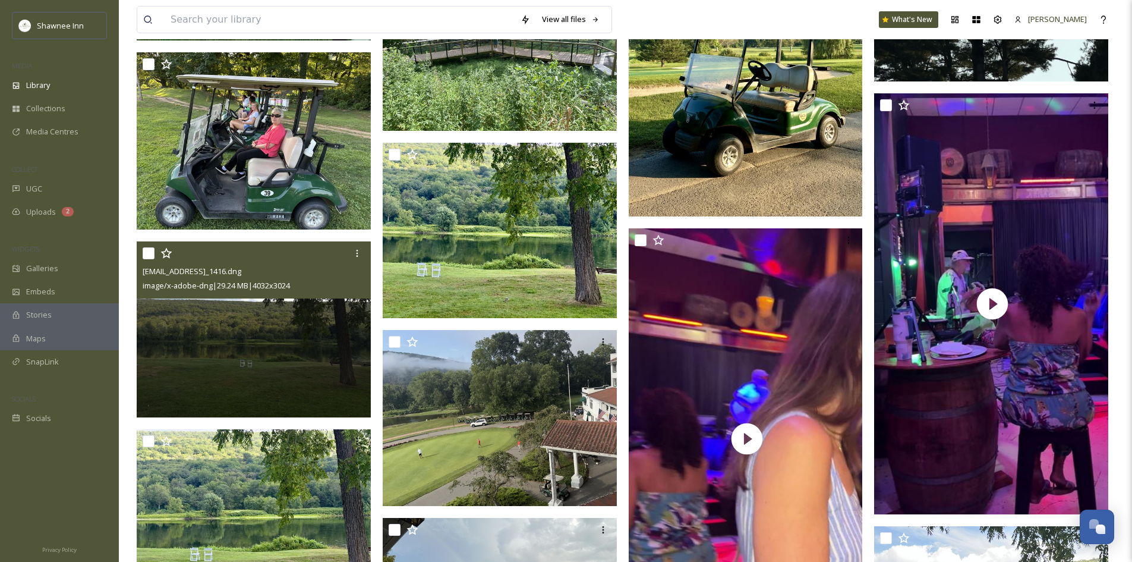
click at [336, 363] on img at bounding box center [254, 329] width 234 height 176
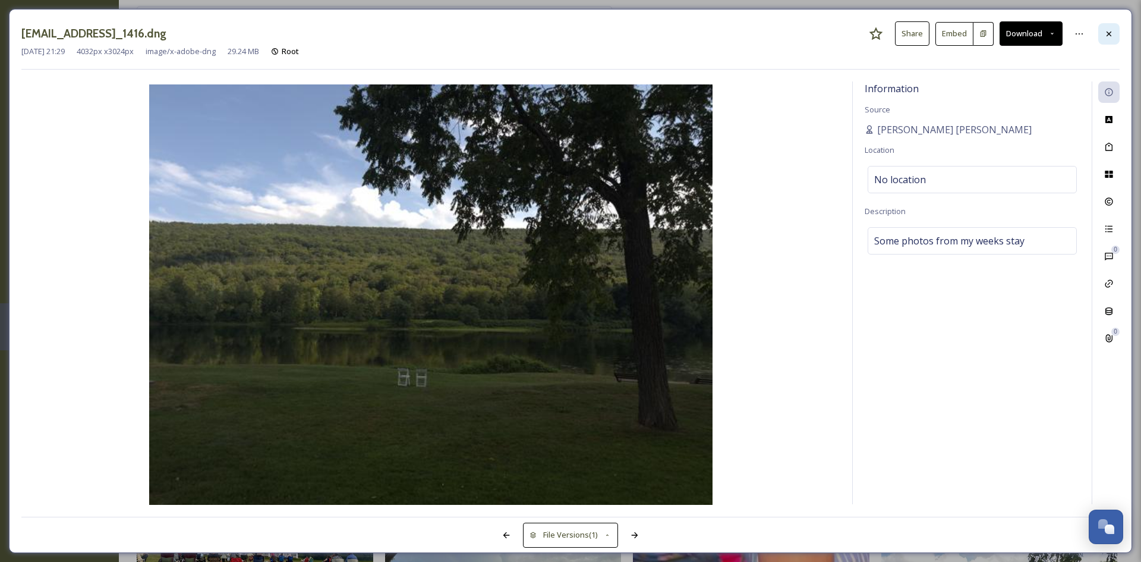
click at [1107, 30] on icon at bounding box center [1109, 34] width 10 height 10
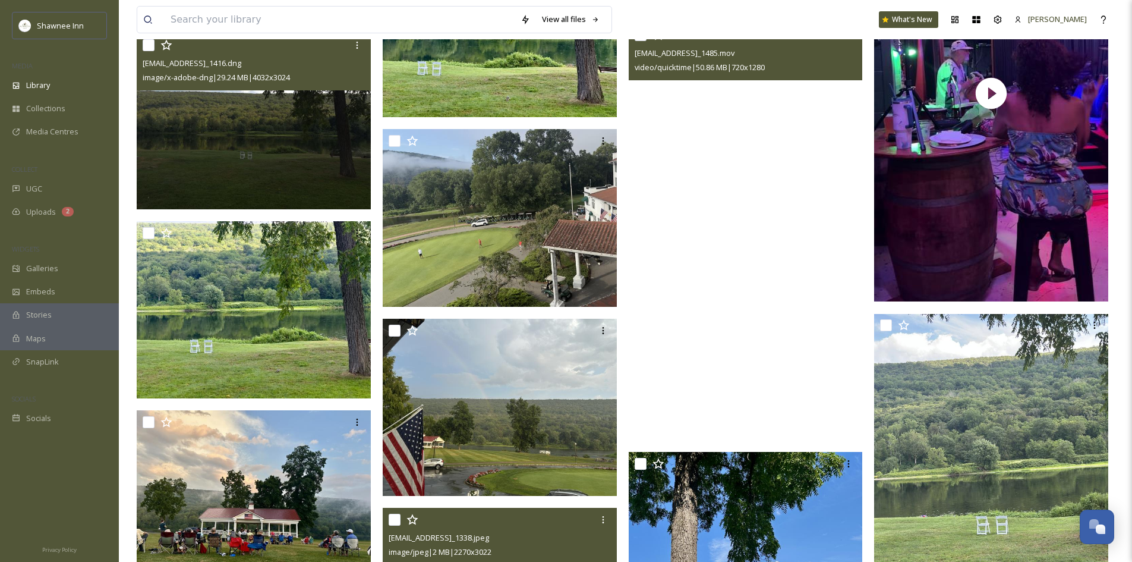
scroll to position [951, 0]
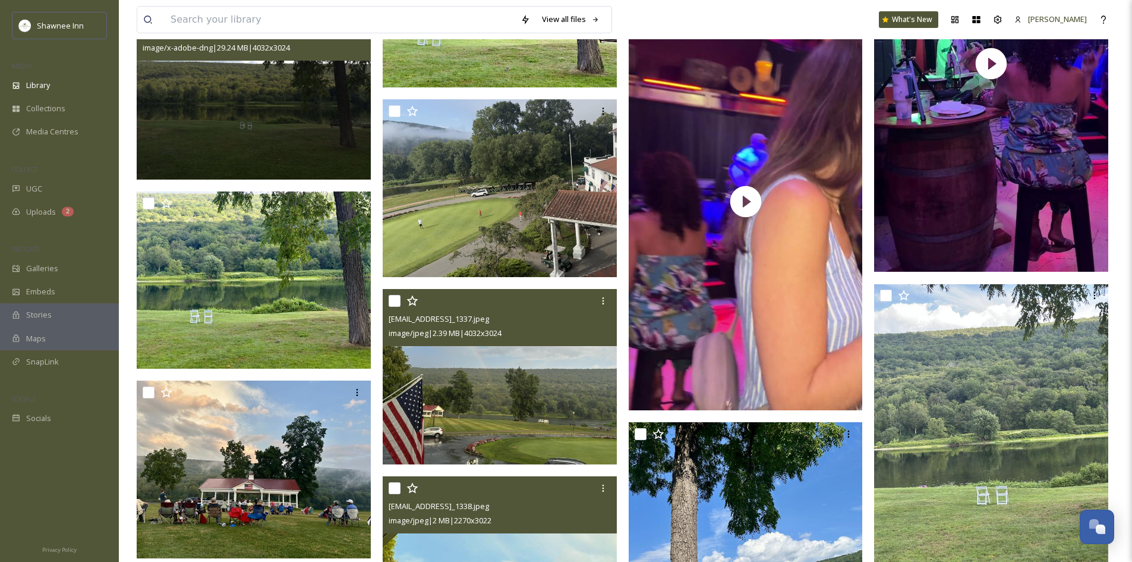
click at [555, 373] on img at bounding box center [500, 377] width 234 height 176
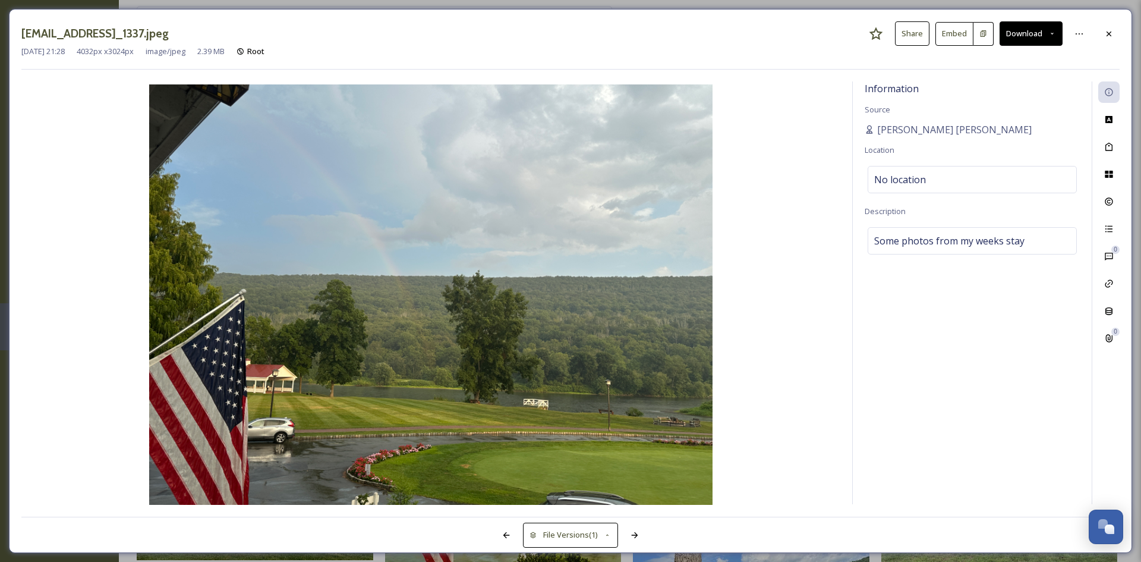
click at [1038, 48] on div "[DATE] 21:28 4032 px x 3024 px image/jpeg 2.39 MB Root" at bounding box center [570, 51] width 1098 height 11
click at [1107, 39] on div at bounding box center [1108, 33] width 21 height 21
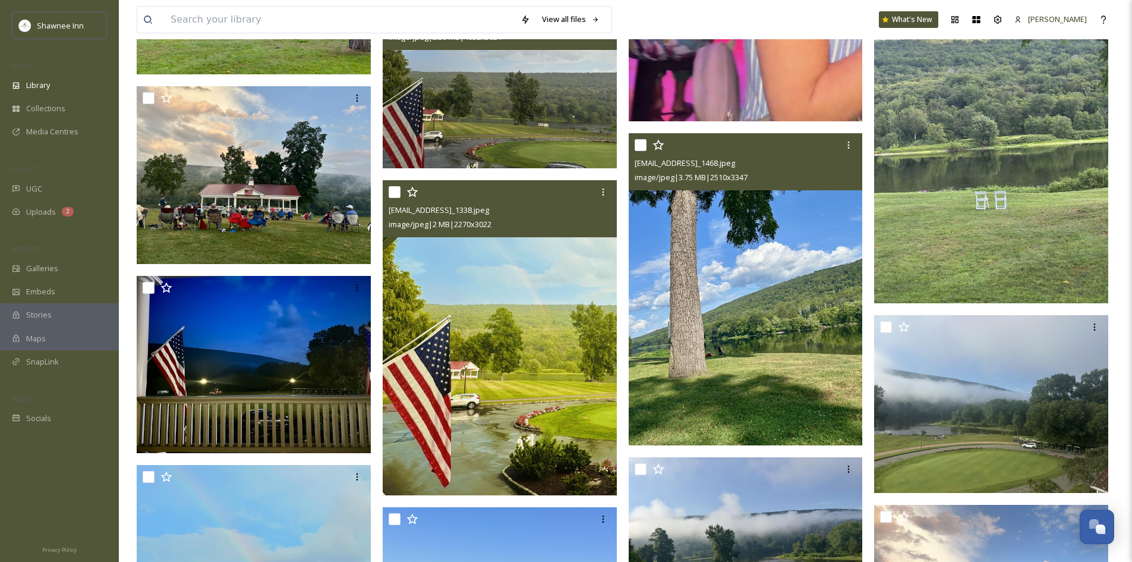
scroll to position [1367, 0]
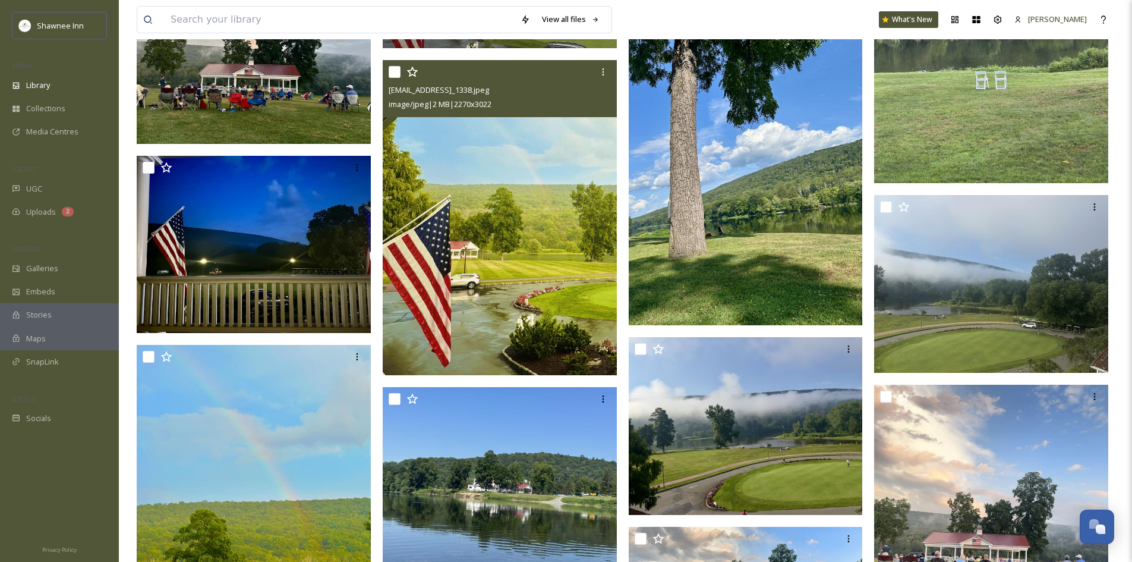
click at [552, 244] on img at bounding box center [501, 217] width 237 height 315
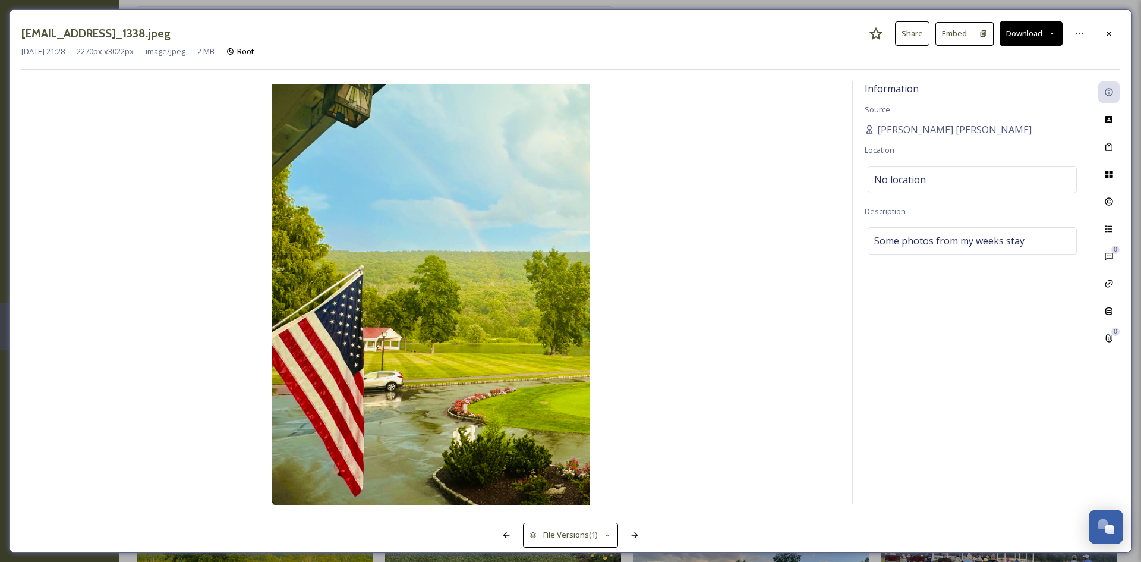
click at [1021, 27] on button "Download" at bounding box center [1031, 33] width 63 height 24
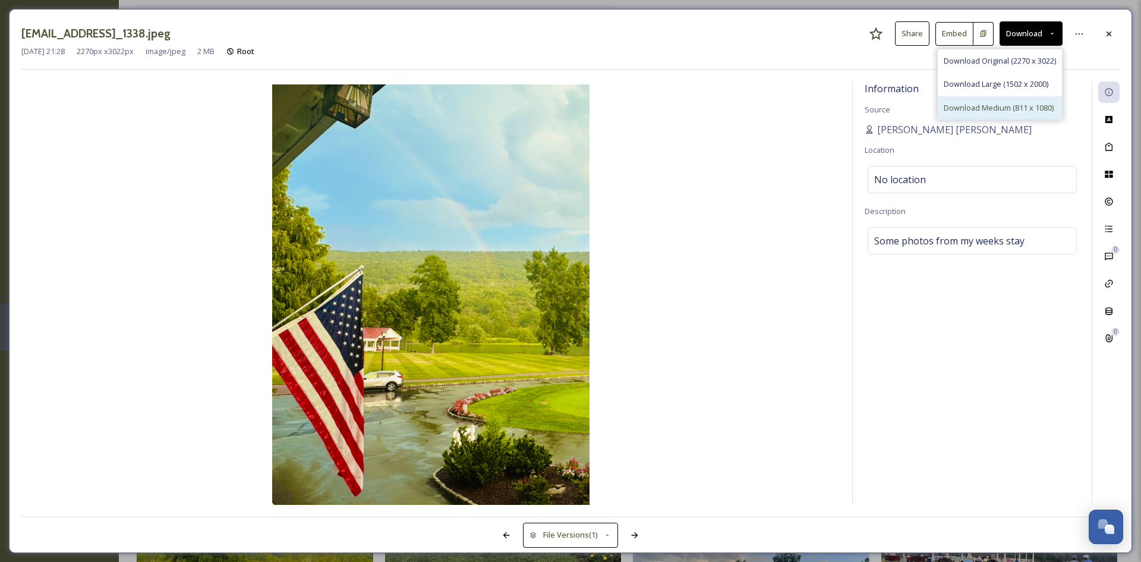
click at [972, 100] on div "Download Medium (811 x 1080)" at bounding box center [1000, 107] width 124 height 23
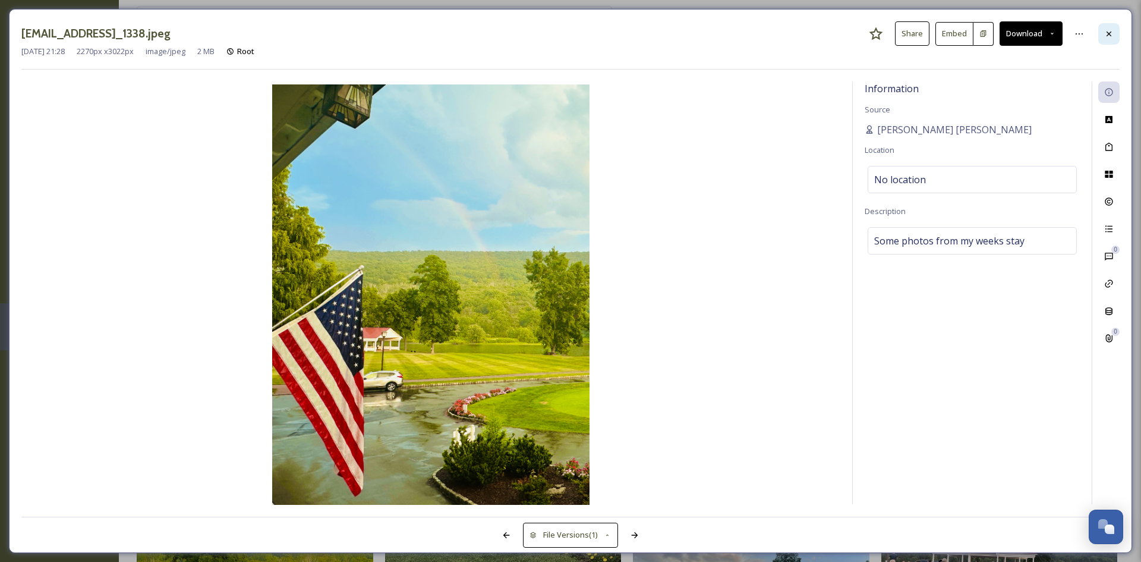
click at [1114, 32] on div at bounding box center [1108, 33] width 21 height 21
